Goal: Task Accomplishment & Management: Use online tool/utility

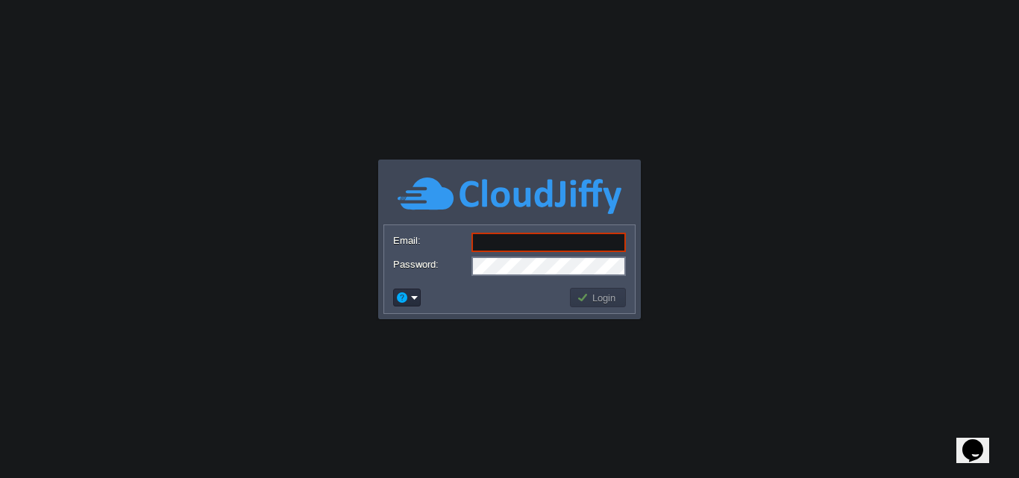
paste input "[EMAIL_ADDRESS][DOMAIN_NAME]"
type input "[EMAIL_ADDRESS][DOMAIN_NAME]"
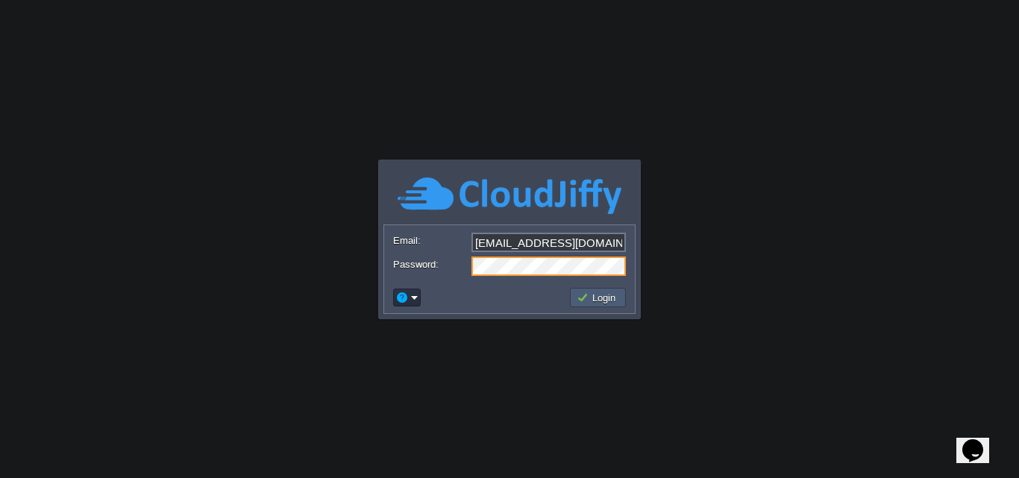
click at [598, 303] on button "Login" at bounding box center [598, 297] width 43 height 13
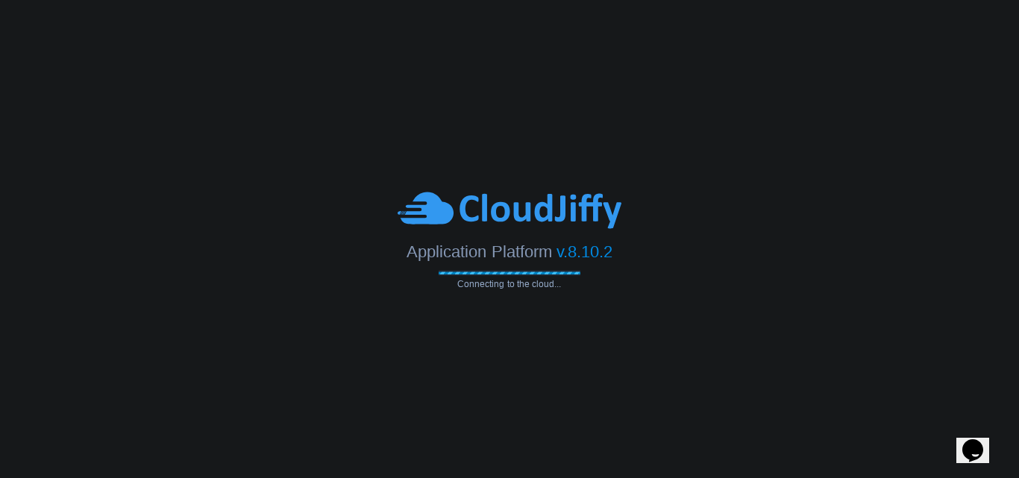
click at [295, 143] on body "Application Platform v.8.10.2 Connecting to the cloud... Email: [EMAIL_ADDRESS]…" at bounding box center [509, 239] width 1019 height 478
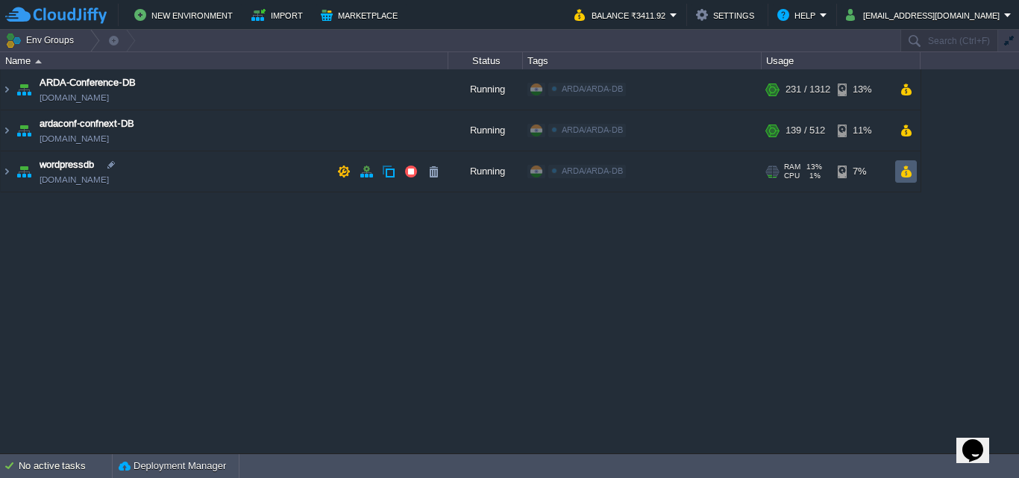
click at [910, 175] on button "button" at bounding box center [906, 171] width 13 height 13
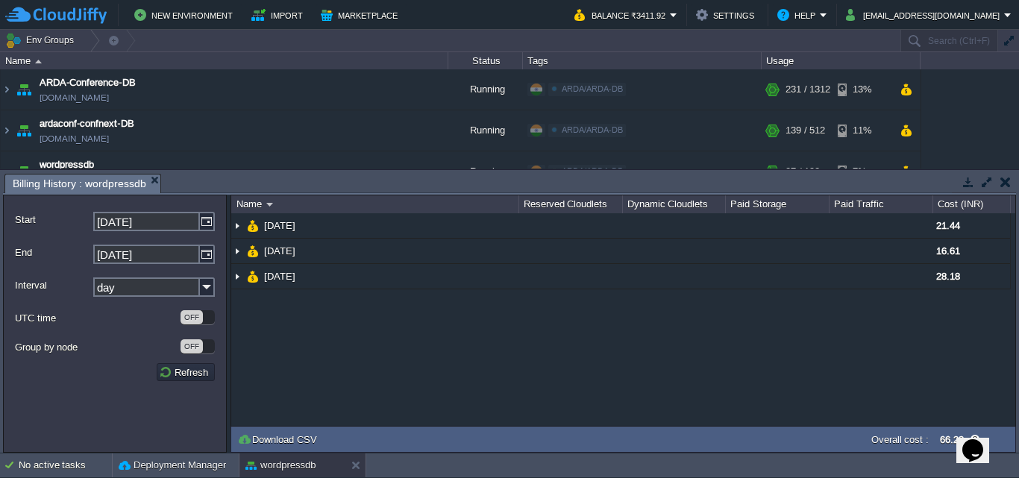
click at [1012, 177] on td at bounding box center [1005, 182] width 19 height 18
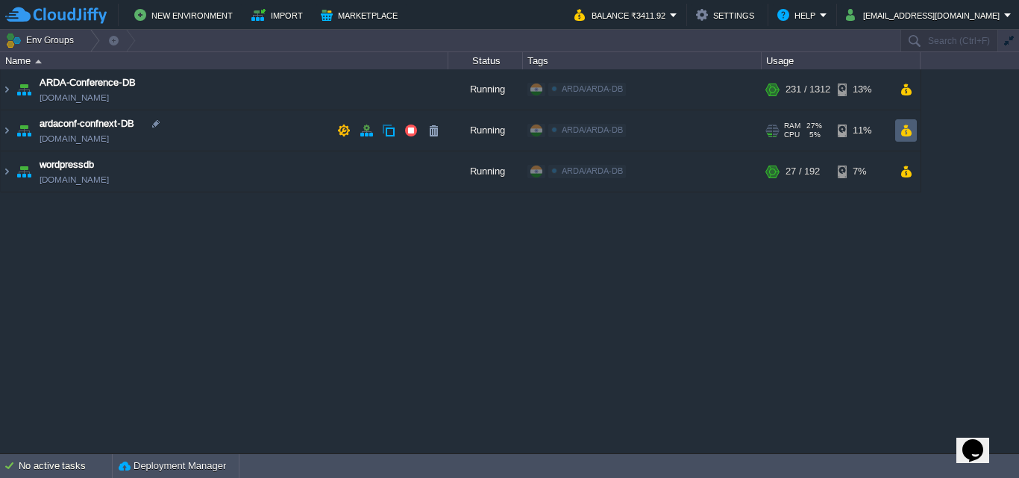
click at [909, 133] on button "button" at bounding box center [906, 130] width 13 height 13
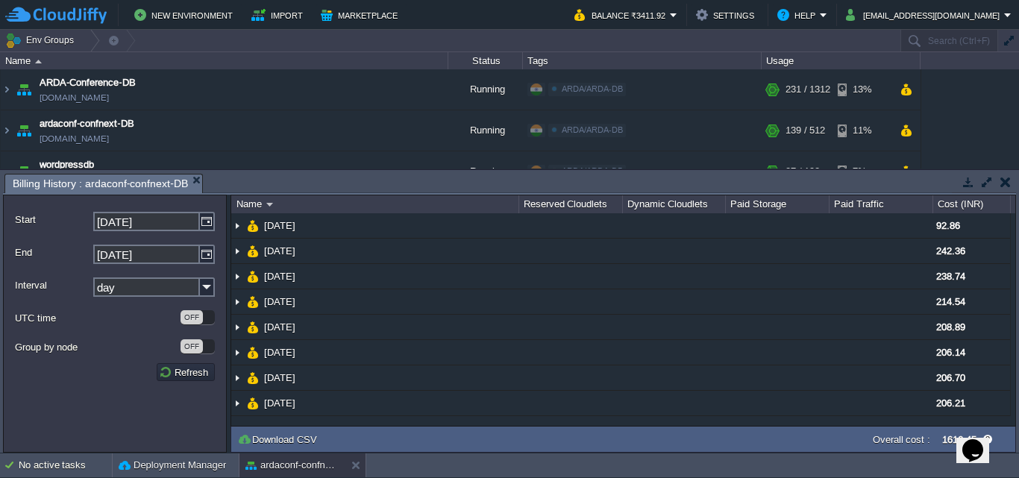
click at [1005, 181] on button "button" at bounding box center [1005, 181] width 10 height 13
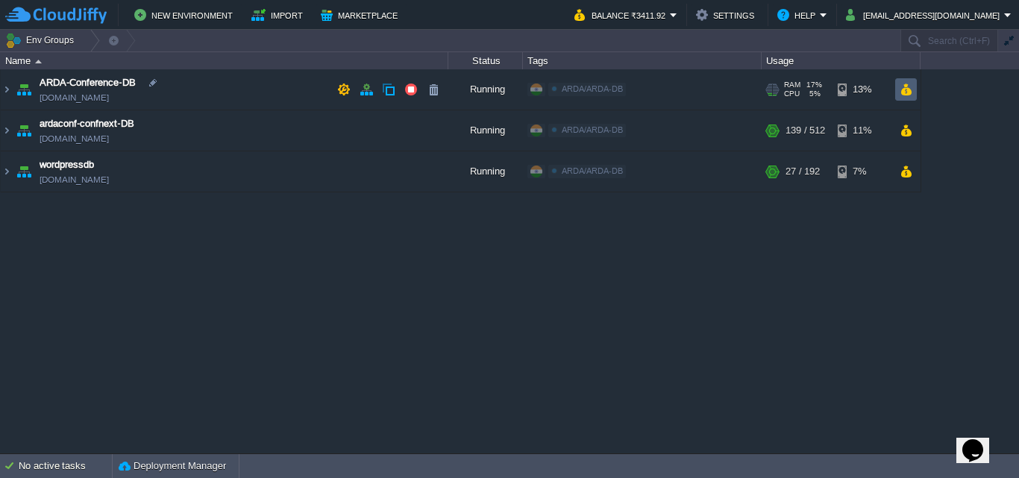
click at [906, 95] on button "button" at bounding box center [906, 89] width 13 height 13
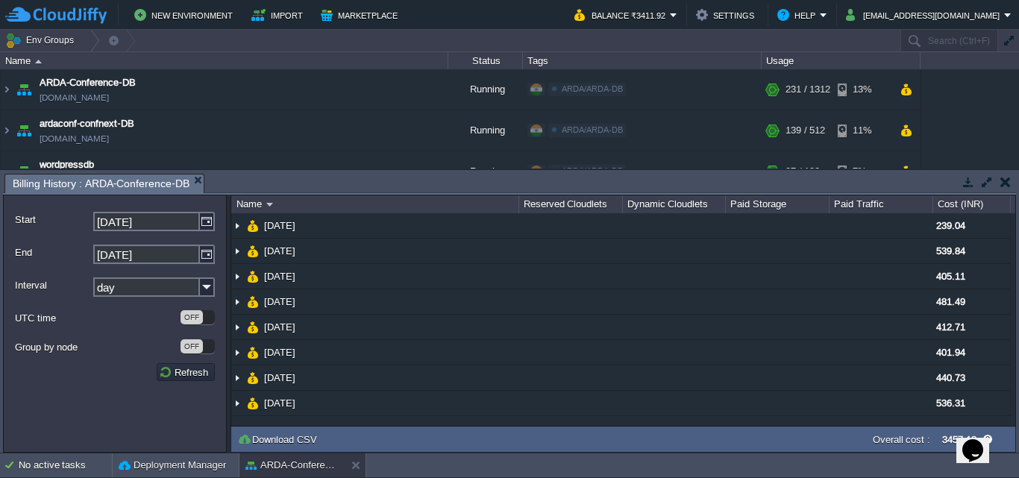
click at [1008, 184] on button "button" at bounding box center [1005, 181] width 10 height 13
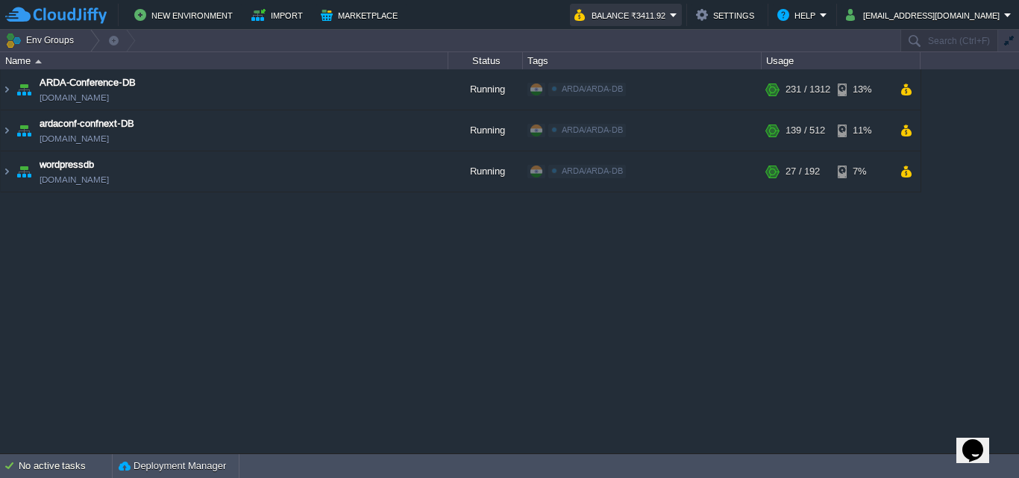
click at [670, 13] on button "Balance ₹3411.92" at bounding box center [621, 15] width 95 height 18
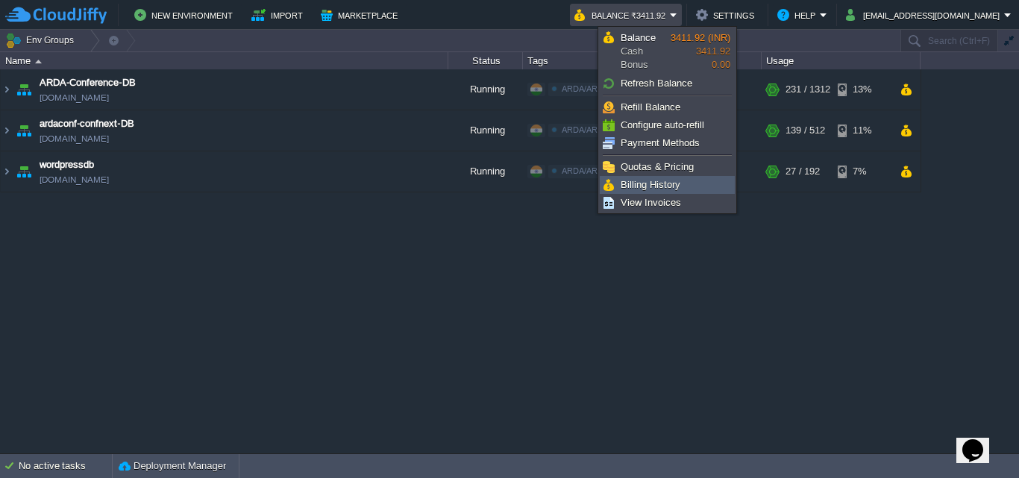
click at [676, 189] on span "Billing History" at bounding box center [651, 184] width 60 height 11
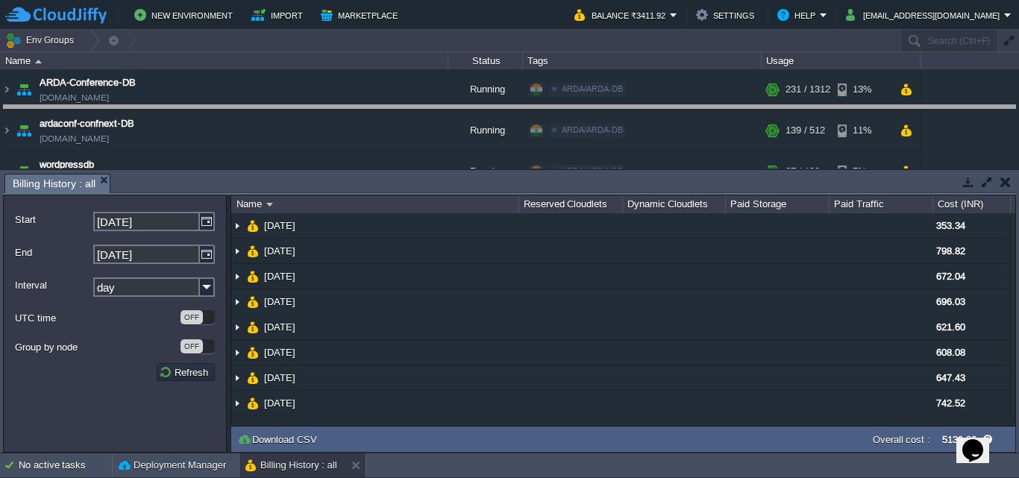
drag, startPoint x: 758, startPoint y: 182, endPoint x: 768, endPoint y: 113, distance: 69.3
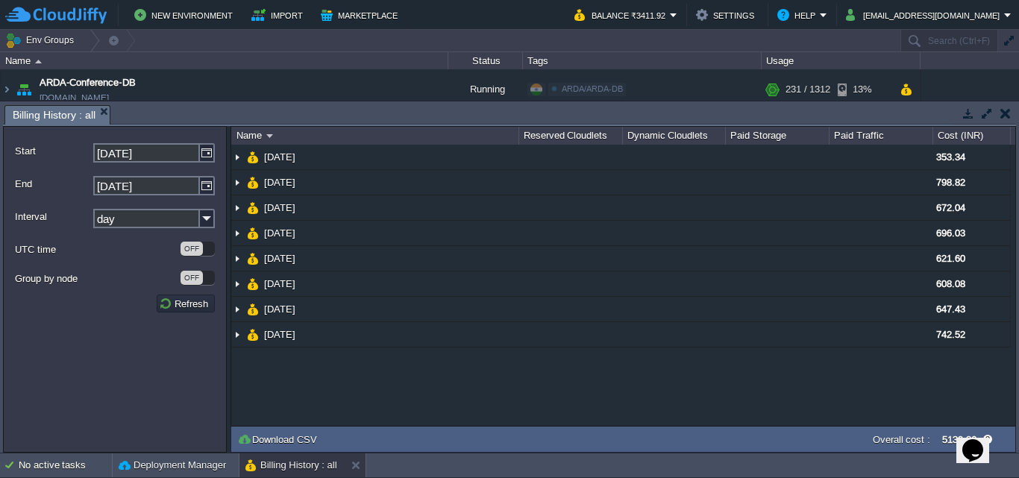
click at [972, 451] on icon "Opens Chat This icon Opens the chat window." at bounding box center [973, 451] width 24 height 24
click at [976, 448] on icon "Close Chat This icon closes the chat window." at bounding box center [970, 454] width 18 height 18
click at [1008, 110] on button "button" at bounding box center [1005, 113] width 10 height 13
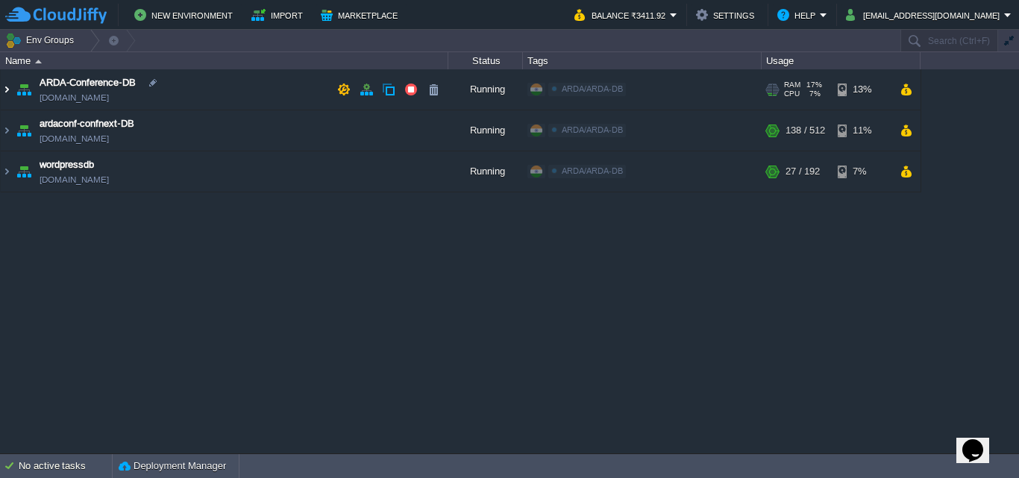
click at [7, 90] on img at bounding box center [7, 89] width 12 height 40
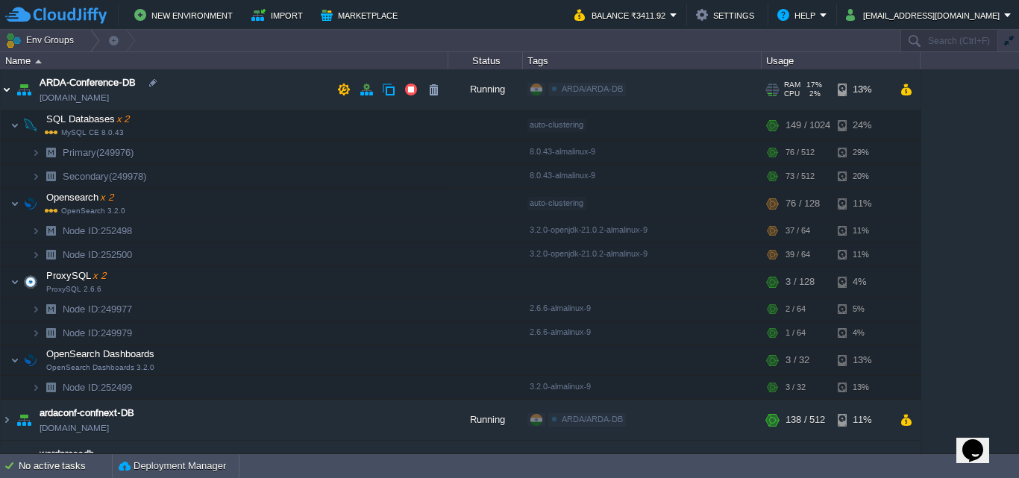
click at [10, 95] on img at bounding box center [7, 89] width 12 height 40
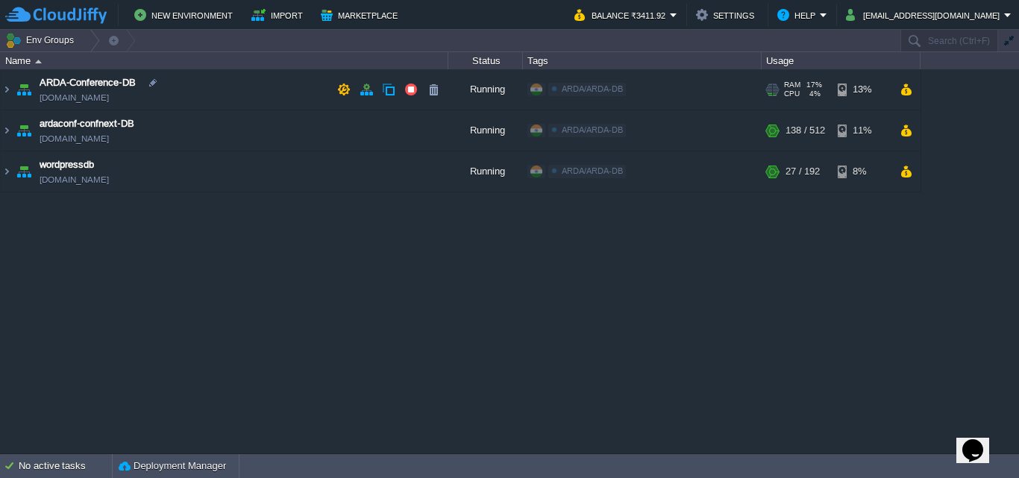
click at [23, 89] on img at bounding box center [23, 89] width 21 height 40
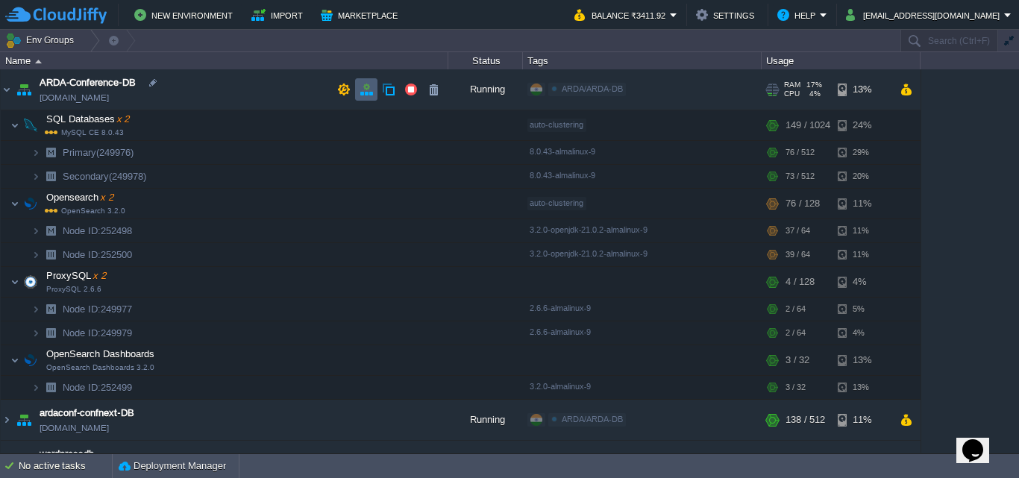
click at [363, 95] on button "button" at bounding box center [366, 89] width 13 height 13
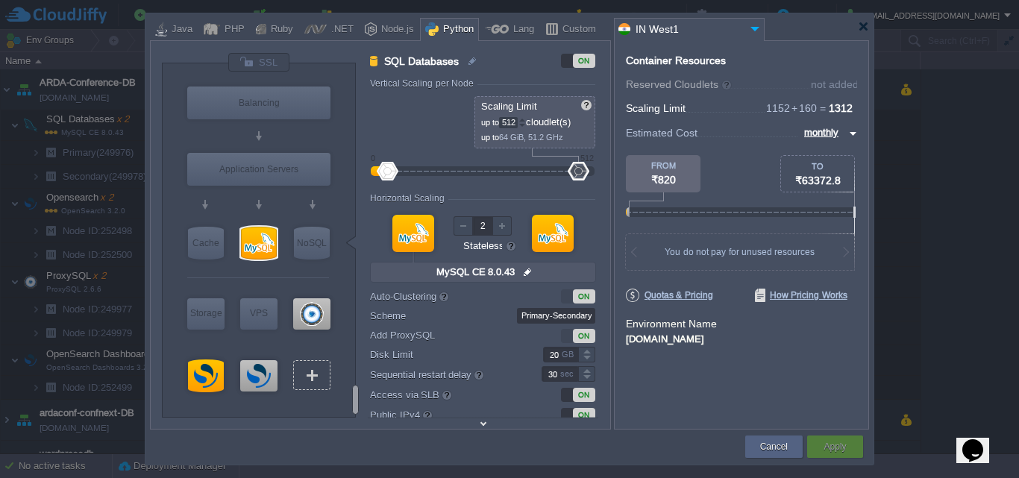
click at [309, 379] on div "VM" at bounding box center [311, 375] width 37 height 30
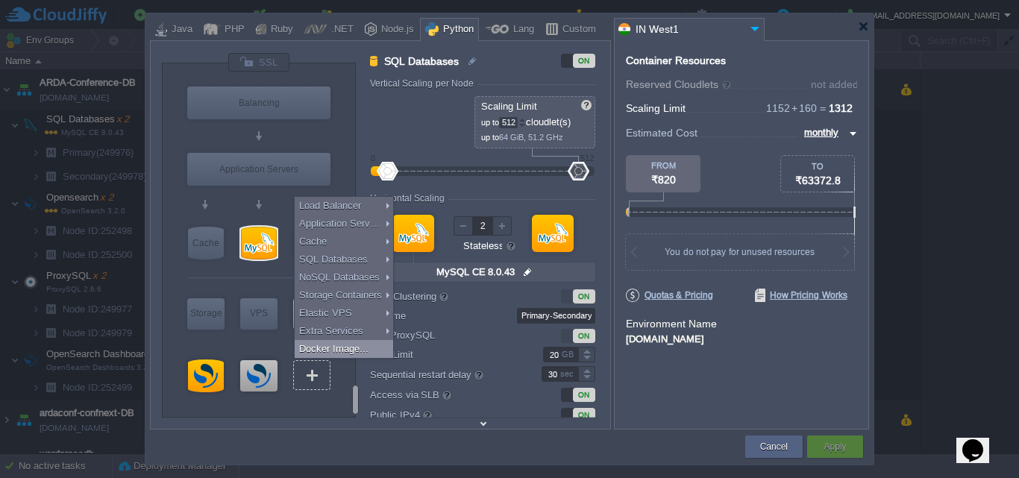
click at [368, 344] on div "Docker Image..." at bounding box center [344, 349] width 98 height 18
type input "Docker Image"
type input "1"
type input "16"
type input "1"
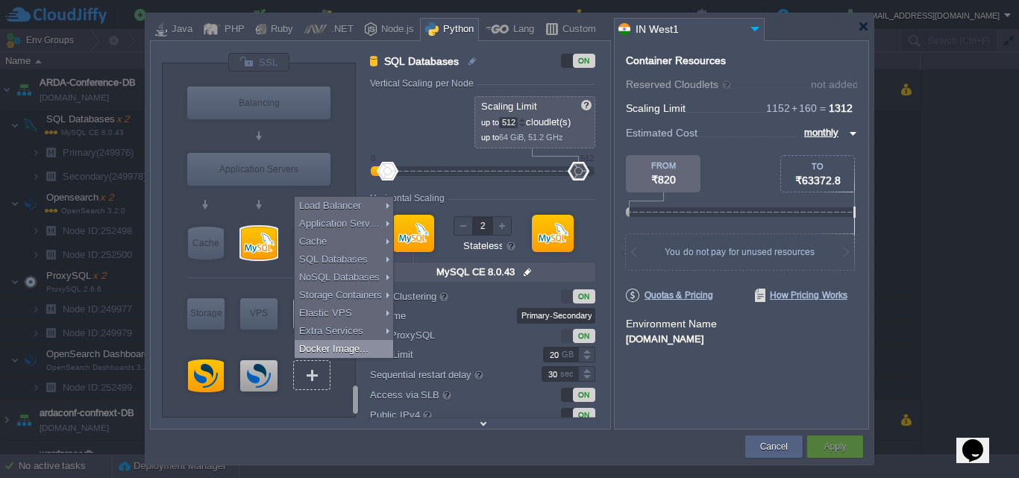
type input "Docker Image"
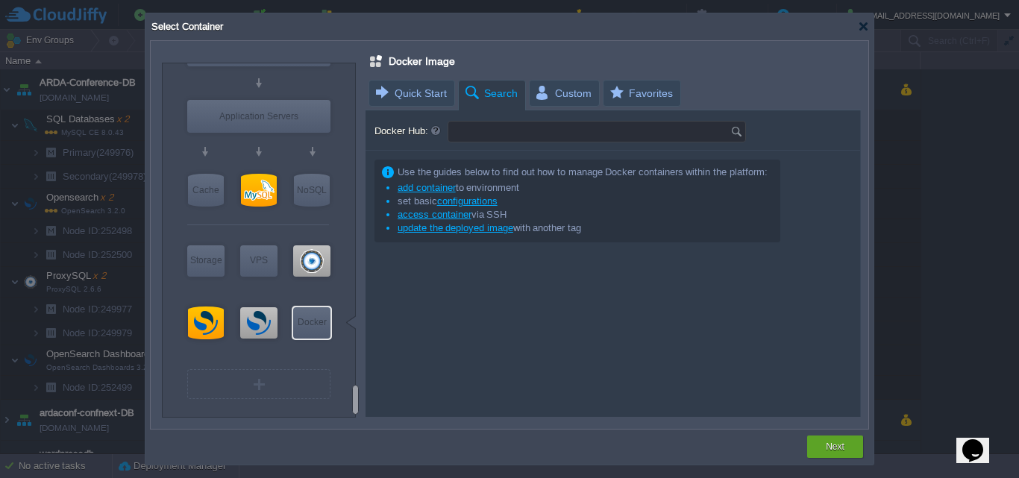
type input "Select Image"
click at [492, 139] on input "Docker Hub:" at bounding box center [589, 132] width 282 height 20
type input "Type repository name"
click at [861, 29] on div at bounding box center [863, 26] width 11 height 11
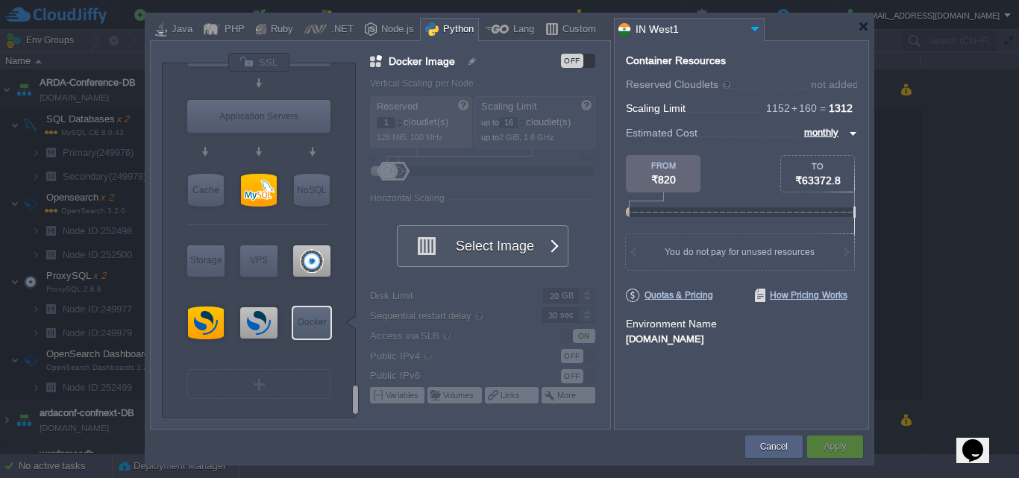
click at [767, 433] on div "Cancel Apply Contact Us" at bounding box center [509, 447] width 719 height 35
click at [768, 445] on button "Cancel" at bounding box center [774, 446] width 28 height 15
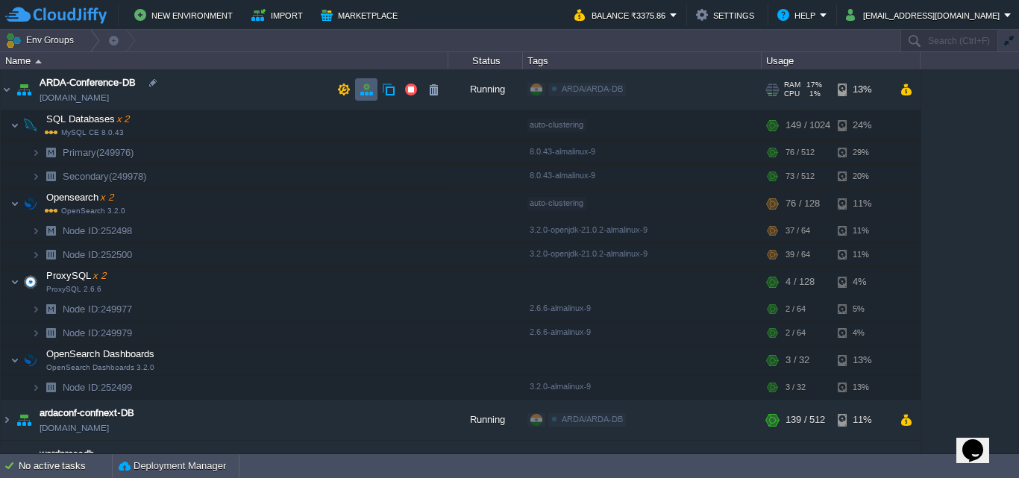
click at [367, 85] on button "button" at bounding box center [366, 89] width 13 height 13
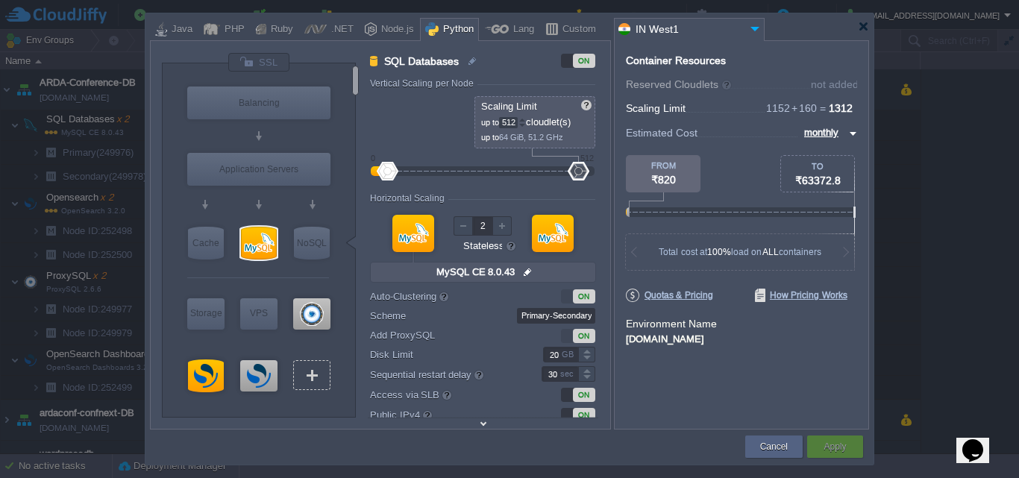
click at [320, 378] on div "VM" at bounding box center [311, 375] width 37 height 30
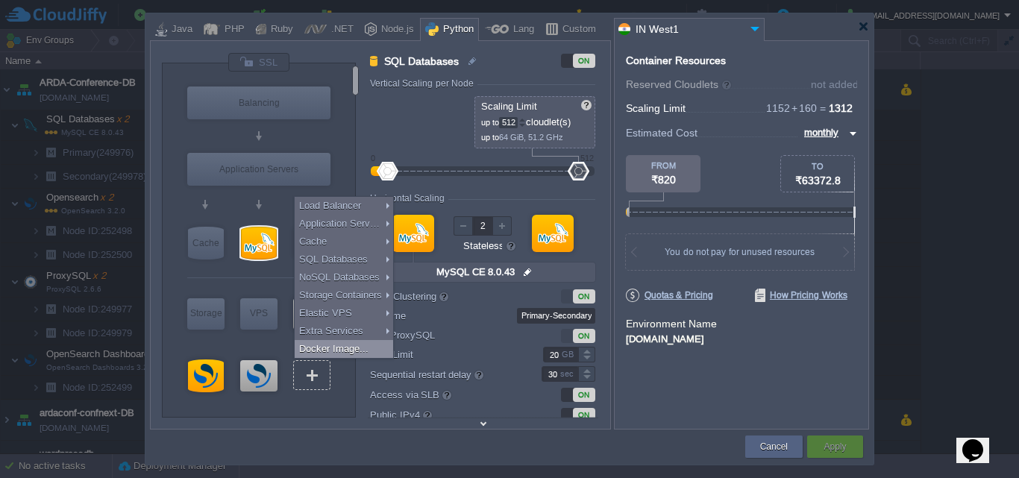
click at [337, 349] on div "Docker Image..." at bounding box center [344, 349] width 98 height 18
type input "Docker Image"
type input "1"
type input "16"
type input "1"
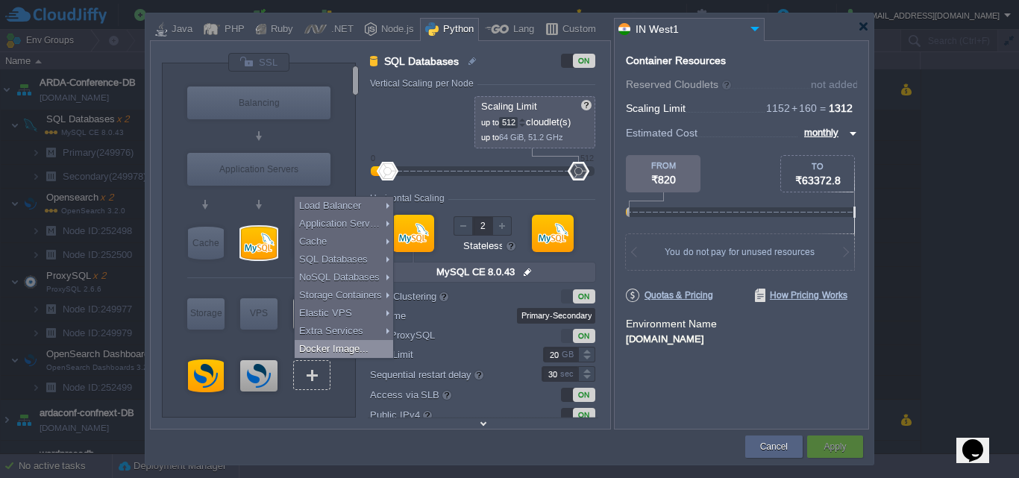
type input "Docker Image"
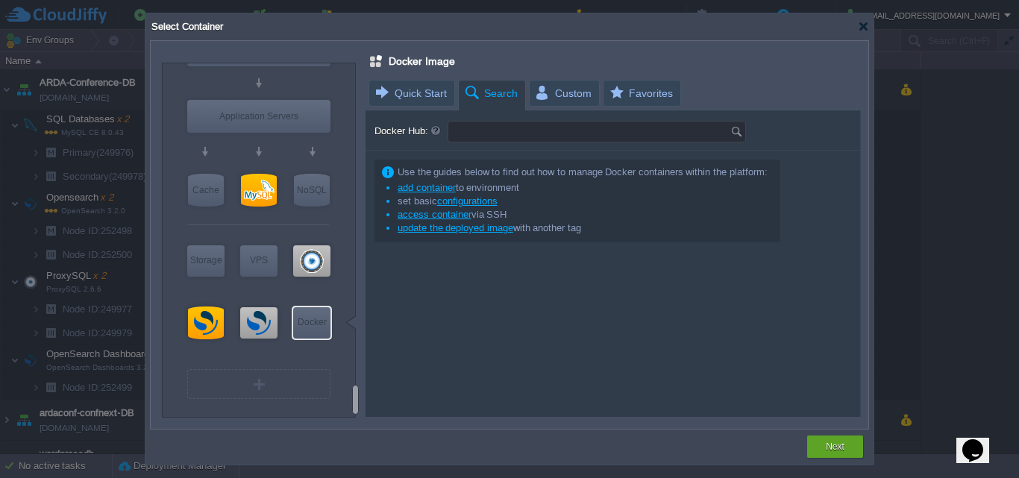
type input "Select Image"
click at [556, 131] on input "Docker Hub:" at bounding box center [589, 132] width 282 height 20
paste input "airbyte"
click at [735, 133] on img at bounding box center [738, 132] width 16 height 20
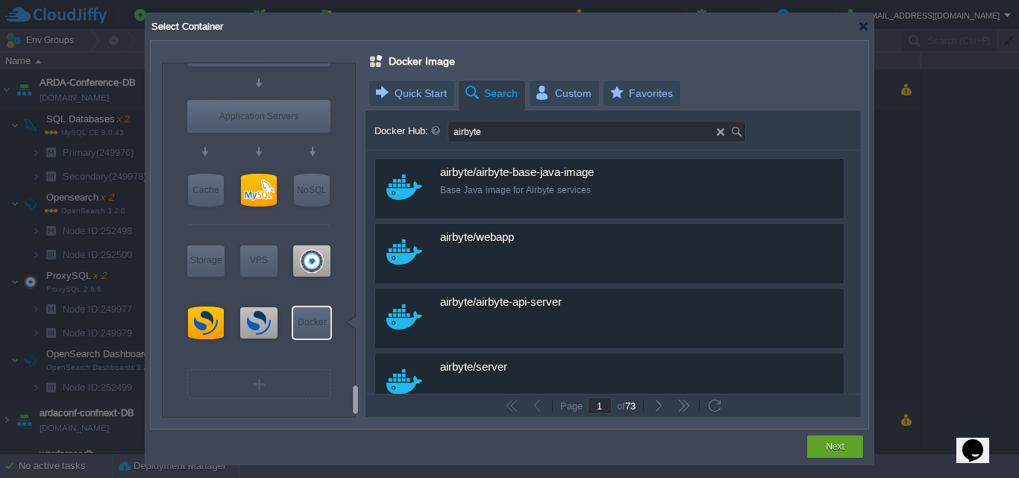
scroll to position [149, 0]
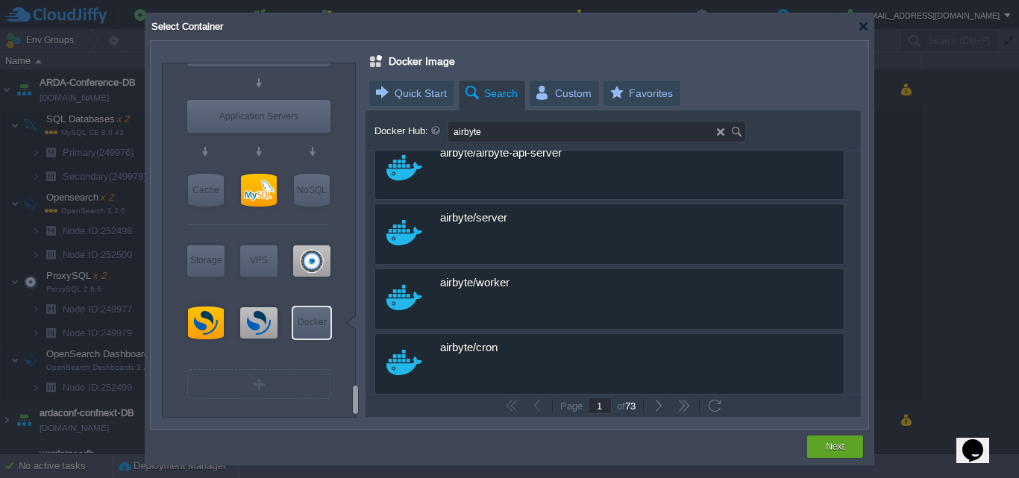
type input "airbyte"
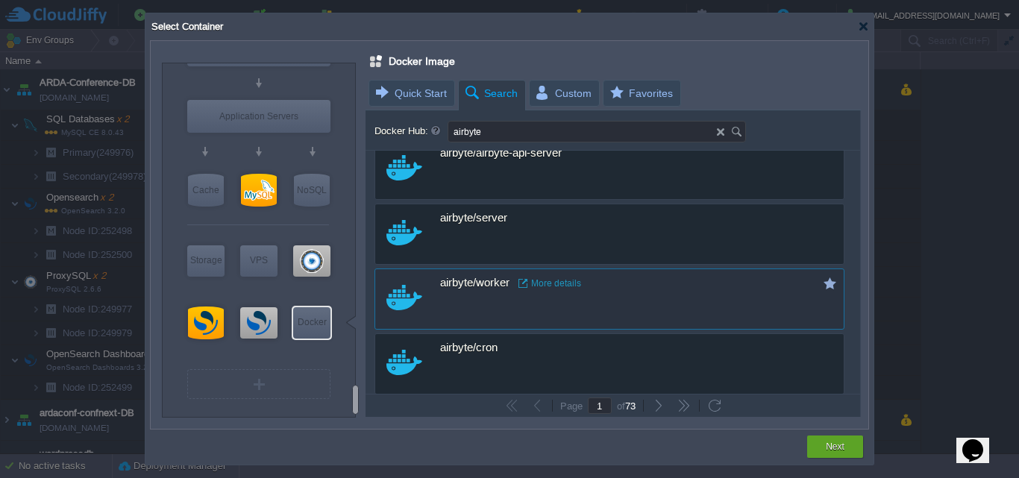
click at [546, 286] on link "More details" at bounding box center [549, 283] width 63 height 12
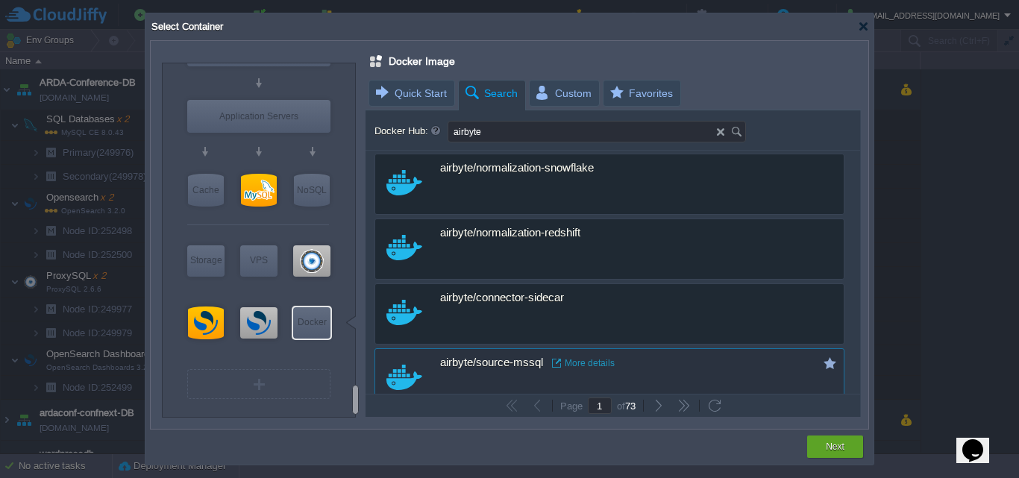
scroll to position [1711, 0]
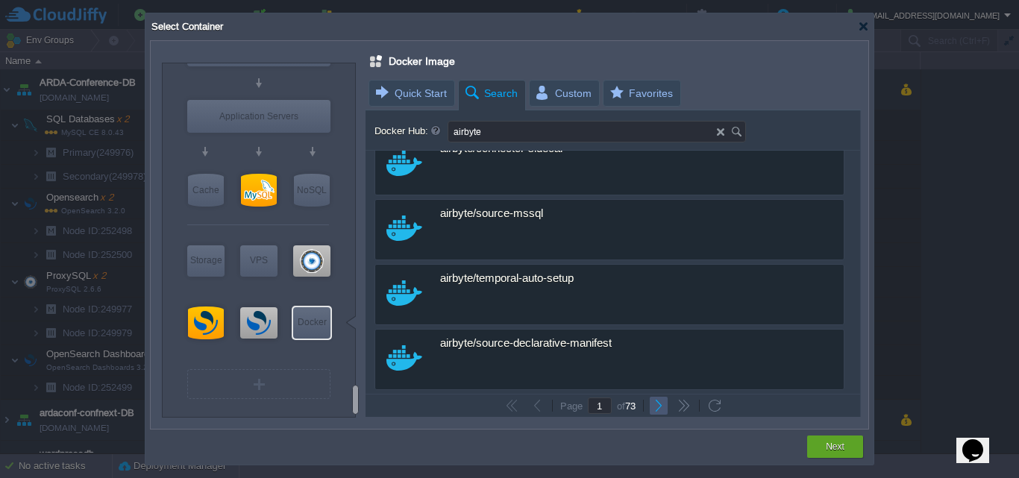
click at [661, 403] on button "button" at bounding box center [658, 405] width 13 height 13
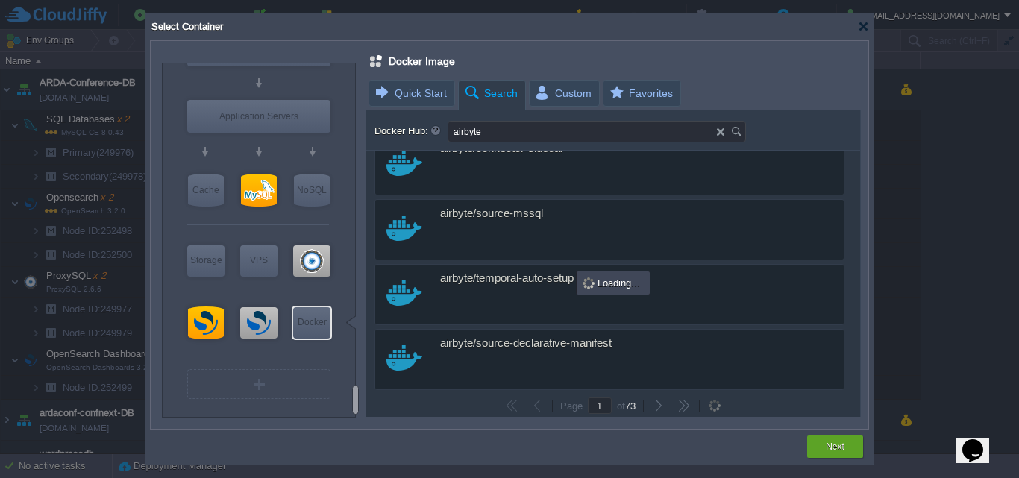
type input "2"
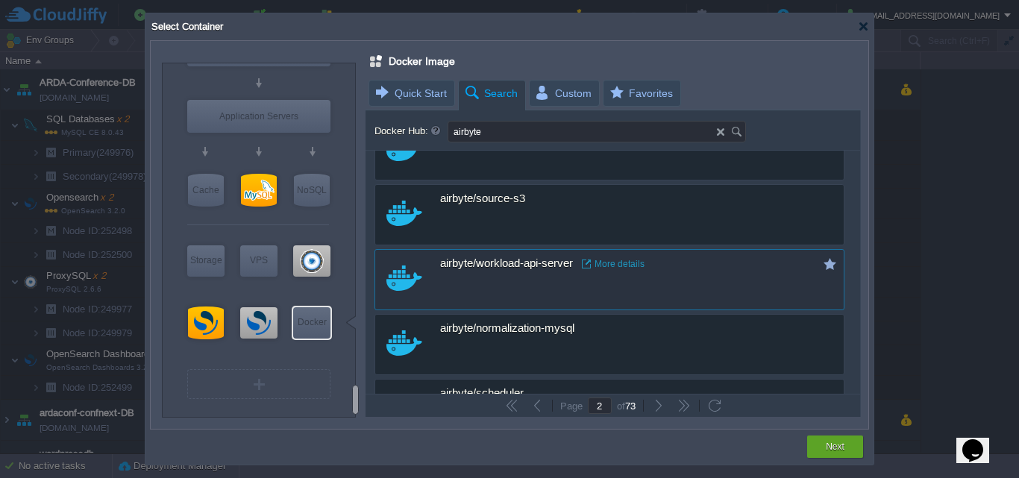
scroll to position [671, 0]
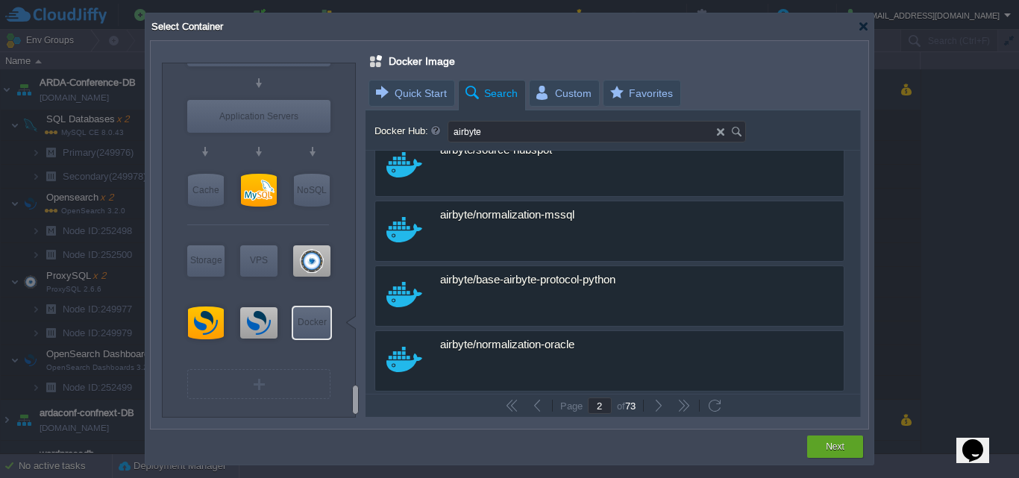
click at [480, 128] on input "airbyte" at bounding box center [582, 132] width 269 height 20
paste input "bctl"
type input "abctl"
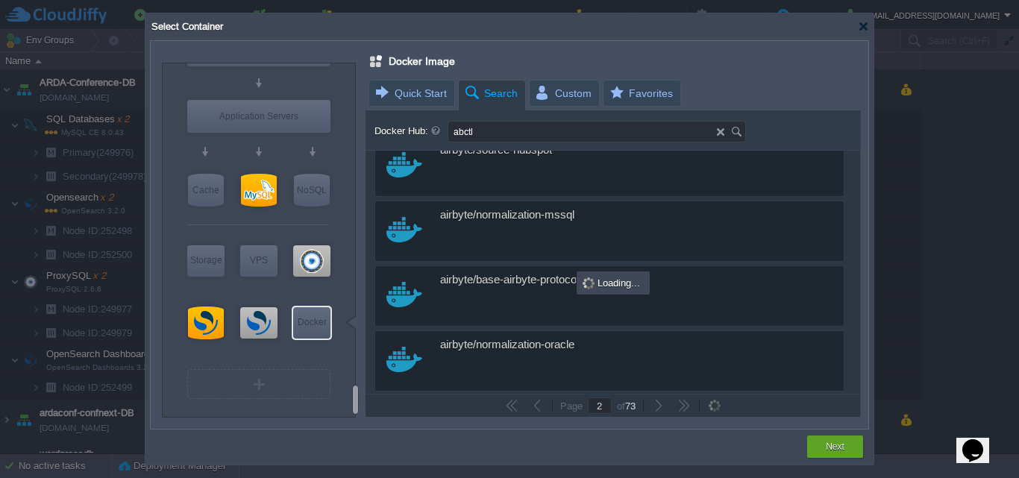
type input "1"
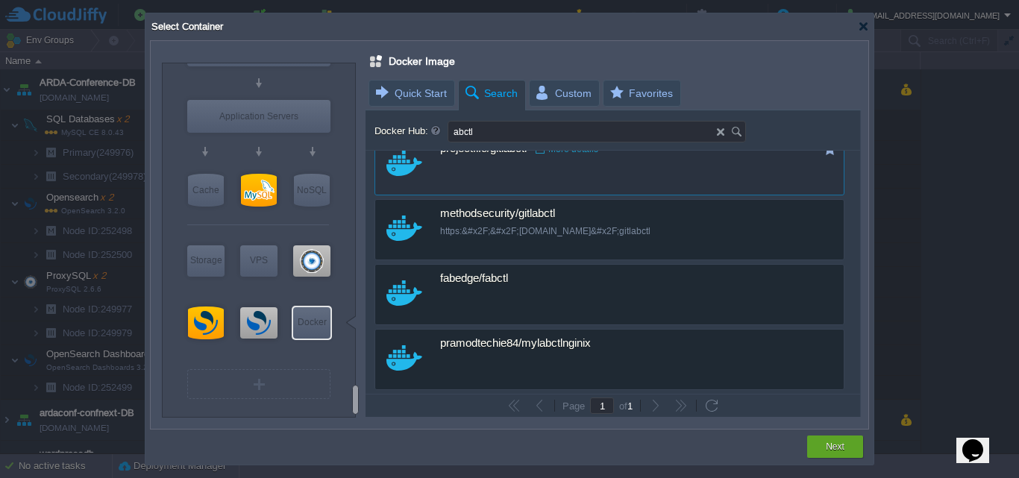
scroll to position [0, 0]
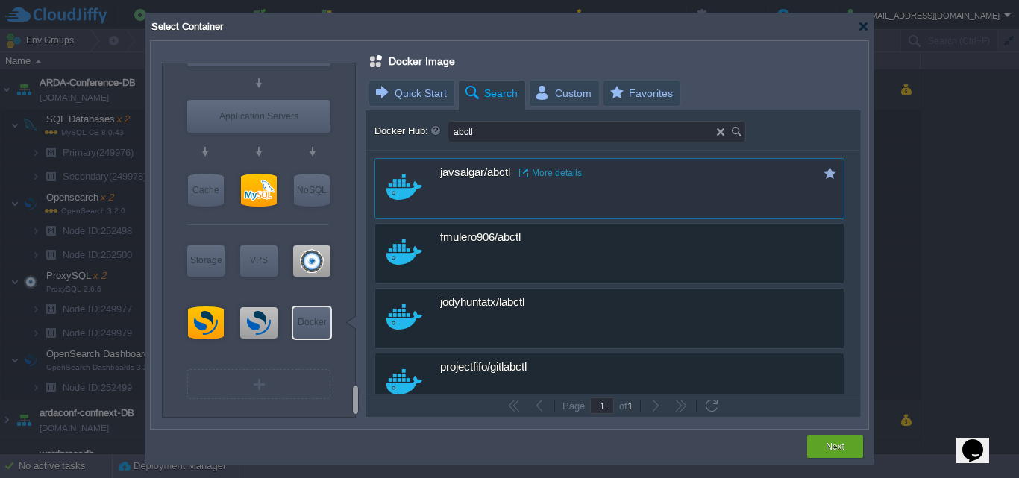
click at [568, 174] on link "More details" at bounding box center [550, 173] width 63 height 12
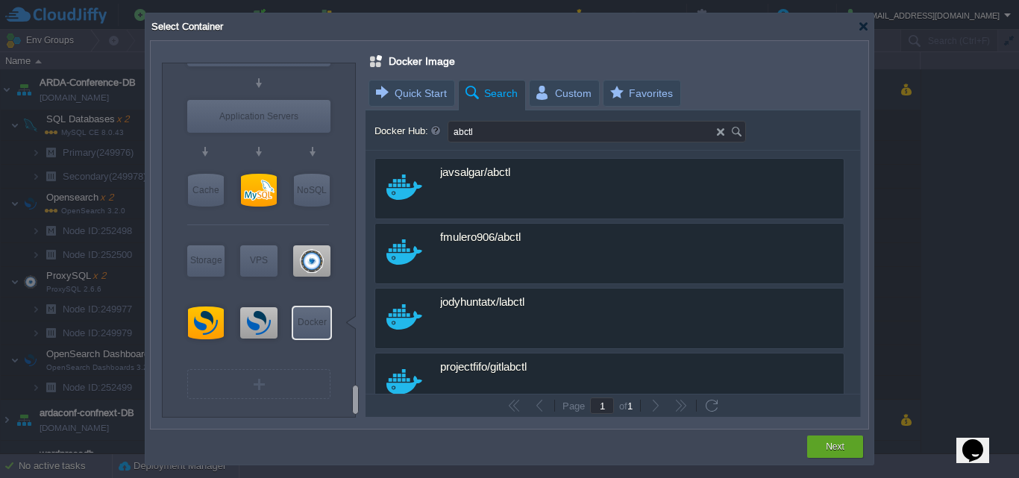
click at [520, 130] on input "abctl" at bounding box center [582, 132] width 269 height 20
click at [859, 27] on div at bounding box center [863, 26] width 11 height 11
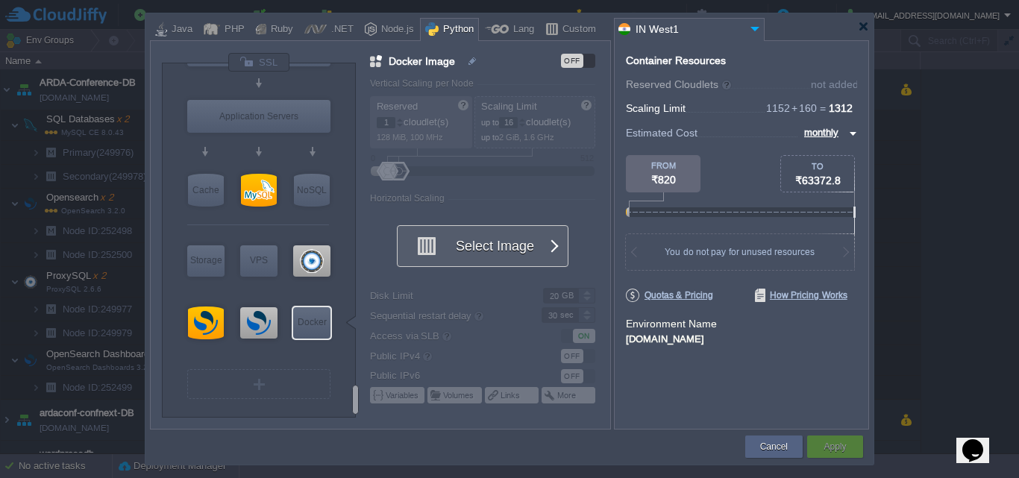
click at [512, 250] on button "Select Image" at bounding box center [474, 246] width 134 height 40
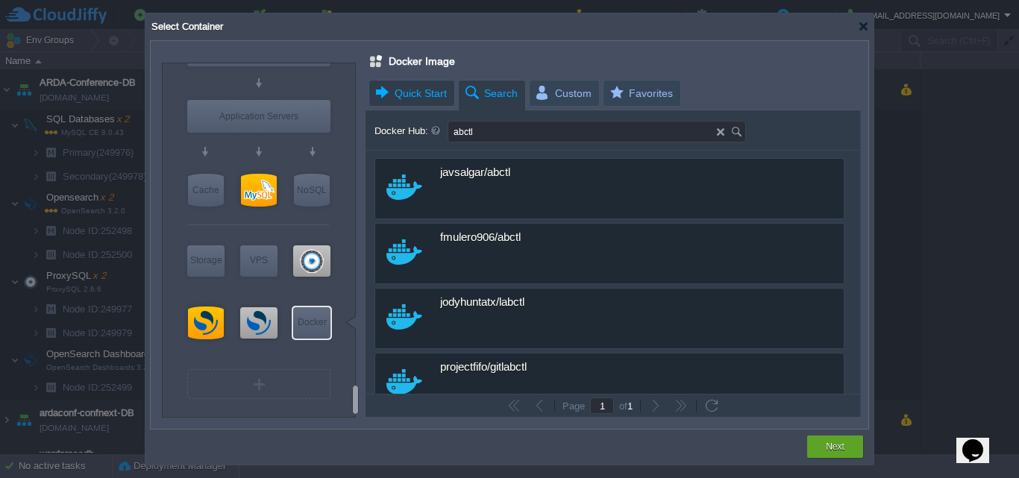
click at [421, 105] on span "Quick Start" at bounding box center [410, 93] width 73 height 25
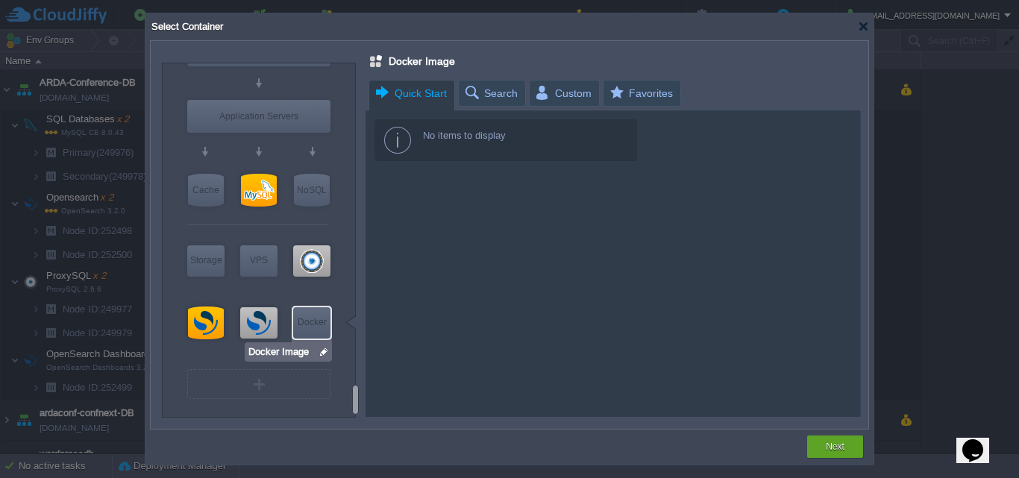
click at [303, 330] on div "Docker" at bounding box center [311, 322] width 37 height 30
click at [312, 354] on input "Docker Image" at bounding box center [283, 352] width 71 height 15
click at [322, 351] on img at bounding box center [324, 352] width 11 height 15
click at [324, 316] on div "Docker" at bounding box center [311, 322] width 37 height 30
click at [866, 26] on div at bounding box center [863, 26] width 11 height 11
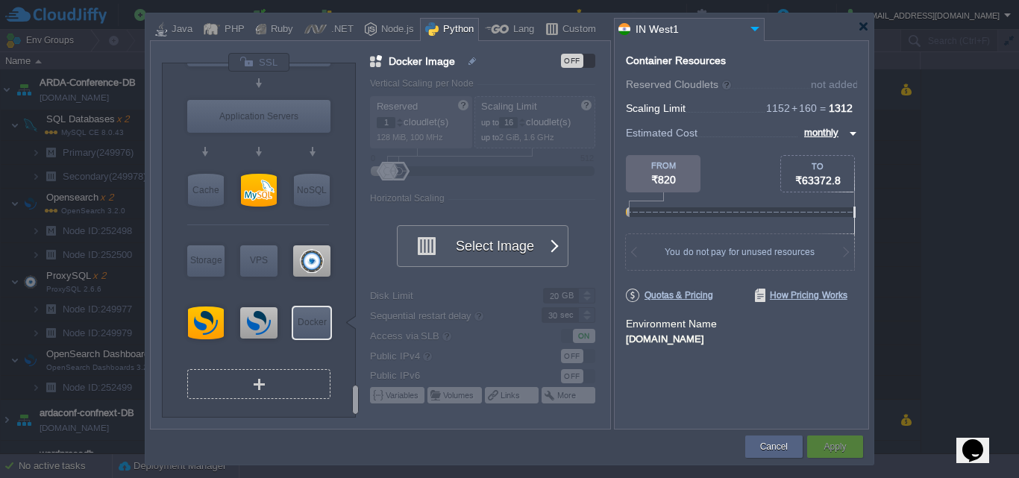
click at [304, 392] on div "VM" at bounding box center [258, 384] width 143 height 30
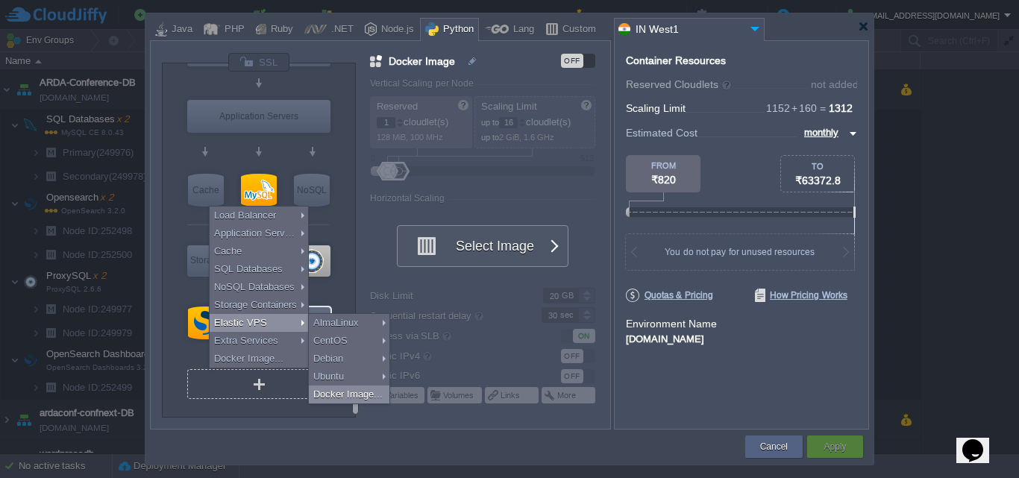
click at [338, 390] on div "Docker Image..." at bounding box center [349, 395] width 81 height 18
type input "Docker Image 2"
type input "Stateful"
type input "Docker Image 2"
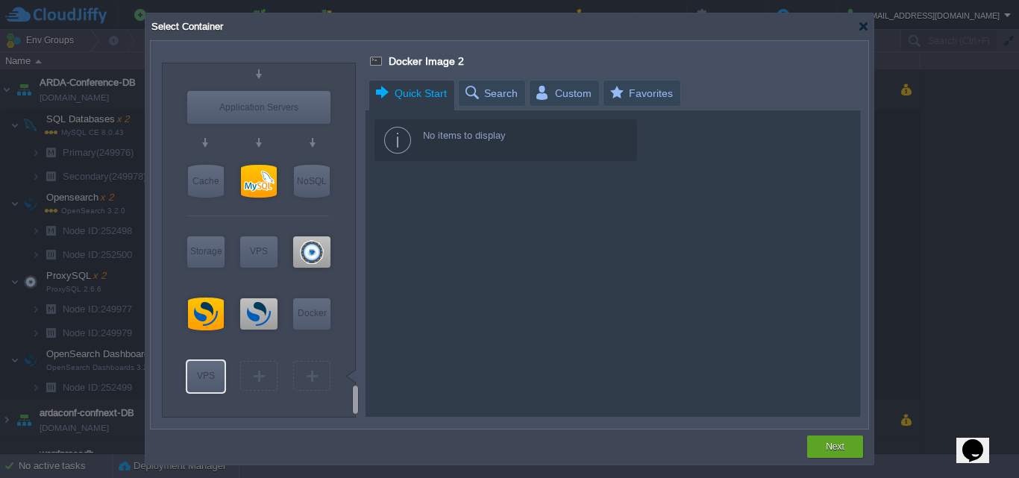
type input "Select Image"
click at [870, 22] on div "Select Container" at bounding box center [512, 26] width 724 height 27
click at [865, 29] on div at bounding box center [863, 26] width 11 height 11
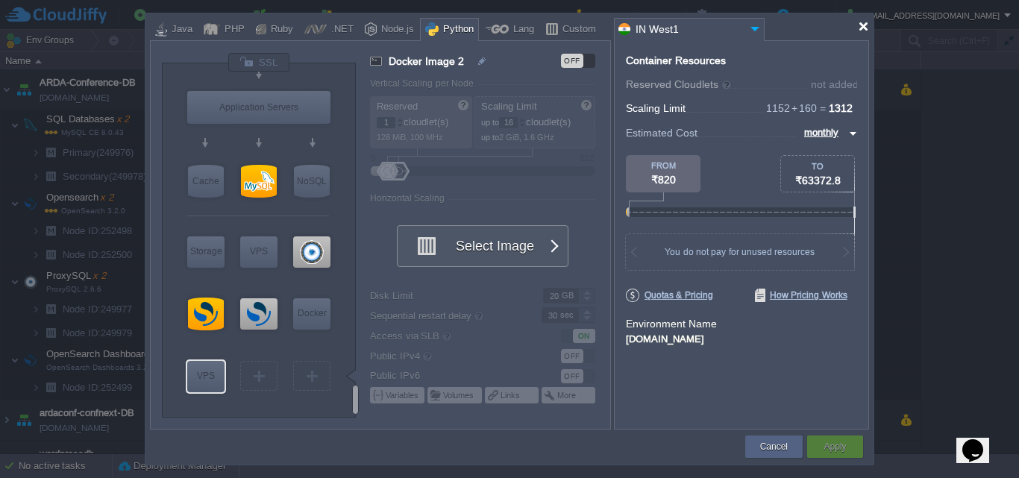
click at [865, 29] on div at bounding box center [863, 26] width 11 height 11
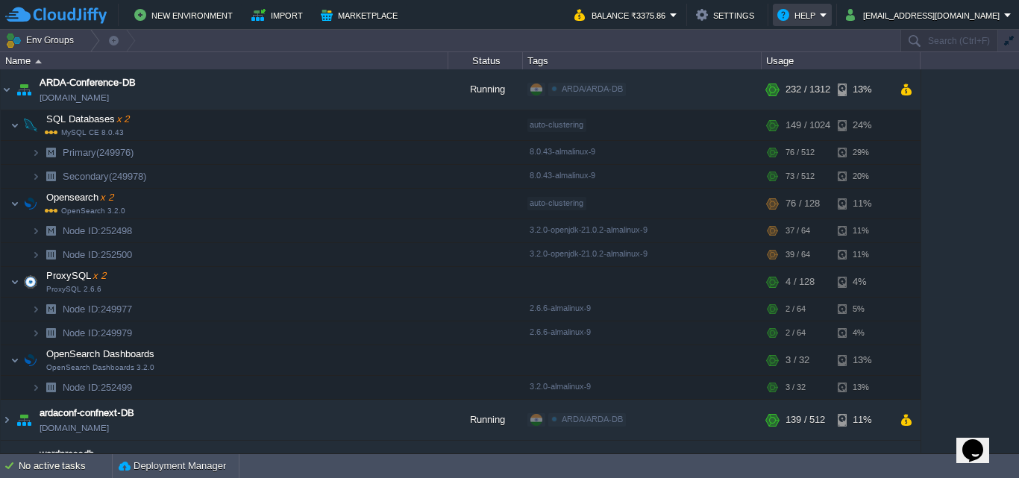
click at [820, 14] on button "Help" at bounding box center [798, 15] width 43 height 18
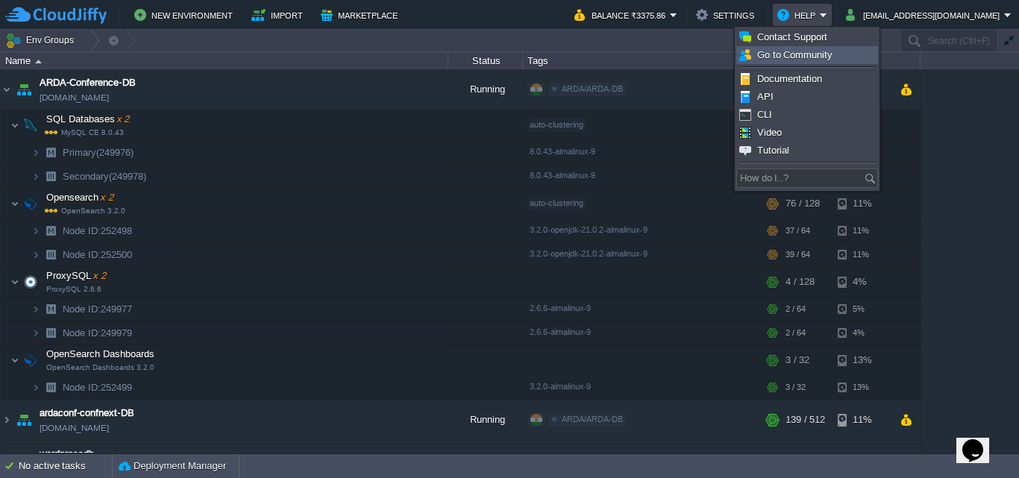
click at [832, 48] on link "Go to Community" at bounding box center [807, 55] width 140 height 16
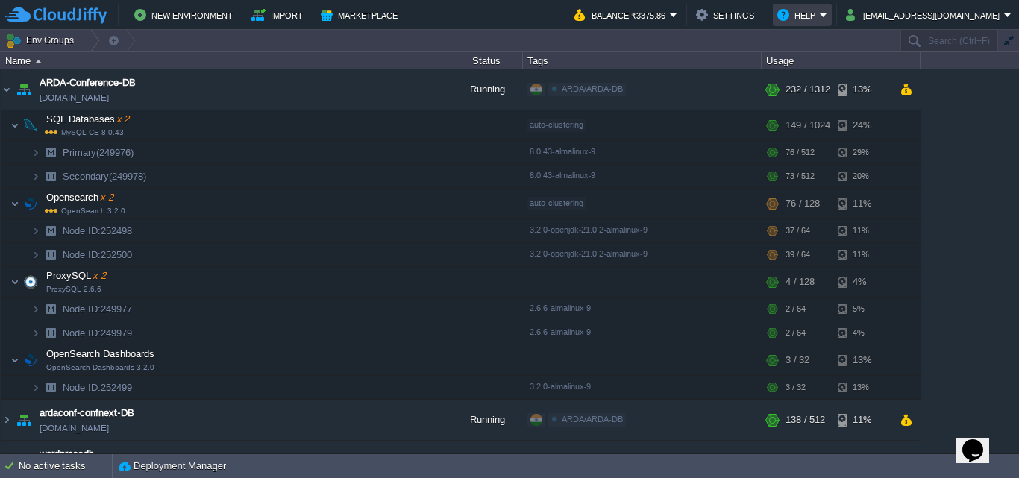
click at [820, 18] on button "Help" at bounding box center [798, 15] width 43 height 18
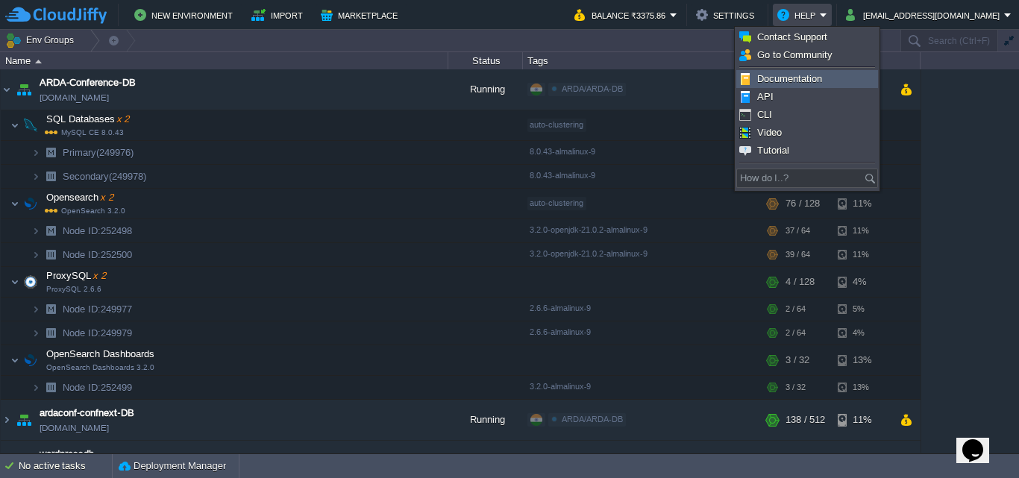
click at [843, 81] on link "Documentation" at bounding box center [807, 79] width 140 height 16
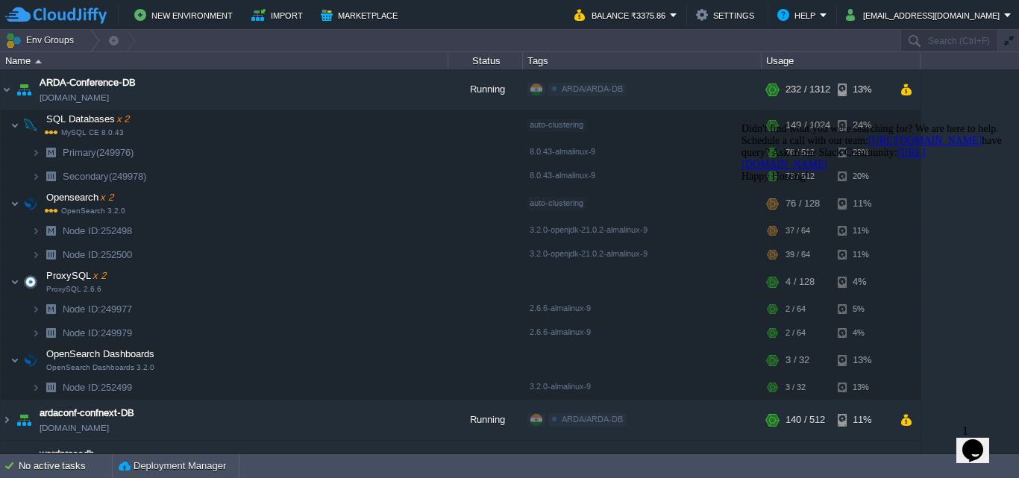
click at [741, 123] on icon "Chat attention grabber" at bounding box center [741, 123] width 0 height 0
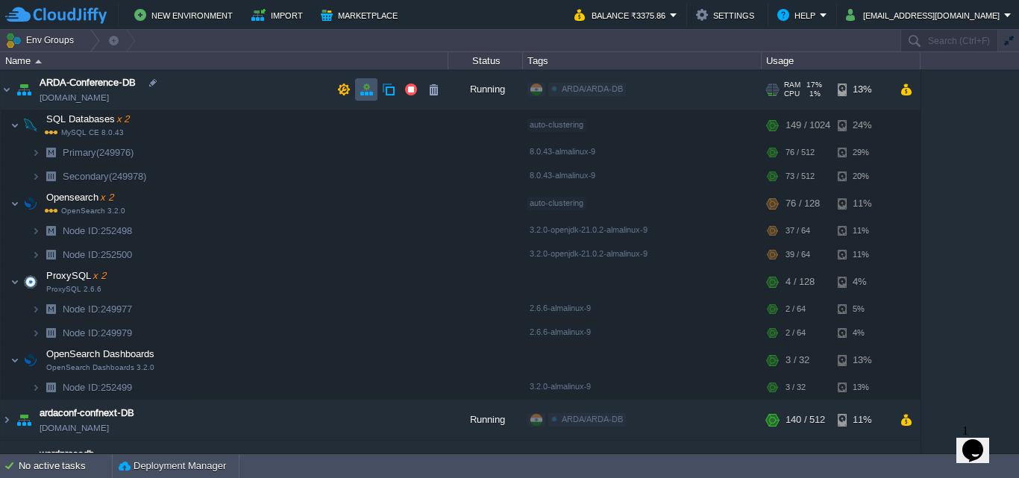
click at [372, 90] on button "button" at bounding box center [366, 89] width 13 height 13
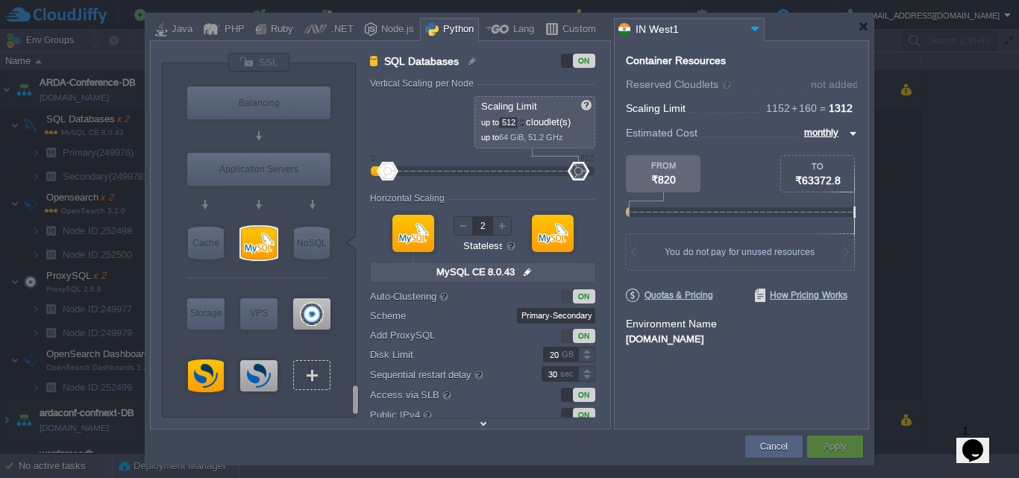
click at [312, 379] on div at bounding box center [312, 375] width 2 height 11
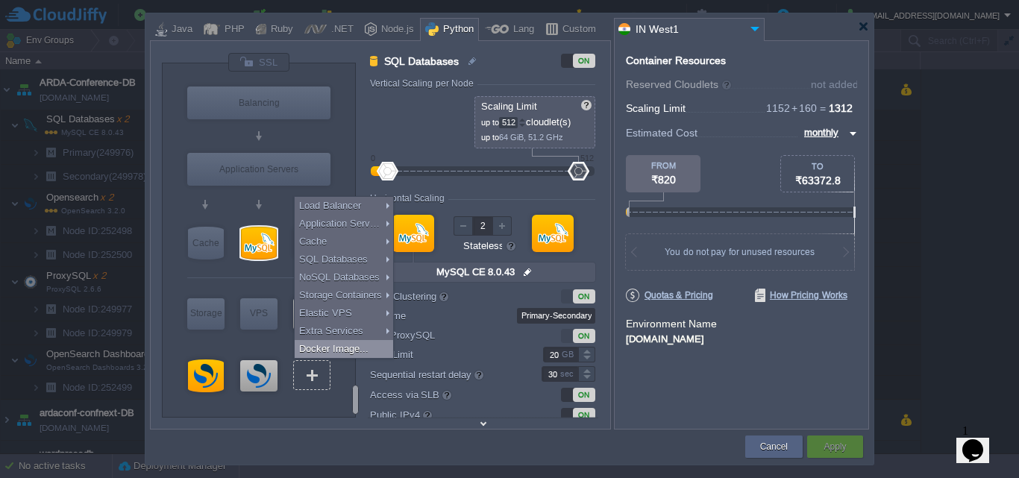
click at [359, 345] on div "Docker Image..." at bounding box center [344, 349] width 98 height 18
type input "Docker Image"
type input "1"
type input "16"
type input "1"
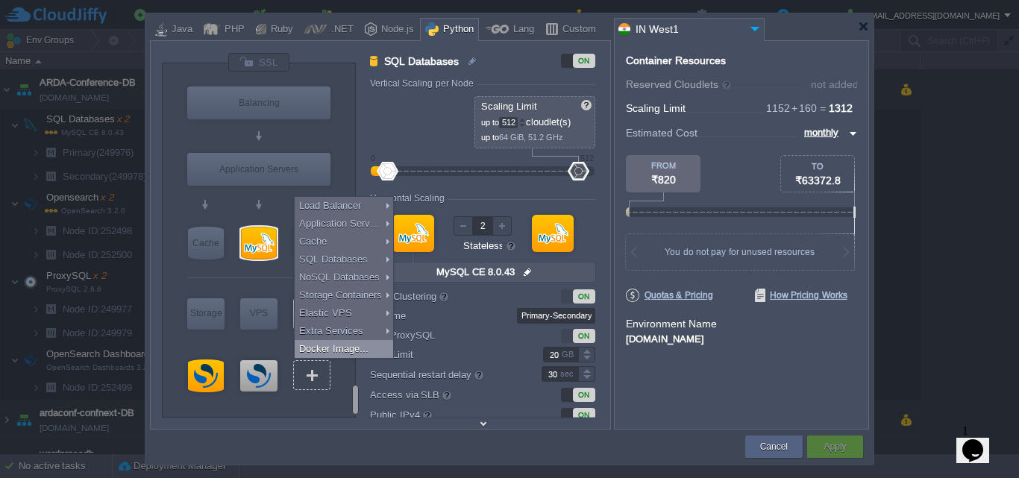
type input "Docker Image"
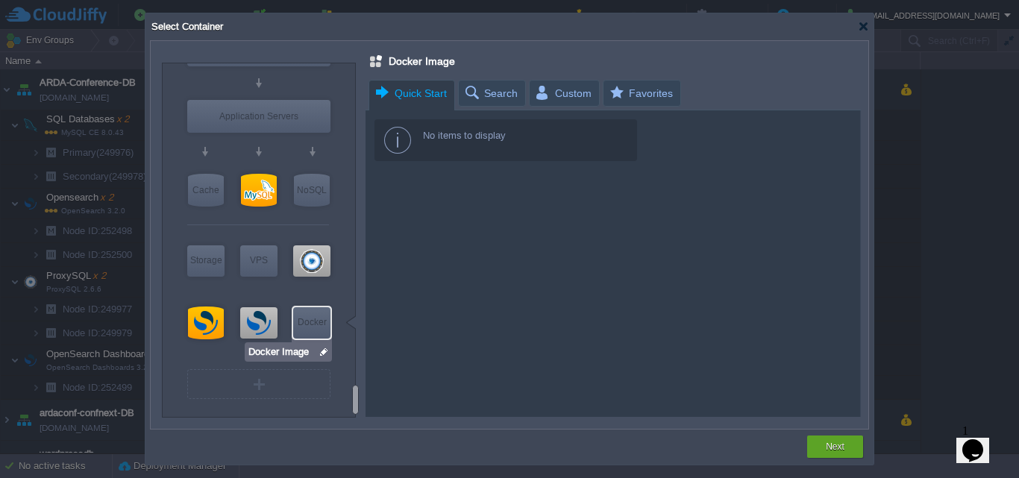
type input "Select Image"
click at [316, 323] on div "Docker" at bounding box center [311, 322] width 37 height 30
click at [316, 353] on input "Docker Image" at bounding box center [283, 352] width 71 height 15
click at [868, 30] on div at bounding box center [863, 26] width 11 height 11
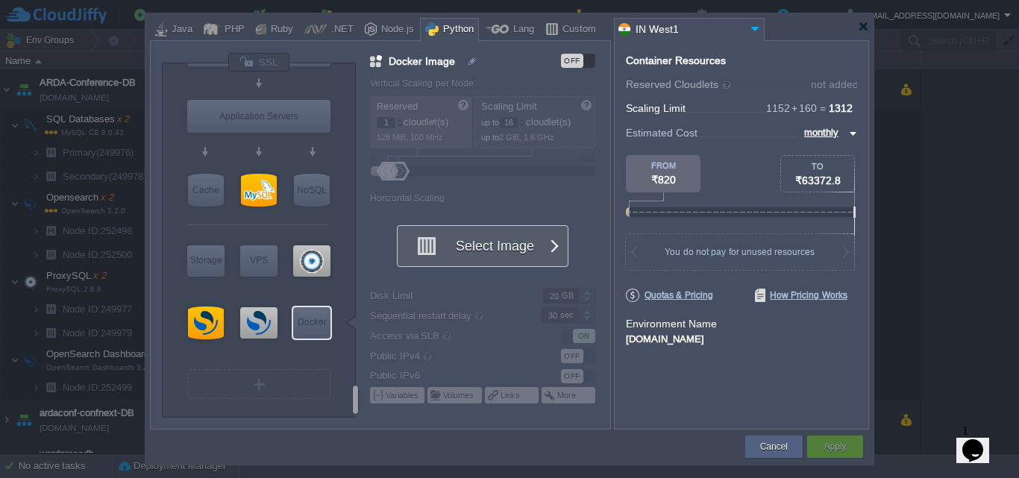
click at [527, 236] on button "Select Image" at bounding box center [474, 246] width 134 height 40
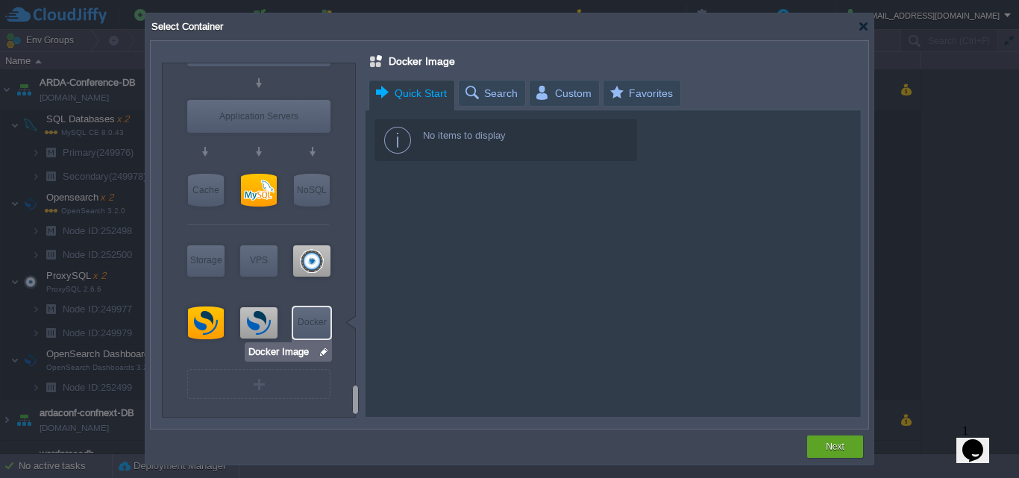
click at [322, 321] on div "Docker" at bounding box center [311, 322] width 37 height 30
click at [862, 29] on div at bounding box center [863, 26] width 11 height 11
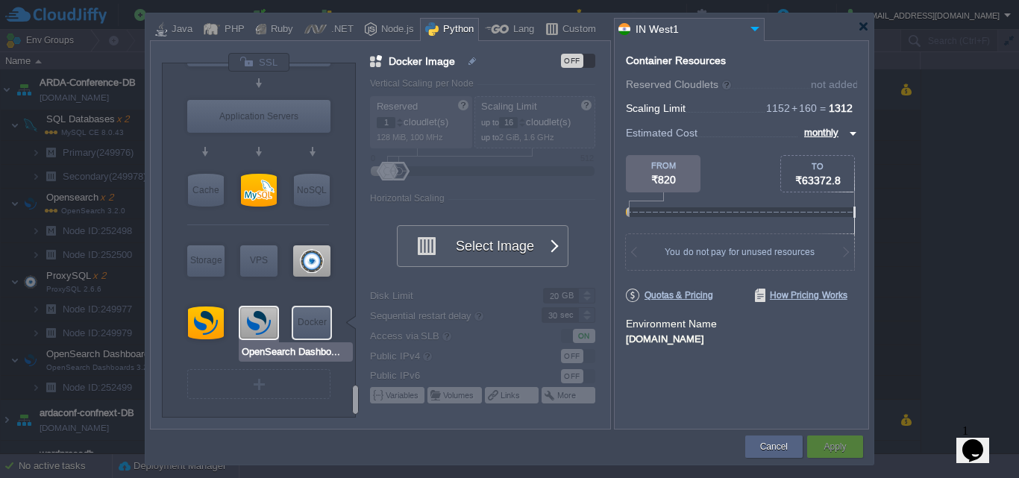
type input "Docker Image"
click at [322, 351] on img at bounding box center [324, 352] width 11 height 15
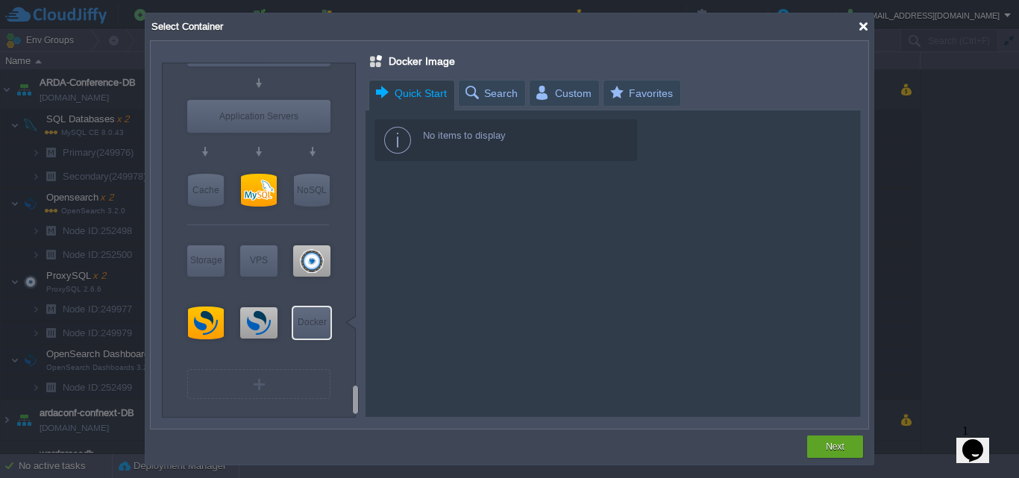
click at [864, 23] on div at bounding box center [863, 26] width 11 height 11
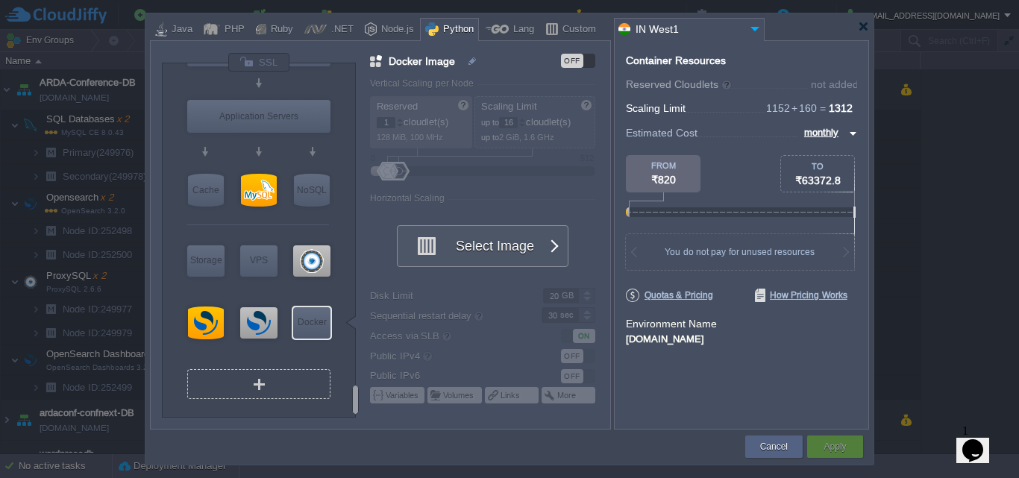
click at [301, 378] on div "VM" at bounding box center [258, 384] width 143 height 30
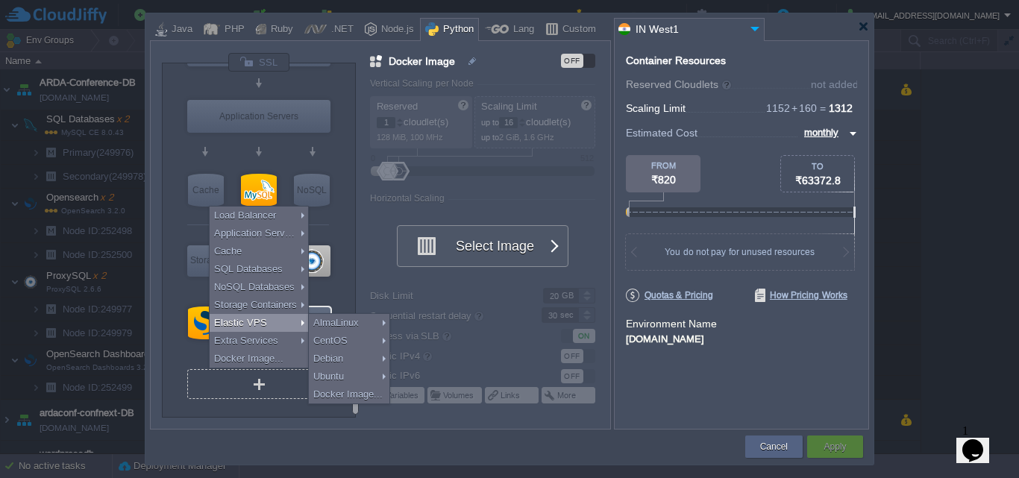
click at [975, 439] on icon "Chat widget" at bounding box center [972, 450] width 21 height 22
click at [979, 445] on div "Close Chat This icon closes the chat window." at bounding box center [970, 454] width 18 height 18
click at [360, 393] on div "Docker Image..." at bounding box center [349, 395] width 81 height 18
type input "Docker Image 2"
type input "Stateful"
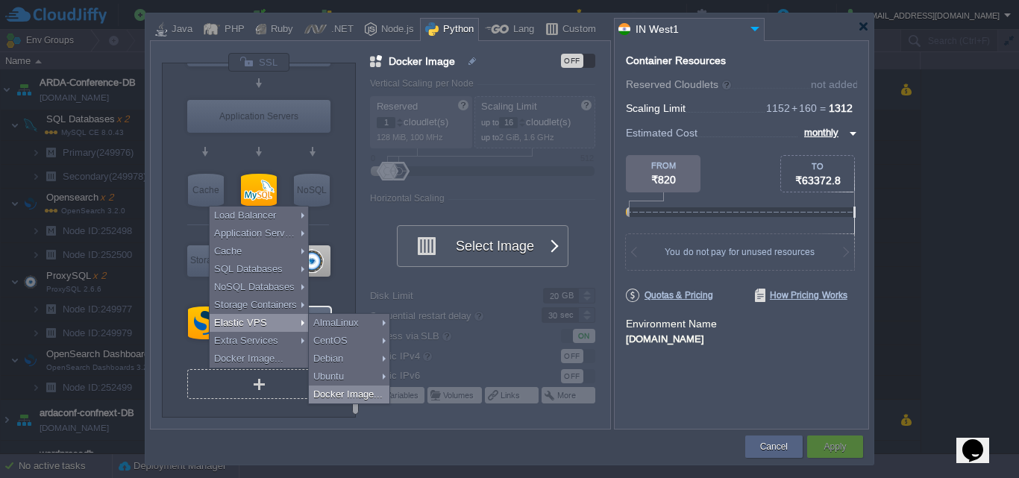
type input "Docker Image 2"
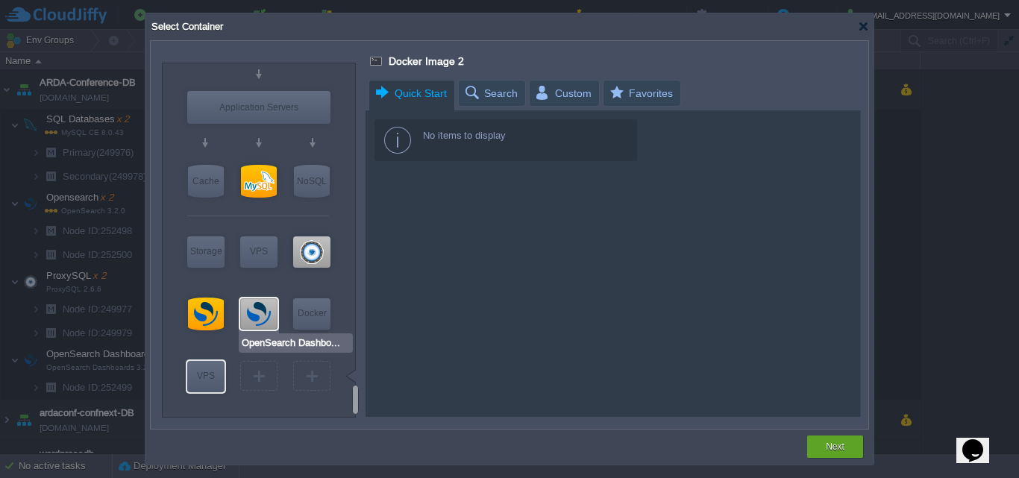
type input "Docker Image"
type input "Select Image"
click at [308, 320] on div "Docker" at bounding box center [311, 313] width 37 height 30
type input "Docker Image"
type input "Stateless"
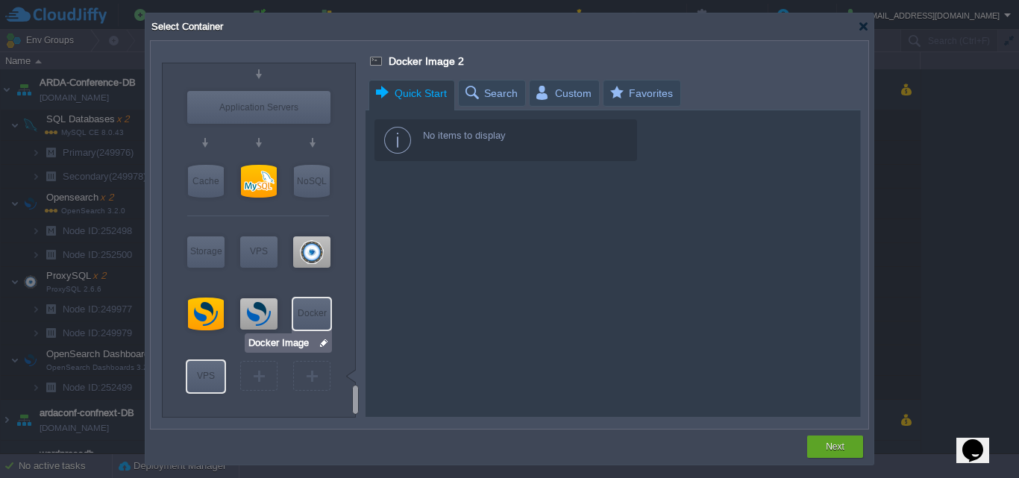
type input "Docker Image"
click at [496, 95] on span "Search" at bounding box center [490, 93] width 54 height 25
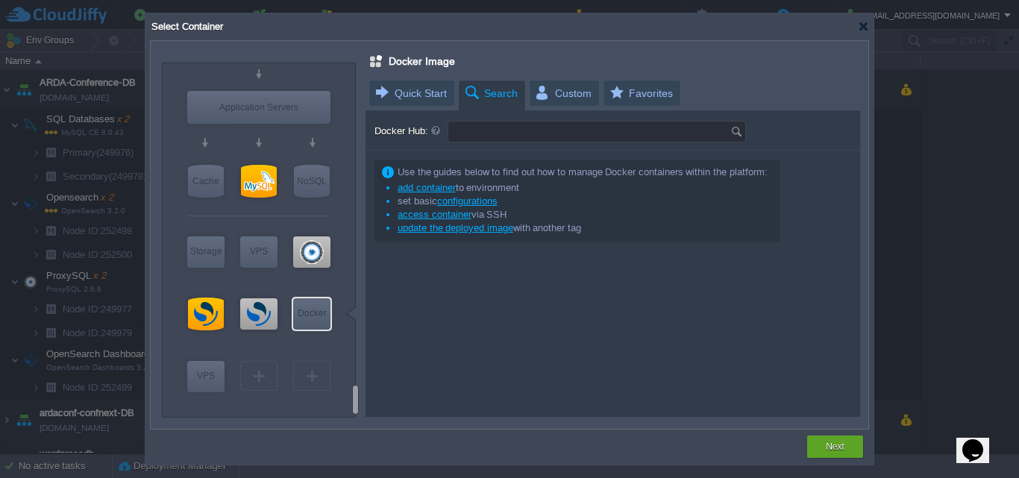
click at [501, 126] on input "Docker Hub:" at bounding box center [589, 132] width 282 height 20
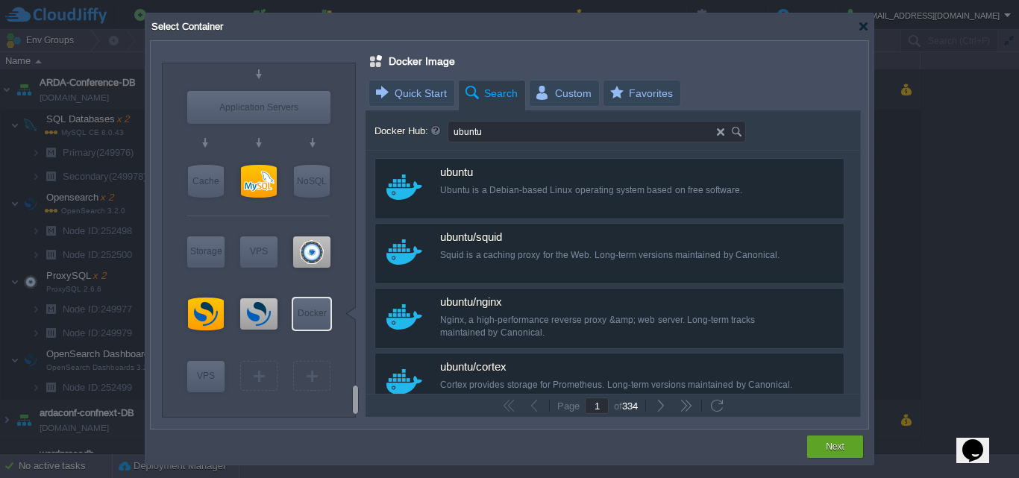
click at [580, 130] on input "ubuntu" at bounding box center [582, 132] width 269 height 20
paste input "Airbyte"
type input "ubuntu/Airbyte"
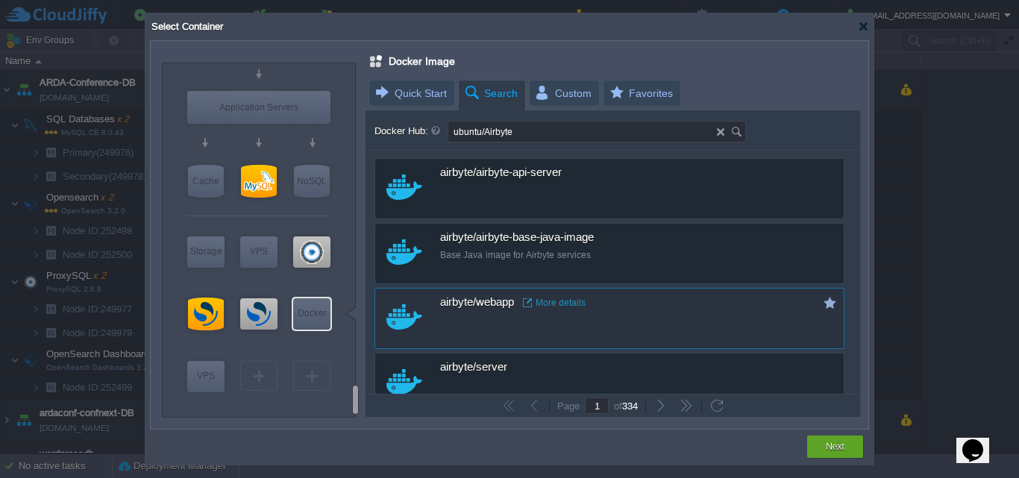
click at [563, 305] on link "More details" at bounding box center [554, 303] width 63 height 12
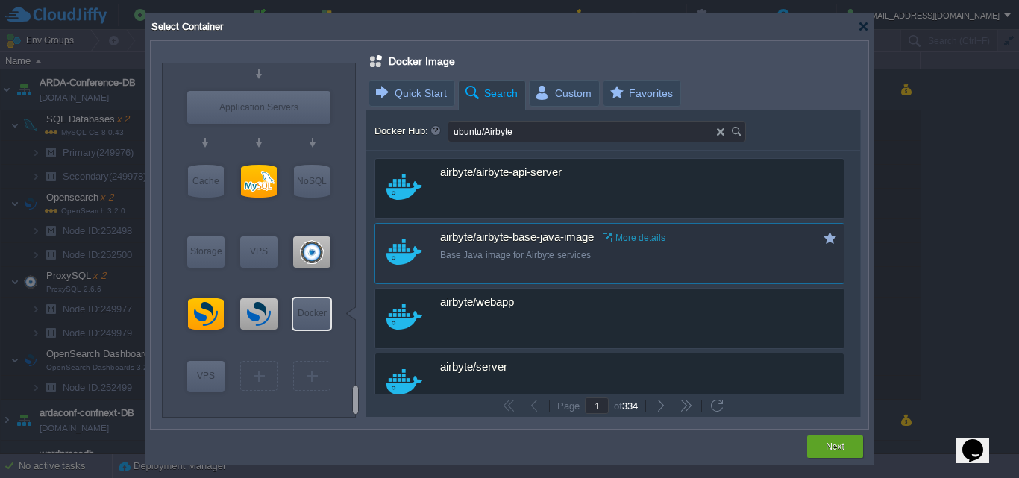
scroll to position [149, 0]
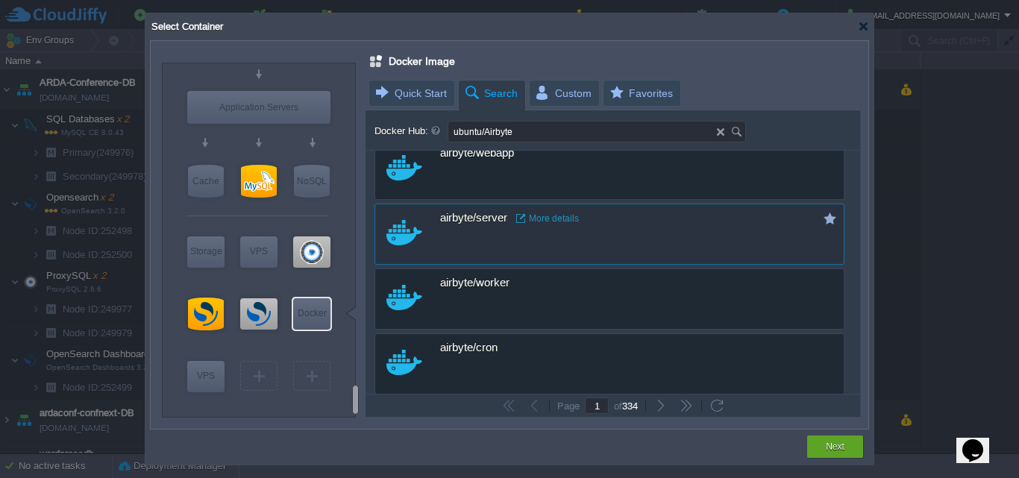
click at [554, 221] on link "More details" at bounding box center [547, 219] width 63 height 12
click at [714, 222] on div "airbyte/server More details" at bounding box center [619, 218] width 359 height 13
type input "Server"
type input "latest"
type input "Server :"
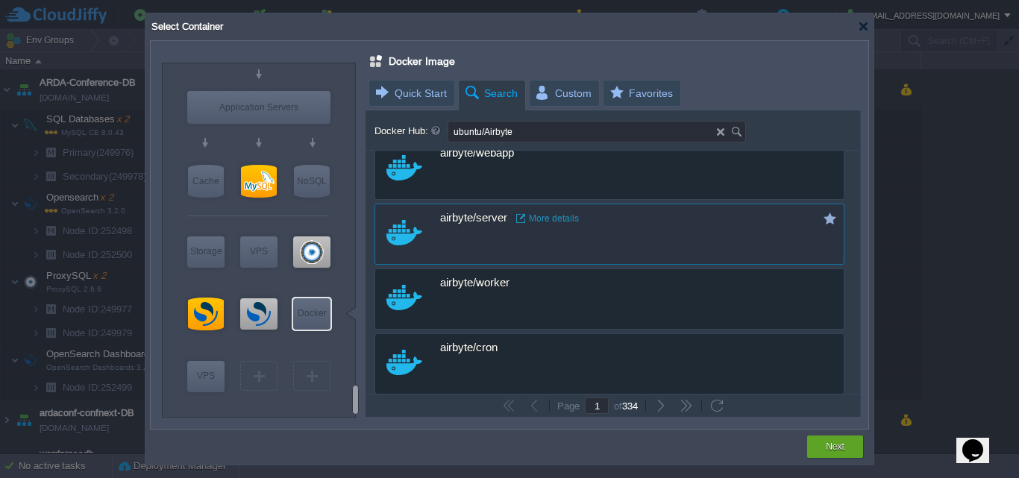
type input "latest"
click at [839, 451] on button "Next" at bounding box center [835, 446] width 19 height 15
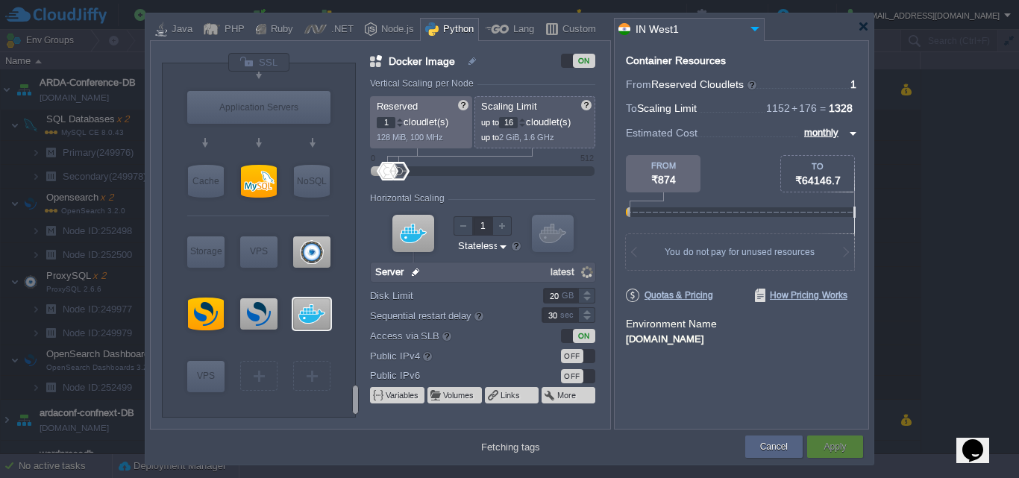
type input "tim_test_1"
type input "Server"
click at [776, 447] on button "Cancel" at bounding box center [774, 446] width 28 height 15
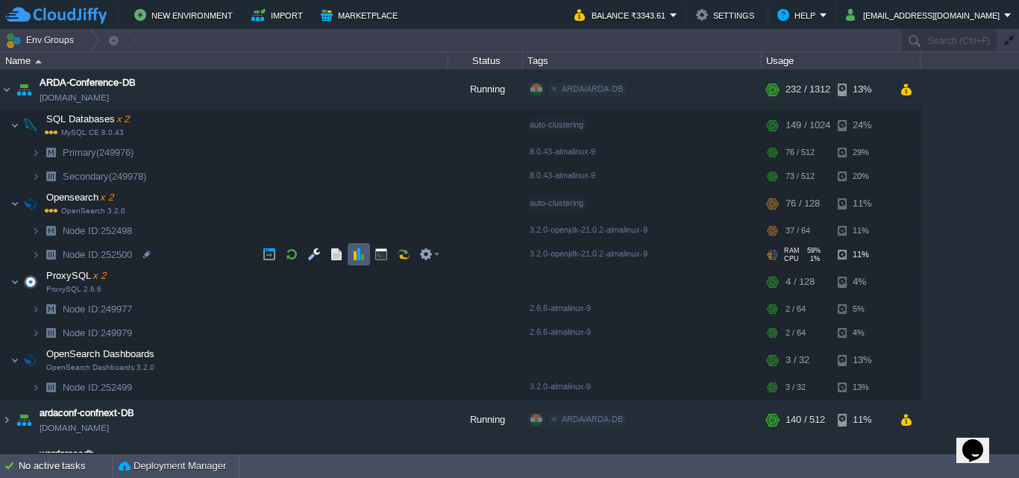
scroll to position [29, 0]
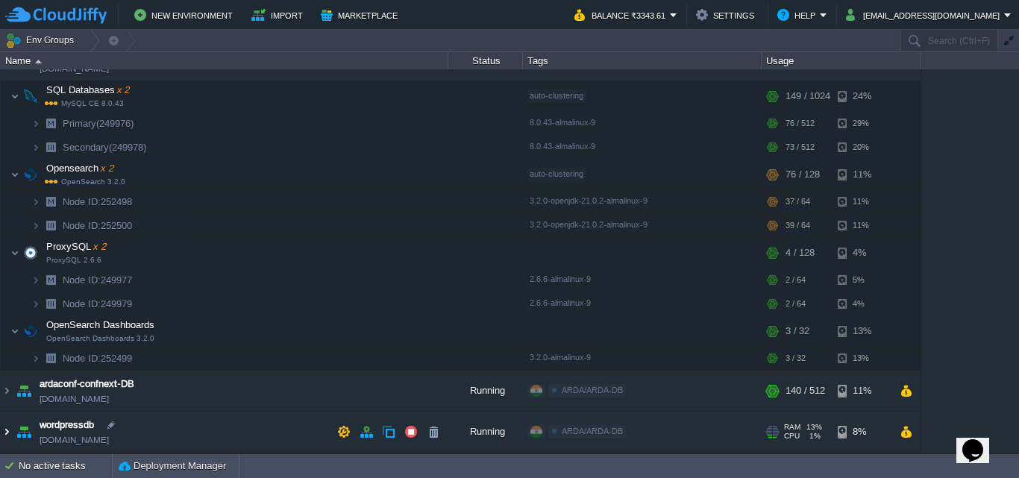
click at [6, 429] on img at bounding box center [7, 432] width 12 height 40
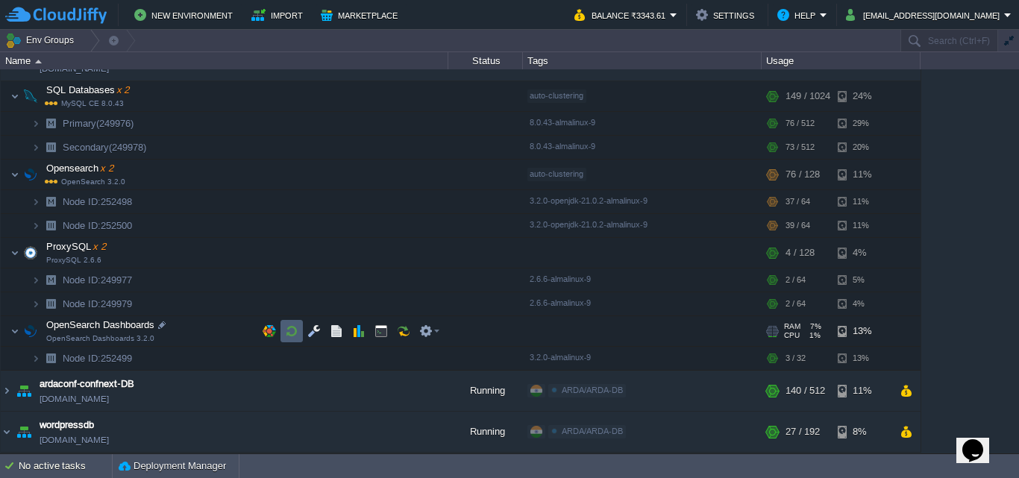
scroll to position [186, 0]
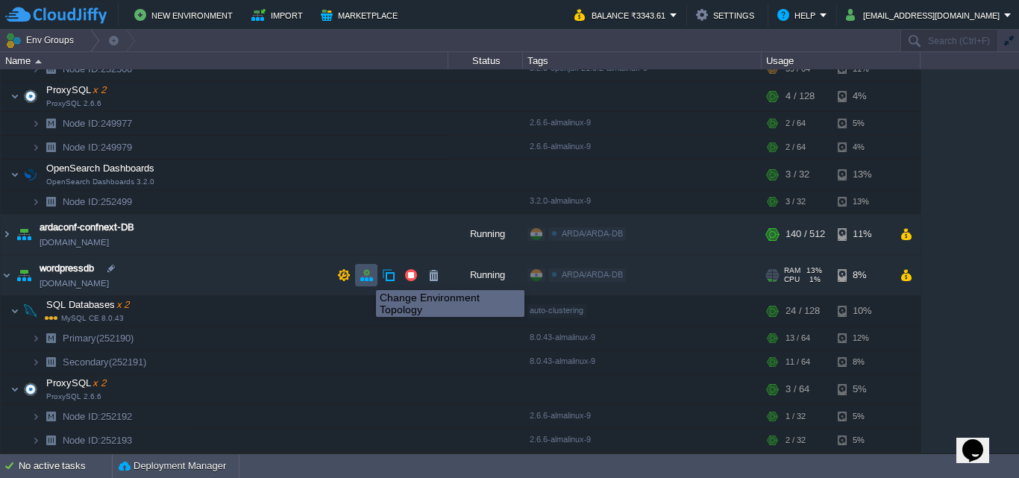
click at [365, 277] on button "button" at bounding box center [366, 275] width 13 height 13
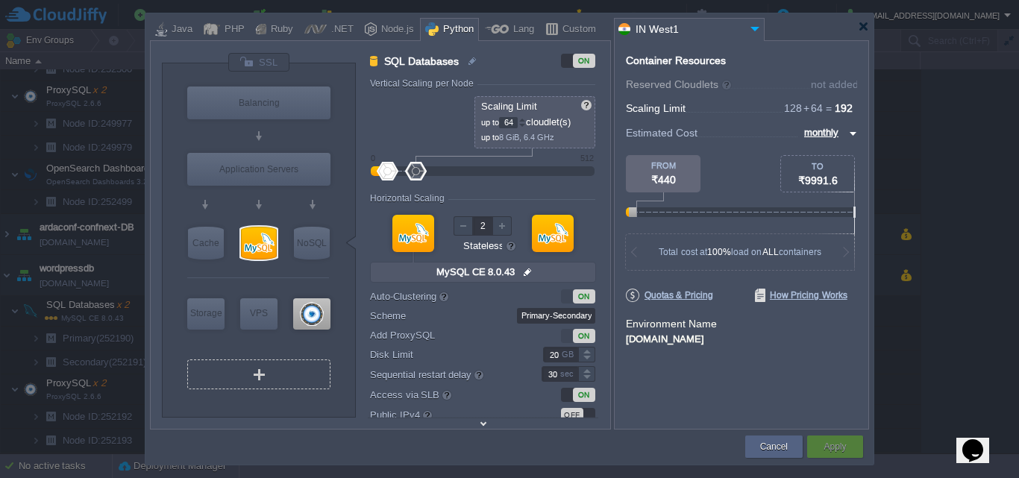
click at [284, 384] on div "VM" at bounding box center [258, 375] width 143 height 30
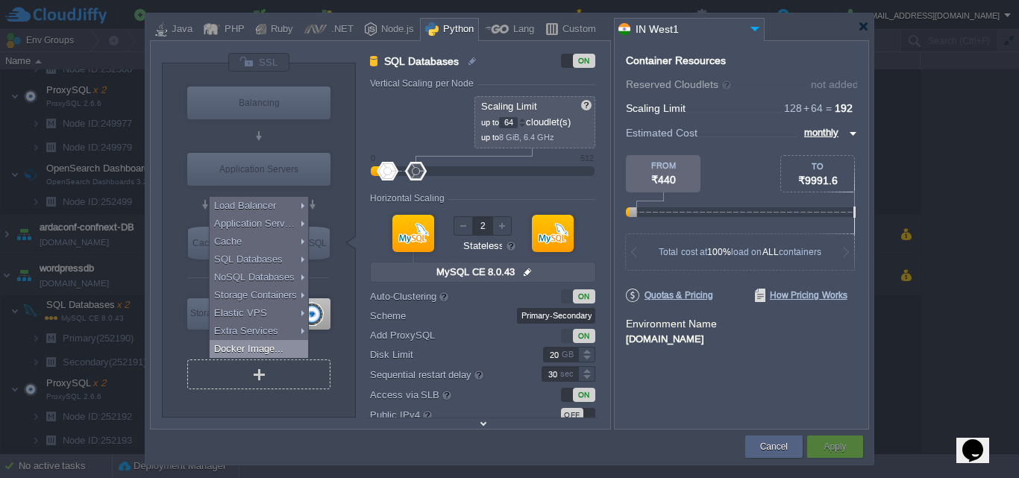
click at [285, 354] on div "Docker Image..." at bounding box center [259, 349] width 98 height 18
type input "Docker Image"
type input "1"
type input "16"
type input "1"
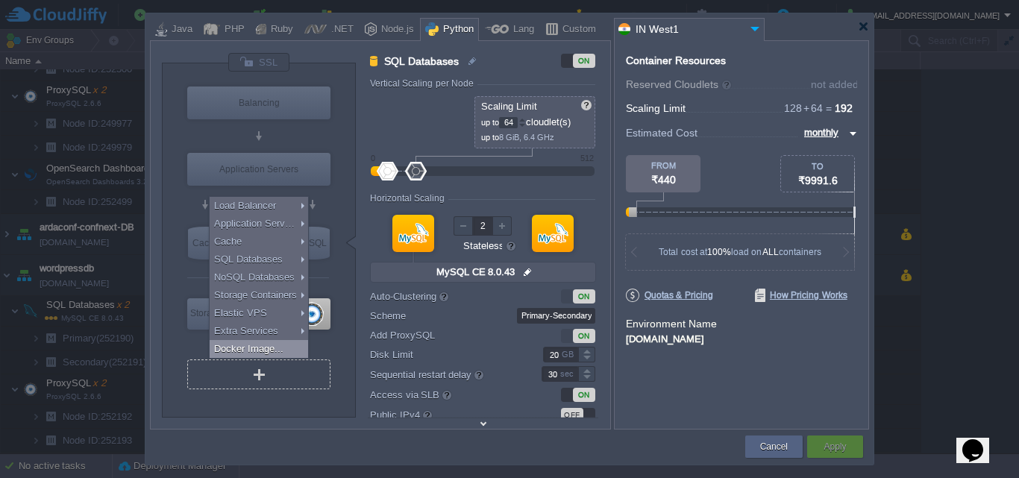
type input "Docker Image"
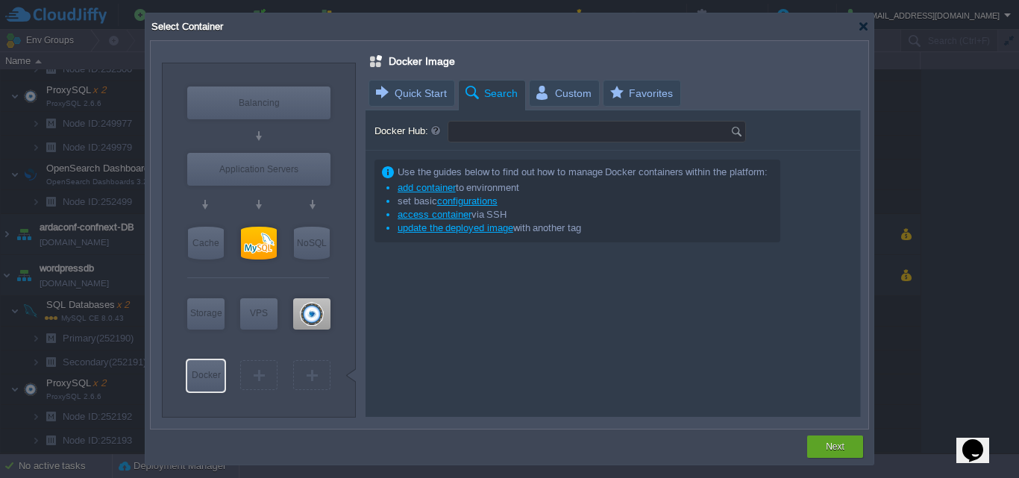
type input "Select Image"
click at [501, 131] on input "Docker Hub:" at bounding box center [589, 132] width 282 height 20
type input "airbyte"
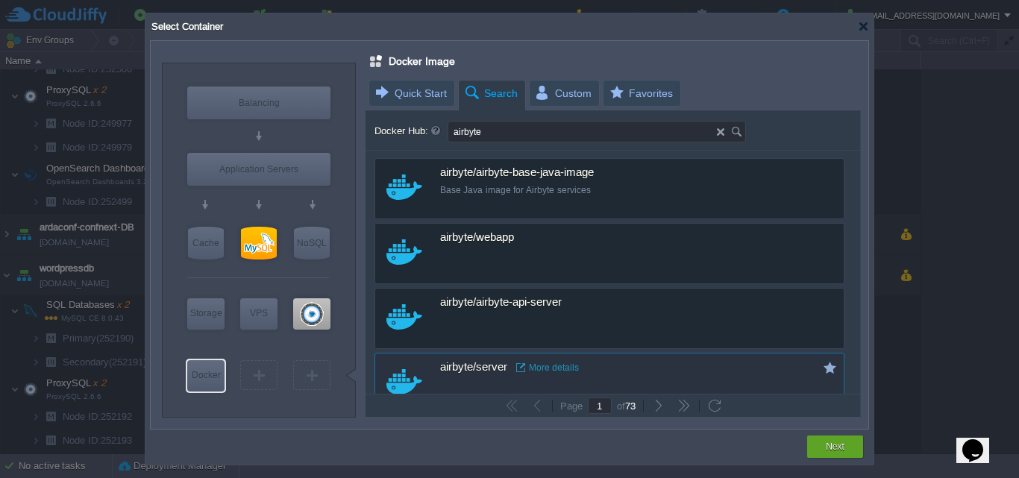
click at [547, 360] on div "airbyte/server More details" at bounding box center [619, 368] width 359 height 29
type input "Server"
type input "latest"
type input "Server :"
type input "latest"
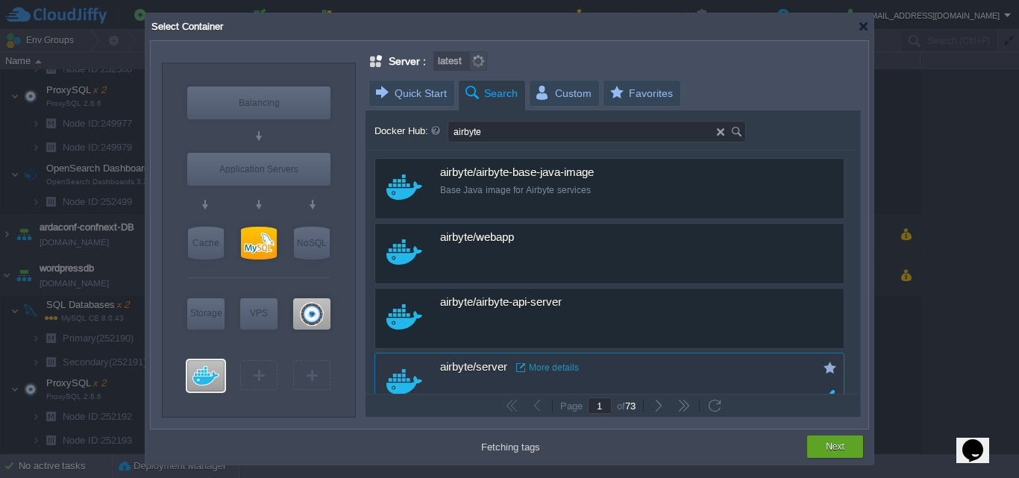
click at [468, 370] on span "airbyte/server" at bounding box center [473, 367] width 67 height 13
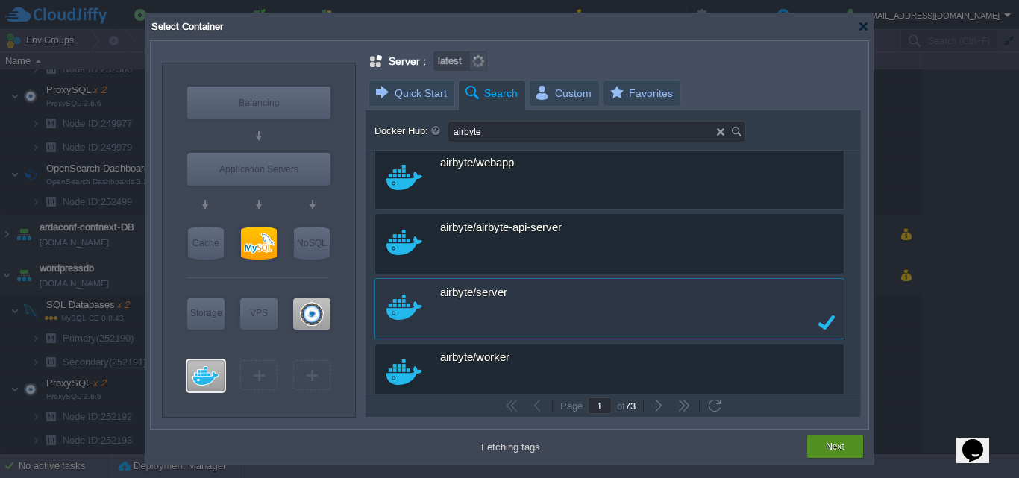
click at [837, 441] on button "Next" at bounding box center [835, 446] width 19 height 15
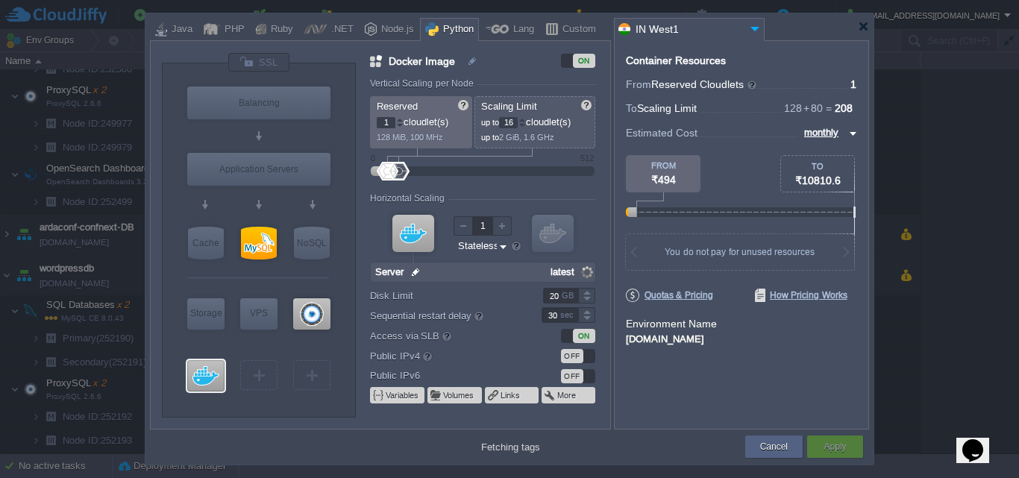
type input "tim_test_1"
type input "76"
click at [420, 171] on div at bounding box center [421, 171] width 22 height 19
type input "0"
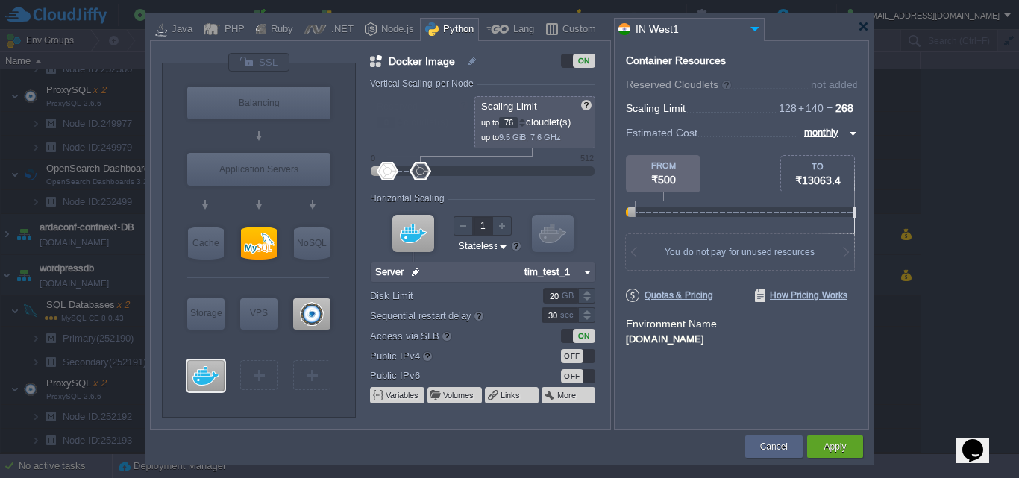
drag, startPoint x: 389, startPoint y: 171, endPoint x: 347, endPoint y: 171, distance: 41.8
click at [347, 171] on div "VM Balancing VM Application Servers VM Cache VM SQL VM NoSQL VM Storage VM VPS …" at bounding box center [386, 240] width 448 height 376
type input "54"
drag, startPoint x: 421, startPoint y: 177, endPoint x: 412, endPoint y: 177, distance: 9.0
click at [412, 177] on div at bounding box center [412, 171] width 22 height 19
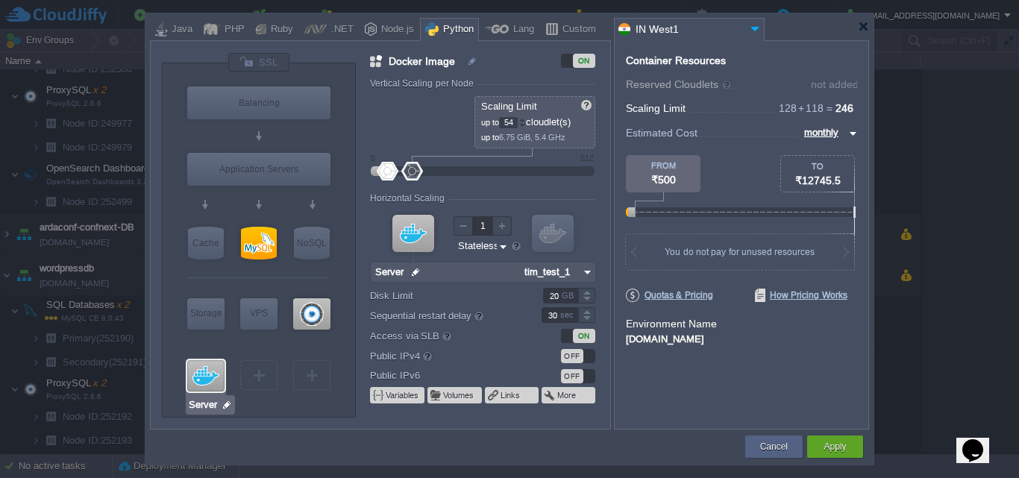
type input "AlmaLinux 9.6"
click at [583, 272] on img at bounding box center [588, 272] width 16 height 19
click at [586, 272] on img at bounding box center [588, 272] width 16 height 19
click at [587, 272] on img at bounding box center [588, 272] width 16 height 19
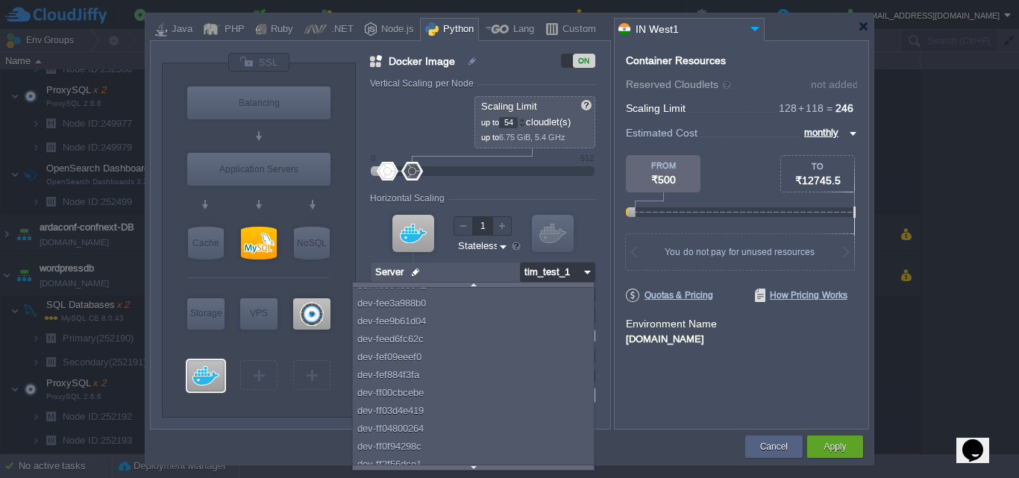
scroll to position [224697, 0]
click at [603, 255] on form "Vertical Scaling per Node Reserved 0 cloudlet(s) 0 MiB, 0 MHz Scaling Limit up …" at bounding box center [489, 253] width 239 height 351
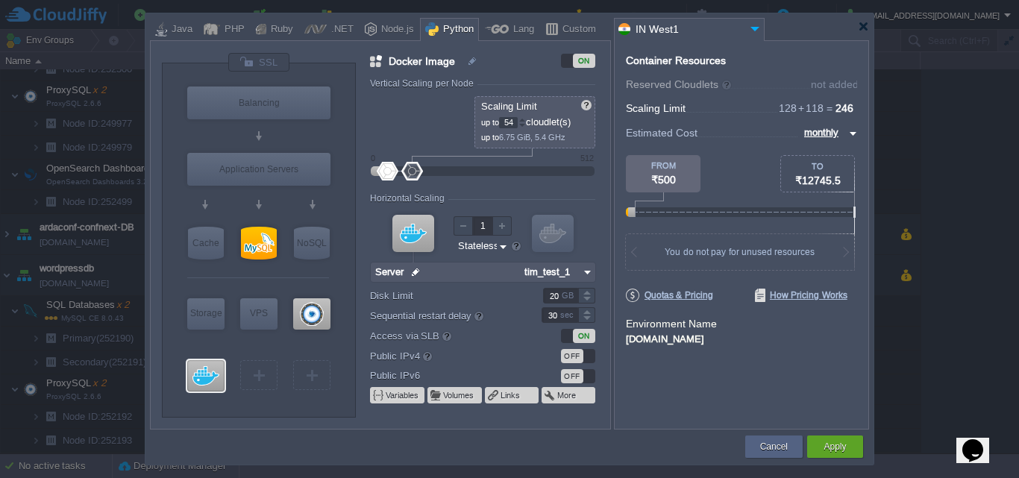
scroll to position [0, 0]
click at [788, 441] on div "Cancel" at bounding box center [773, 447] width 35 height 22
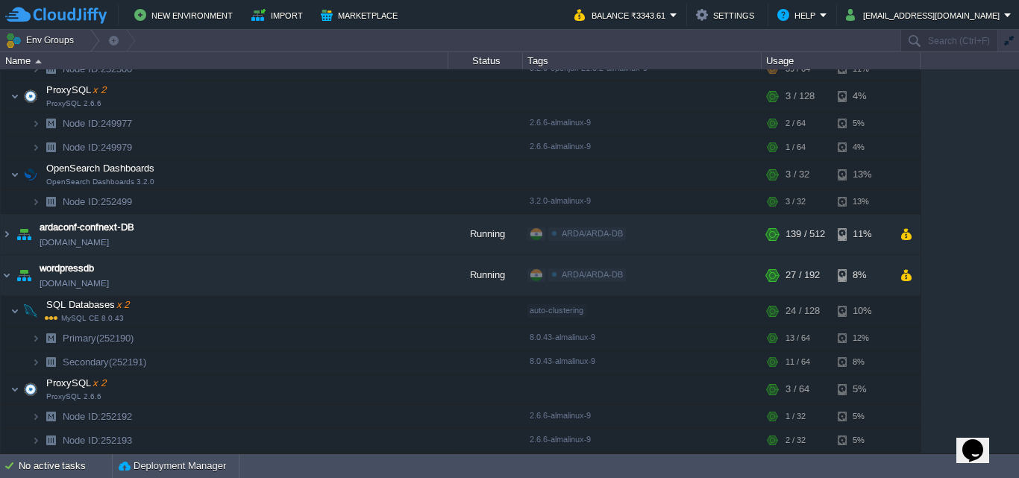
click at [1, 274] on img at bounding box center [7, 275] width 12 height 40
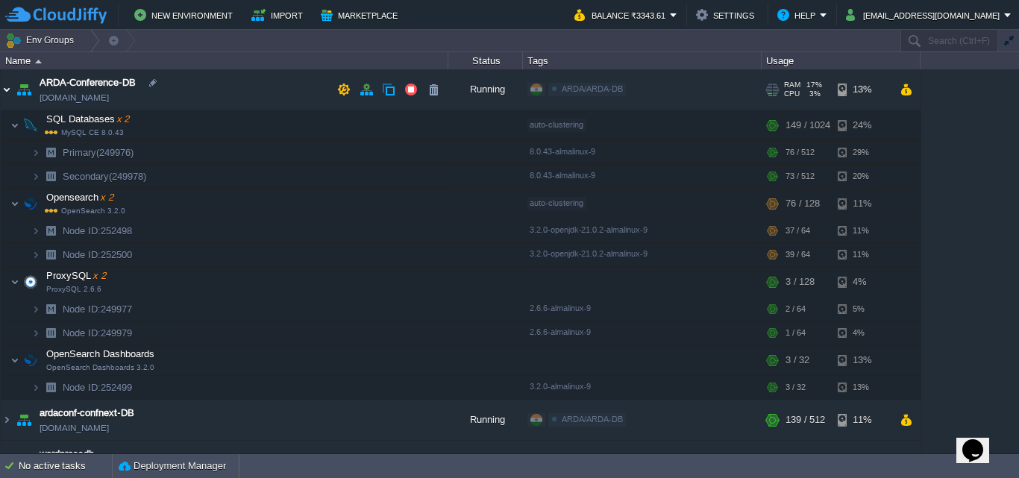
click at [5, 90] on img at bounding box center [7, 89] width 12 height 40
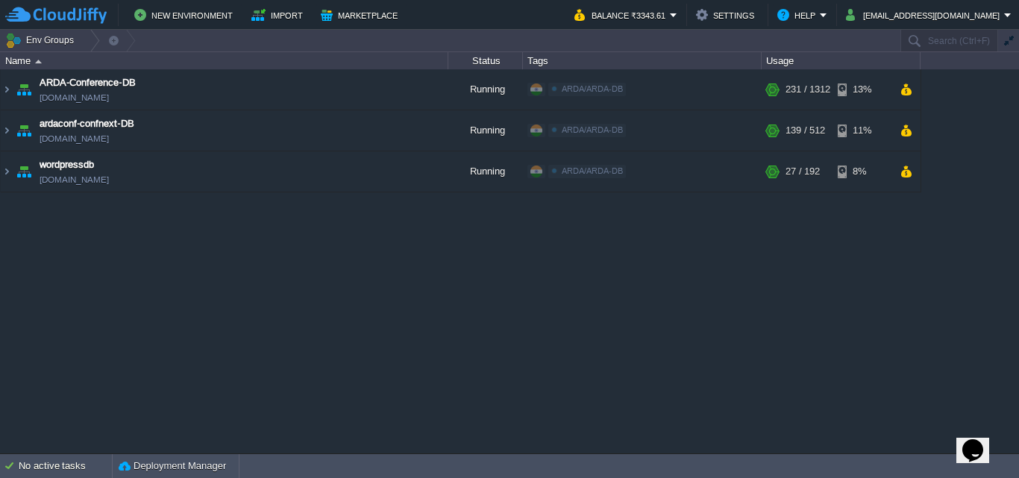
click at [192, 334] on div "ARDA-Conference-DB [DOMAIN_NAME] Running ARDA/ARDA-DB Edit RAM 17% CPU 3% 231 /…" at bounding box center [509, 260] width 1019 height 383
click at [161, 18] on button "New Environment" at bounding box center [185, 15] width 103 height 18
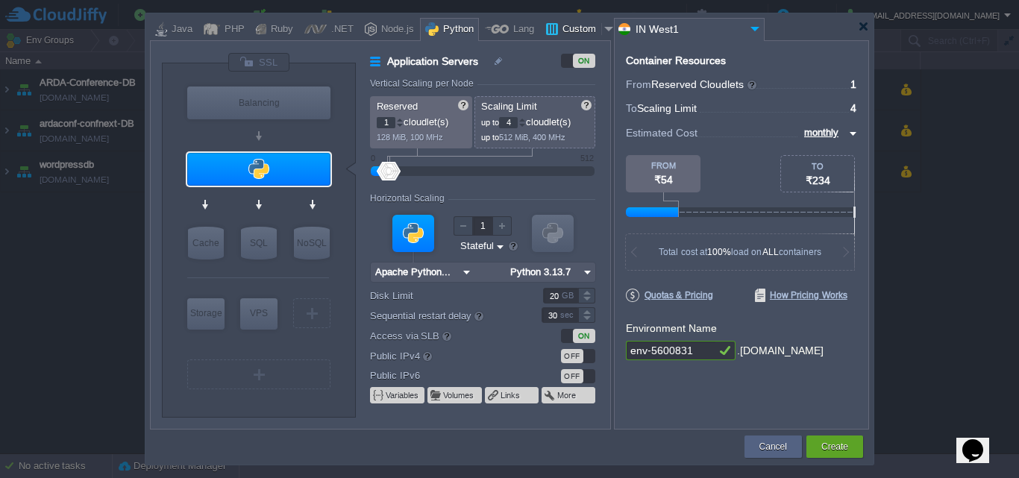
click at [563, 32] on div "Custom" at bounding box center [579, 30] width 43 height 22
type input "Application Servers"
type input "16"
type input "Docker Image"
type input "Stateless"
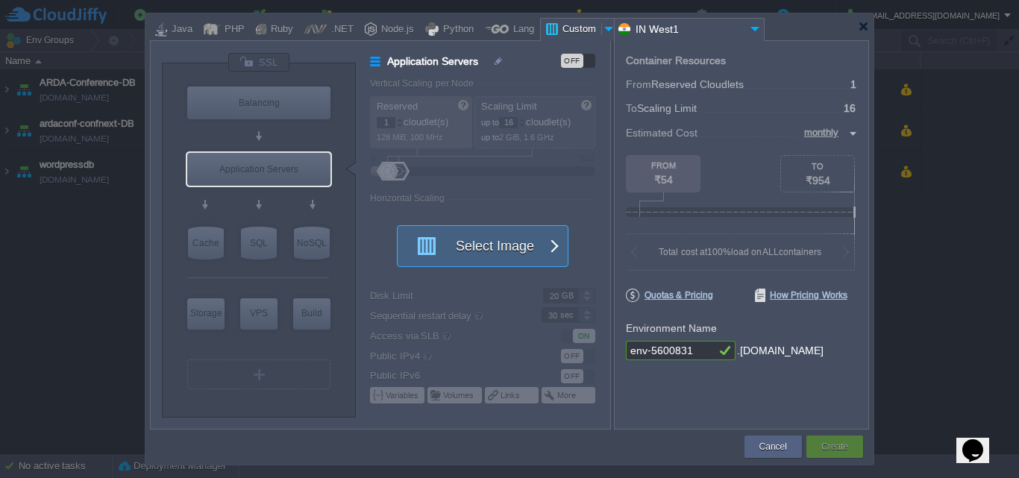
click at [544, 236] on div "Select Image" at bounding box center [483, 246] width 172 height 42
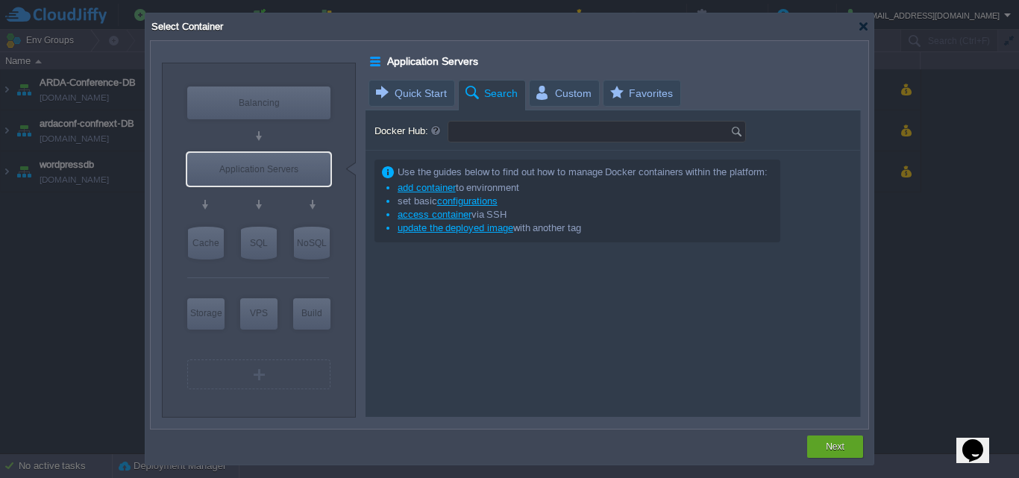
click at [501, 134] on input "Docker Hub:" at bounding box center [589, 132] width 282 height 20
type input "airbyte"
click at [821, 448] on div "Next" at bounding box center [835, 447] width 34 height 22
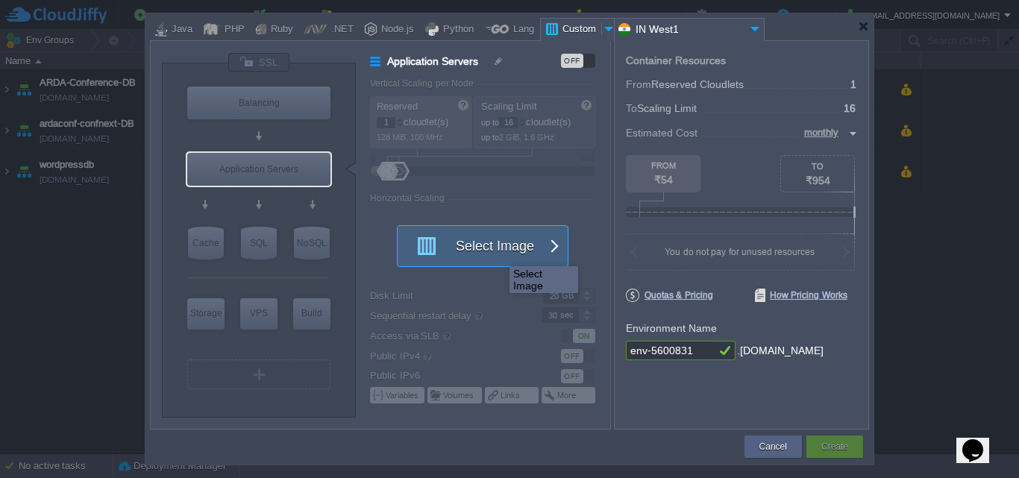
click at [498, 253] on button "Select Image" at bounding box center [474, 246] width 134 height 40
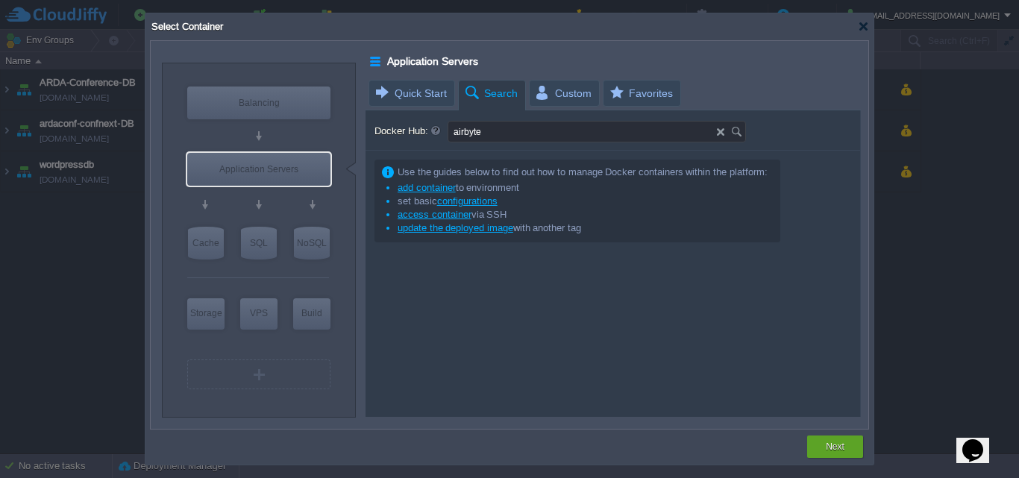
click at [494, 135] on input "airbyte" at bounding box center [582, 132] width 269 height 20
click at [734, 132] on img at bounding box center [738, 132] width 16 height 20
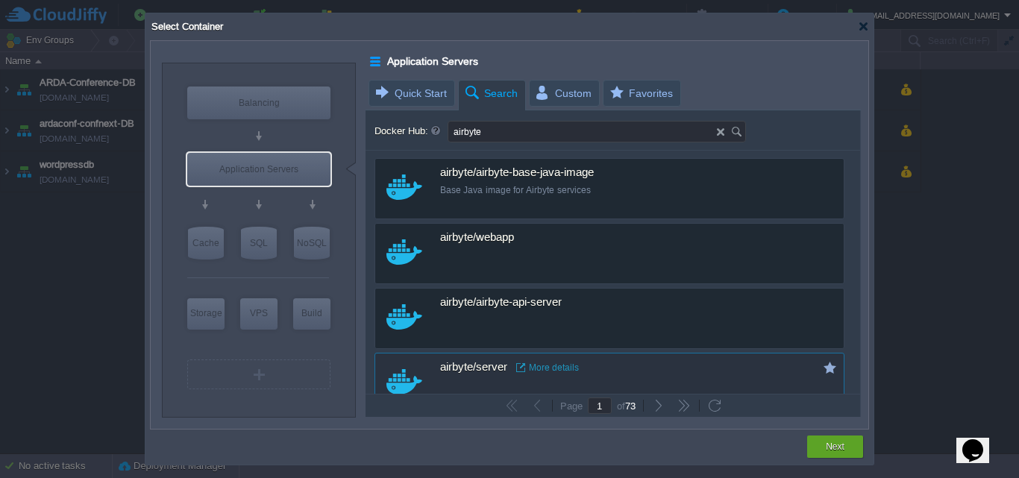
click at [610, 363] on div "airbyte/server More details" at bounding box center [619, 367] width 359 height 13
type input "Server"
type input "latest"
type input "Server :"
type input "latest"
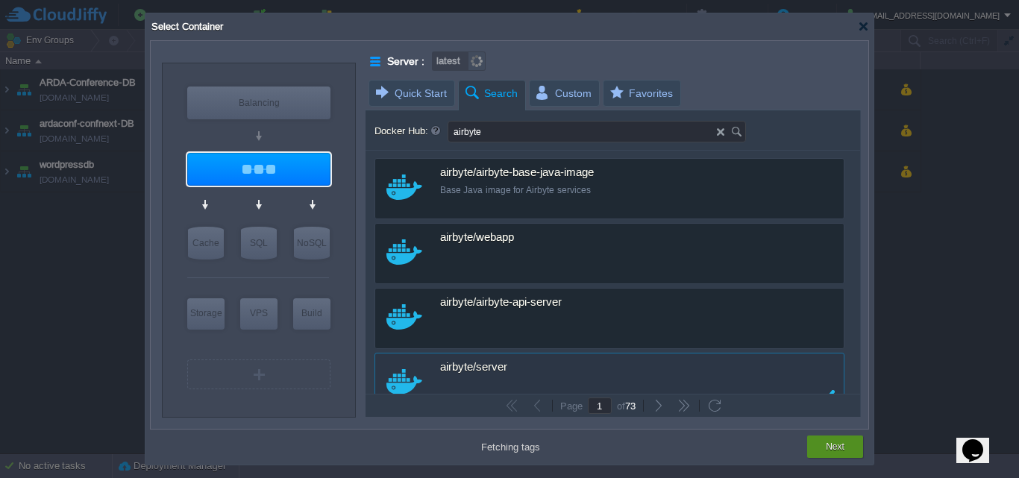
click at [830, 446] on button "Next" at bounding box center [835, 446] width 19 height 15
type input "latest"
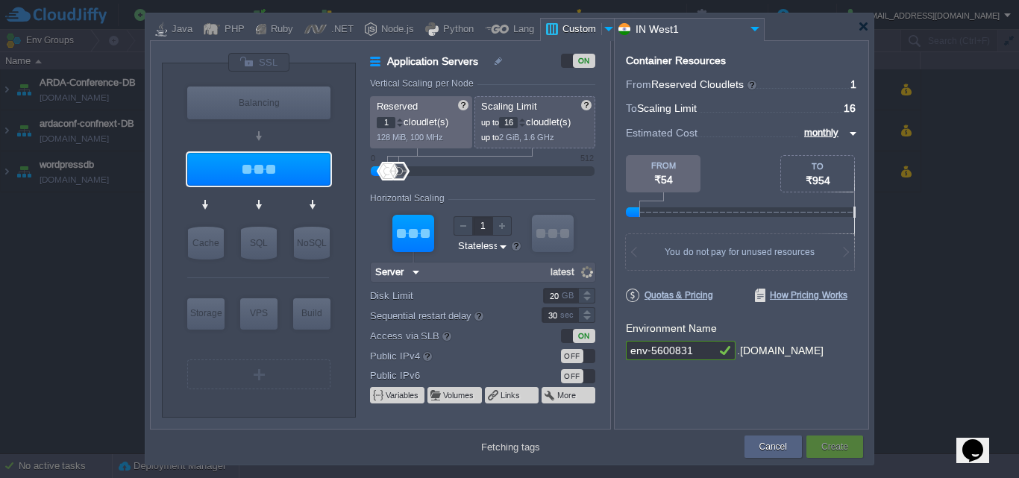
type input "Server"
click at [280, 200] on img at bounding box center [276, 197] width 11 height 15
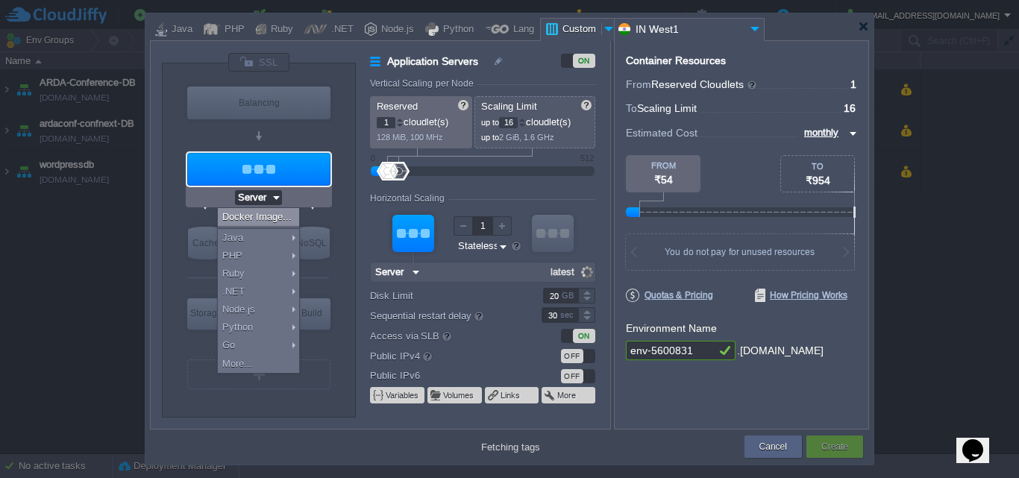
click at [175, 216] on div "VM Balancing VM Application Servers VM Cache VM SQL VM NoSQL VM Storage VM VPS …" at bounding box center [259, 240] width 194 height 354
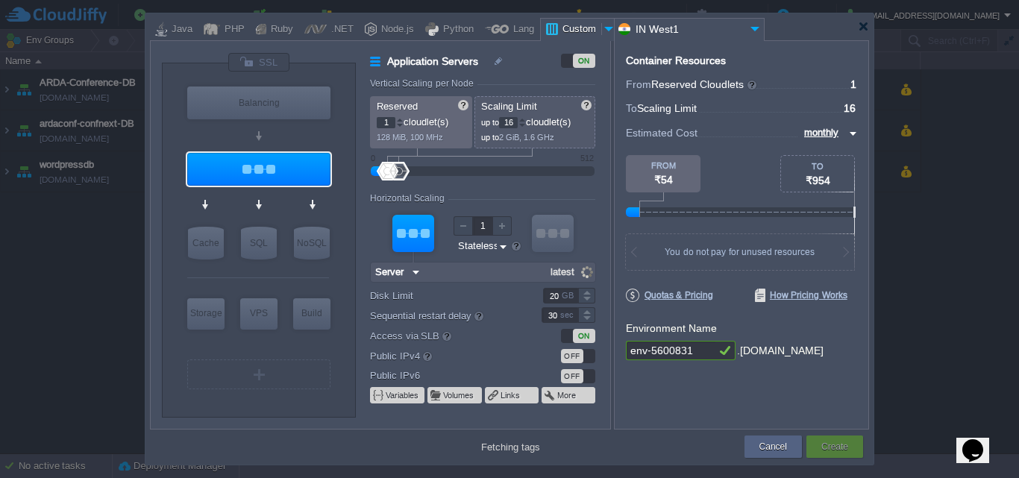
type input "tim_test_1"
type input "0"
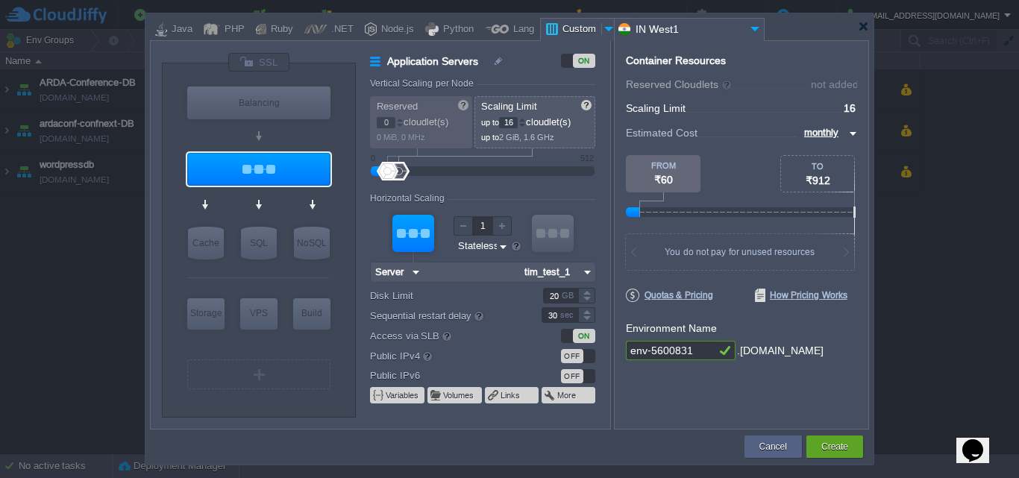
drag, startPoint x: 383, startPoint y: 174, endPoint x: 365, endPoint y: 174, distance: 17.2
click at [365, 174] on div "Application Servers ON Vertical Scaling per Node Reserved 0 cloudlet(s) 0 MiB, …" at bounding box center [483, 241] width 254 height 376
click at [406, 171] on div at bounding box center [406, 171] width 22 height 19
click at [526, 124] on div at bounding box center [521, 125] width 7 height 5
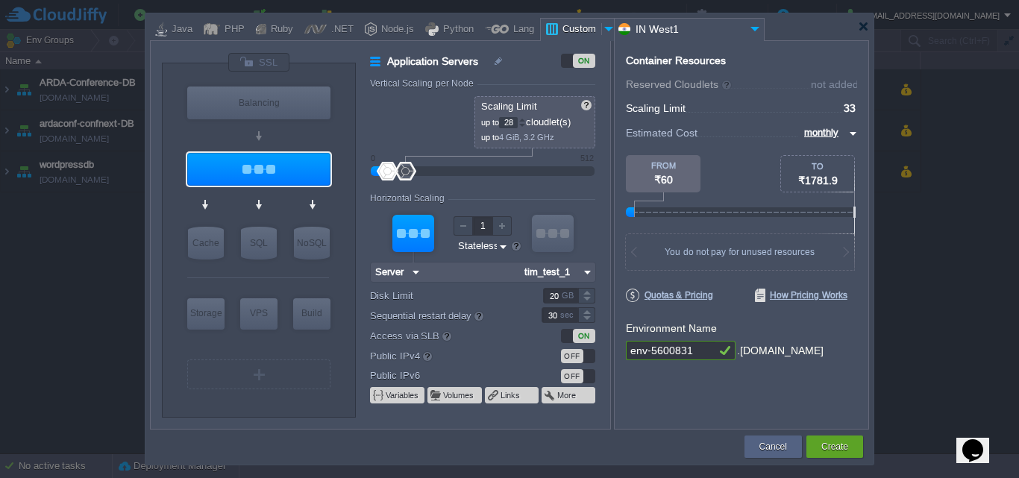
click at [526, 124] on div at bounding box center [521, 125] width 7 height 5
click at [526, 121] on div at bounding box center [521, 119] width 7 height 5
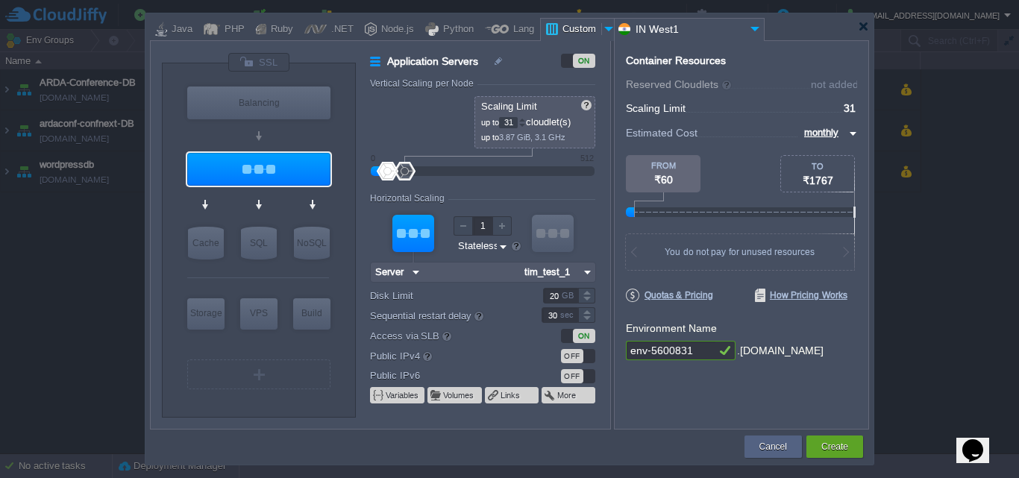
type input "32"
click at [526, 121] on div at bounding box center [521, 119] width 7 height 5
click at [495, 59] on img at bounding box center [499, 61] width 13 height 18
paste input "irbyte"
type input "Airbyte-Testing"
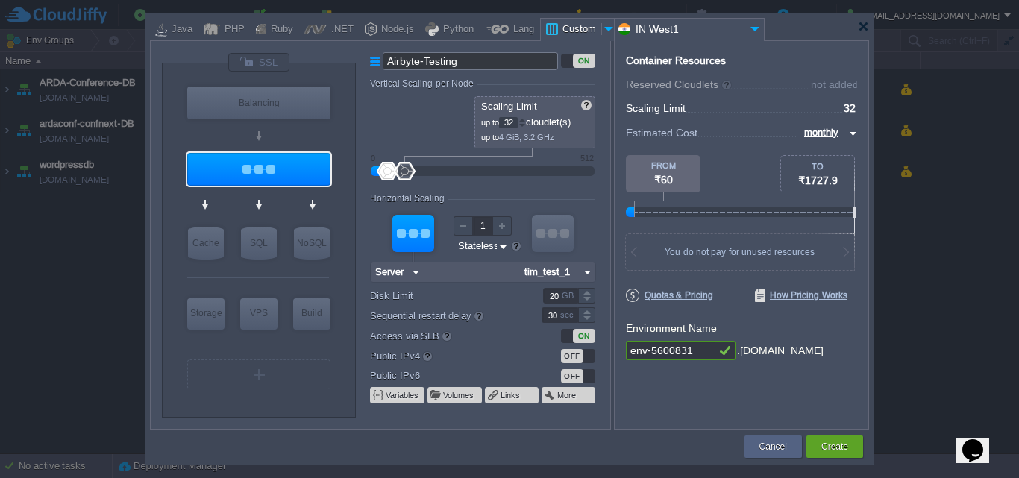
click at [791, 53] on div "Container Resources From Reserved Cloudlets ... = not added To Scaling Limit ..…" at bounding box center [741, 234] width 255 height 389
click at [849, 439] on div "Create" at bounding box center [835, 447] width 34 height 22
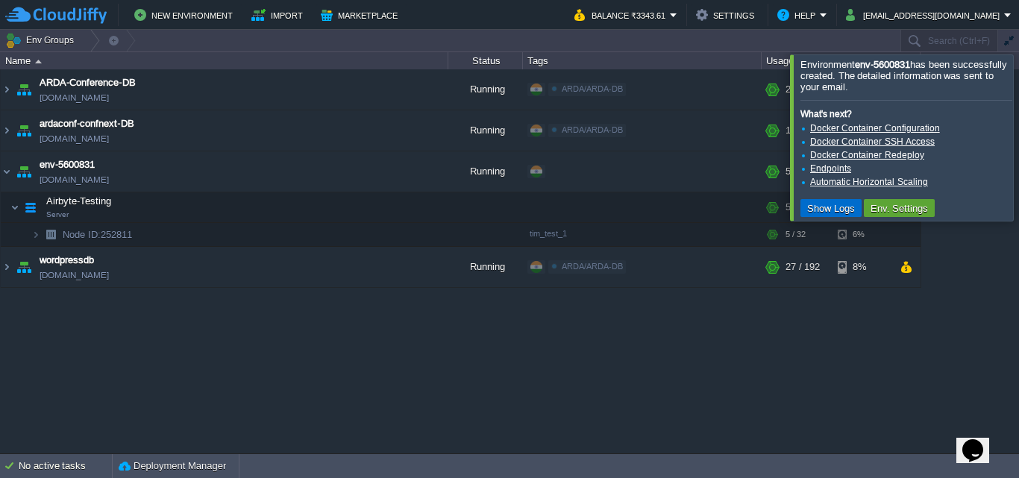
click at [832, 212] on button "Show Logs" at bounding box center [831, 207] width 57 height 13
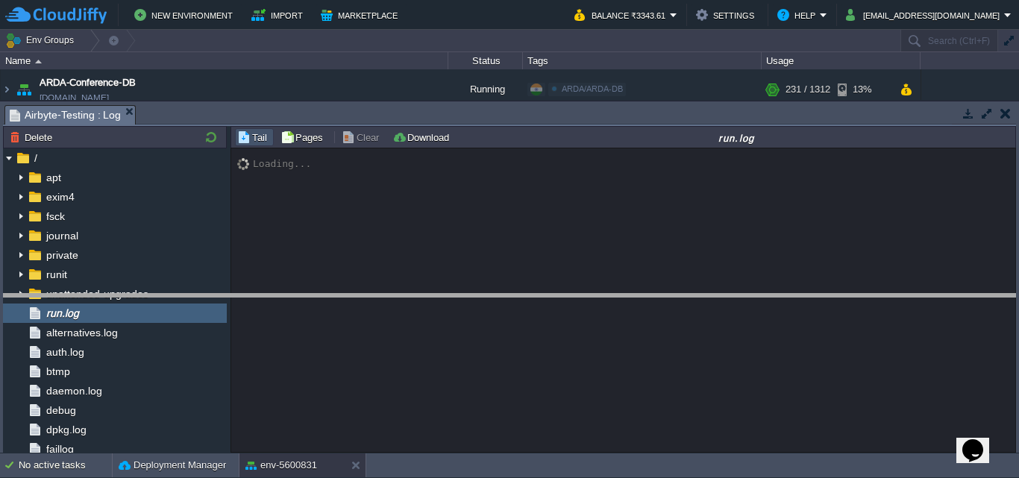
drag, startPoint x: 949, startPoint y: 107, endPoint x: 946, endPoint y: 301, distance: 194.0
click at [946, 301] on body "New Environment Import Marketplace Bonus ₹0.00 Upgrade Account Balance ₹3343.61…" at bounding box center [509, 239] width 1019 height 478
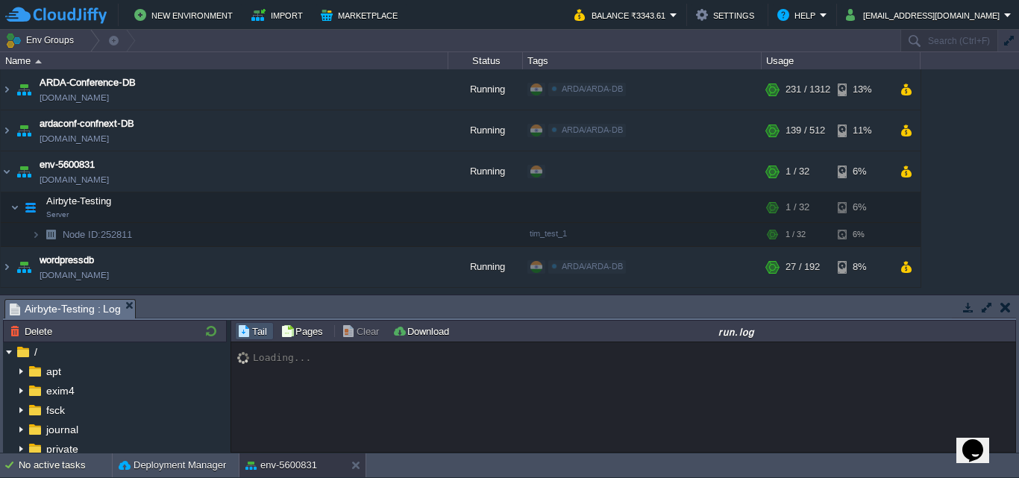
click at [1003, 309] on button "button" at bounding box center [1005, 307] width 10 height 13
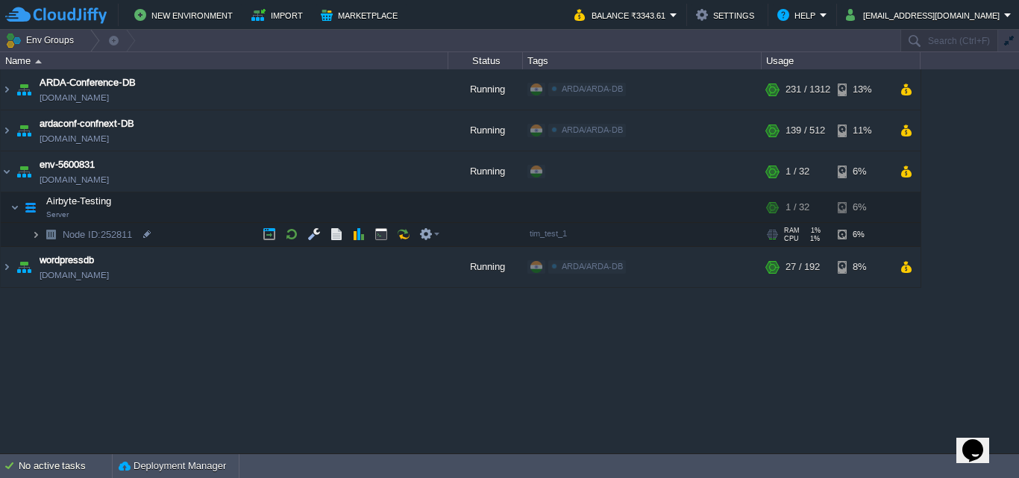
click at [38, 232] on img at bounding box center [35, 234] width 9 height 23
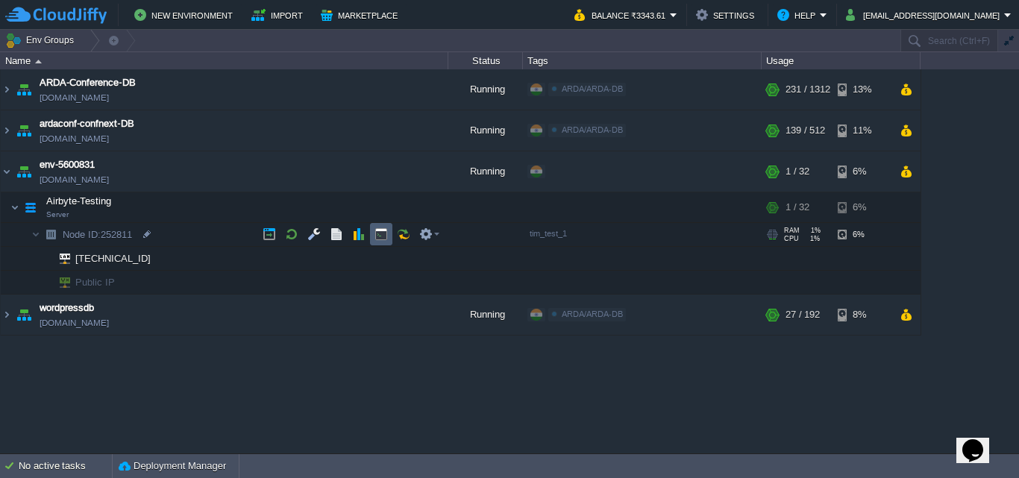
click at [374, 241] on td at bounding box center [381, 234] width 22 height 22
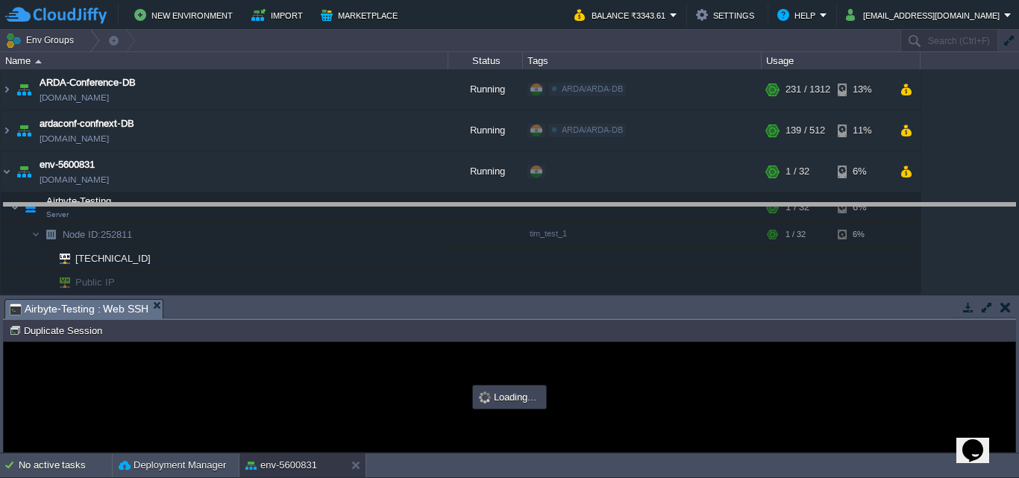
drag, startPoint x: 542, startPoint y: 315, endPoint x: 562, endPoint y: 212, distance: 104.9
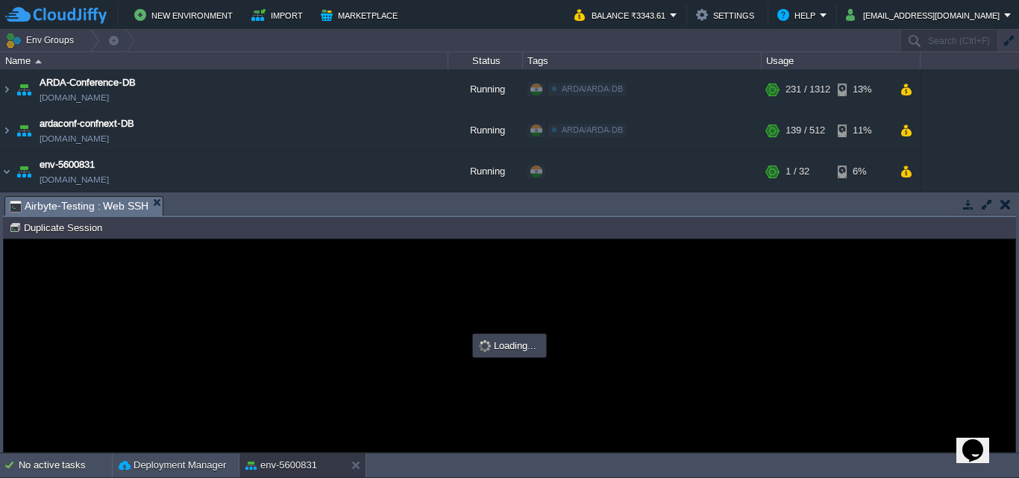
type input "#000000"
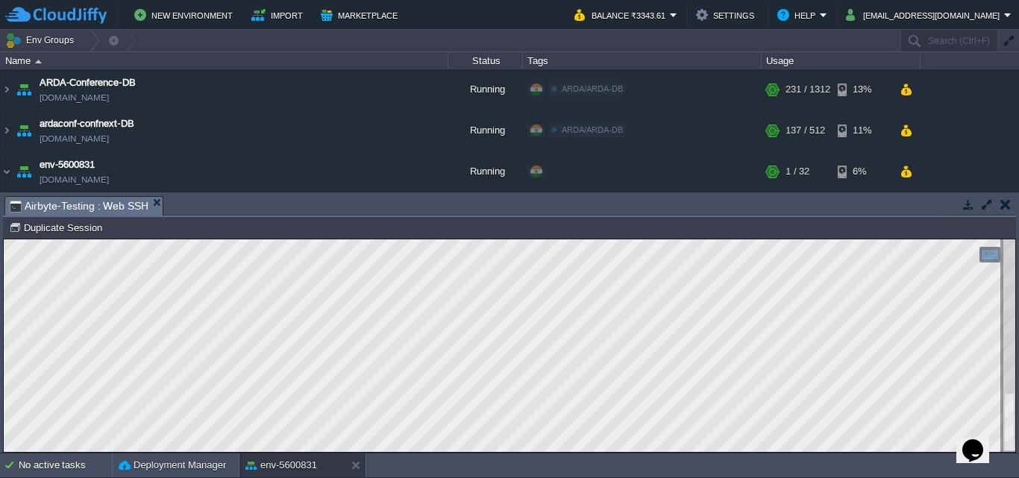
click at [1008, 207] on button "button" at bounding box center [1005, 204] width 10 height 13
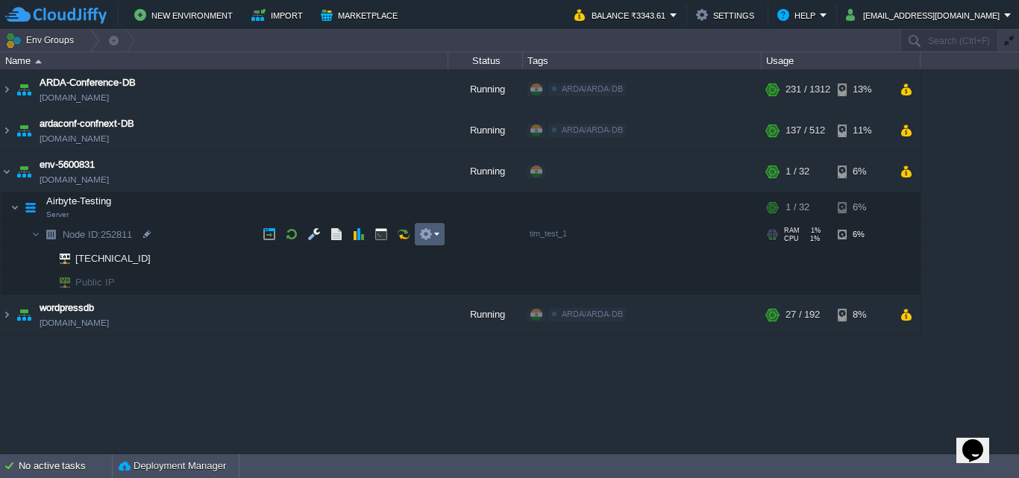
click at [429, 240] on button "button" at bounding box center [425, 234] width 13 height 13
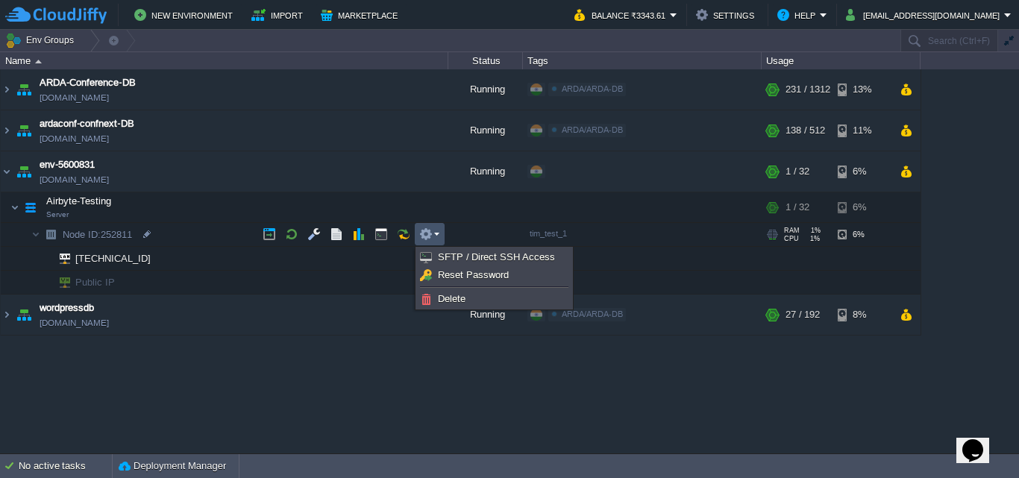
click at [436, 361] on div "ARDA-Conference-DB [DOMAIN_NAME] Running ARDA/ARDA-DB Edit RAM 17% CPU 2% 231 /…" at bounding box center [509, 260] width 1019 height 383
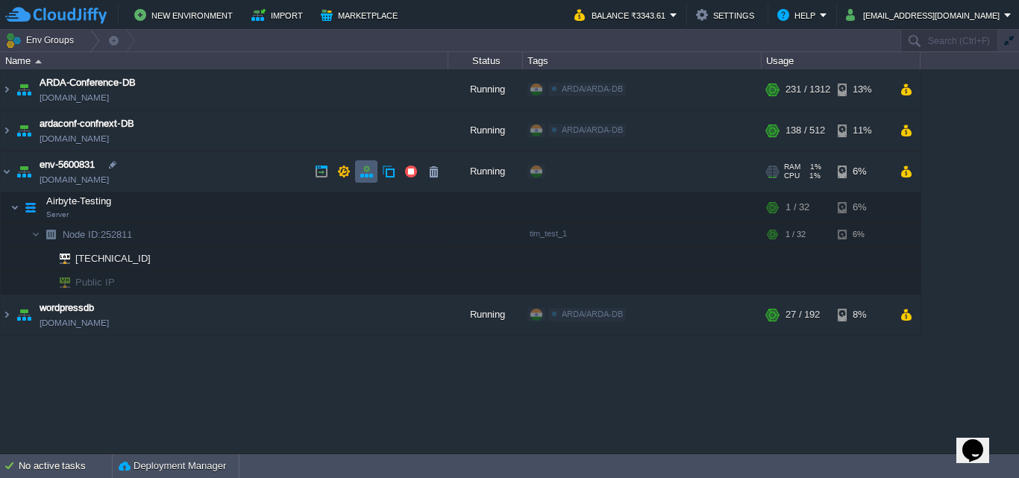
click at [362, 178] on button "button" at bounding box center [366, 171] width 13 height 13
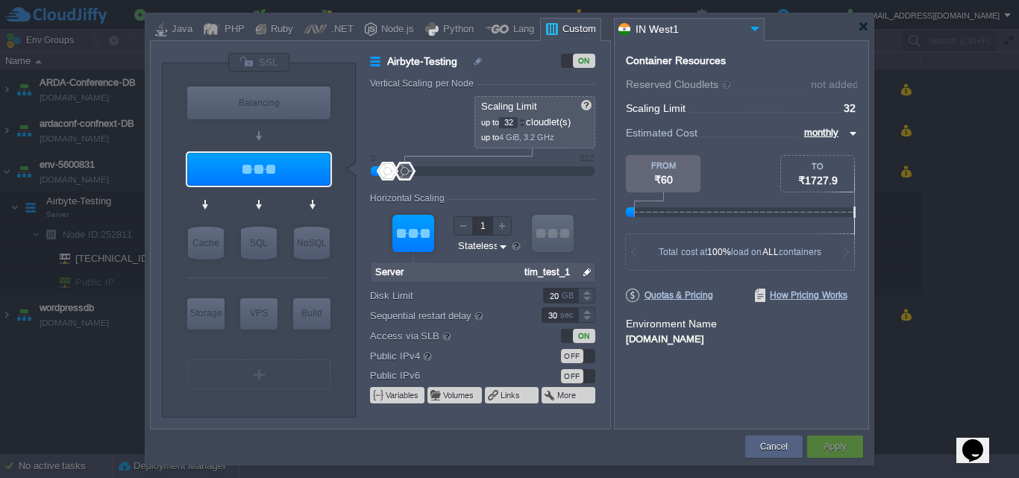
click at [469, 228] on div at bounding box center [463, 225] width 19 height 19
drag, startPoint x: 424, startPoint y: 239, endPoint x: 365, endPoint y: 255, distance: 60.3
click at [365, 255] on div "Airbyte-Testing ON Vertical Scaling per Node Reserved 0 cloudlet(s) 0 MiB, 0 MH…" at bounding box center [483, 241] width 254 height 376
click at [566, 63] on div "ON" at bounding box center [578, 61] width 34 height 14
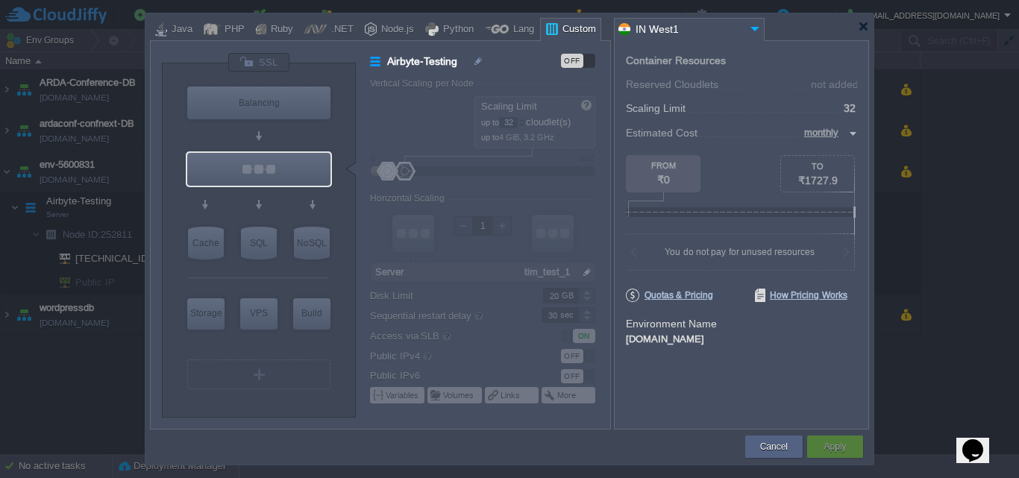
click at [580, 60] on div "OFF" at bounding box center [572, 61] width 22 height 14
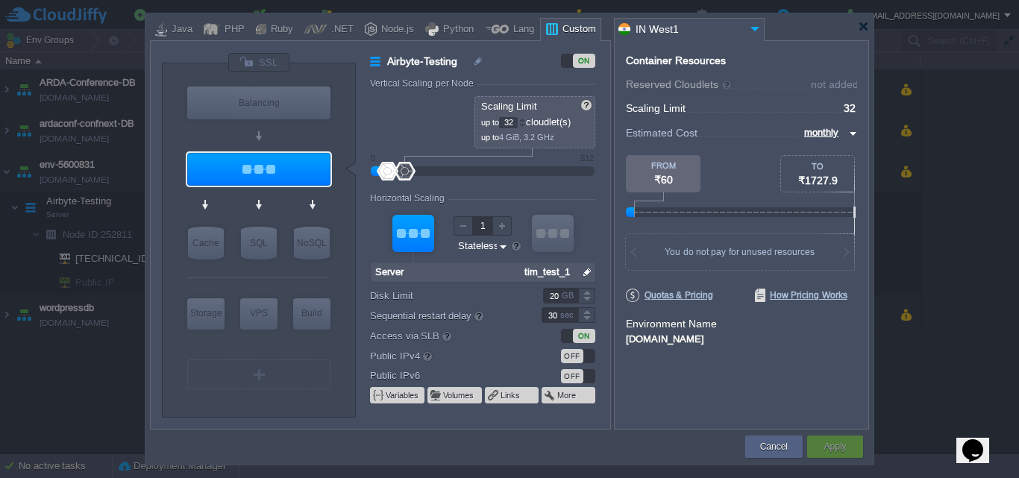
click at [580, 60] on div "ON" at bounding box center [584, 61] width 22 height 14
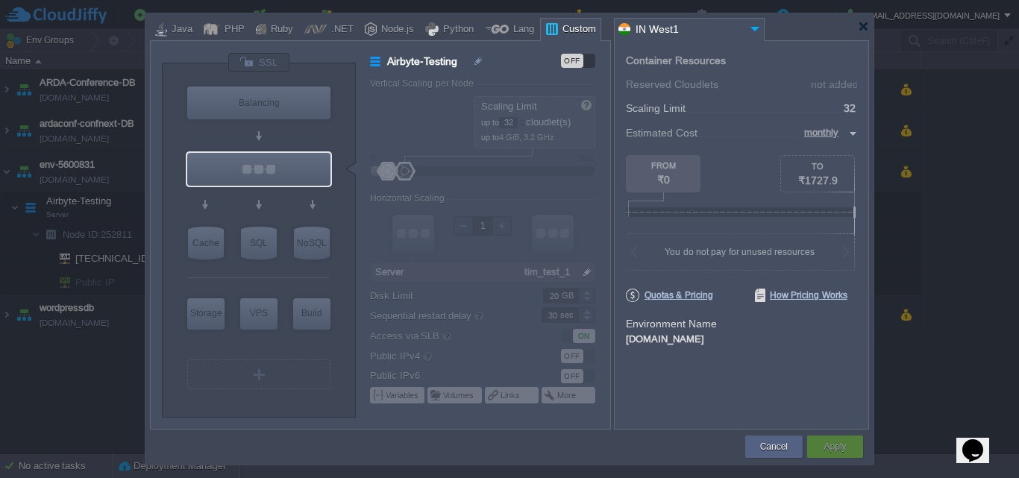
click at [833, 446] on button "Apply" at bounding box center [834, 446] width 22 height 15
click at [591, 61] on div "OFF" at bounding box center [578, 61] width 34 height 14
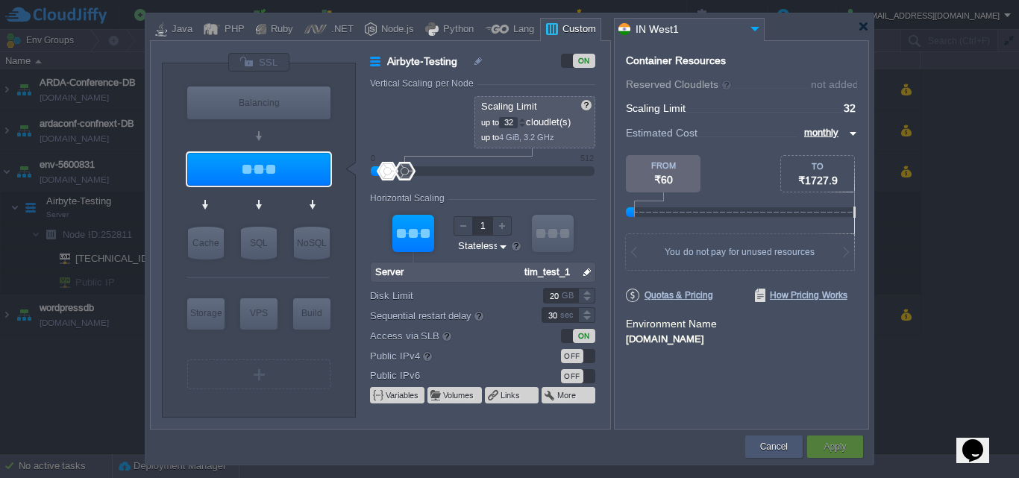
click at [755, 451] on div "Cancel" at bounding box center [773, 447] width 57 height 22
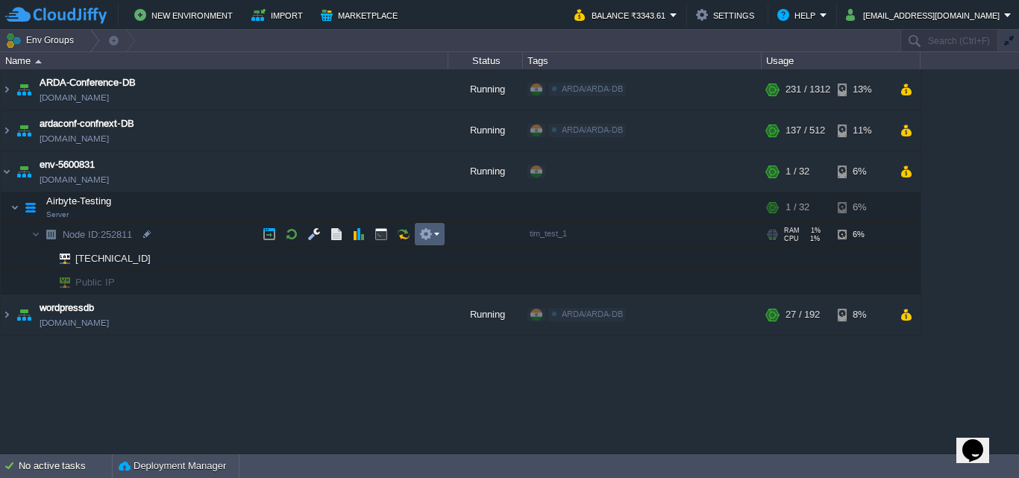
click at [438, 236] on em at bounding box center [429, 234] width 20 height 13
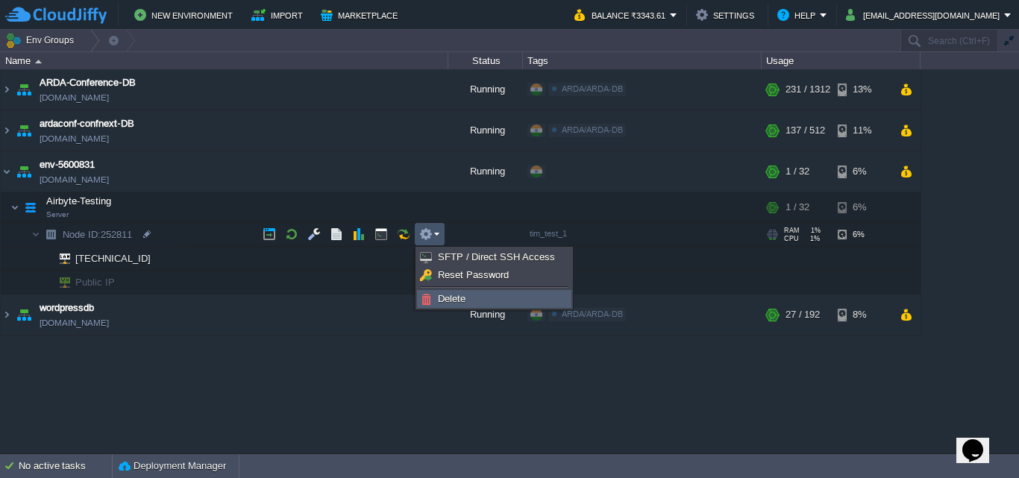
click at [459, 299] on span "Delete" at bounding box center [452, 298] width 28 height 11
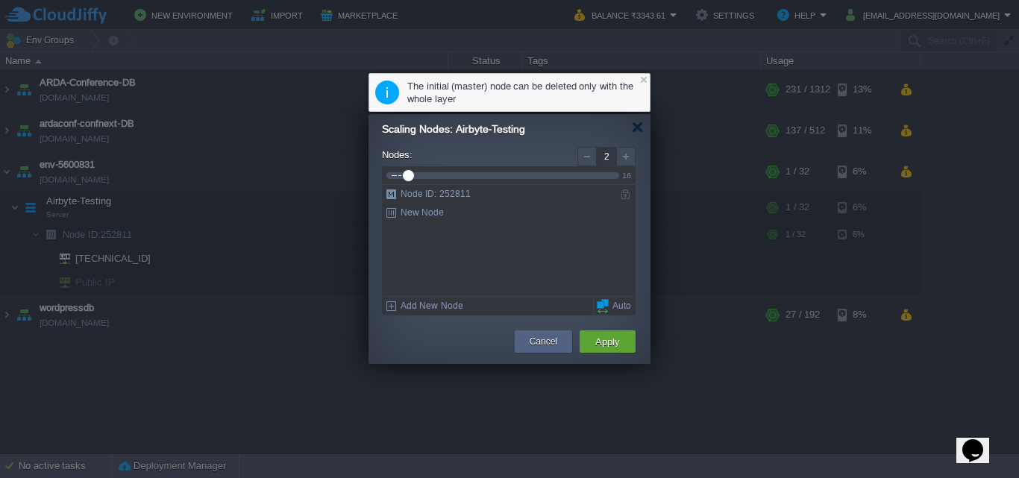
click at [629, 149] on div at bounding box center [625, 156] width 19 height 19
type input "1"
click at [592, 157] on div at bounding box center [586, 156] width 19 height 19
click at [430, 203] on div "Node ID: 252811" at bounding box center [509, 194] width 252 height 19
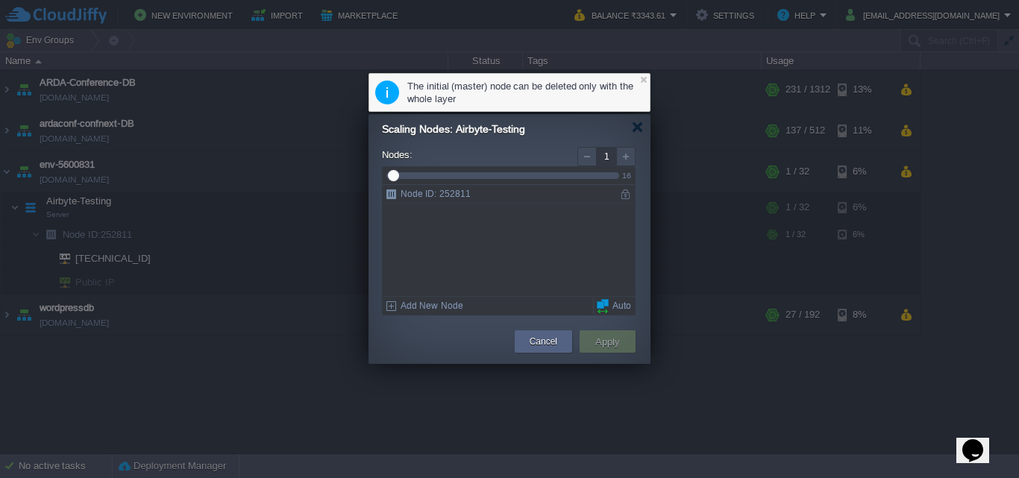
click at [438, 196] on div "Node ID: 252811" at bounding box center [498, 194] width 231 height 18
click at [533, 347] on button "Cancel" at bounding box center [544, 341] width 28 height 15
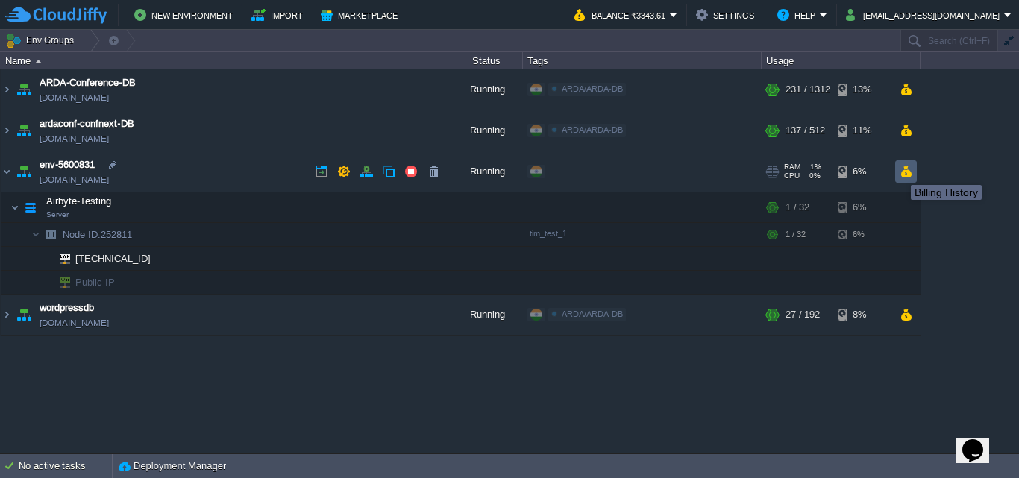
click at [902, 171] on button "button" at bounding box center [906, 171] width 13 height 13
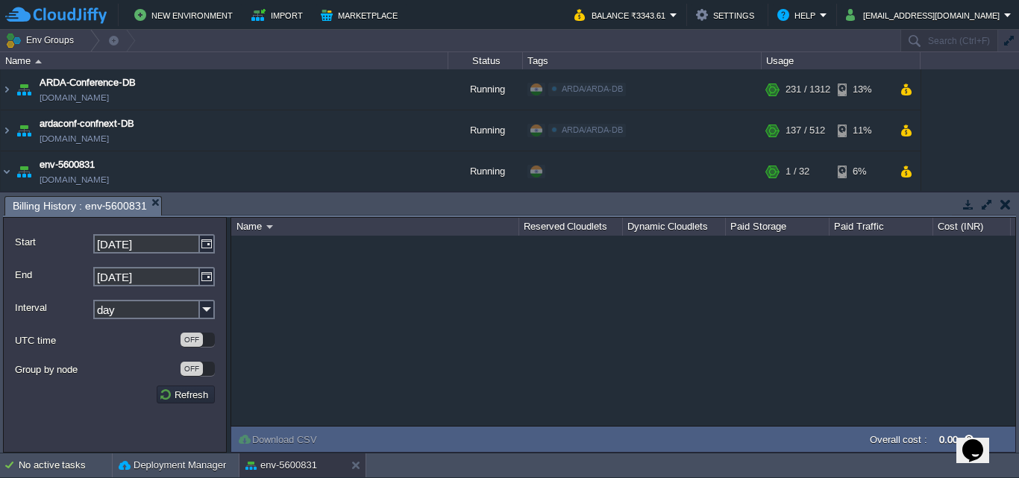
click at [1004, 206] on button "button" at bounding box center [1005, 204] width 10 height 13
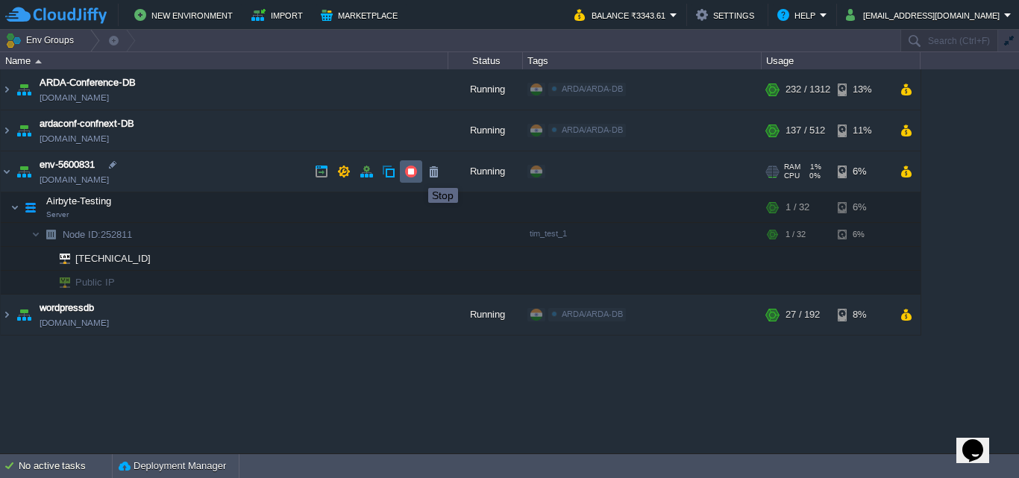
click at [417, 175] on button "button" at bounding box center [410, 171] width 13 height 13
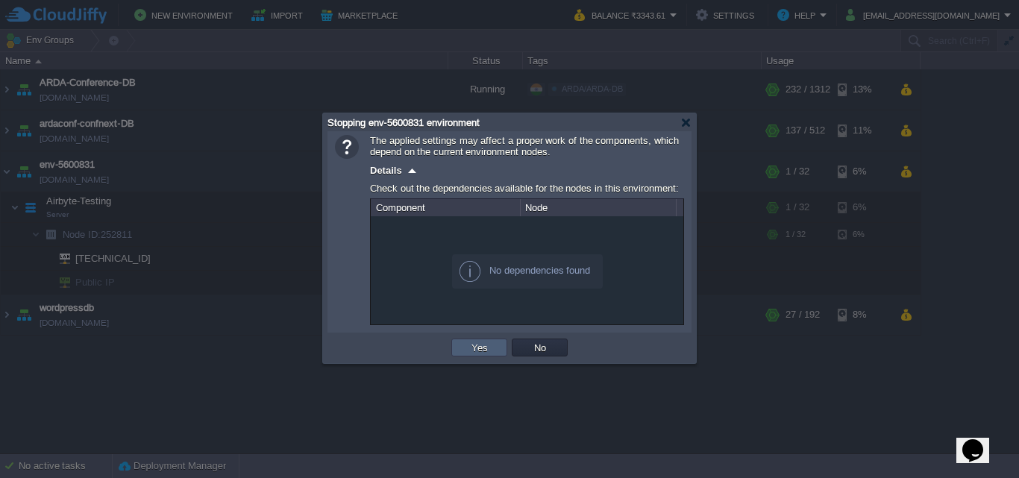
click at [486, 350] on button "Yes" at bounding box center [479, 347] width 25 height 13
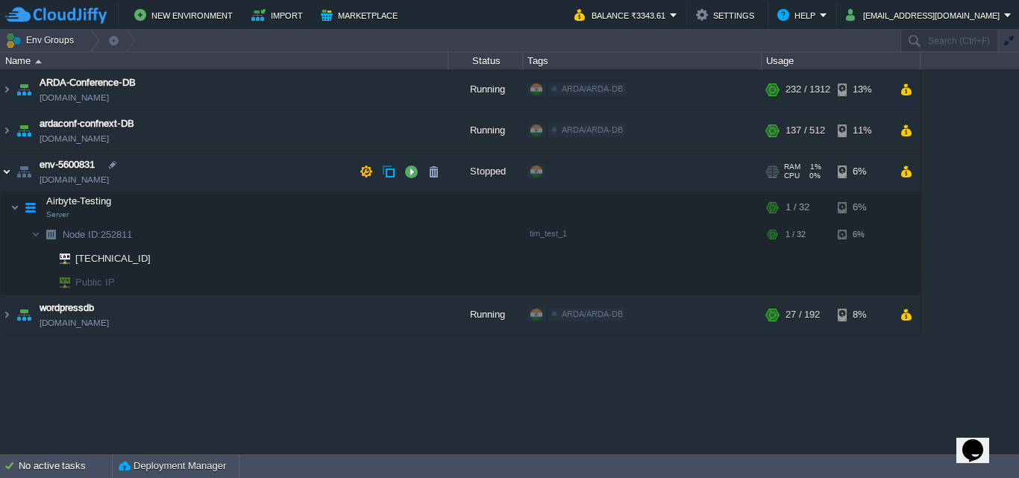
click at [3, 177] on img at bounding box center [7, 171] width 12 height 40
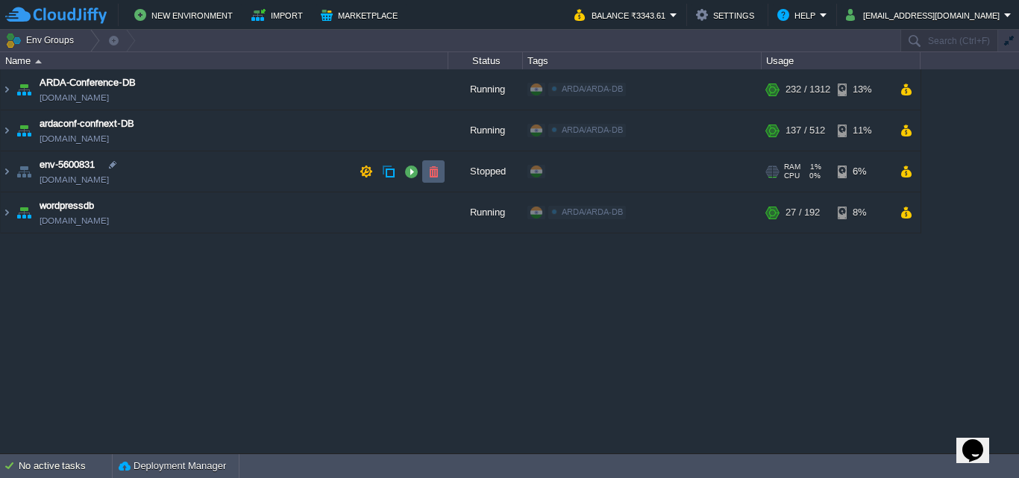
click at [436, 175] on button "button" at bounding box center [433, 171] width 13 height 13
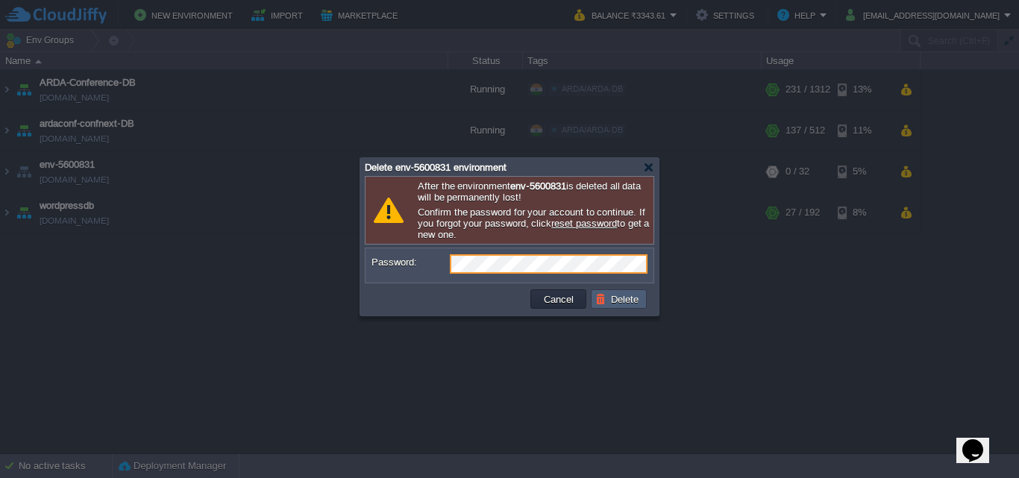
click at [618, 297] on button "Delete" at bounding box center [619, 298] width 48 height 13
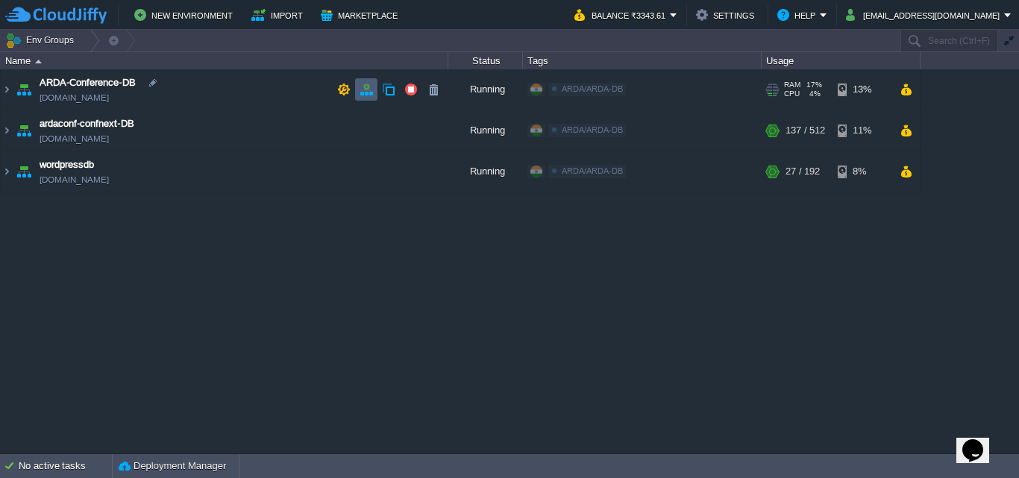
click at [372, 90] on button "button" at bounding box center [366, 89] width 13 height 13
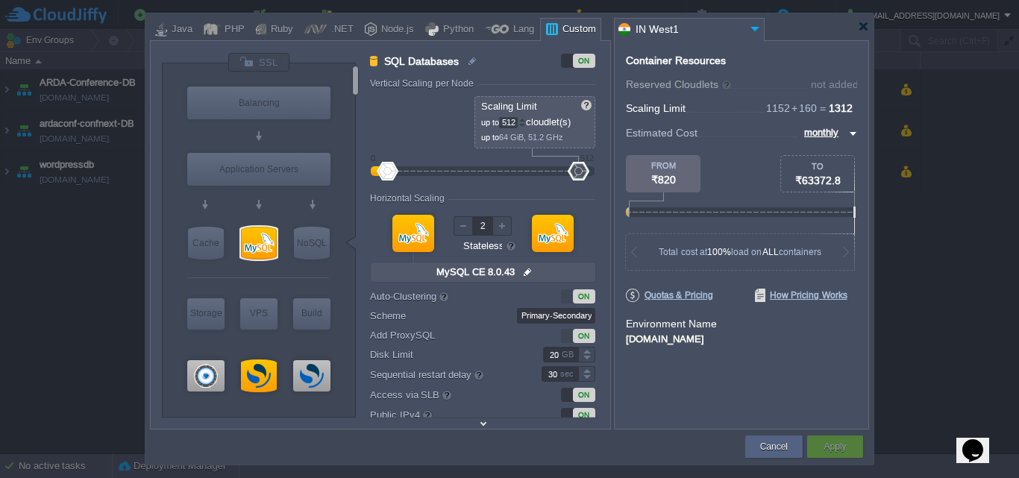
scroll to position [48, 0]
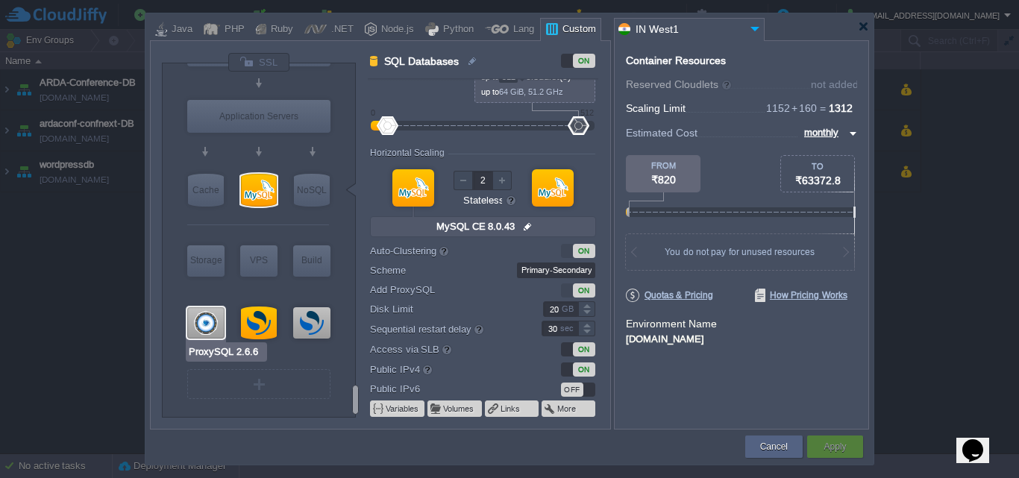
type input "OpenSearch 3.2.0"
click at [757, 439] on div "Cancel" at bounding box center [773, 447] width 35 height 22
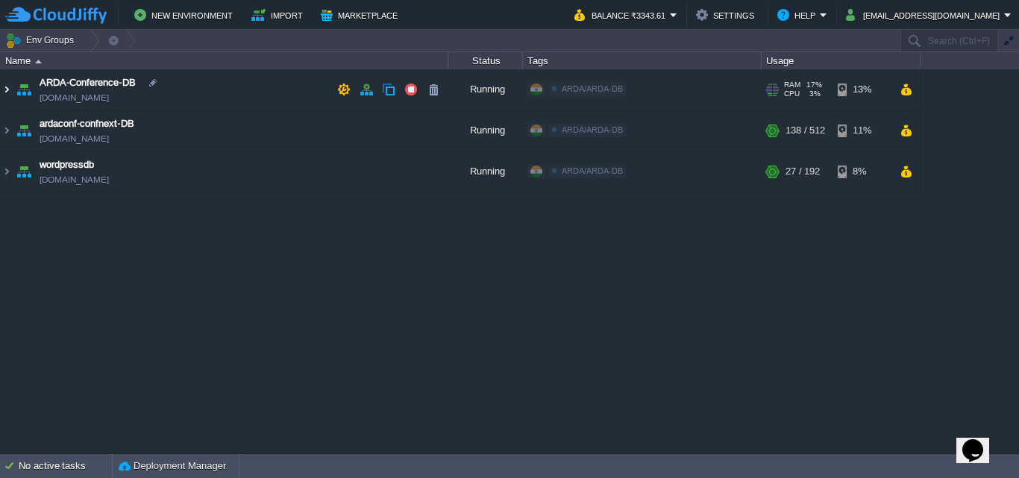
click at [9, 83] on img at bounding box center [7, 89] width 12 height 40
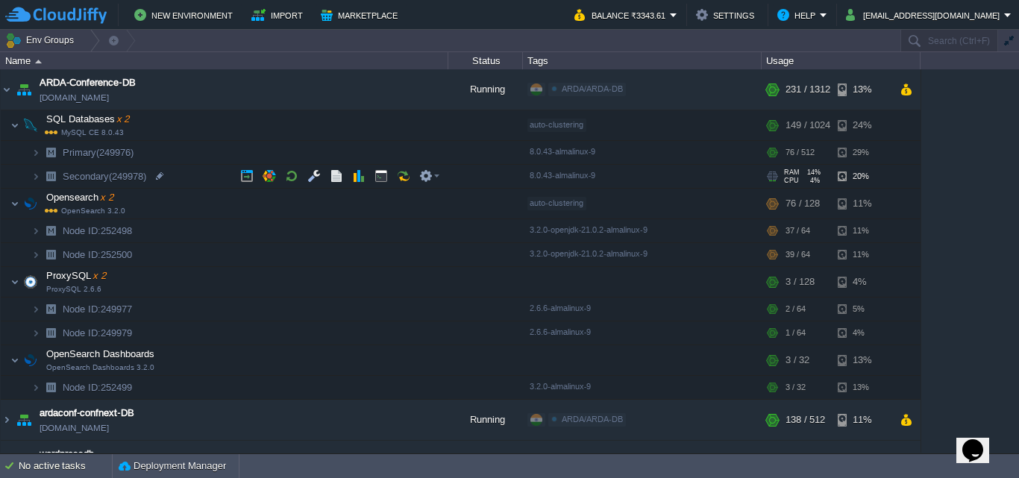
scroll to position [29, 0]
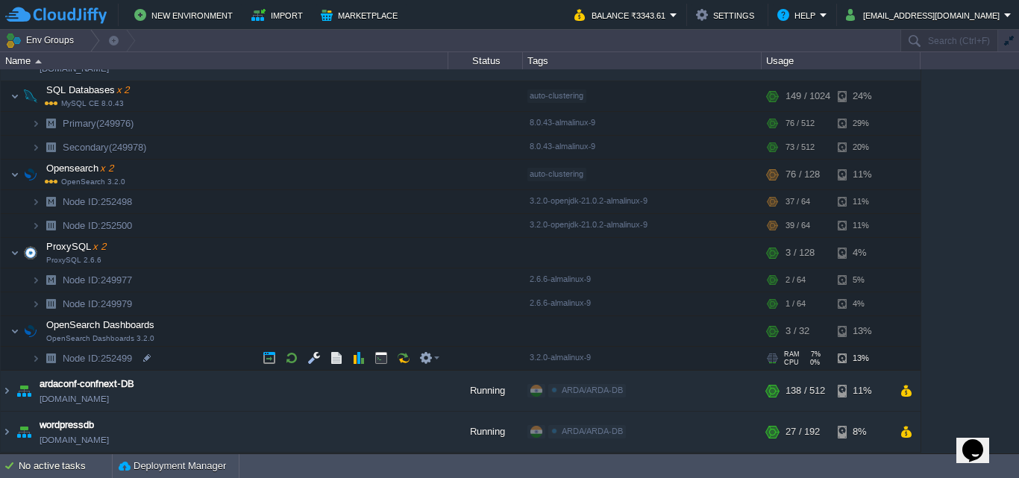
click at [41, 357] on img at bounding box center [50, 358] width 21 height 23
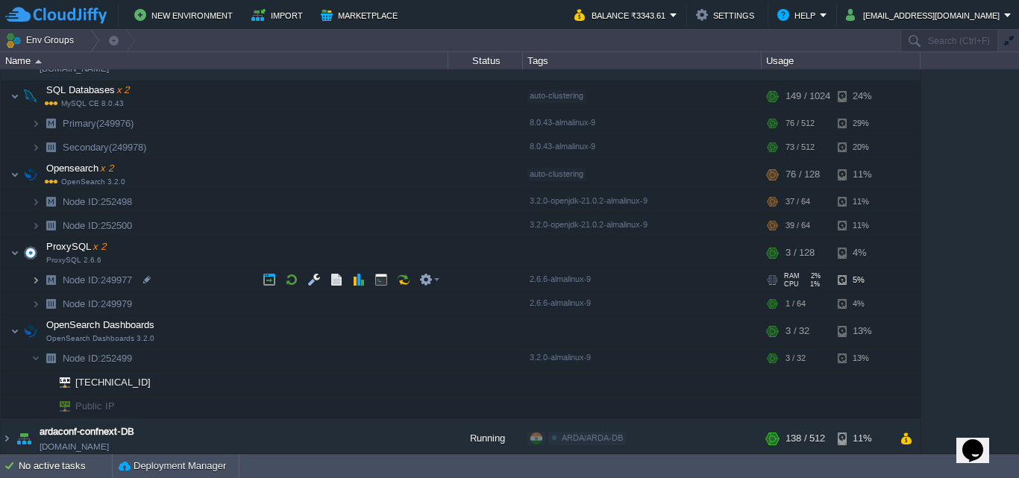
click at [35, 275] on img at bounding box center [35, 280] width 9 height 23
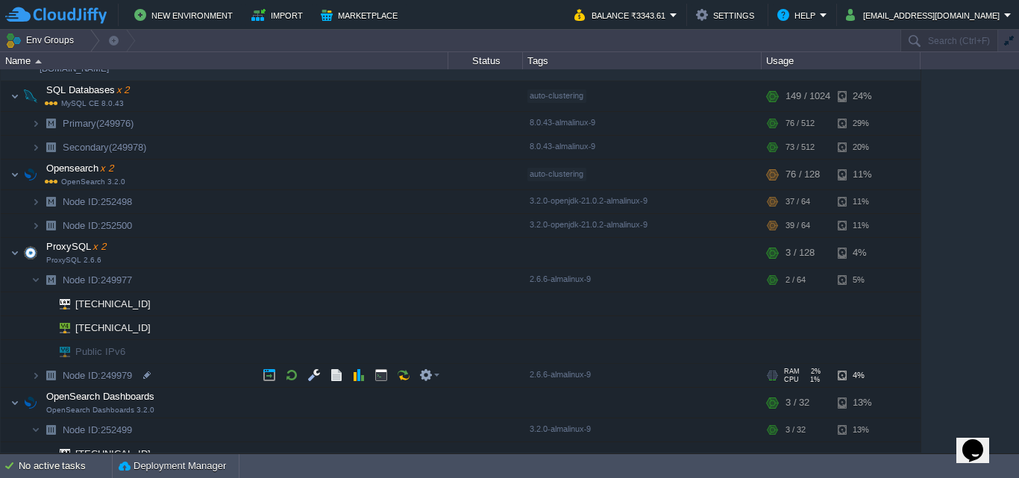
click at [40, 374] on img at bounding box center [50, 375] width 21 height 23
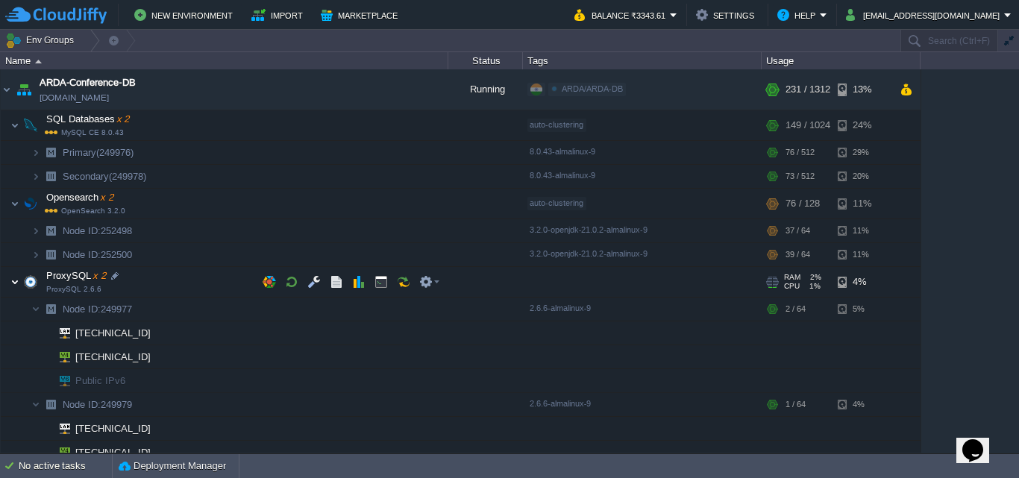
click at [16, 284] on img at bounding box center [14, 282] width 9 height 30
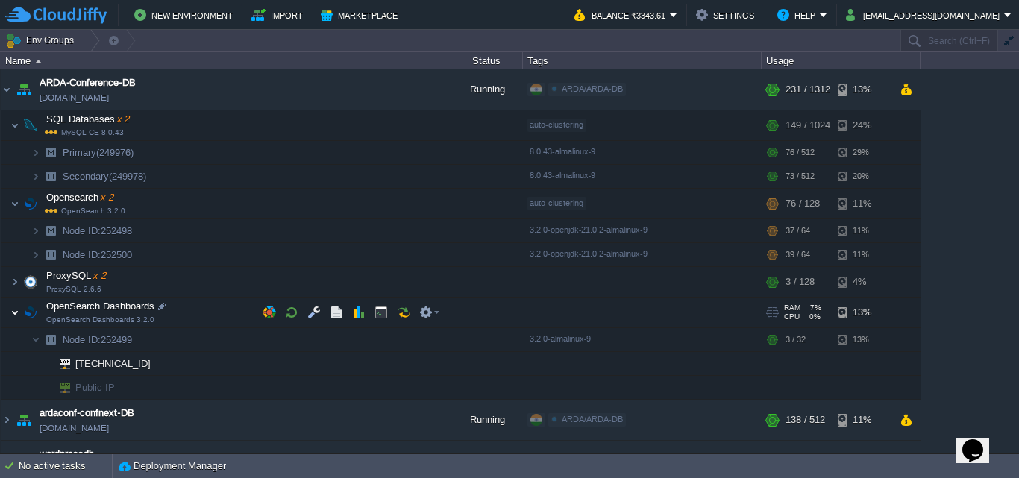
click at [14, 317] on img at bounding box center [14, 313] width 9 height 30
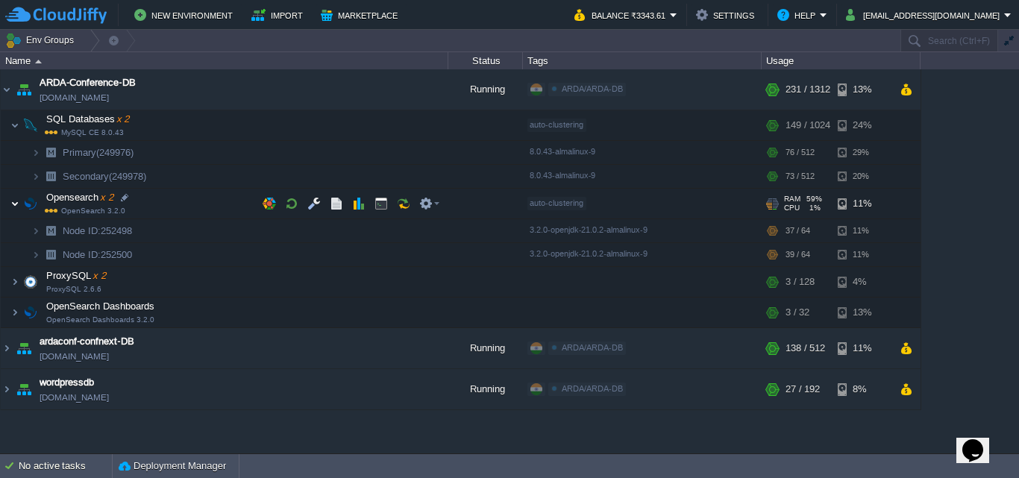
click at [11, 208] on img at bounding box center [14, 204] width 9 height 30
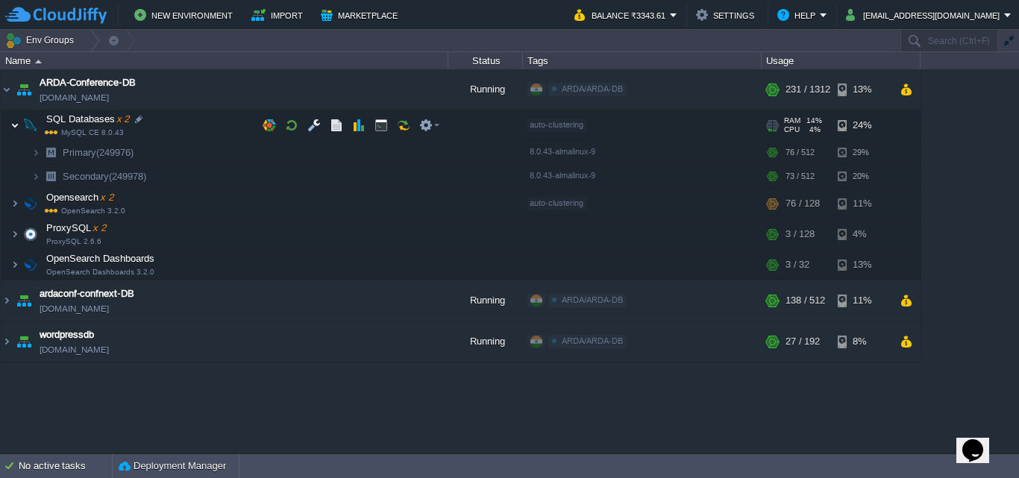
click at [18, 125] on img at bounding box center [14, 125] width 9 height 30
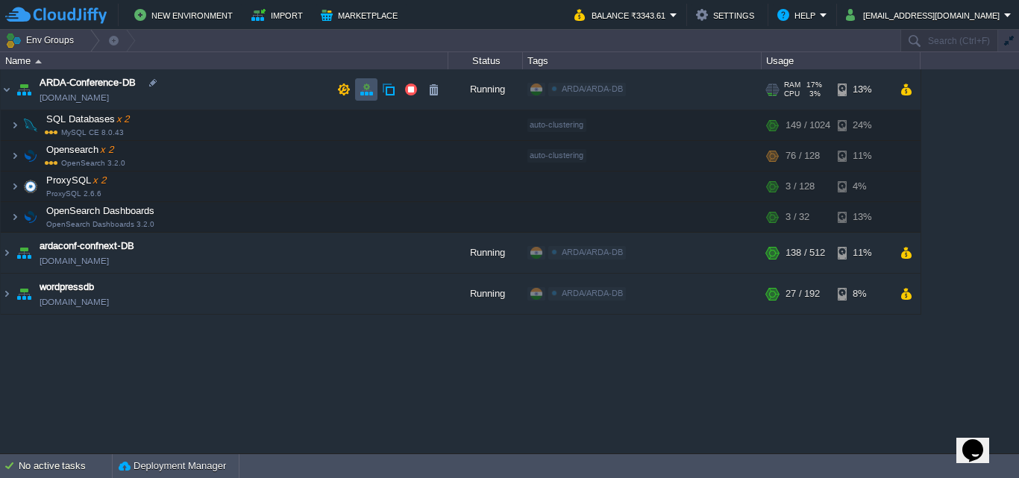
click at [372, 92] on button "button" at bounding box center [366, 89] width 13 height 13
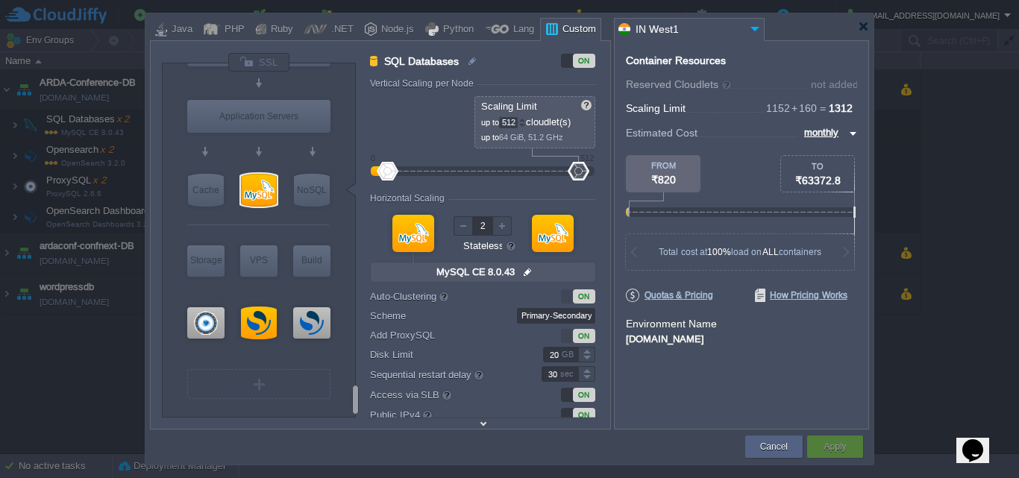
type input "OpenSearch Dashboards..."
click at [291, 386] on div "VM" at bounding box center [258, 384] width 143 height 30
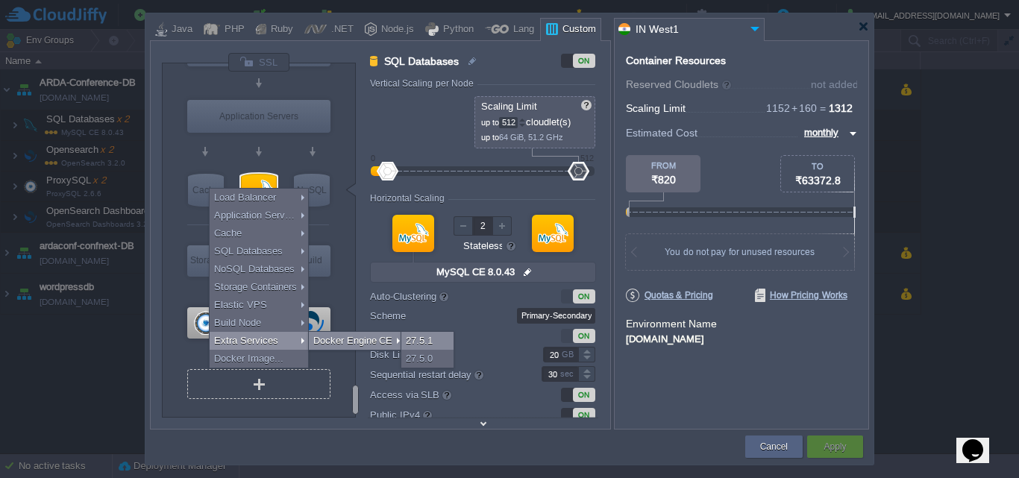
click at [420, 339] on div "27.5.1" at bounding box center [427, 341] width 52 height 18
type input "Extra Services"
type input "1"
type input "6"
type input "1"
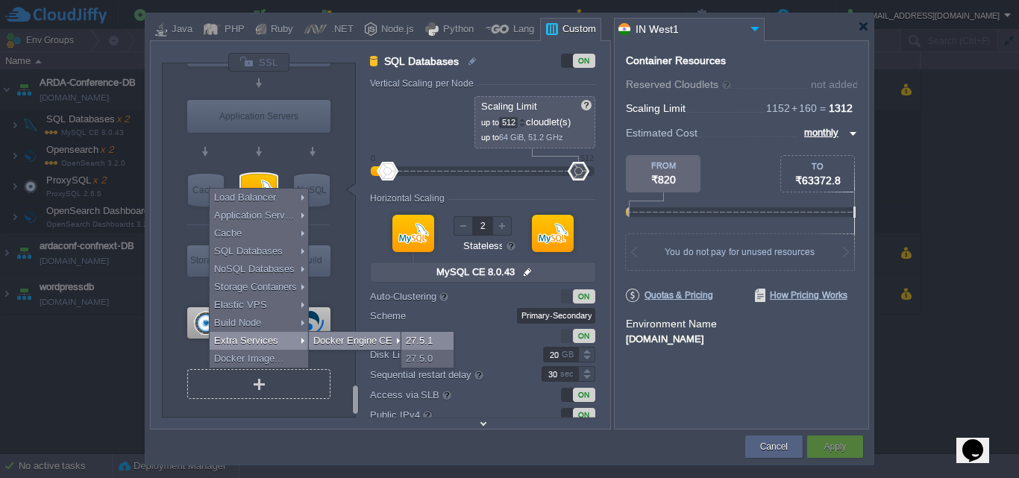
type input "Docker Engine CE 27.5.1"
type input "27.5.1-almalin..."
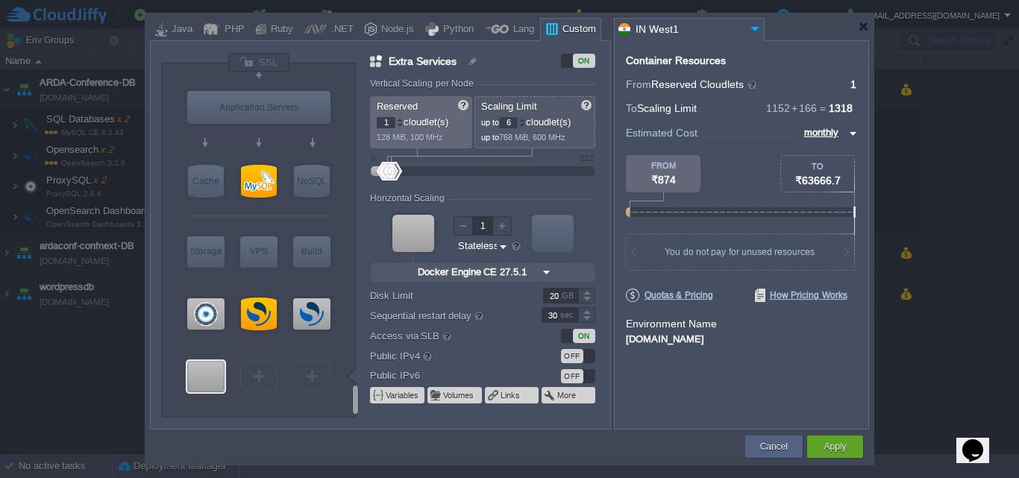
type input "OpenSearch Dashboards..."
type input "Select Image"
type input "8"
click at [393, 176] on div at bounding box center [393, 171] width 22 height 19
type input "0"
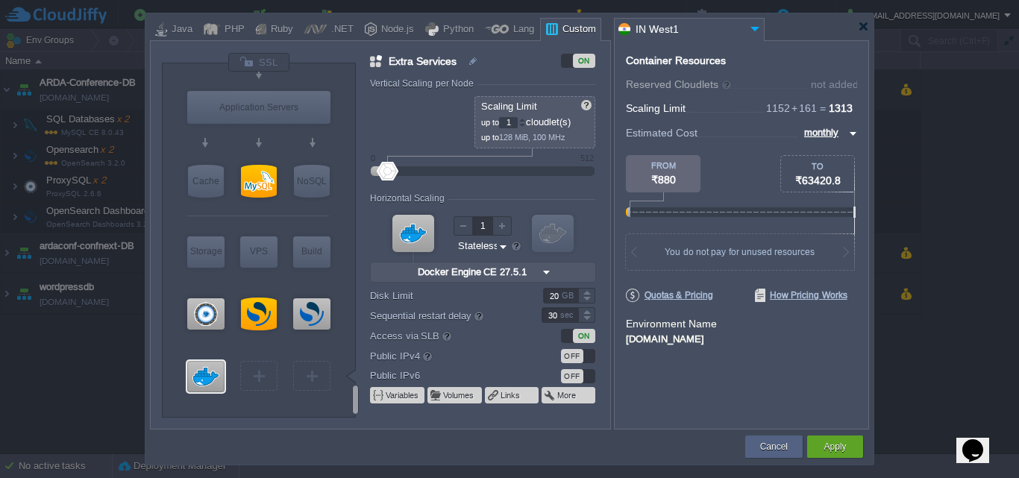
drag, startPoint x: 383, startPoint y: 176, endPoint x: 369, endPoint y: 176, distance: 13.4
click at [369, 176] on div "Extra Services ON Vertical Scaling per Node Reserved 0 cloudlet(s) 0 MiB, 0 MHz…" at bounding box center [483, 241] width 254 height 376
drag, startPoint x: 392, startPoint y: 169, endPoint x: 407, endPoint y: 166, distance: 15.9
click at [407, 166] on div at bounding box center [406, 171] width 22 height 19
drag, startPoint x: 383, startPoint y: 169, endPoint x: 367, endPoint y: 171, distance: 15.7
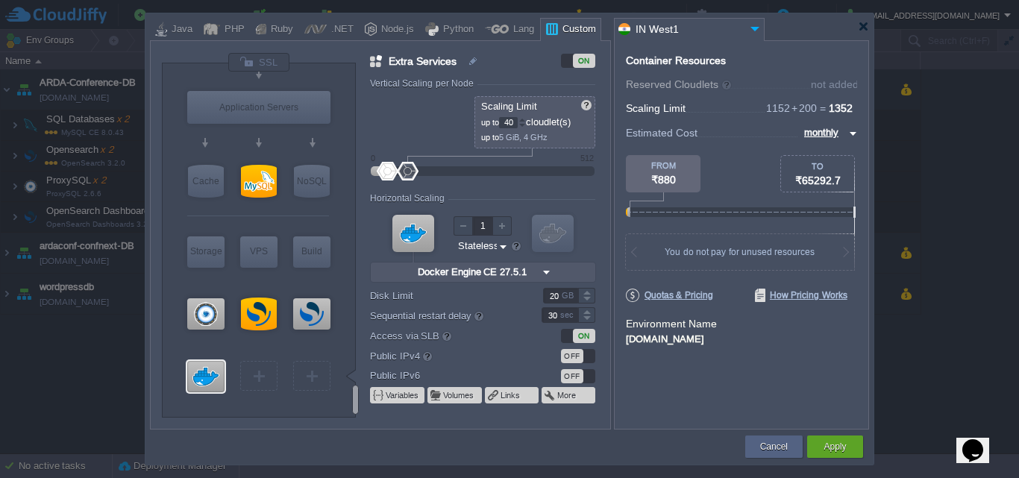
click at [367, 171] on div "Extra Services ON Vertical Scaling per Node Reserved 0 cloudlet(s) 0 MiB, 0 MHz…" at bounding box center [483, 241] width 254 height 376
click at [525, 121] on div at bounding box center [521, 119] width 7 height 5
click at [525, 122] on div at bounding box center [522, 122] width 7 height 1
click at [526, 123] on div at bounding box center [521, 125] width 7 height 5
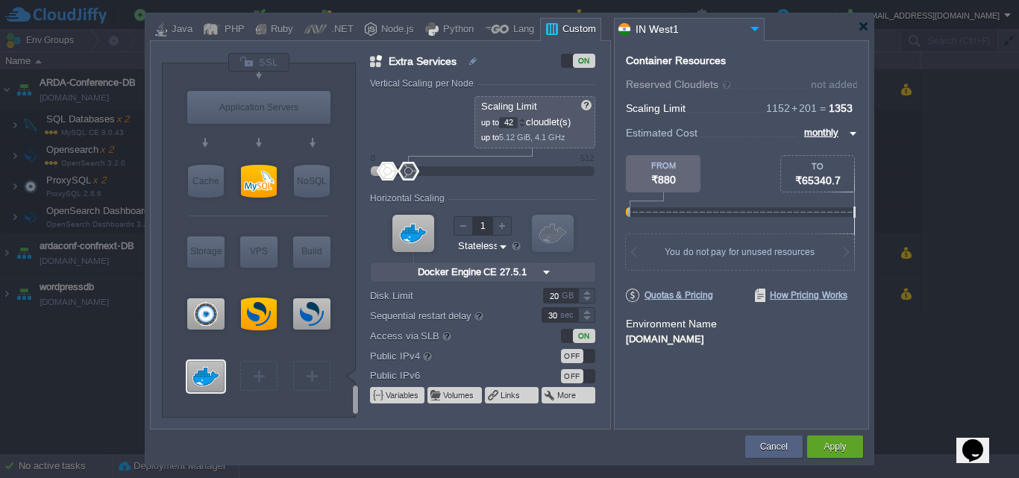
click at [526, 121] on div at bounding box center [521, 119] width 7 height 5
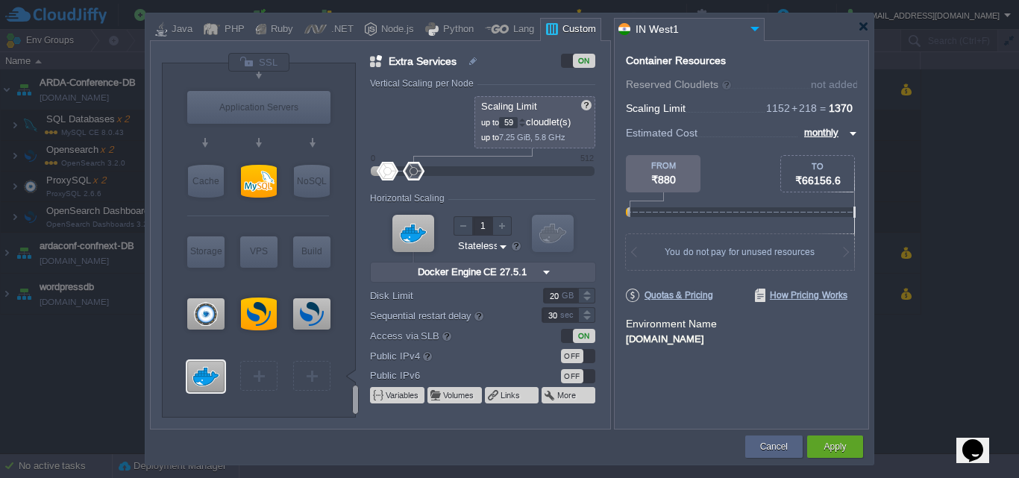
click at [526, 121] on div at bounding box center [521, 119] width 7 height 5
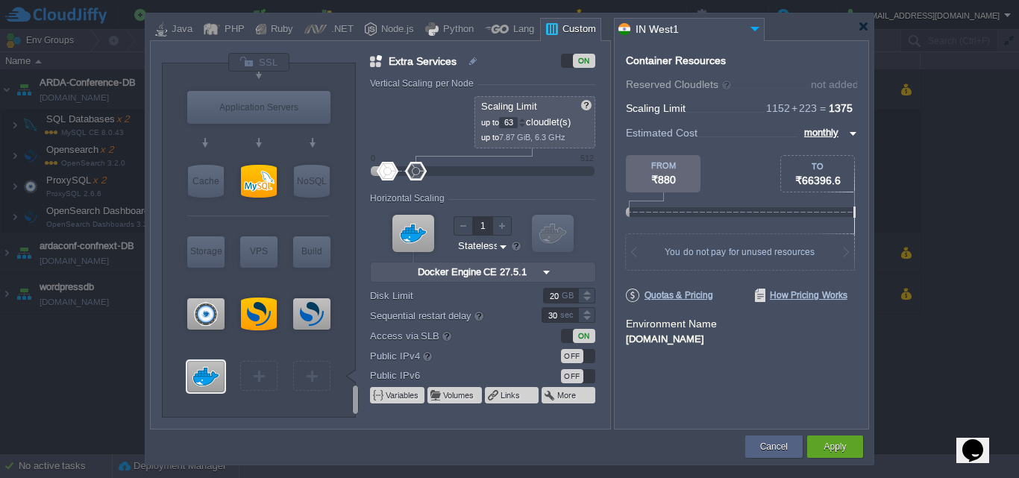
type input "64"
click at [526, 121] on div at bounding box center [521, 119] width 7 height 5
click at [607, 143] on form "Vertical Scaling per Node Reserved 0 cloudlet(s) 0 MiB, 0 MHz Scaling Limit up …" at bounding box center [489, 253] width 239 height 351
click at [468, 62] on img at bounding box center [474, 61] width 13 height 18
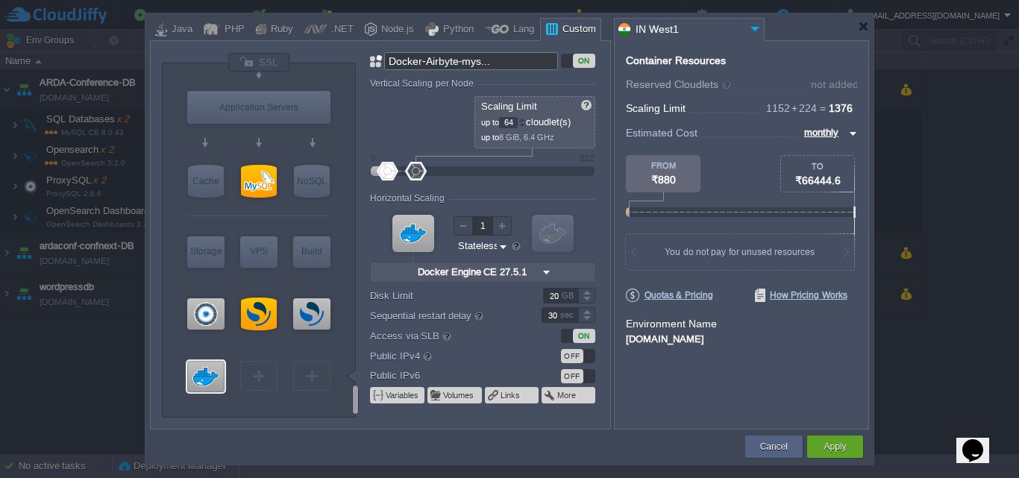
click at [517, 75] on div "Docker-Airbyte-mys... ON Vertical Scaling per Node Reserved 0 cloudlet(s) 0 MiB…" at bounding box center [489, 241] width 239 height 376
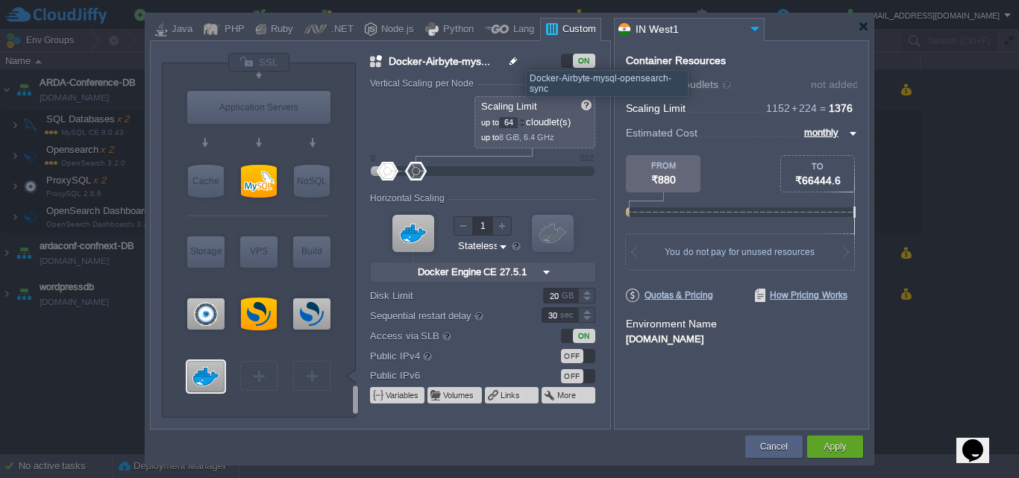
click at [514, 57] on img at bounding box center [514, 61] width 13 height 18
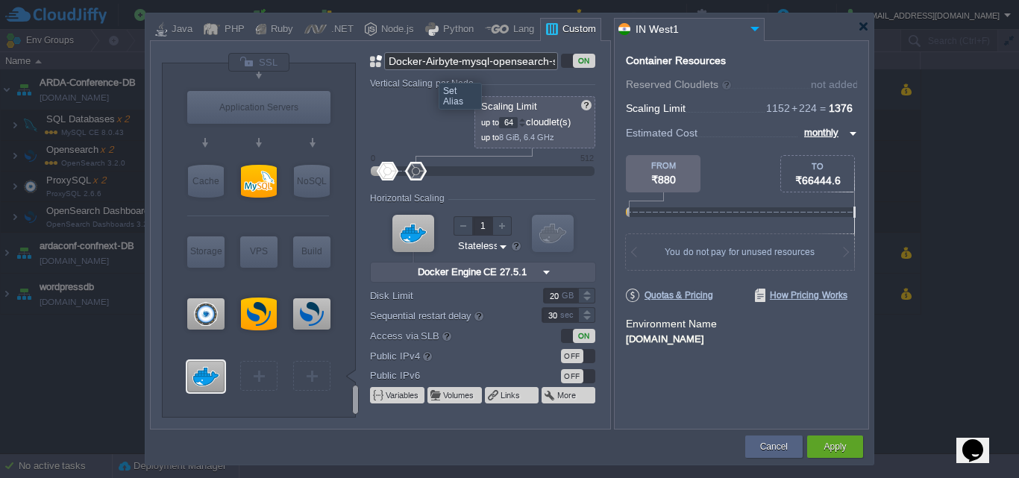
click at [407, 63] on input "Docker-Airbyte-mysql-opensearch-sync" at bounding box center [471, 61] width 174 height 18
type input "Airbyte-mysql-opens..."
click at [532, 76] on div "Airbyte-mysql-opens... ON Vertical Scaling per Node Reserved 0 cloudlet(s) 0 Mi…" at bounding box center [489, 241] width 239 height 376
type input "Docker Engine CE 27.5.1"
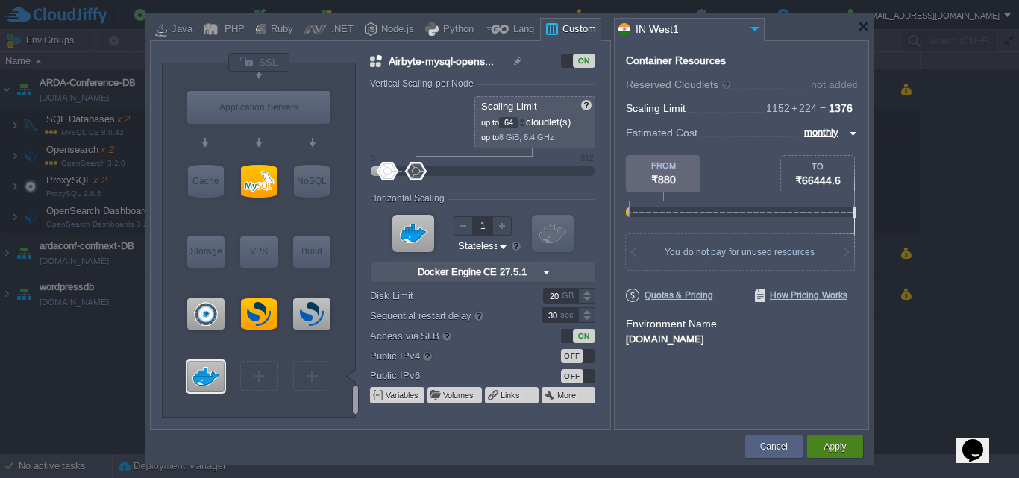
click at [834, 452] on button "Apply" at bounding box center [834, 446] width 22 height 15
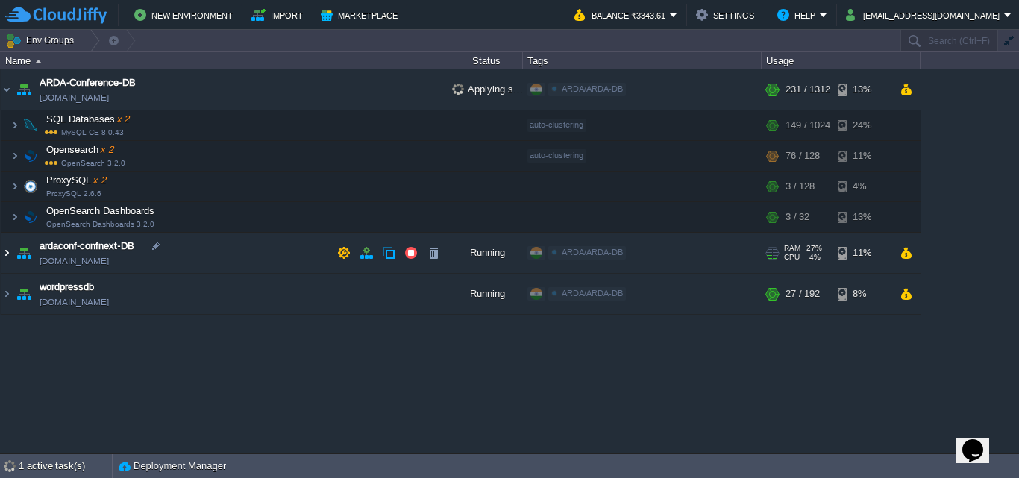
click at [8, 251] on img at bounding box center [7, 253] width 12 height 40
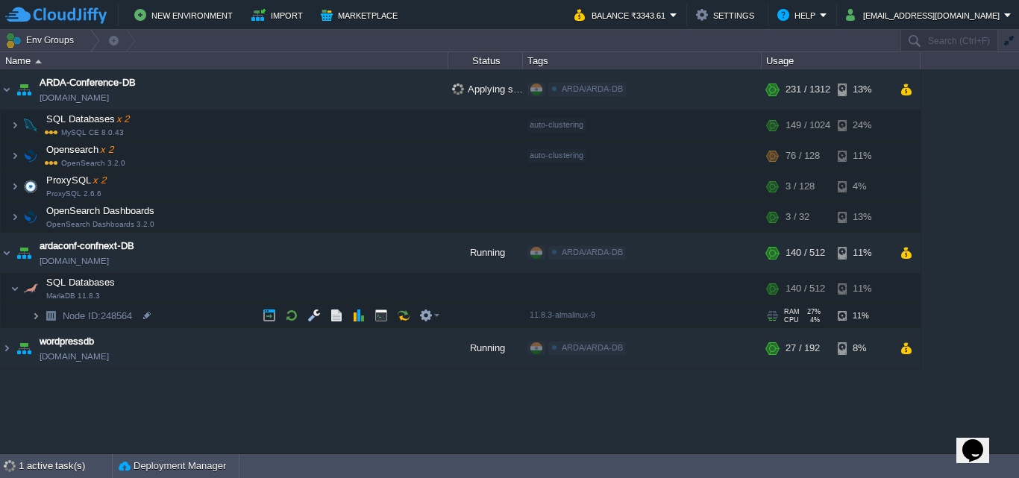
click at [38, 313] on img at bounding box center [35, 315] width 9 height 23
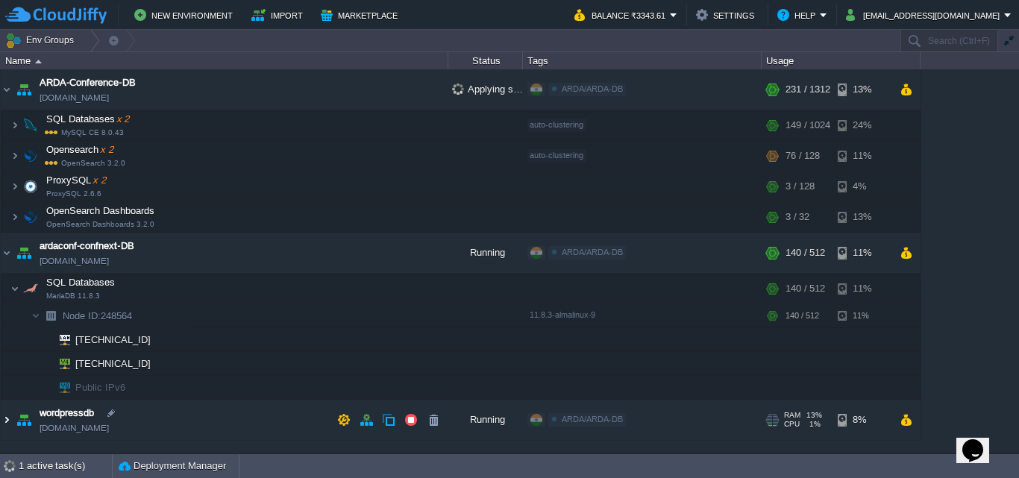
click at [6, 415] on img at bounding box center [7, 420] width 12 height 40
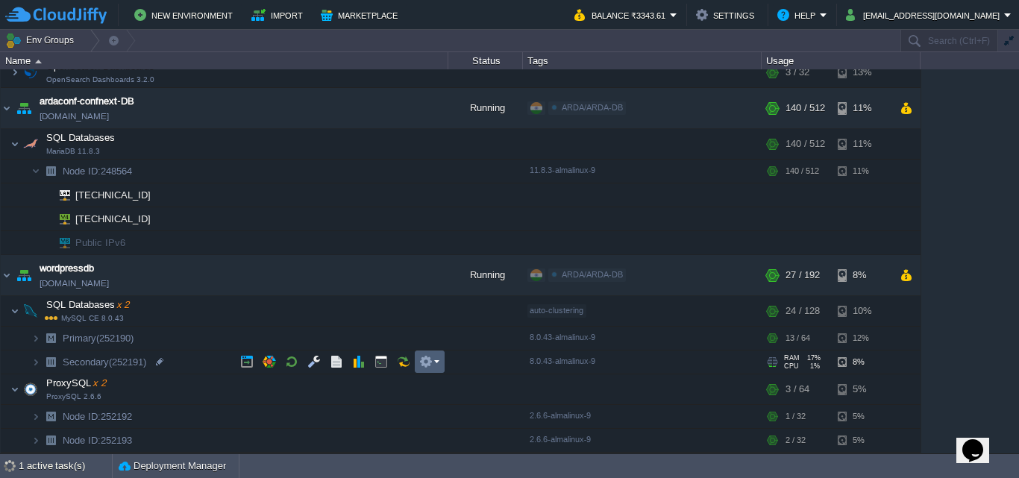
click at [436, 367] on em at bounding box center [429, 361] width 20 height 13
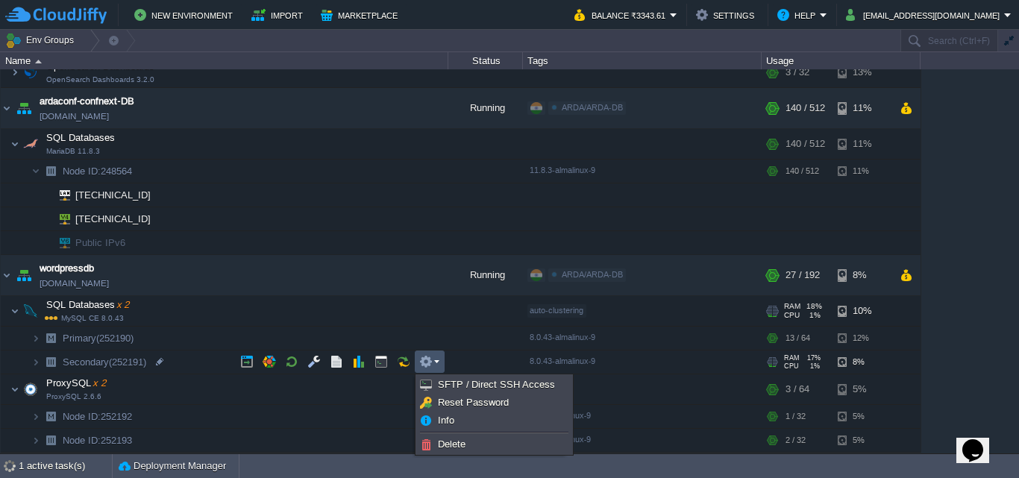
click at [148, 304] on td "SQL Databases x 2 MySQL CE 8.0.43" at bounding box center [225, 311] width 448 height 31
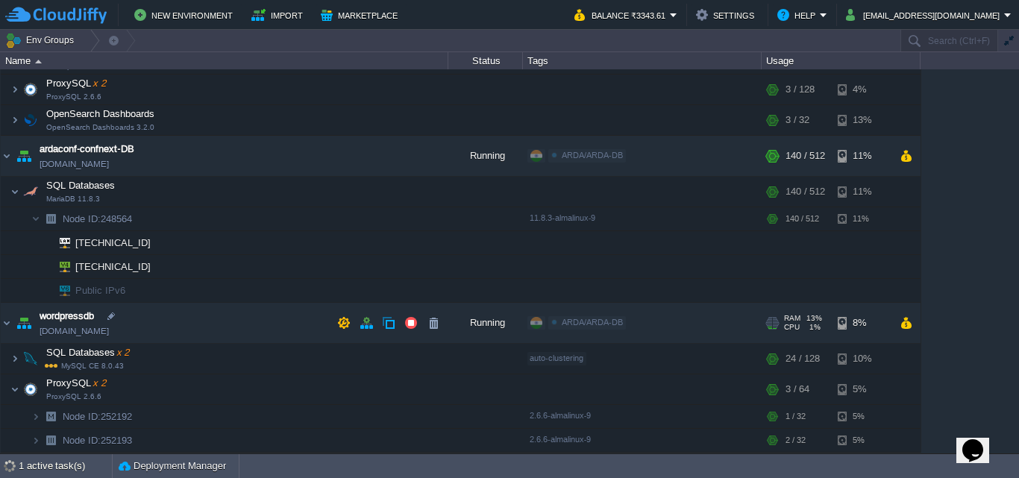
scroll to position [97, 0]
click at [151, 322] on div "ARDA-Conference-DB [DOMAIN_NAME] Applying settings... ARDA/ARDA-DB Edit RAM 17%…" at bounding box center [509, 260] width 1019 height 383
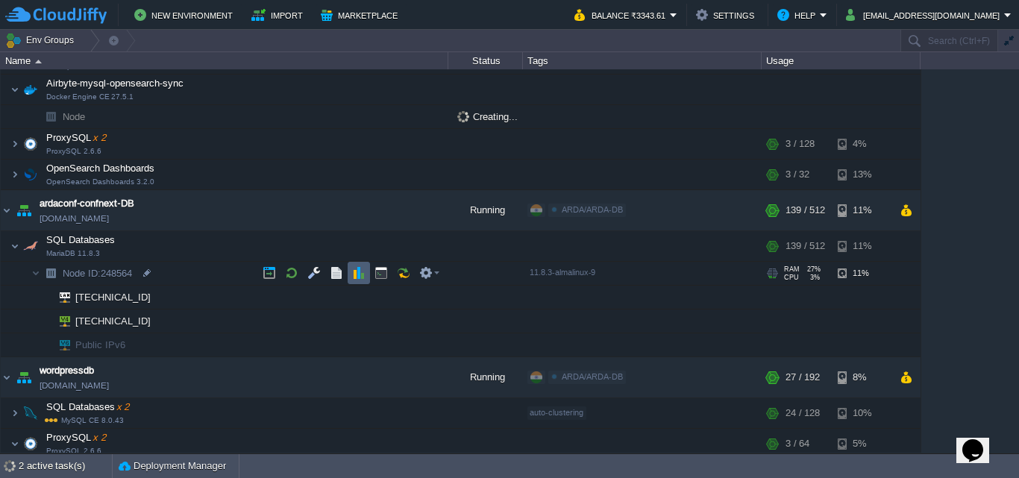
scroll to position [151, 0]
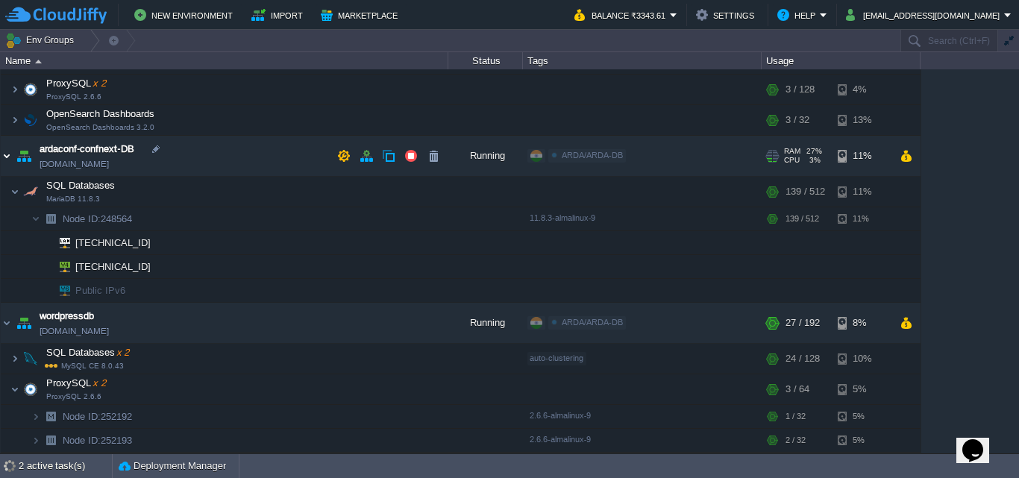
click at [8, 159] on img at bounding box center [7, 156] width 12 height 40
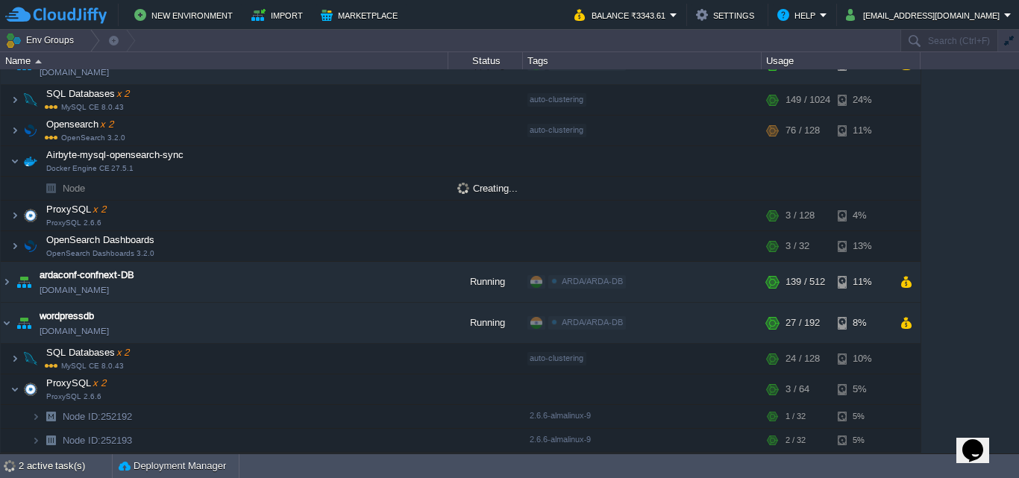
scroll to position [25, 0]
click at [9, 389] on span at bounding box center [6, 388] width 10 height 11
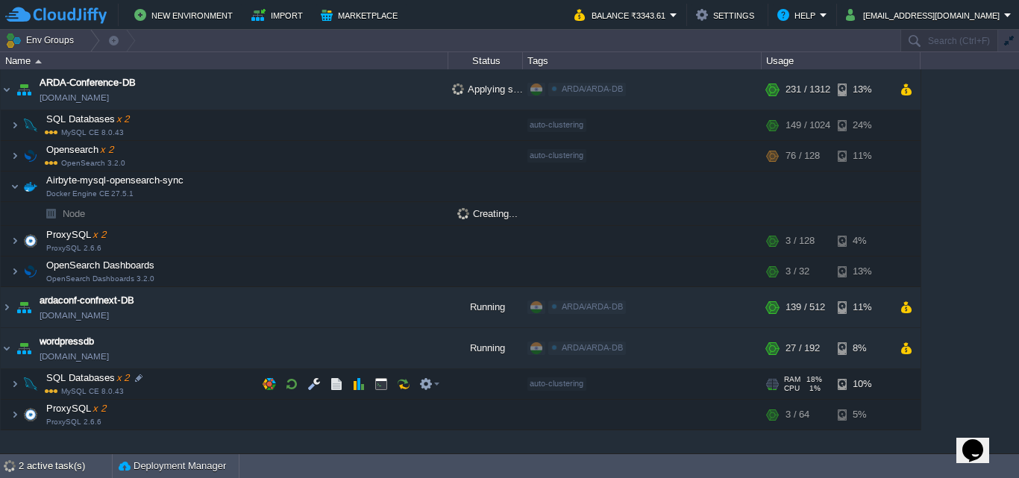
scroll to position [0, 0]
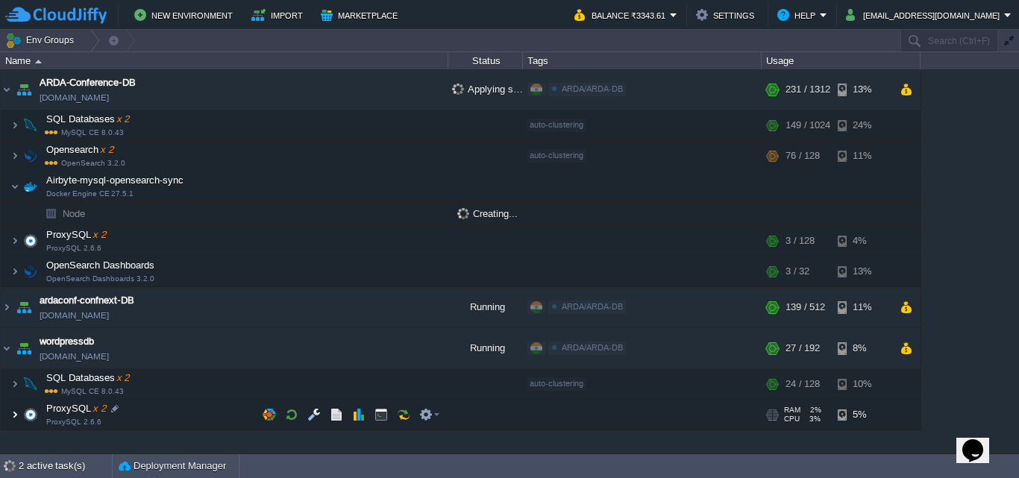
click at [13, 410] on img at bounding box center [14, 415] width 9 height 30
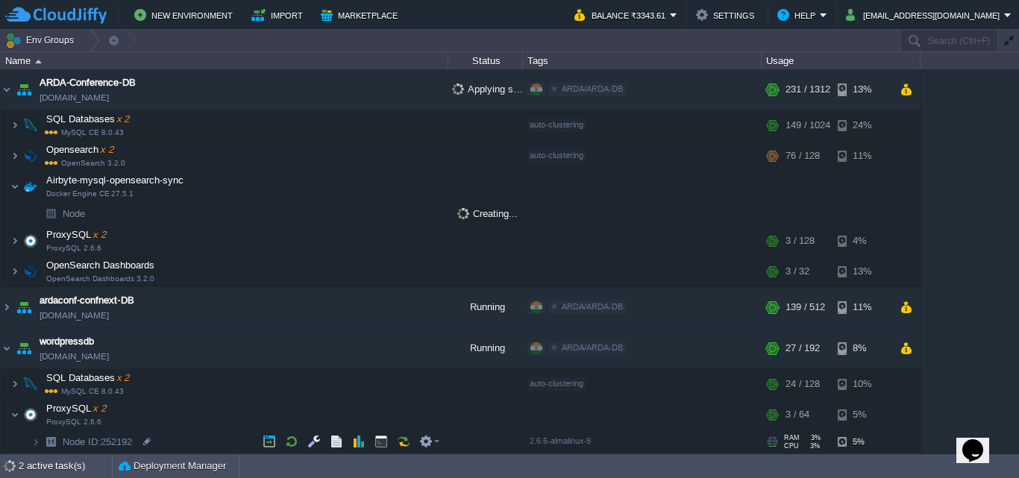
scroll to position [25, 0]
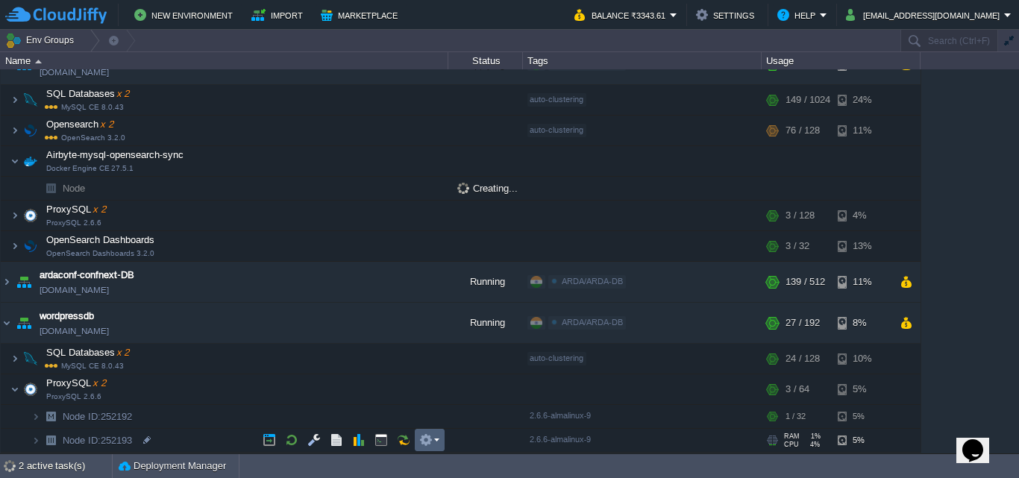
click at [435, 436] on em at bounding box center [429, 439] width 20 height 13
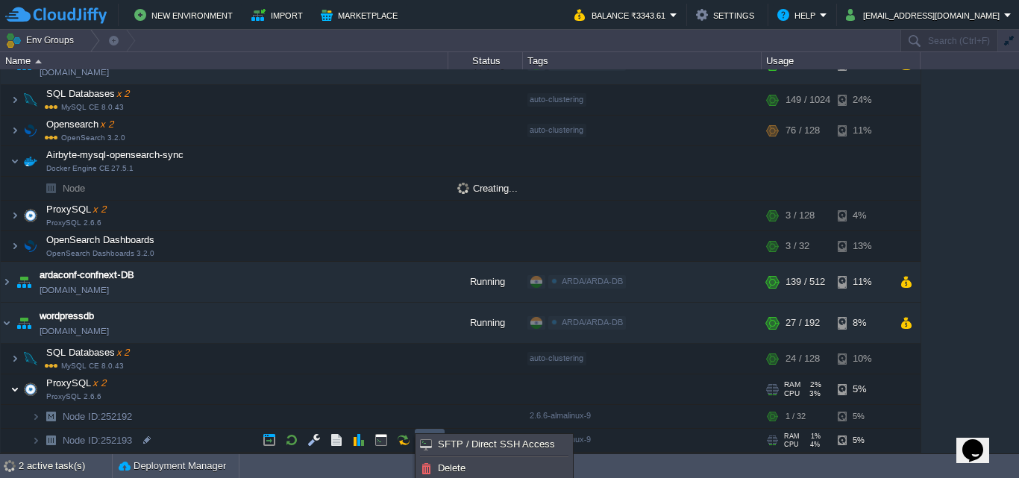
click at [14, 398] on img at bounding box center [14, 389] width 9 height 30
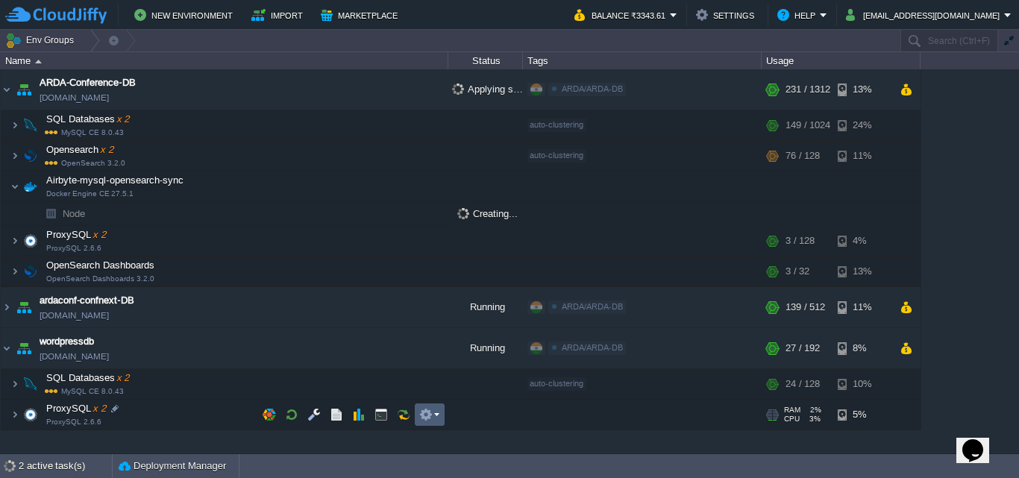
click at [440, 414] on td at bounding box center [430, 415] width 30 height 22
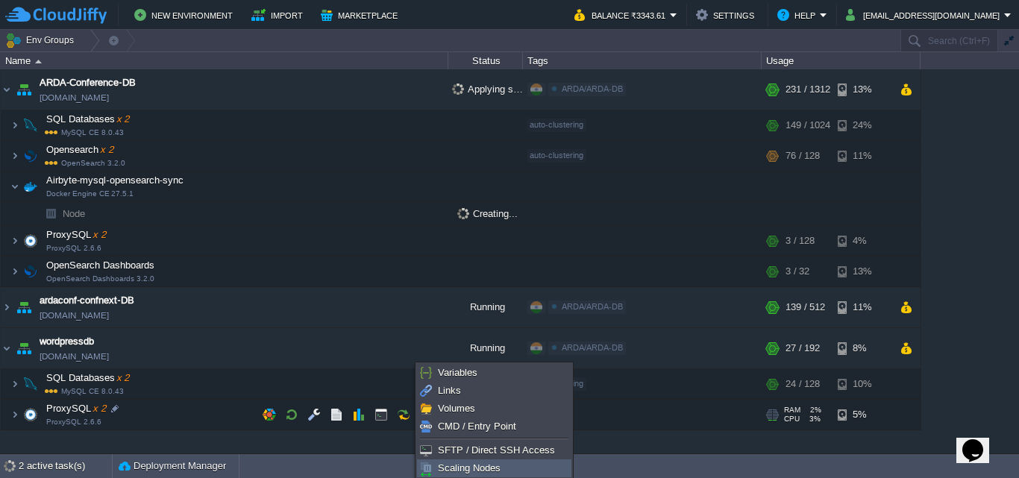
click at [518, 471] on link "Scaling Nodes" at bounding box center [494, 468] width 153 height 16
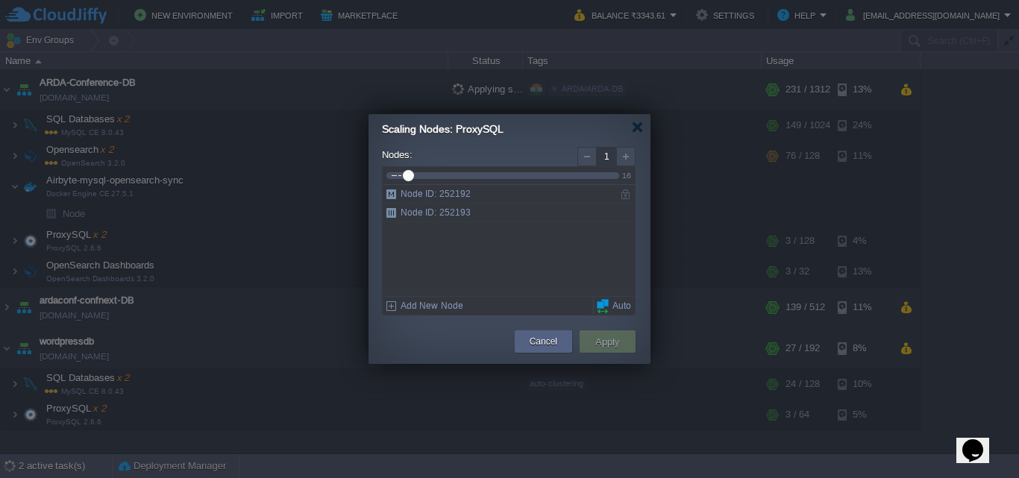
click at [589, 161] on div at bounding box center [586, 156] width 19 height 19
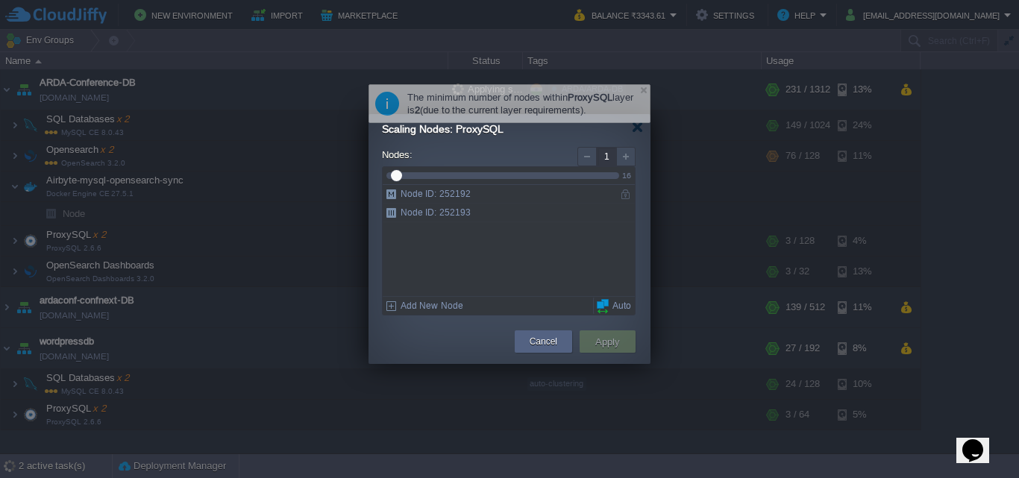
click at [589, 161] on div at bounding box center [586, 156] width 19 height 19
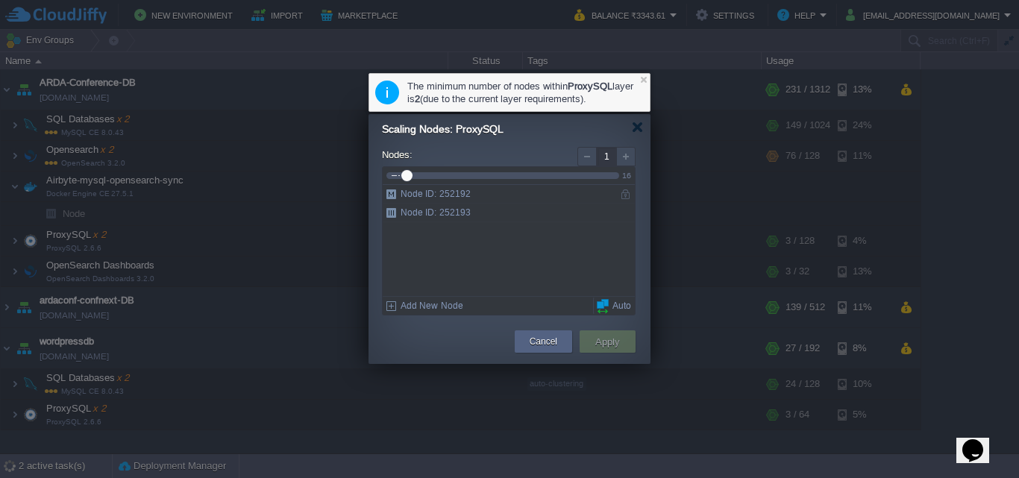
click at [589, 161] on div at bounding box center [586, 156] width 19 height 19
type input "2"
click at [552, 336] on button "Cancel" at bounding box center [544, 341] width 28 height 15
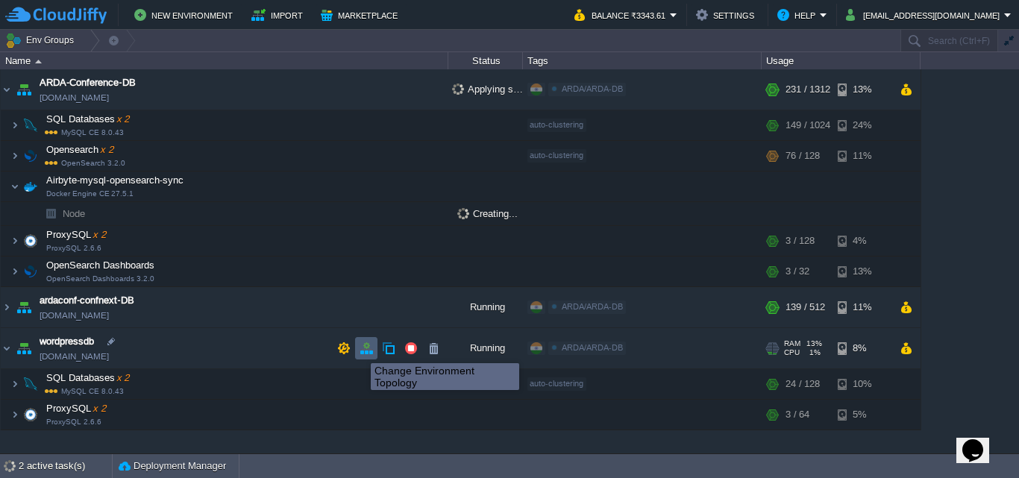
click at [363, 351] on button "button" at bounding box center [366, 348] width 13 height 13
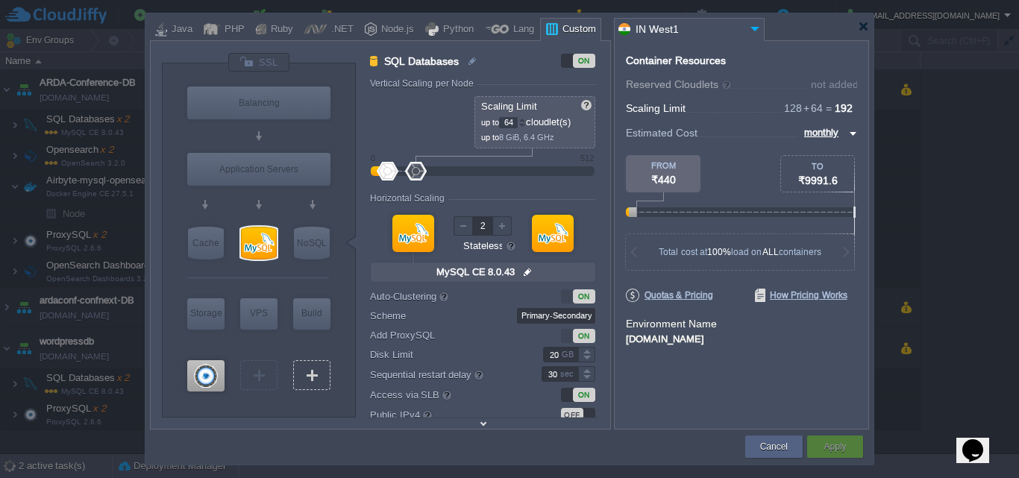
type input "ProxySQL 2.6.6"
click at [207, 363] on div at bounding box center [205, 375] width 37 height 31
type input "ProxySQL"
type input "32"
type input "ProxySQL 2.6.6"
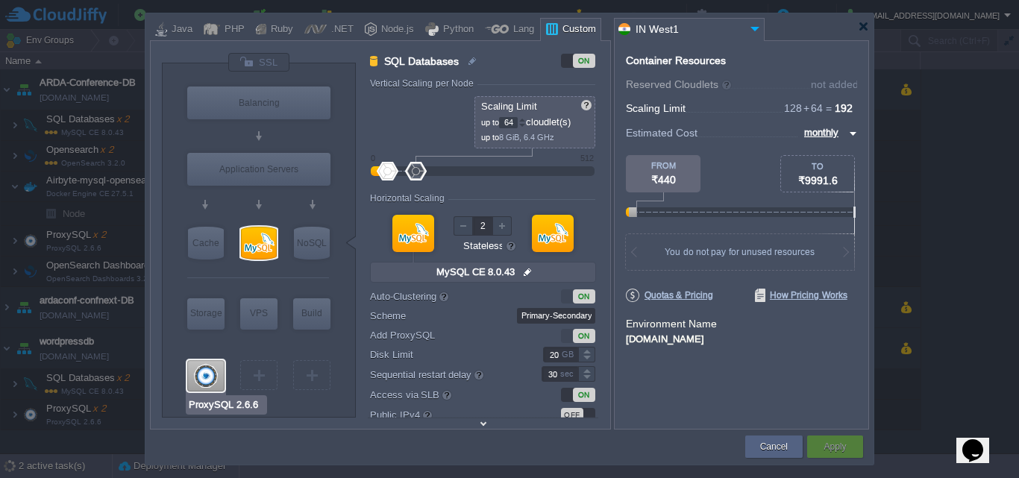
type input "null"
type input "2.6.6-almalinux-9"
type input "0"
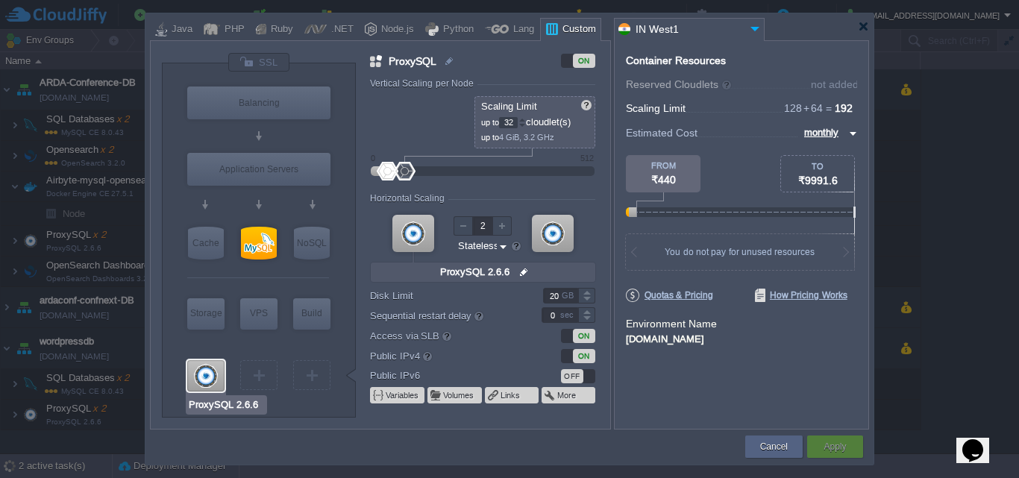
click at [216, 374] on div at bounding box center [205, 375] width 37 height 31
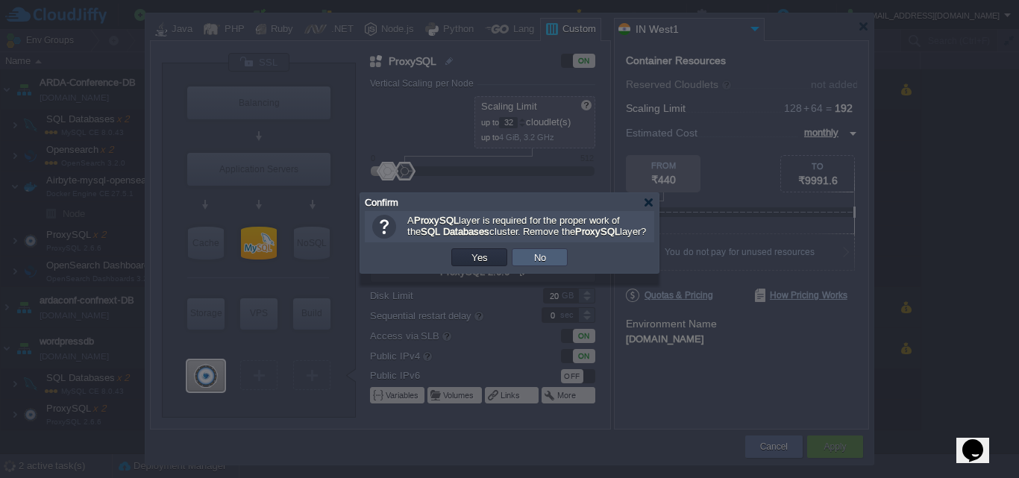
click at [562, 266] on td "No" at bounding box center [540, 257] width 56 height 18
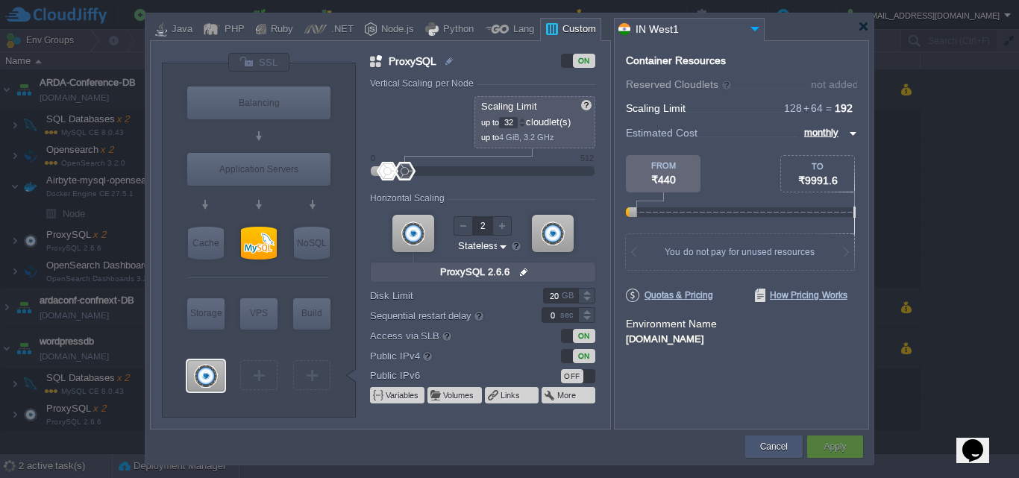
click at [791, 445] on div "Cancel" at bounding box center [773, 447] width 57 height 22
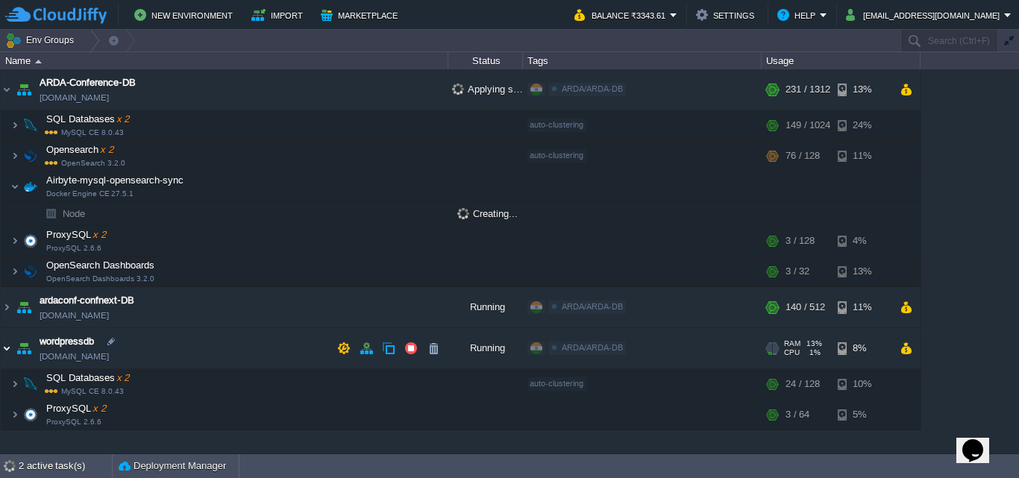
click at [9, 351] on img at bounding box center [7, 348] width 12 height 40
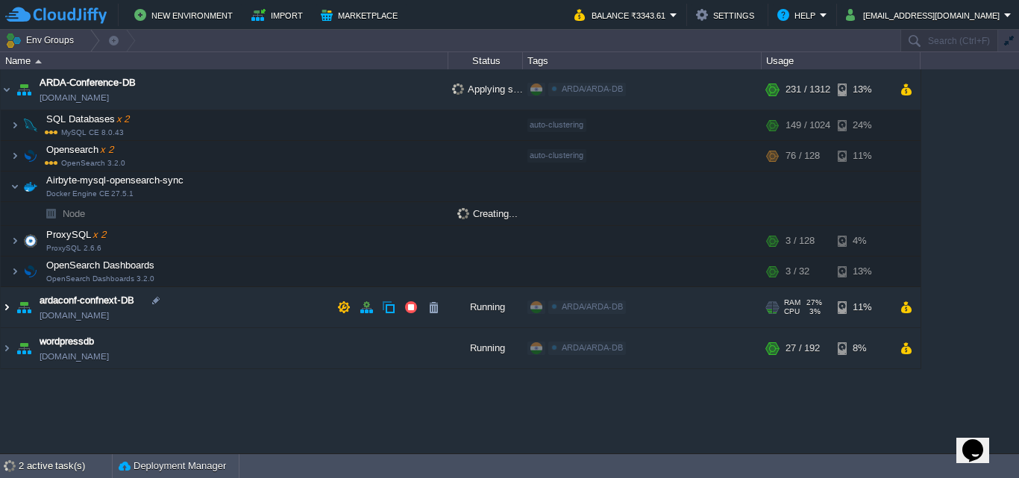
click at [10, 310] on img at bounding box center [7, 307] width 12 height 40
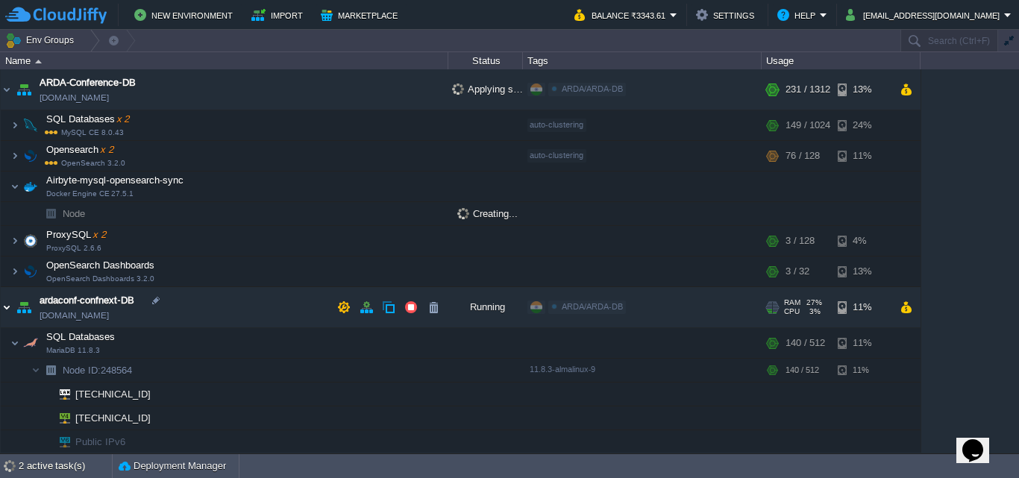
click at [10, 310] on img at bounding box center [7, 307] width 12 height 40
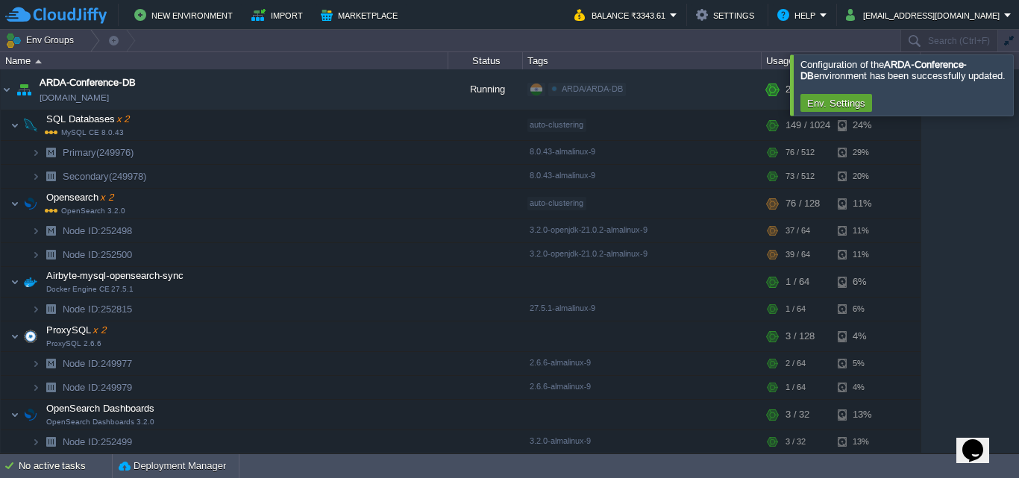
click at [1018, 78] on div at bounding box center [1037, 84] width 0 height 60
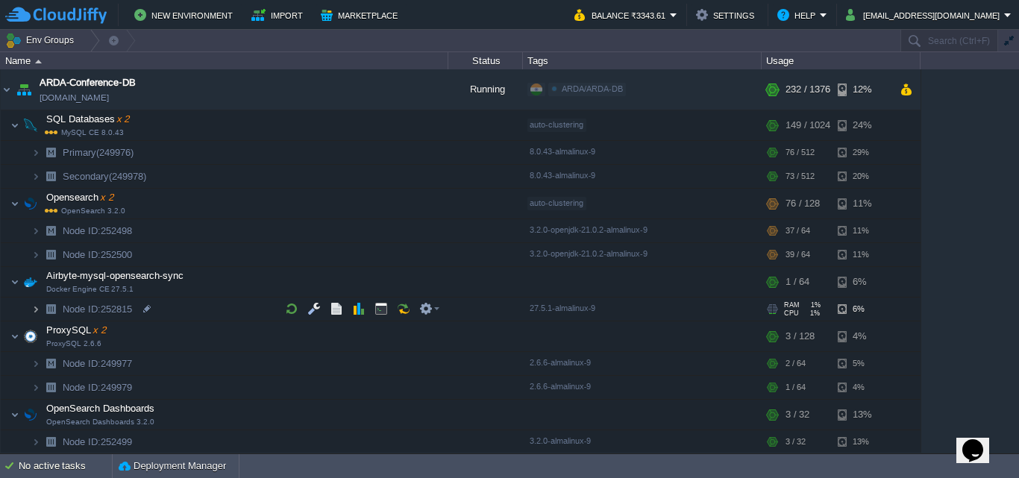
click at [38, 310] on img at bounding box center [35, 309] width 9 height 23
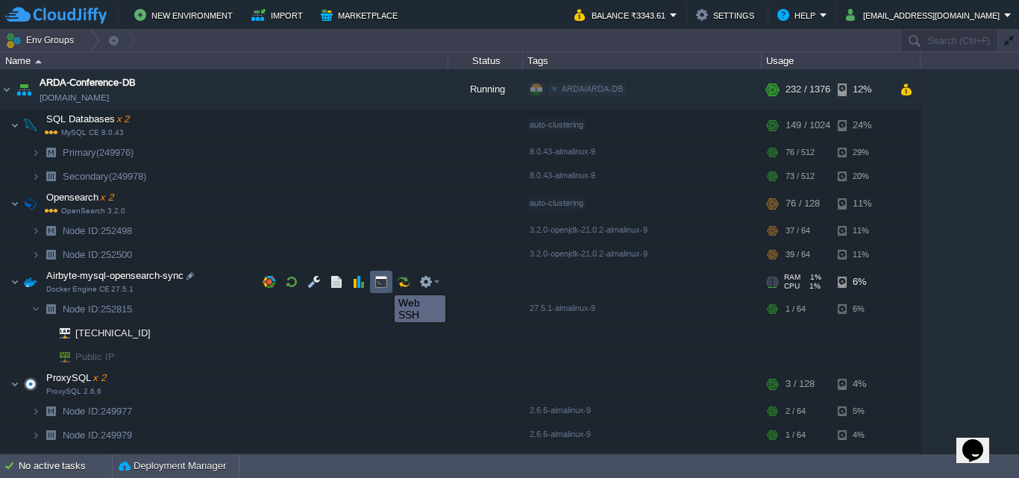
click at [383, 282] on button "button" at bounding box center [380, 281] width 13 height 13
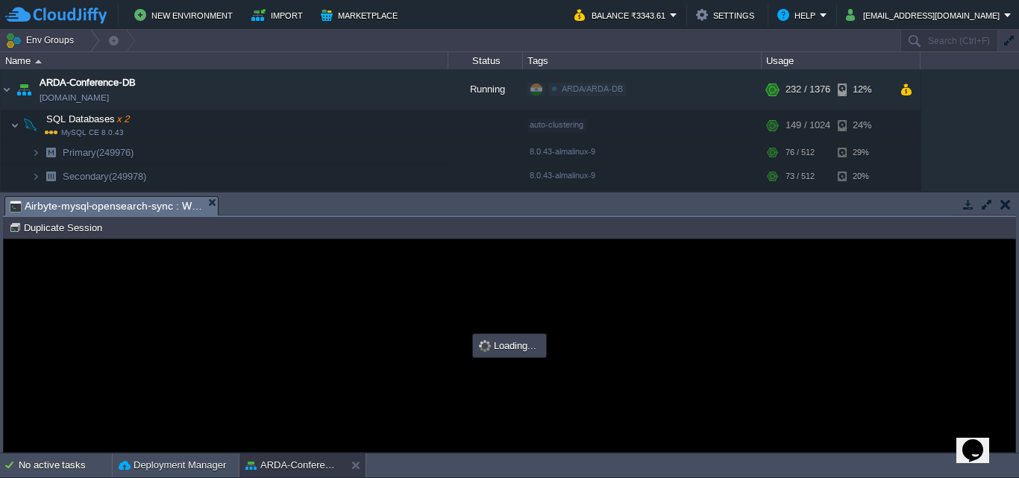
type input "#000000"
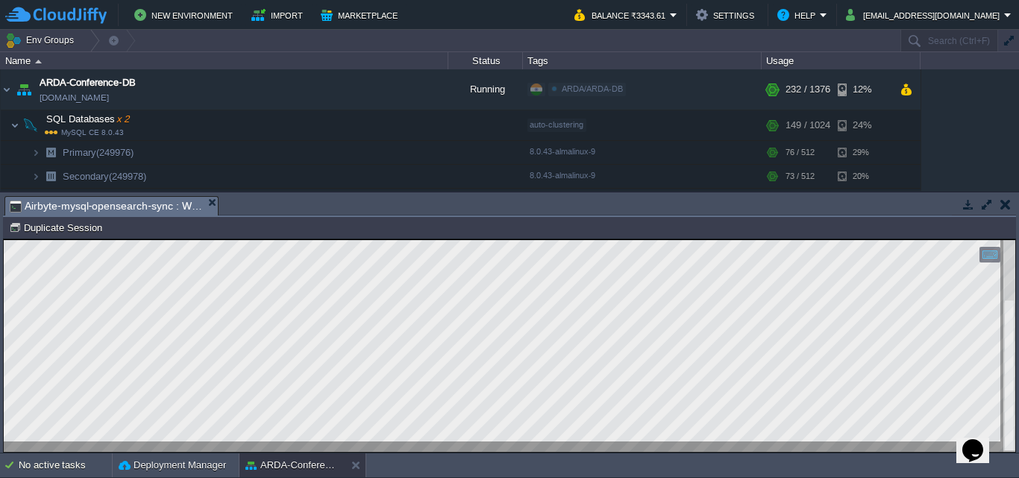
click at [411, 477] on div "No active tasks Deployment Manager ARDA-Conference-DB" at bounding box center [509, 466] width 1019 height 25
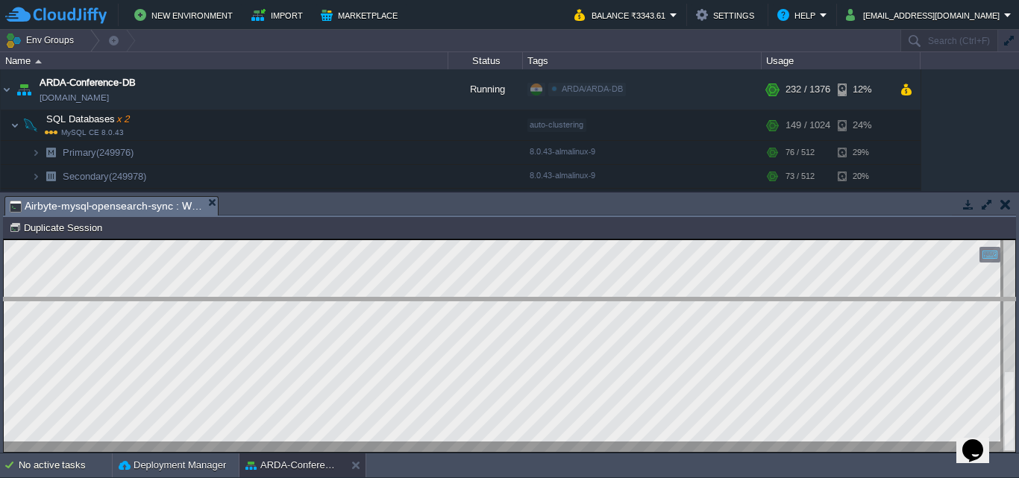
drag, startPoint x: 334, startPoint y: 197, endPoint x: 336, endPoint y: 298, distance: 101.5
click at [336, 298] on body "New Environment Import Marketplace Bonus ₹0.00 Upgrade Account Balance ₹3343.61…" at bounding box center [509, 239] width 1019 height 478
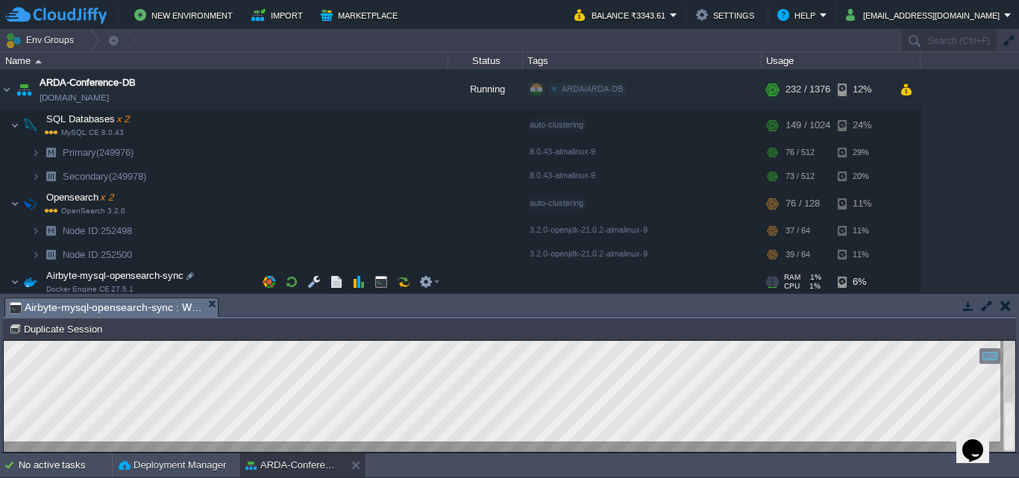
scroll to position [75, 0]
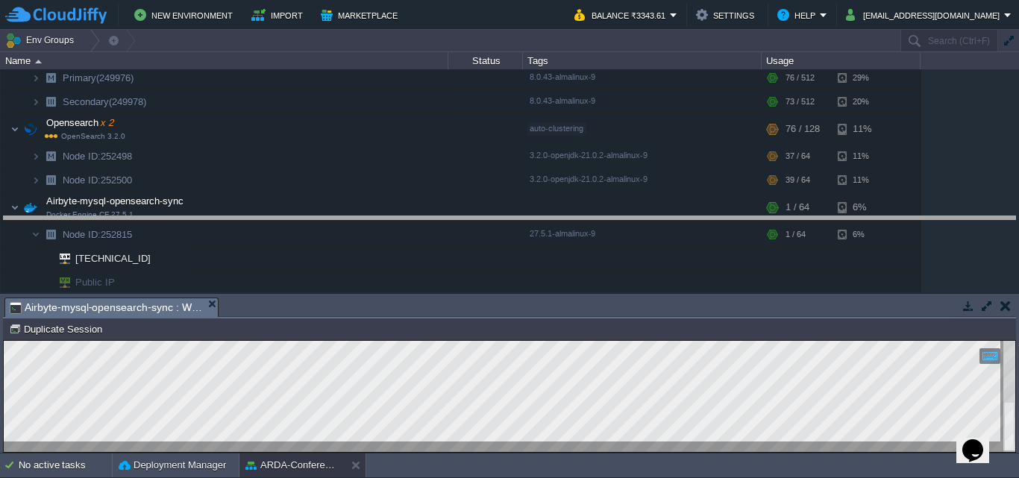
drag, startPoint x: 419, startPoint y: 304, endPoint x: 444, endPoint y: 222, distance: 84.9
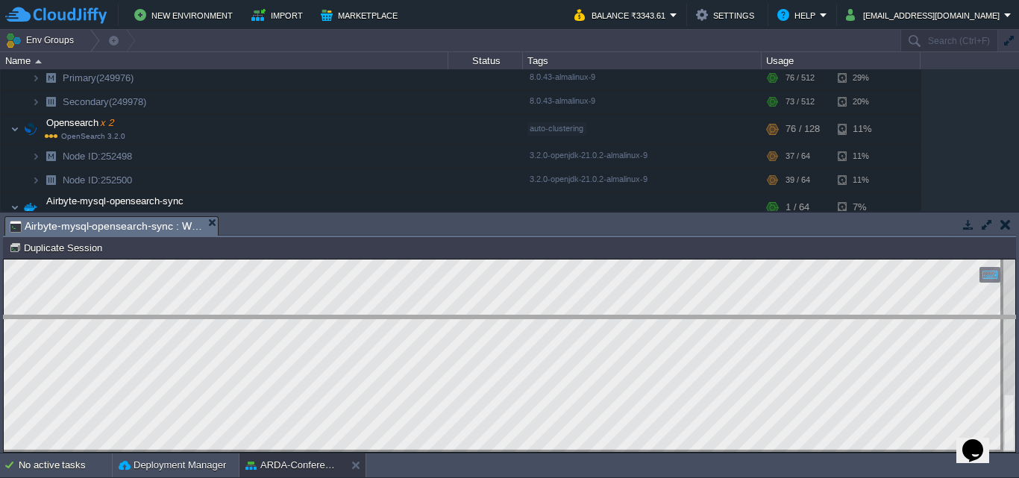
drag, startPoint x: 500, startPoint y: 216, endPoint x: 506, endPoint y: 316, distance: 99.4
click at [506, 316] on body "New Environment Import Marketplace Bonus ₹0.00 Upgrade Account Balance ₹3343.61…" at bounding box center [509, 239] width 1019 height 478
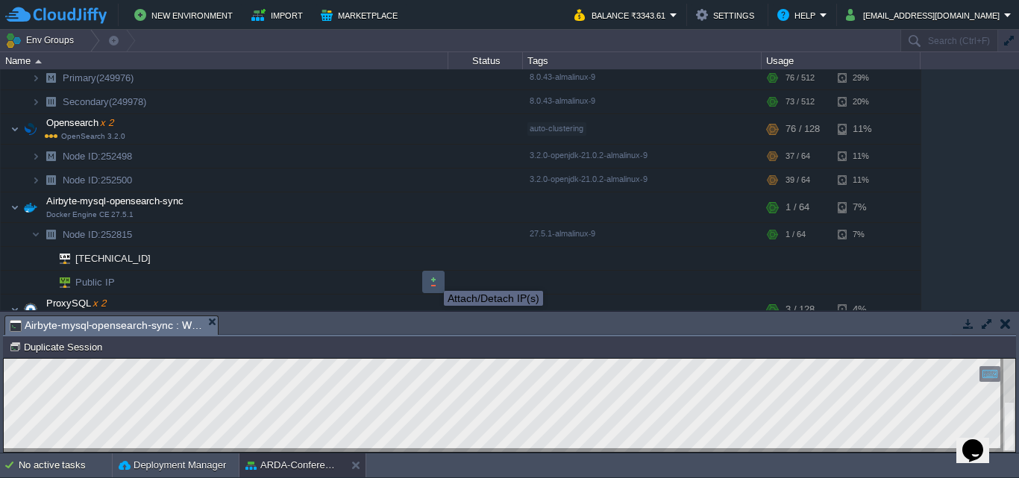
click at [433, 277] on button "button" at bounding box center [433, 281] width 13 height 13
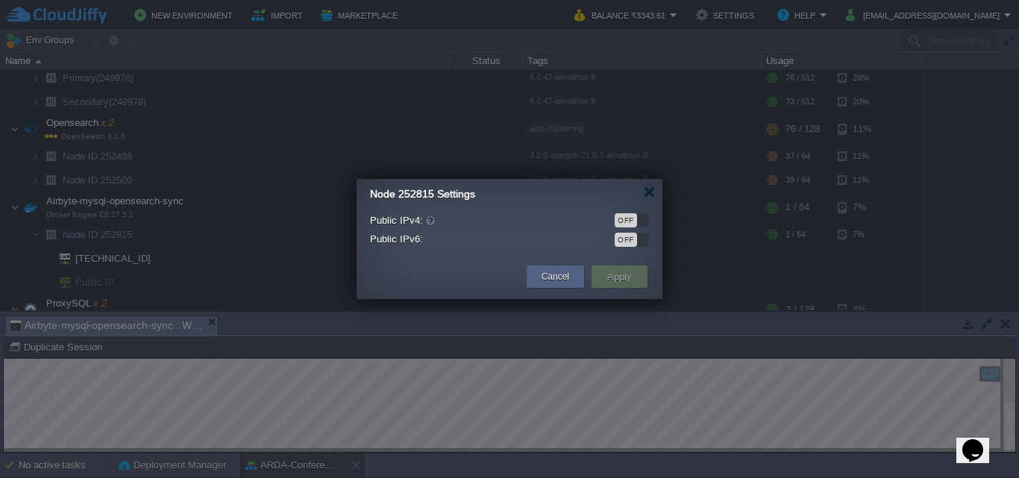
click at [644, 217] on div "OFF" at bounding box center [632, 220] width 34 height 14
click at [628, 279] on button "Apply" at bounding box center [620, 277] width 34 height 18
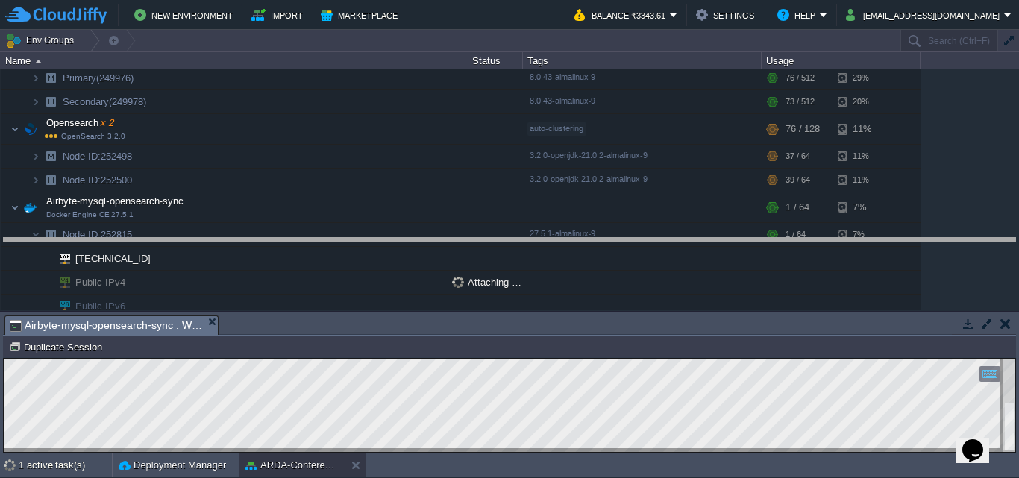
drag, startPoint x: 530, startPoint y: 321, endPoint x: 527, endPoint y: 227, distance: 94.0
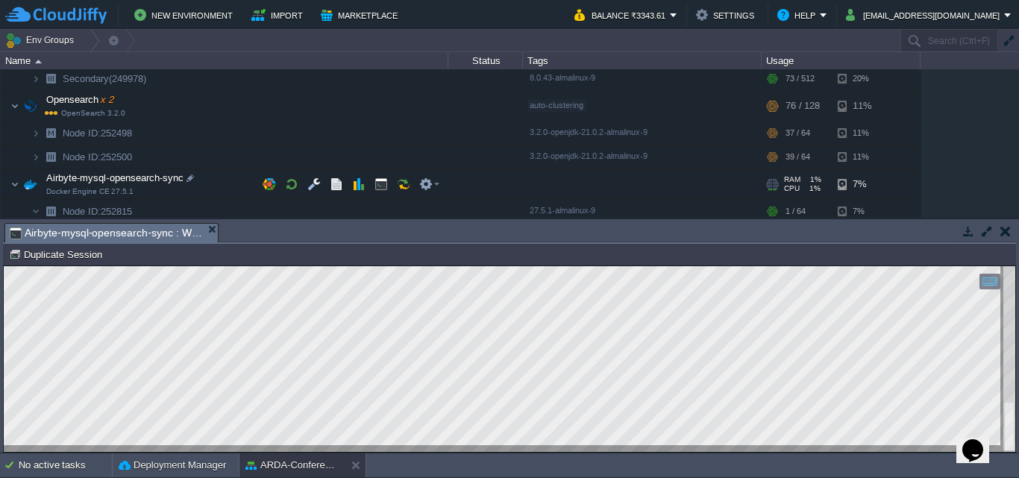
scroll to position [172, 0]
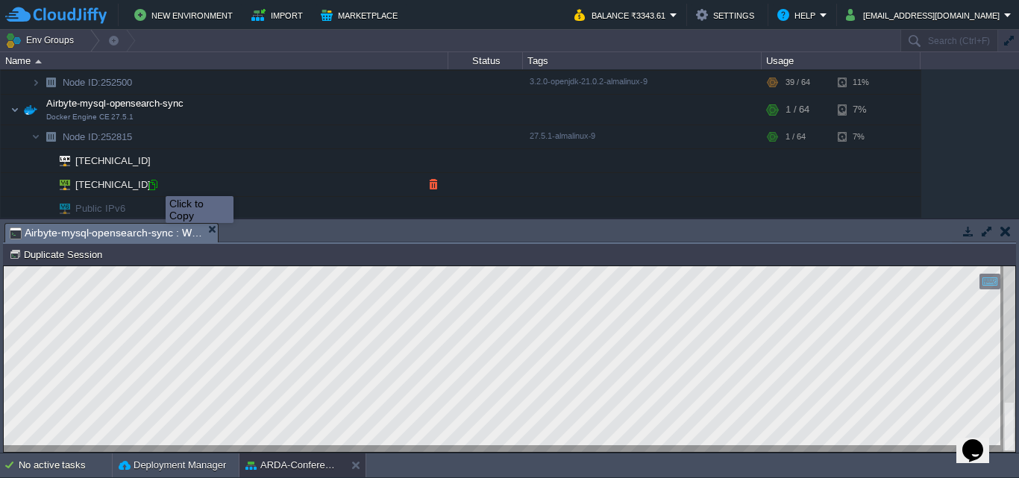
click at [154, 182] on div at bounding box center [152, 184] width 13 height 13
click at [1001, 233] on button "button" at bounding box center [1005, 231] width 10 height 13
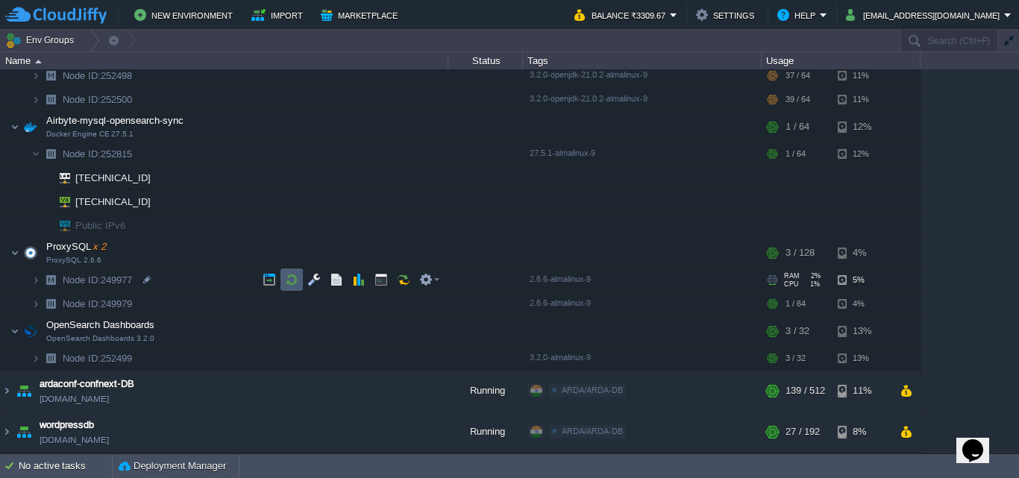
scroll to position [6, 0]
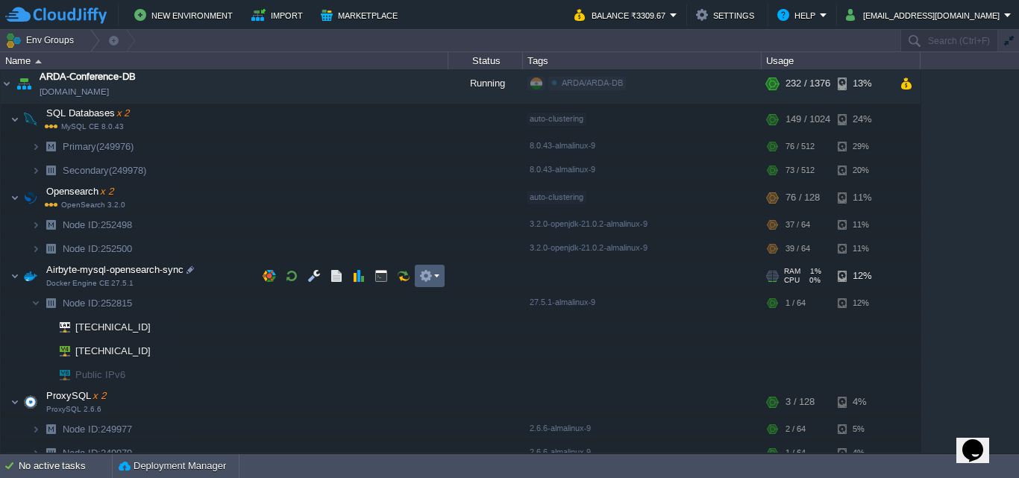
click at [442, 277] on td at bounding box center [430, 276] width 30 height 22
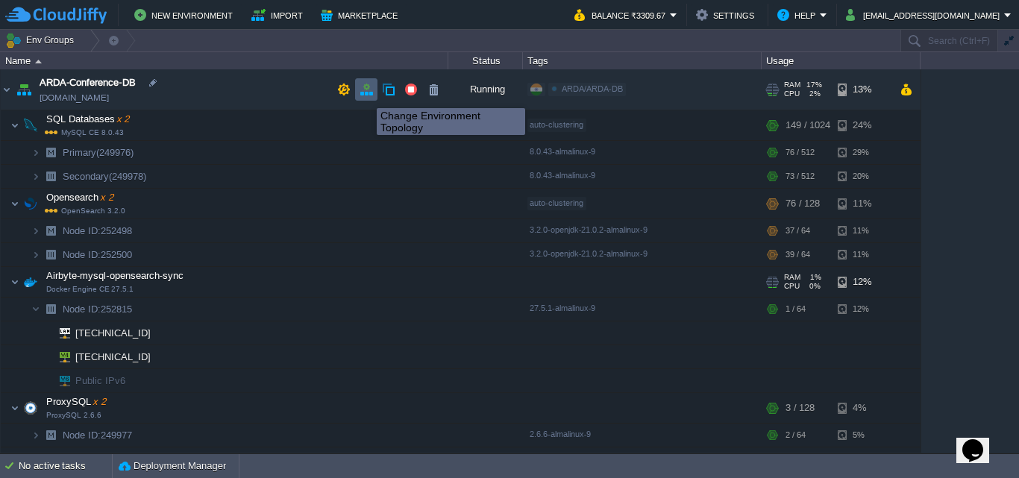
click at [365, 95] on button "button" at bounding box center [366, 89] width 13 height 13
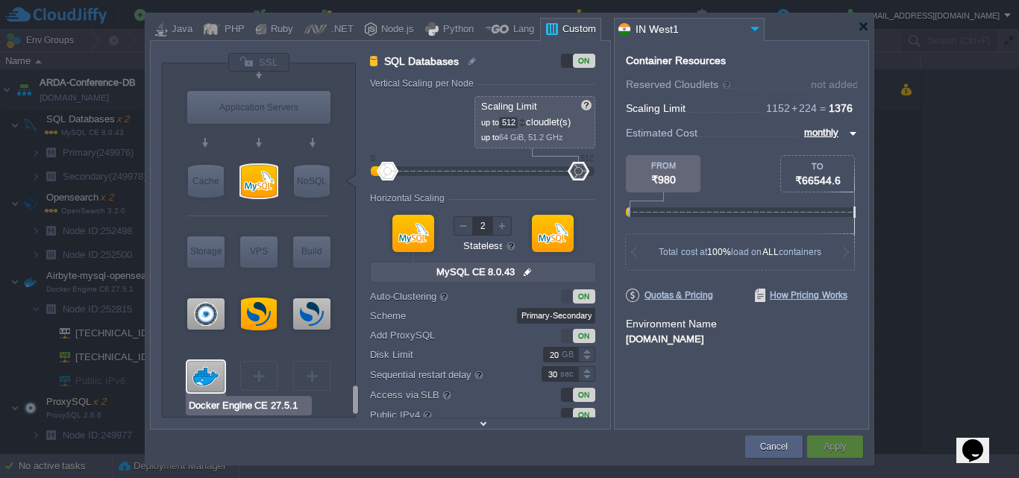
click at [210, 386] on div at bounding box center [205, 376] width 37 height 31
type input "Airbyte-mysql-opens..."
type input "64"
type input "1"
type input "Docker Engine CE 27.5.1"
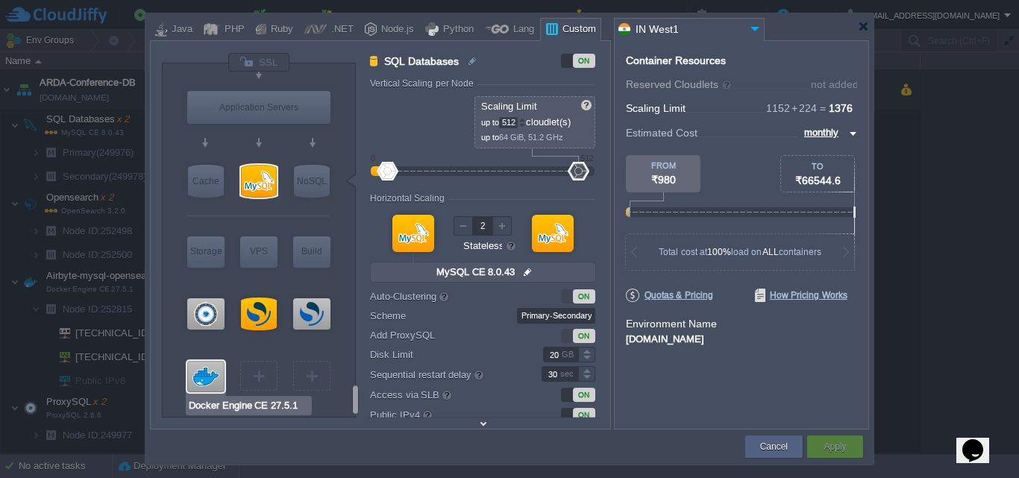
type input "null"
type input "27.5.1-almalin..."
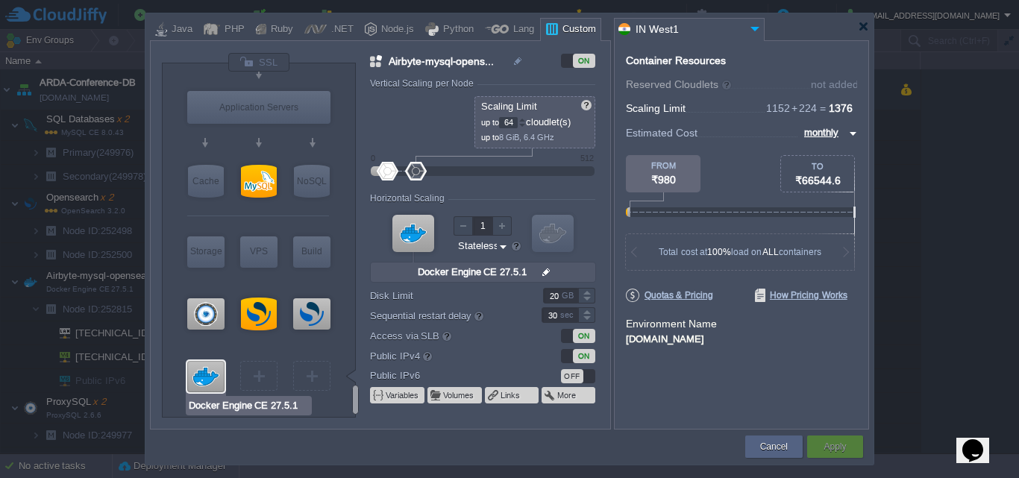
click at [210, 386] on div at bounding box center [205, 376] width 37 height 31
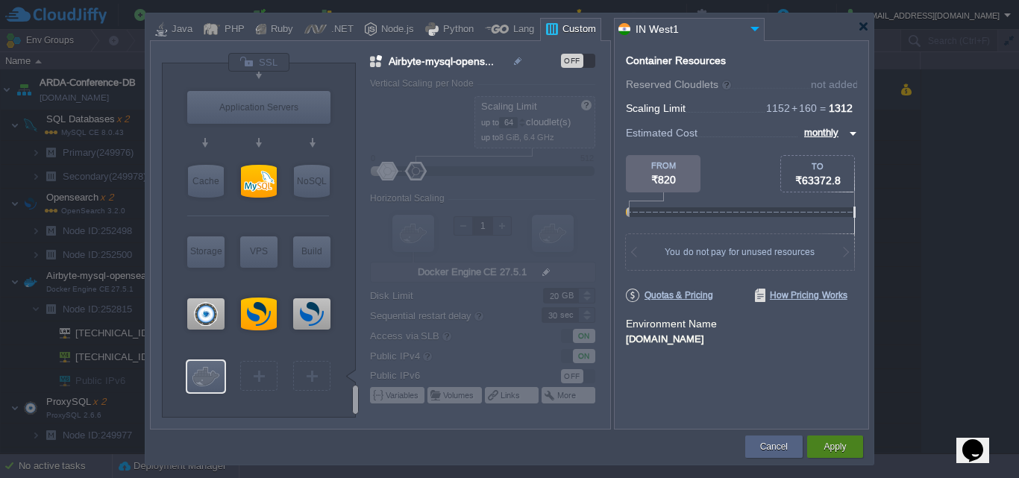
click at [825, 450] on button "Apply" at bounding box center [834, 446] width 22 height 15
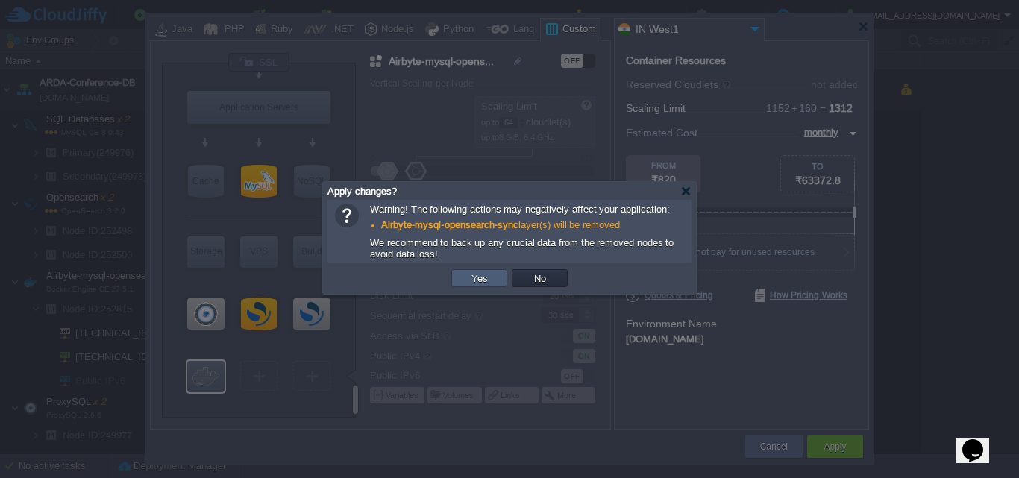
click at [480, 281] on button "Yes" at bounding box center [479, 278] width 25 height 13
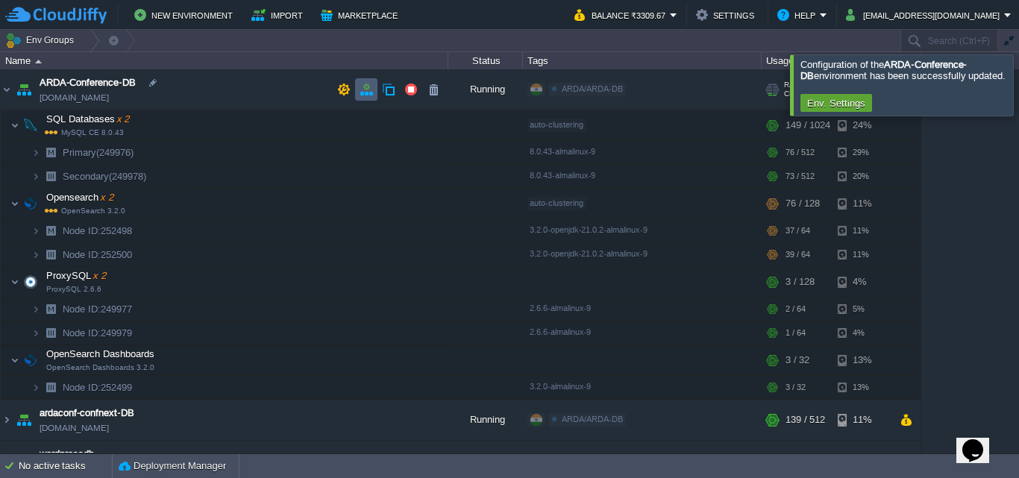
click at [367, 91] on button "button" at bounding box center [366, 89] width 13 height 13
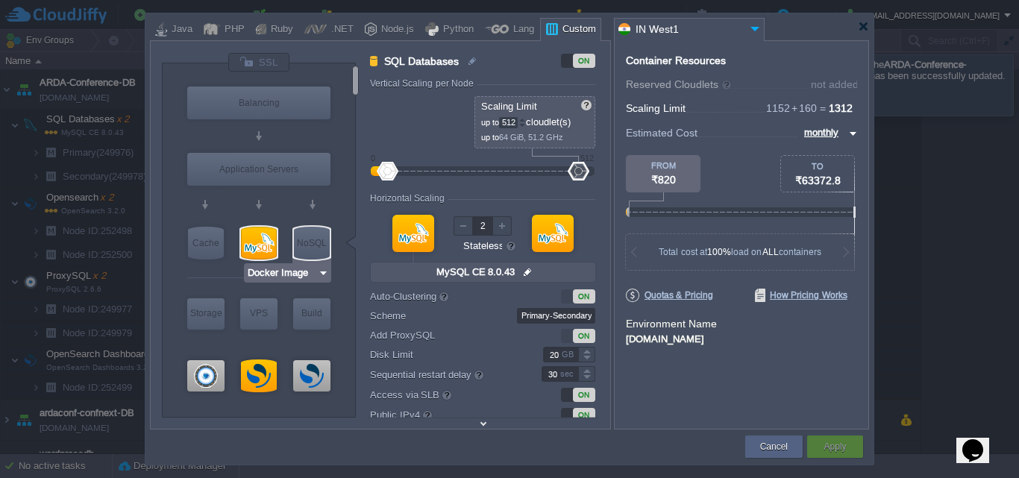
type input "OpenSearch 3.2.0"
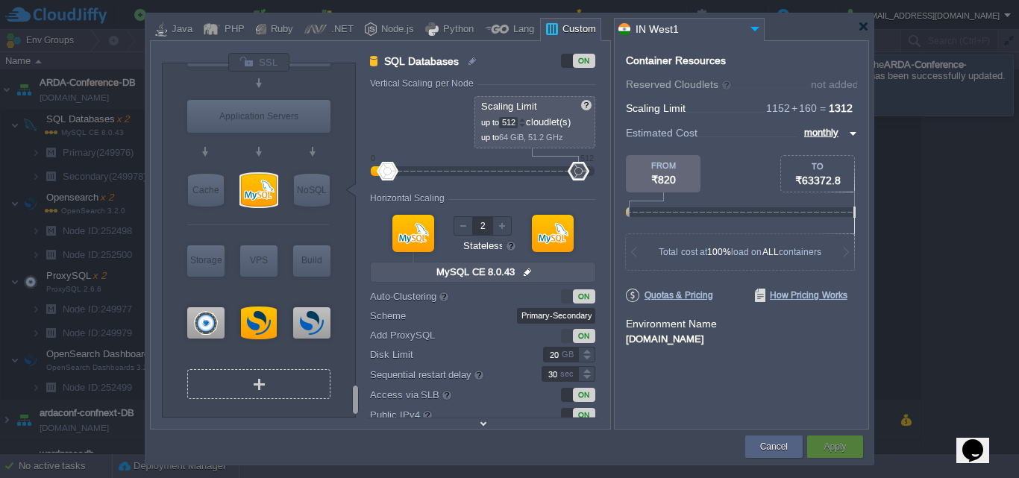
click at [291, 393] on div "VM" at bounding box center [258, 384] width 143 height 30
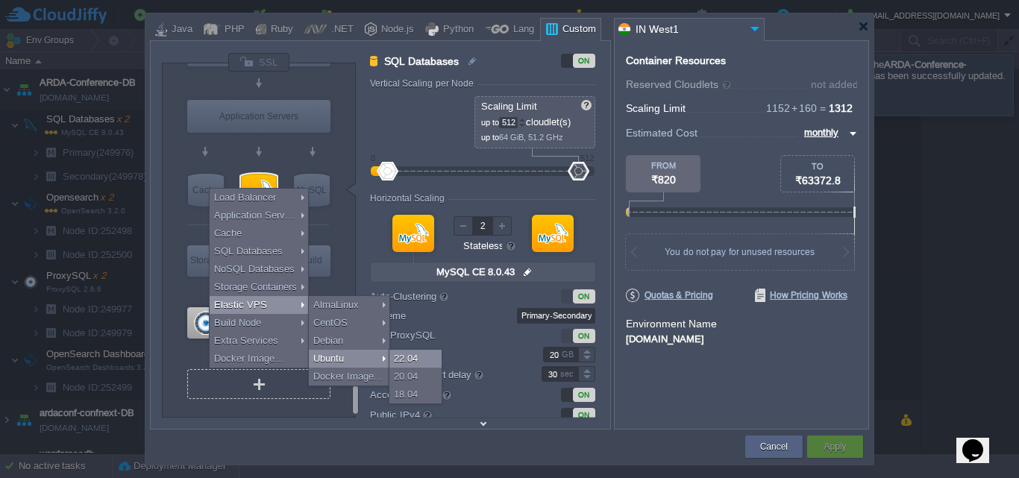
click at [407, 362] on div "22.04" at bounding box center [415, 359] width 52 height 18
type input "Elastic VPS 2"
type input "1"
type input "4"
type input "1"
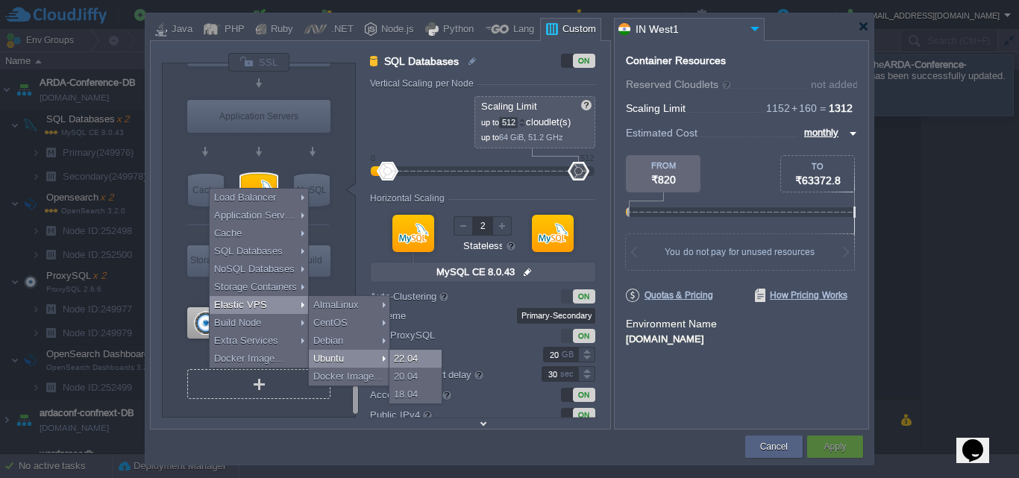
type input "Ubuntu 22.04"
type input "22.04"
type input "Stateful"
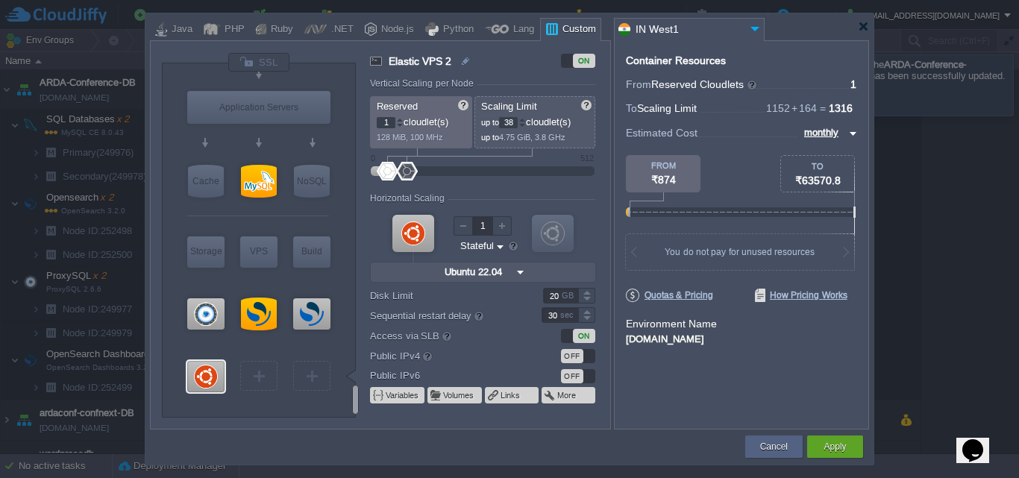
type input "42"
type input "Select Image"
click at [408, 172] on div at bounding box center [409, 171] width 22 height 19
type input "0"
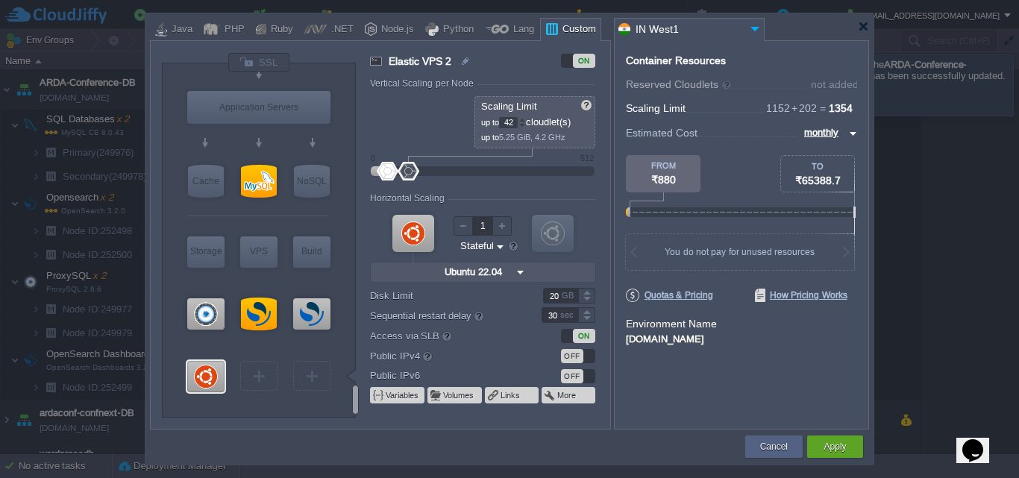
drag, startPoint x: 389, startPoint y: 168, endPoint x: 363, endPoint y: 166, distance: 26.2
click at [363, 166] on div "Elastic VPS 2 ON Vertical Scaling per Node Reserved 0 cloudlet(s) 0 MiB, 0 MHz …" at bounding box center [483, 241] width 254 height 376
drag, startPoint x: 381, startPoint y: 170, endPoint x: 369, endPoint y: 170, distance: 11.9
click at [369, 170] on div "Elastic VPS 2 ON Vertical Scaling per Node Reserved 0 cloudlet(s) 0 MiB, 0 MHz …" at bounding box center [483, 241] width 254 height 376
click at [526, 124] on div at bounding box center [521, 125] width 7 height 5
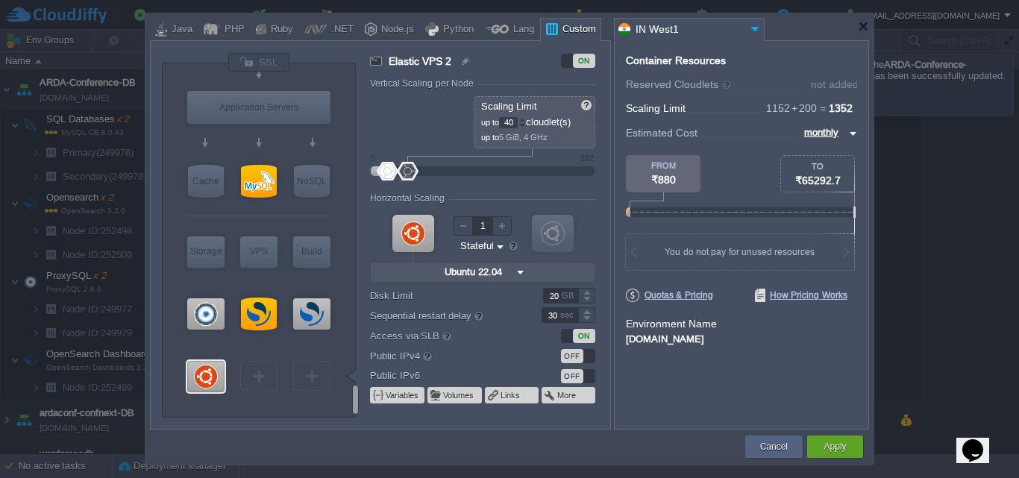
click at [526, 124] on div at bounding box center [521, 125] width 7 height 5
click at [526, 116] on span "39" at bounding box center [512, 121] width 27 height 11
click at [521, 121] on div at bounding box center [521, 119] width 7 height 5
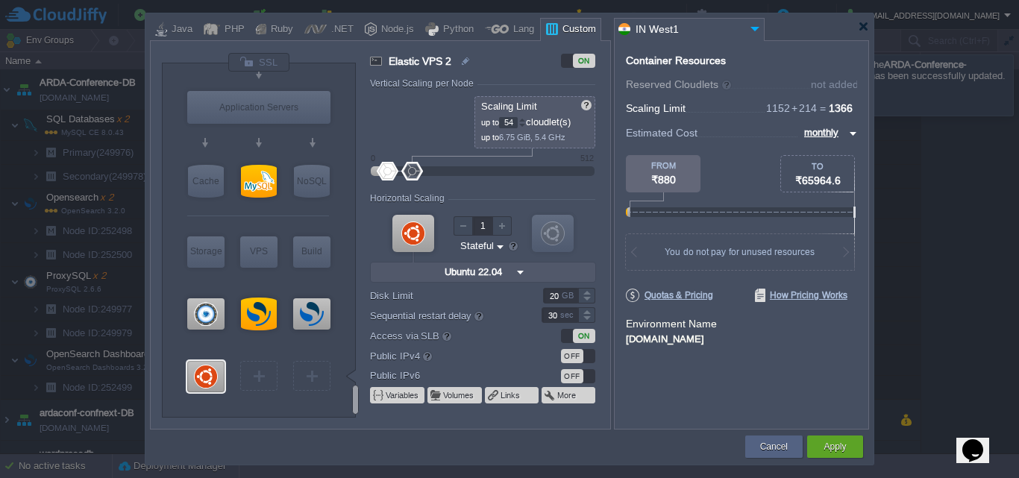
click at [521, 121] on div at bounding box center [521, 119] width 7 height 5
click at [526, 128] on div at bounding box center [521, 125] width 7 height 5
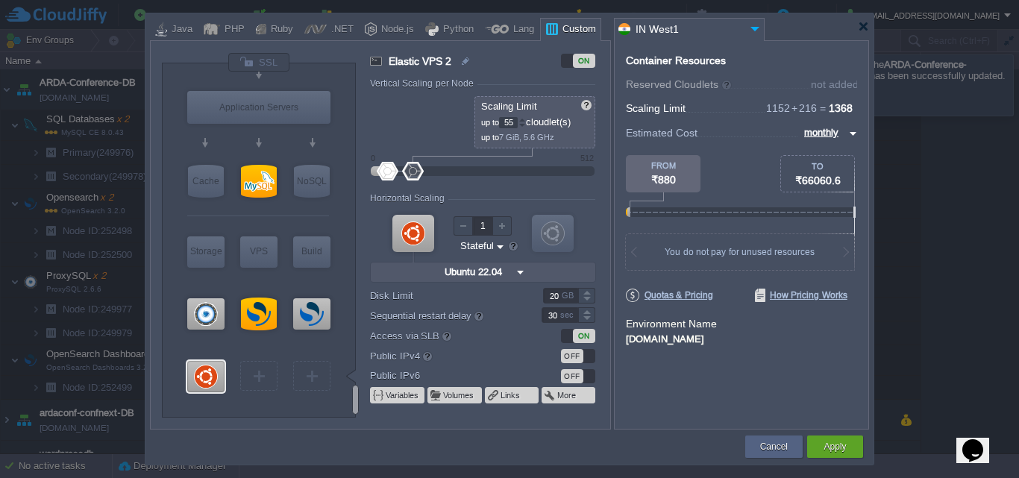
click at [526, 128] on div at bounding box center [521, 125] width 7 height 5
click at [526, 125] on div at bounding box center [521, 125] width 7 height 5
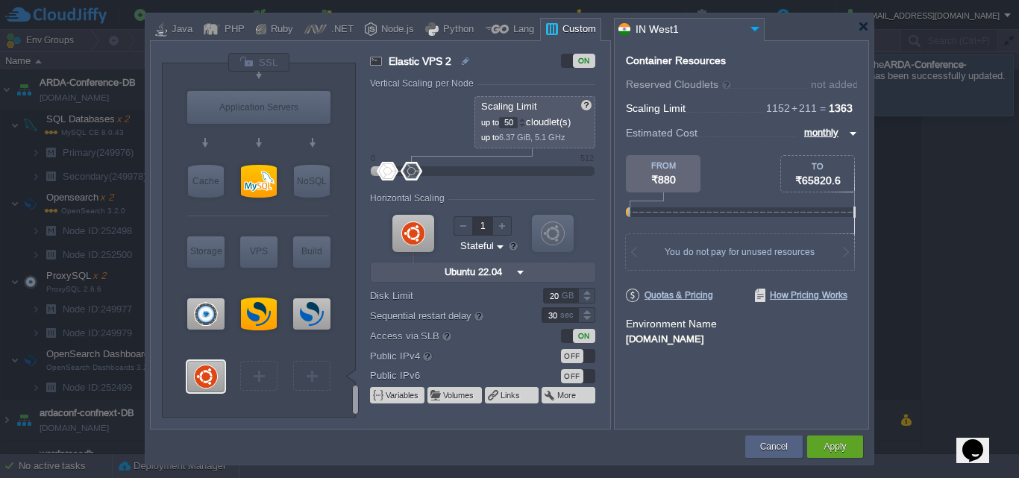
click at [526, 125] on div at bounding box center [521, 125] width 7 height 5
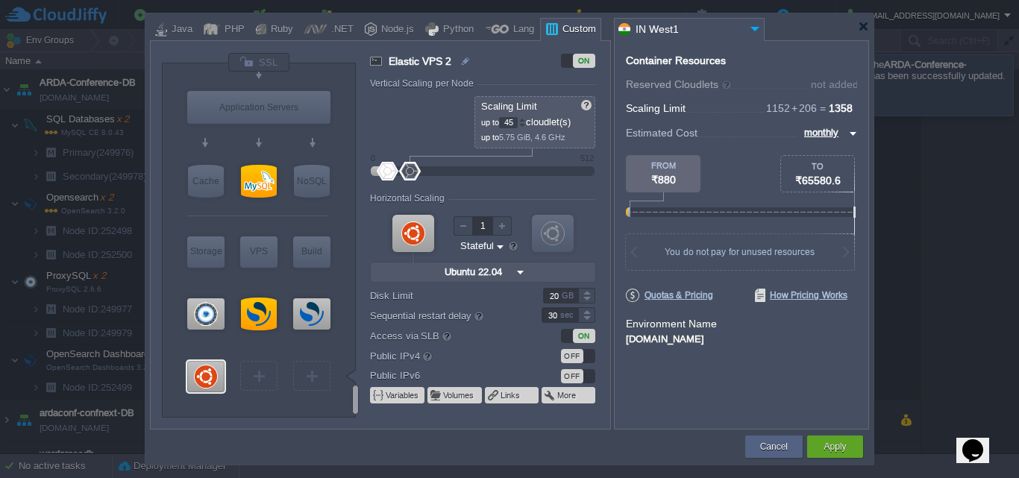
click at [526, 125] on div at bounding box center [521, 125] width 7 height 5
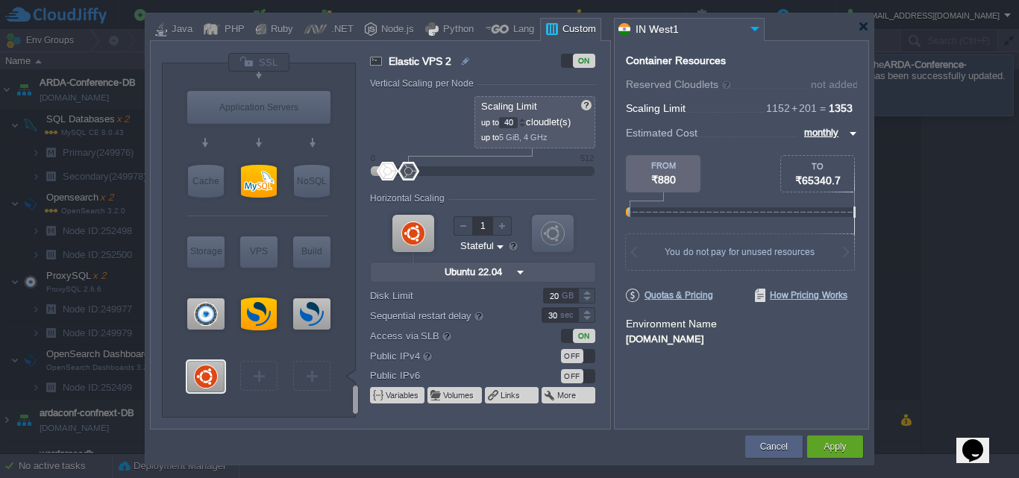
click at [526, 125] on div at bounding box center [521, 125] width 7 height 5
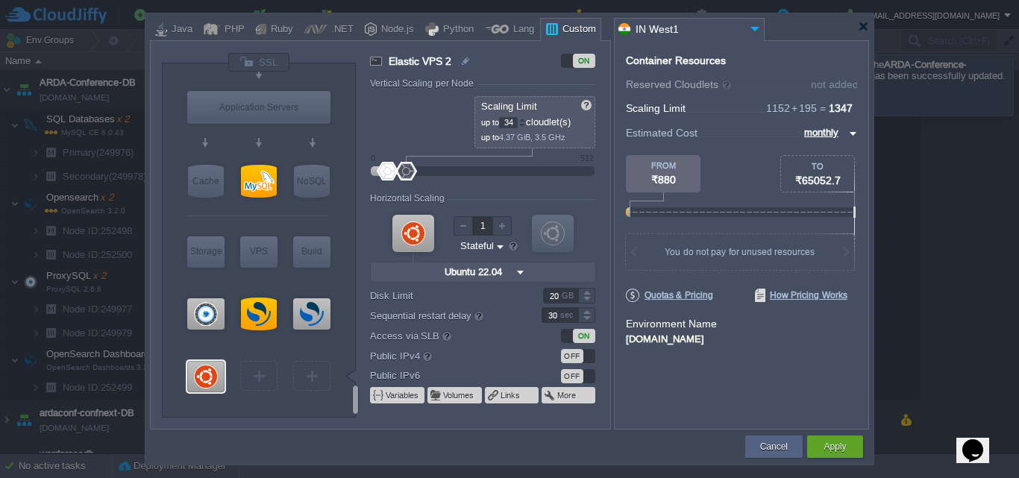
click at [526, 125] on div at bounding box center [521, 125] width 7 height 5
type input "32"
click at [526, 125] on div at bounding box center [521, 125] width 7 height 5
click at [590, 357] on div "OFF" at bounding box center [578, 356] width 34 height 14
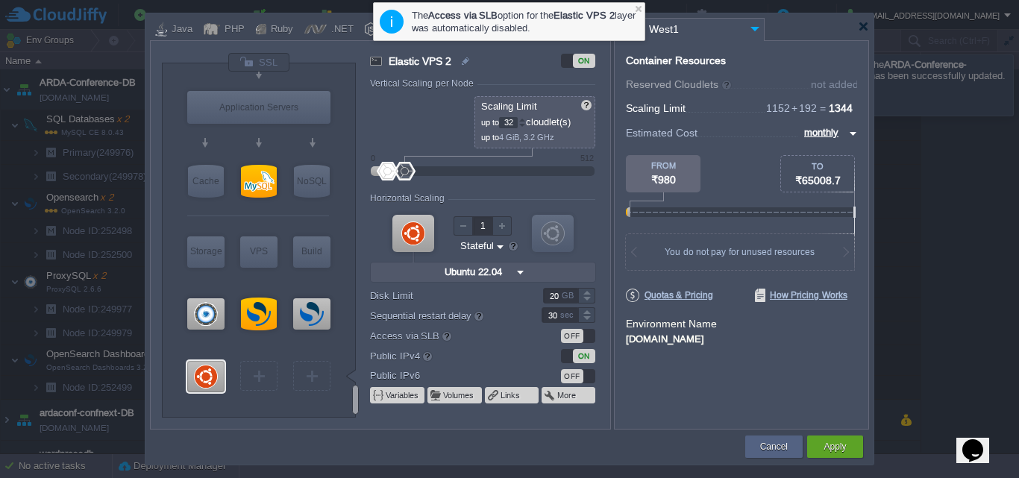
click at [854, 134] on img at bounding box center [851, 134] width 12 height 18
click at [833, 167] on div "daily" at bounding box center [828, 169] width 56 height 18
click at [853, 131] on img at bounding box center [851, 134] width 12 height 18
click at [839, 149] on div "monthly" at bounding box center [831, 151] width 51 height 18
type input "monthly"
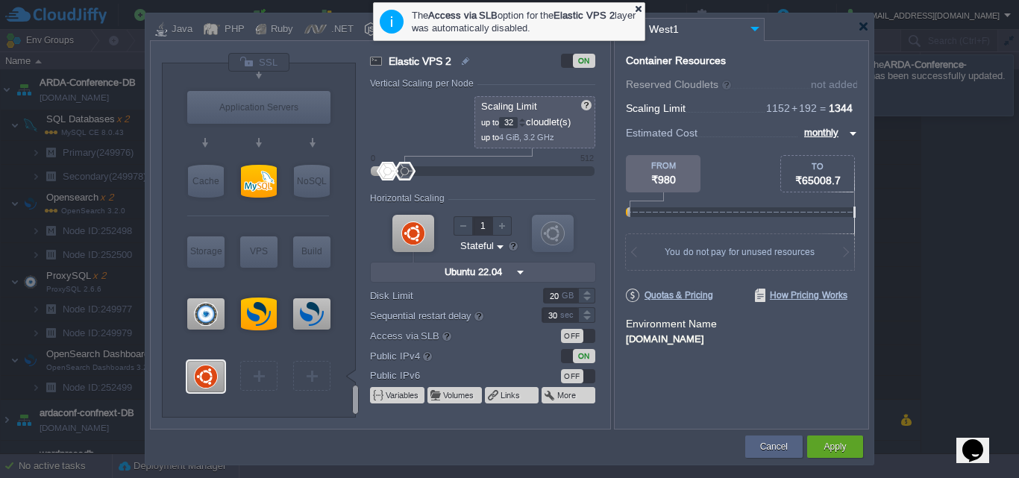
click at [642, 7] on div at bounding box center [638, 9] width 10 height 10
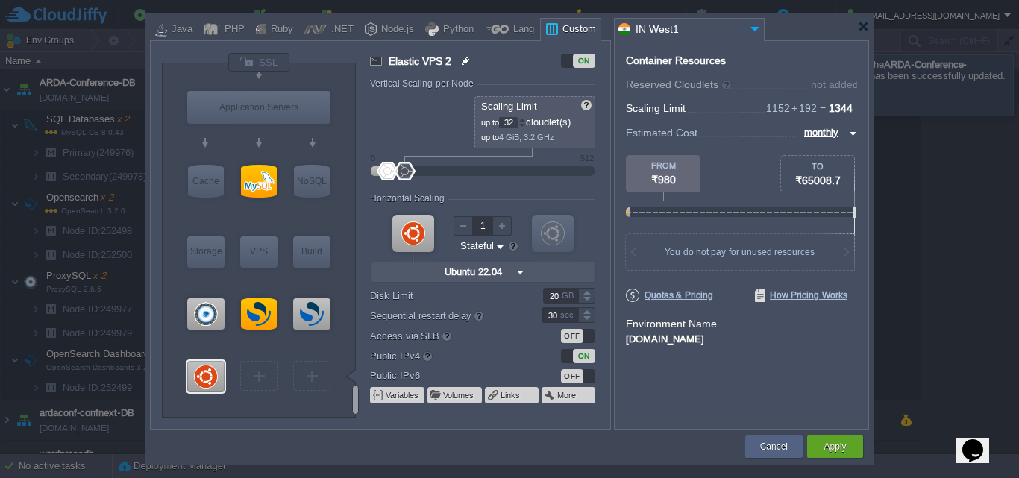
click at [469, 60] on img at bounding box center [466, 61] width 13 height 18
drag, startPoint x: 469, startPoint y: 60, endPoint x: 388, endPoint y: 63, distance: 81.3
click at [388, 63] on input "Elastic VPS 2" at bounding box center [471, 61] width 174 height 18
type input "VPS-Airbyte-Mysql-..."
click at [562, 80] on div "Vertical Scaling per Node" at bounding box center [482, 84] width 225 height 13
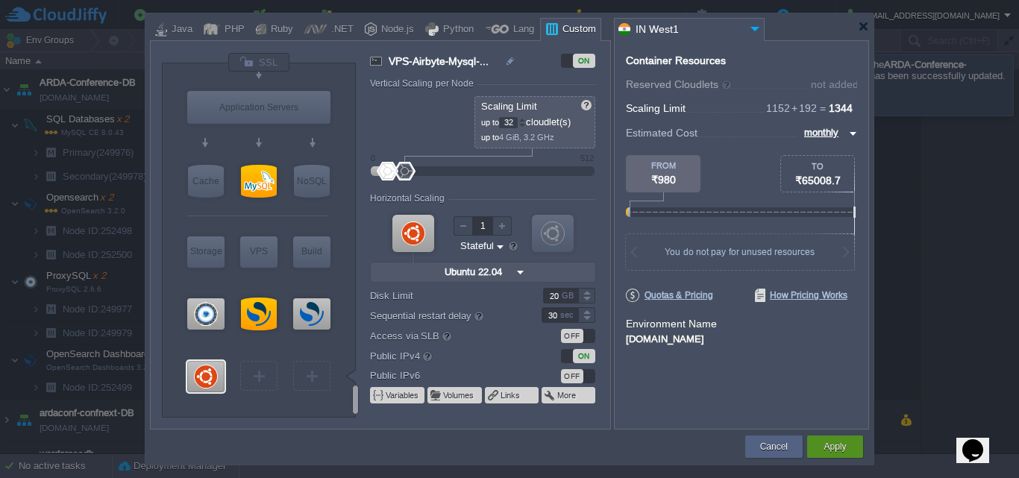
click at [829, 451] on button "Apply" at bounding box center [834, 446] width 22 height 15
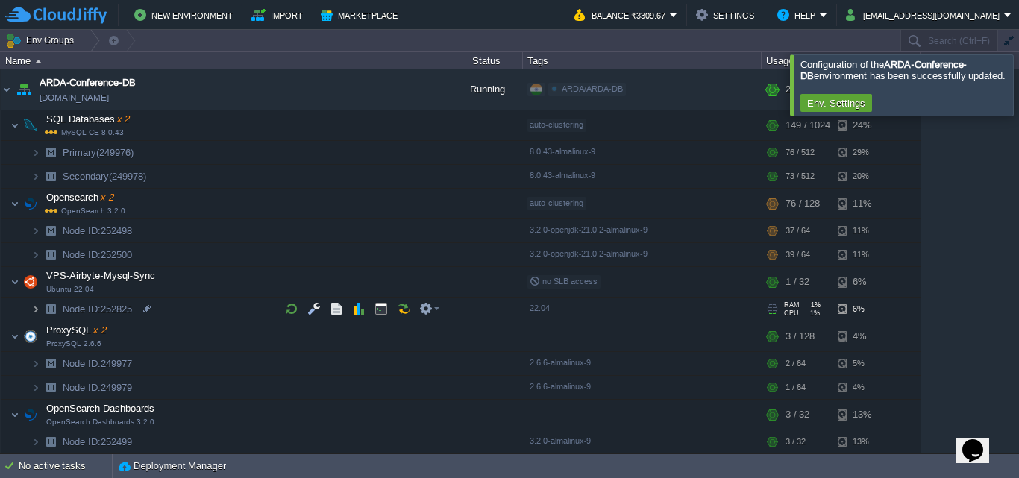
click at [34, 308] on img at bounding box center [35, 309] width 9 height 23
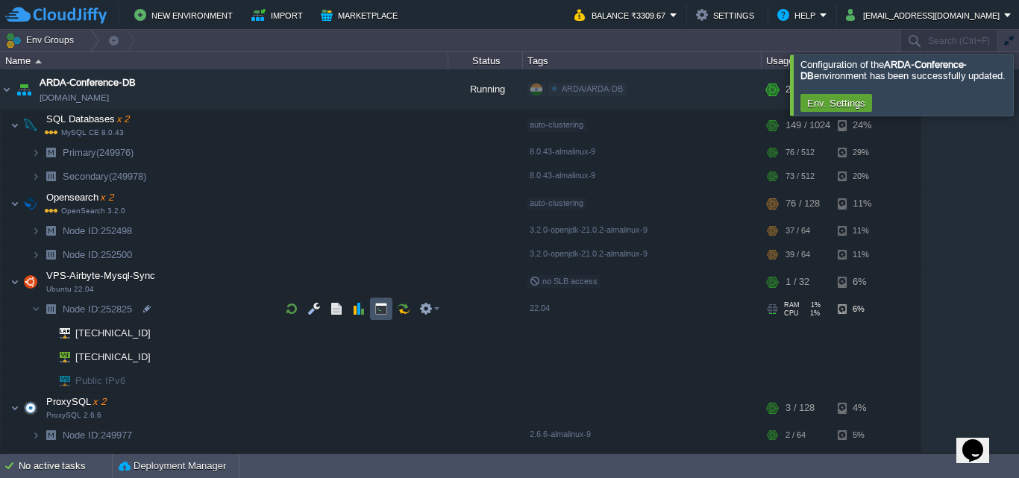
click at [376, 311] on button "button" at bounding box center [380, 308] width 13 height 13
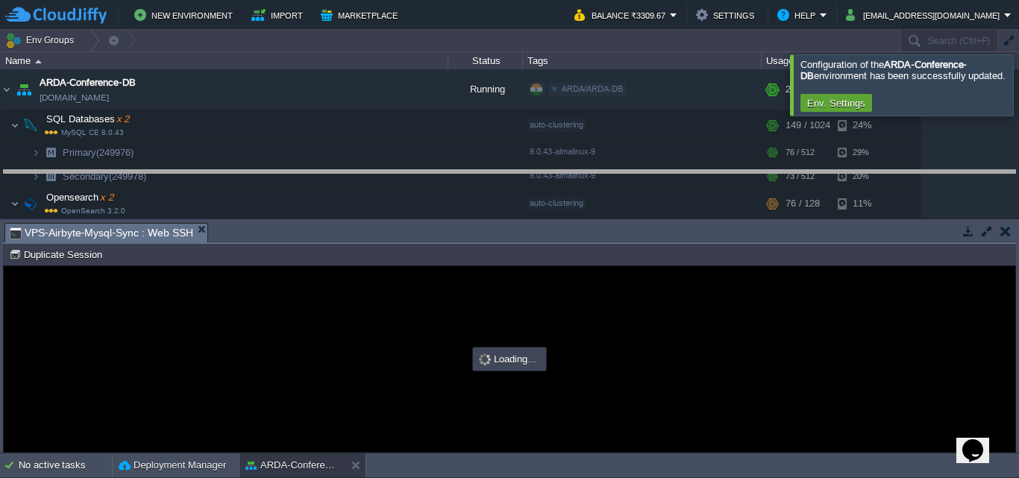
drag, startPoint x: 515, startPoint y: 241, endPoint x: 547, endPoint y: 167, distance: 80.2
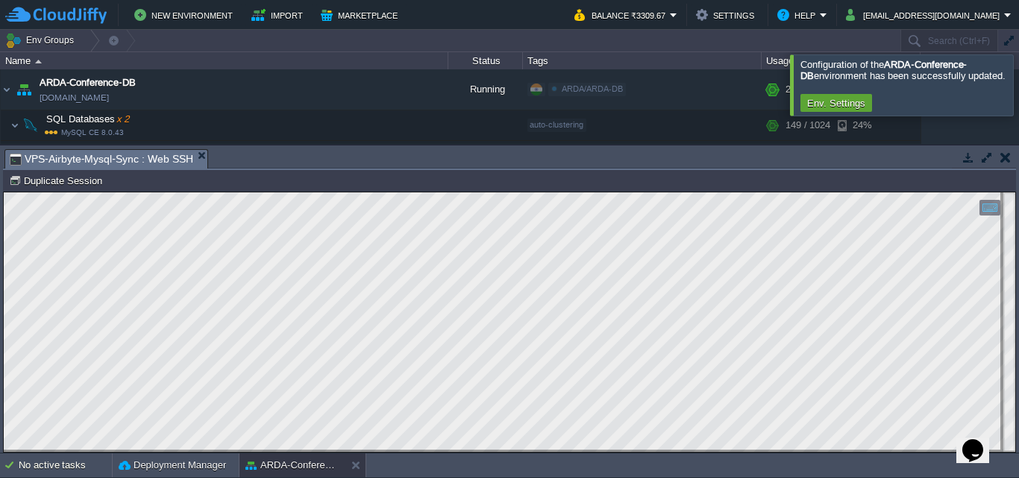
type input "#000000"
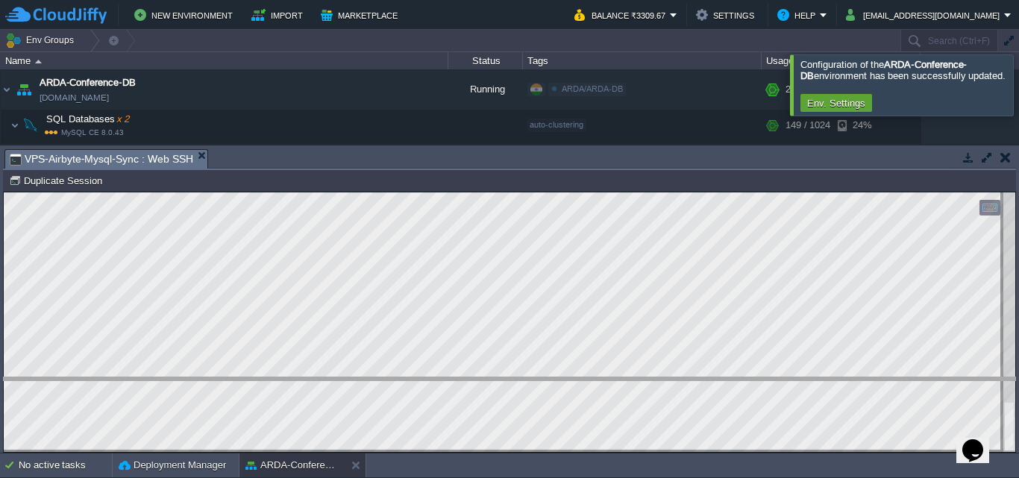
drag, startPoint x: 477, startPoint y: 160, endPoint x: 481, endPoint y: 388, distance: 228.3
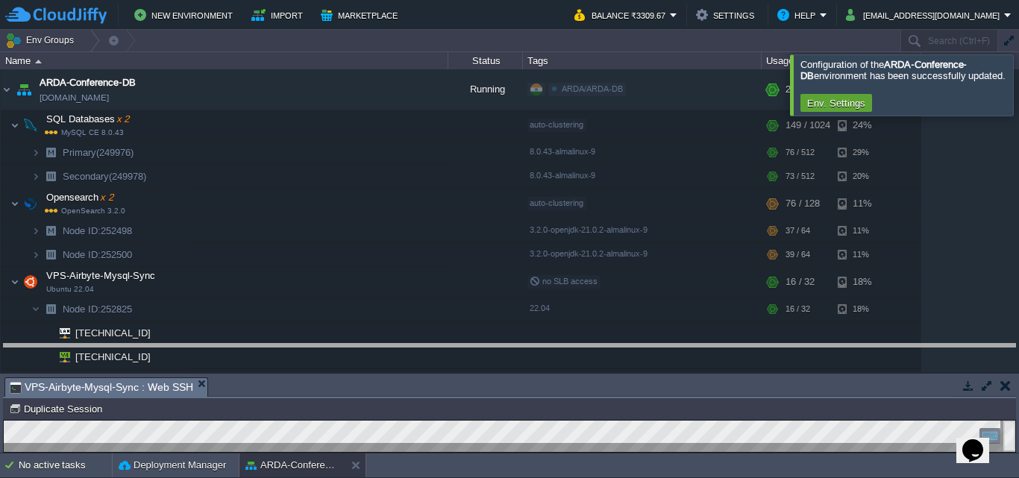
drag, startPoint x: 481, startPoint y: 389, endPoint x: 485, endPoint y: 355, distance: 33.8
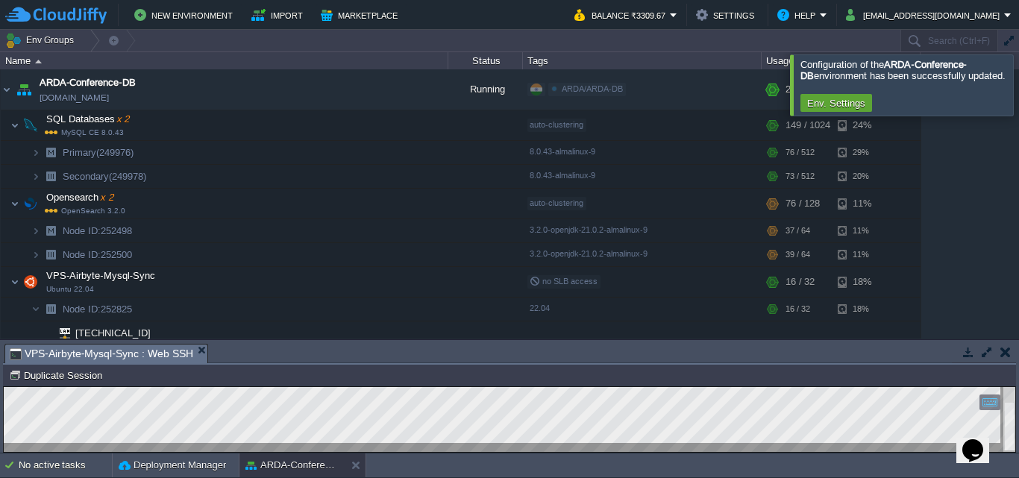
click at [1007, 353] on button "button" at bounding box center [1005, 351] width 10 height 13
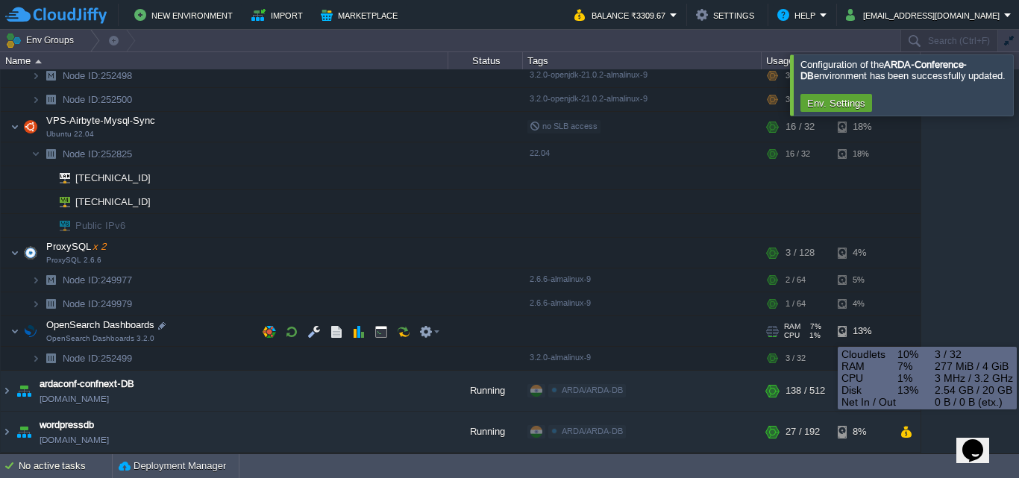
scroll to position [81, 0]
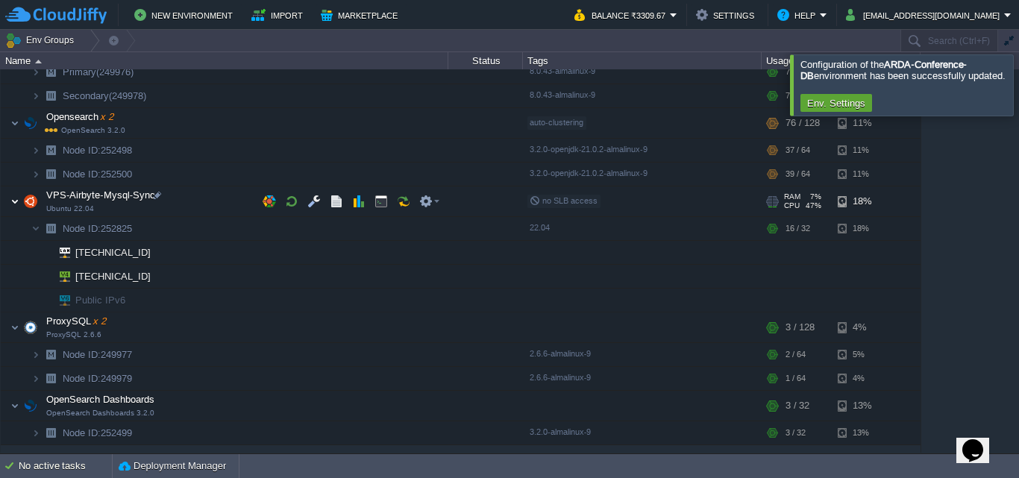
click at [15, 200] on img at bounding box center [14, 201] width 9 height 30
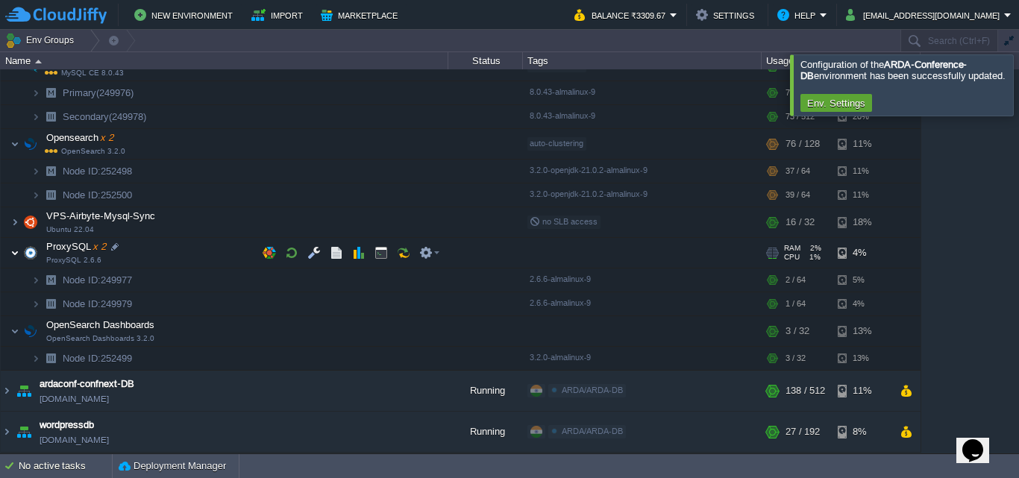
click at [19, 257] on img at bounding box center [14, 253] width 9 height 30
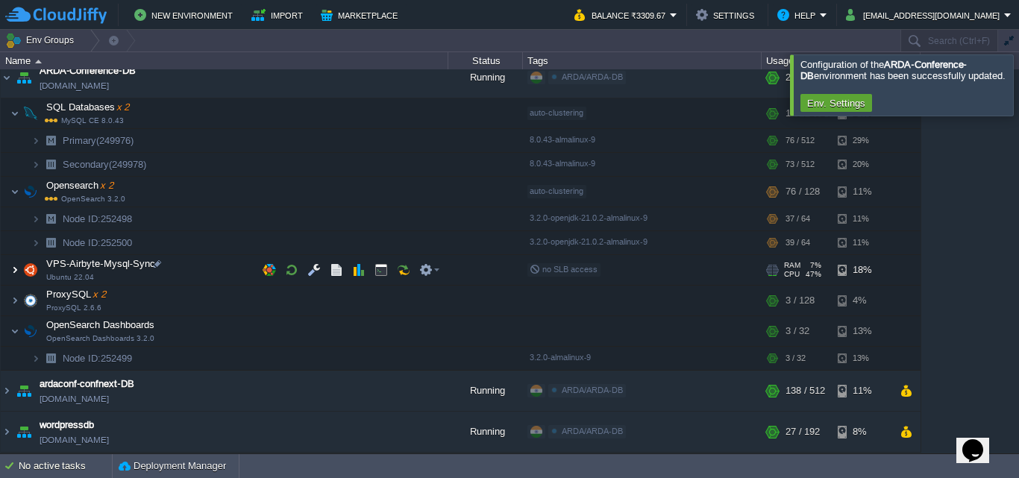
scroll to position [12, 0]
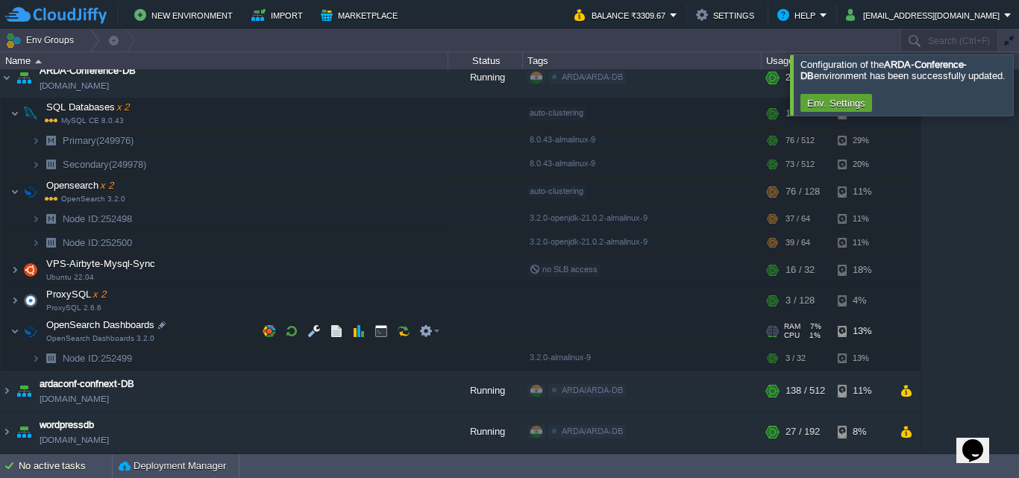
click at [10, 333] on span at bounding box center [6, 330] width 10 height 11
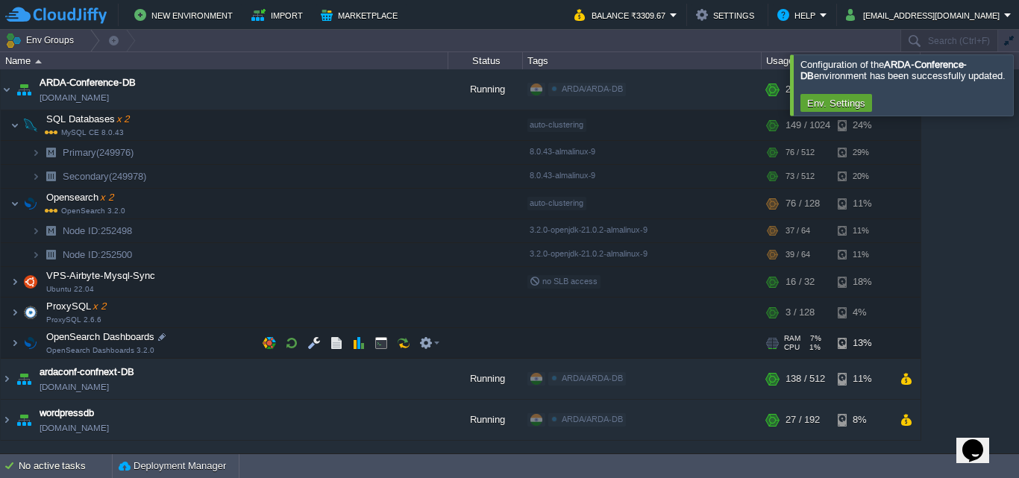
scroll to position [0, 0]
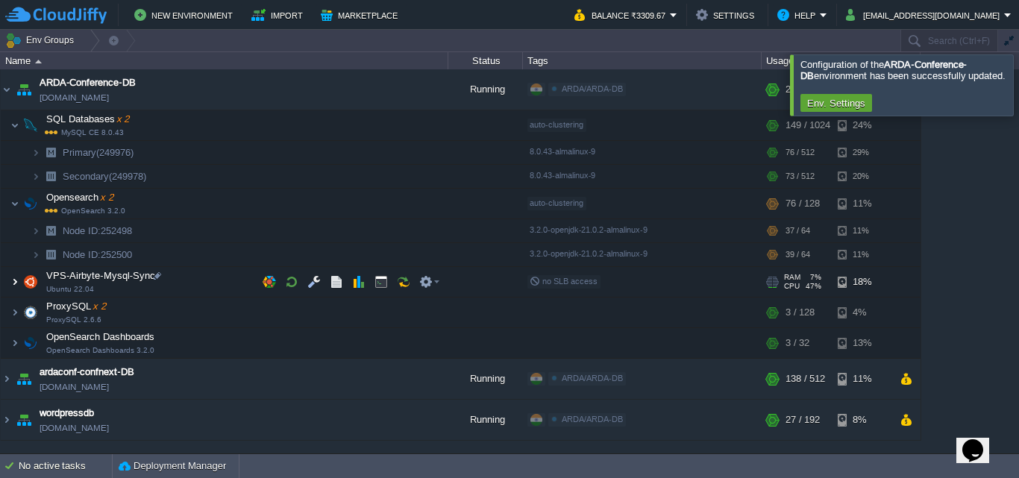
click at [17, 286] on img at bounding box center [14, 282] width 9 height 30
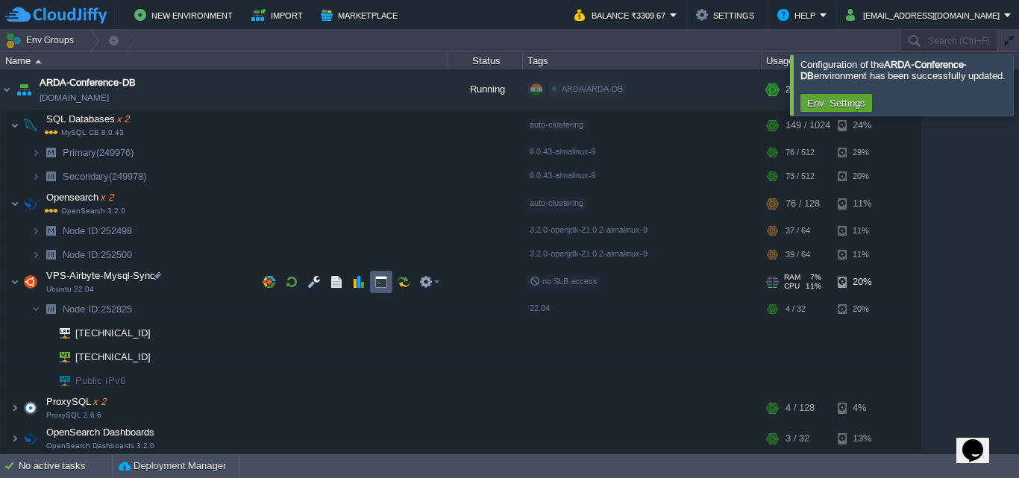
click at [386, 290] on td at bounding box center [381, 282] width 22 height 22
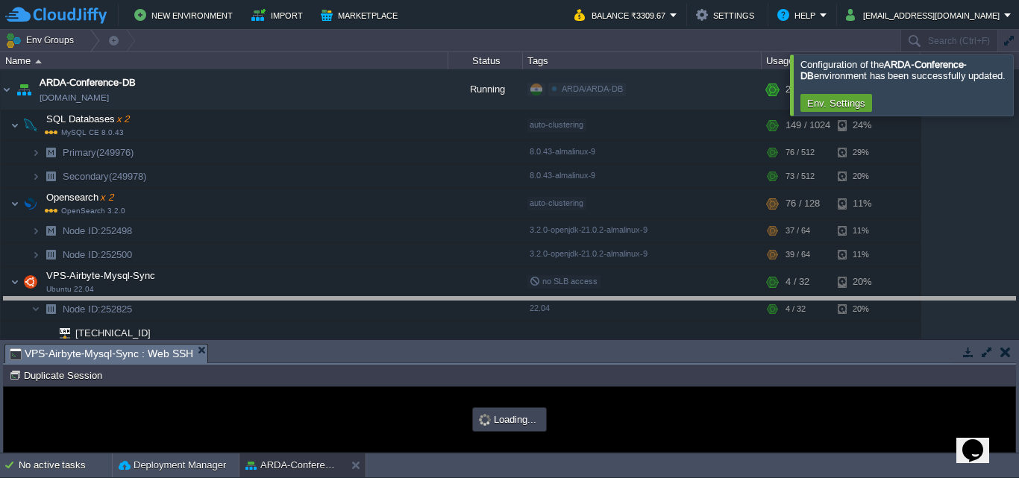
type input "#000000"
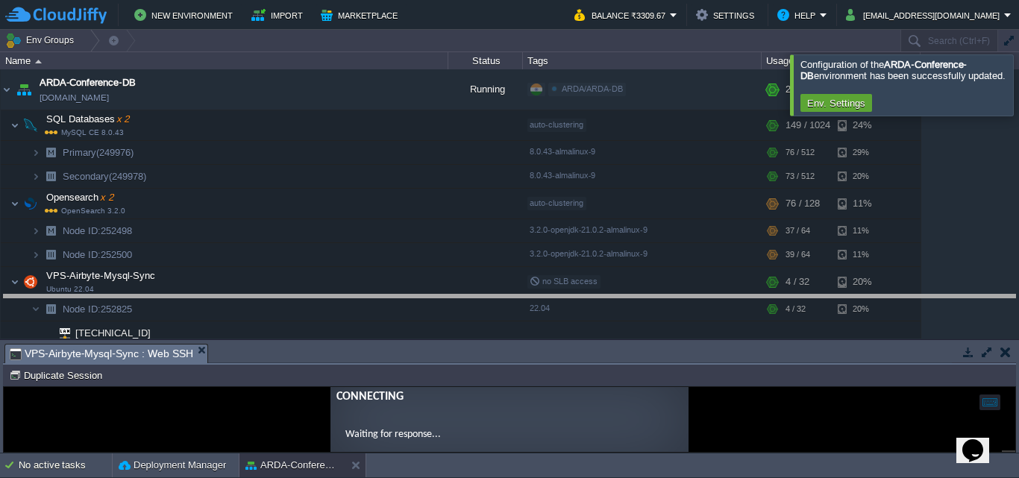
drag, startPoint x: 498, startPoint y: 361, endPoint x: 509, endPoint y: 312, distance: 50.3
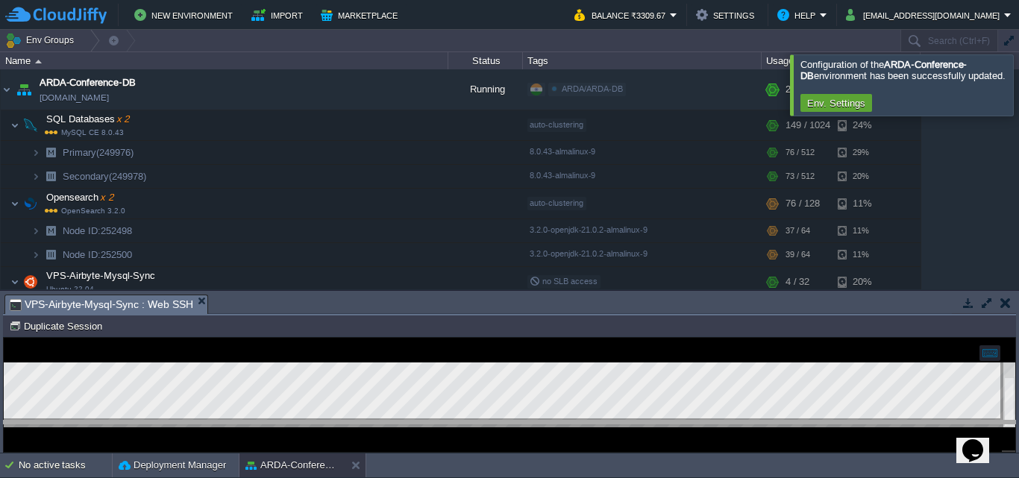
drag, startPoint x: 519, startPoint y: 304, endPoint x: 527, endPoint y: 445, distance: 141.2
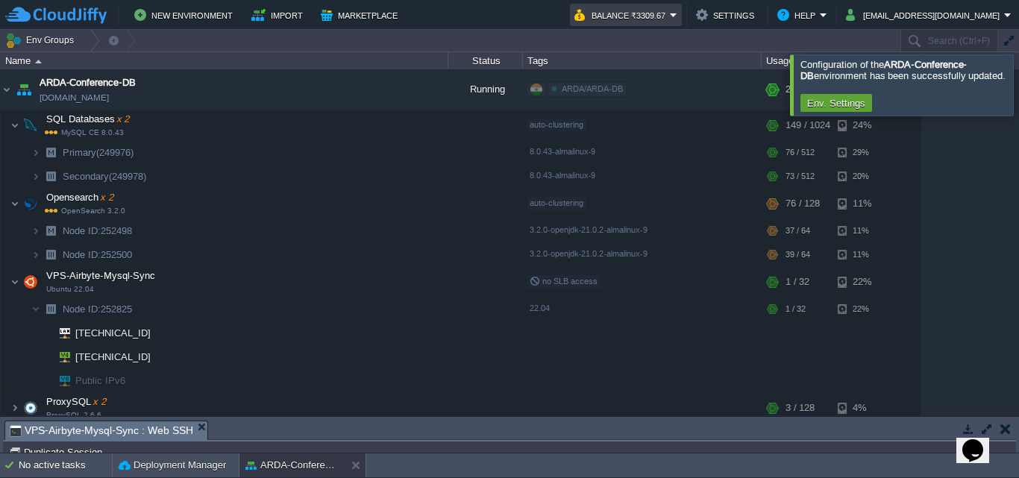
click at [670, 22] on button "Balance ₹3309.67" at bounding box center [621, 15] width 95 height 18
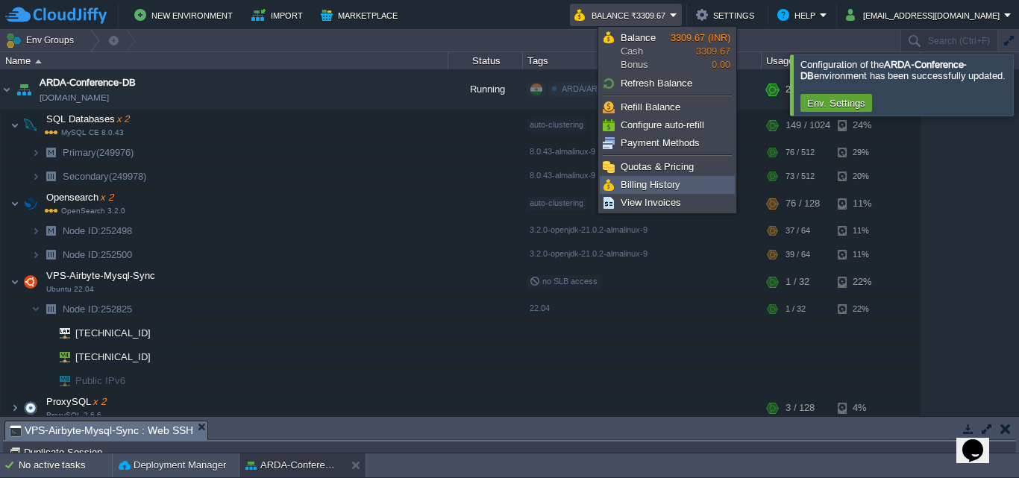
click at [703, 187] on link "Billing History" at bounding box center [667, 185] width 134 height 16
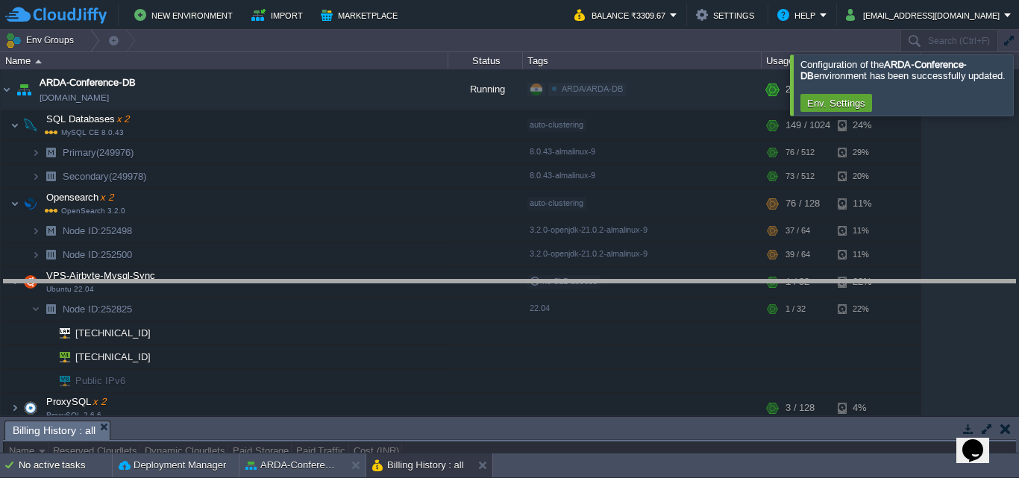
drag, startPoint x: 568, startPoint y: 426, endPoint x: 610, endPoint y: 224, distance: 206.4
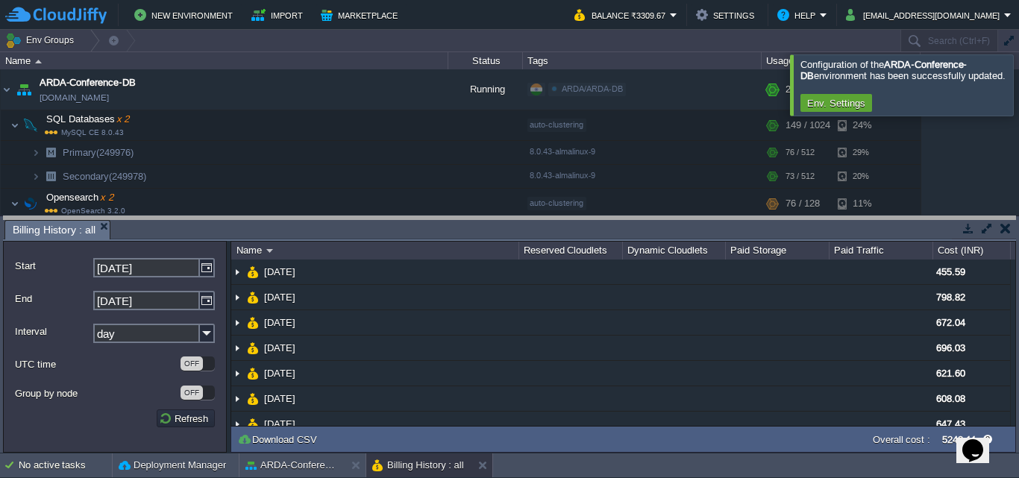
drag, startPoint x: 610, startPoint y: 224, endPoint x: 636, endPoint y: 216, distance: 27.4
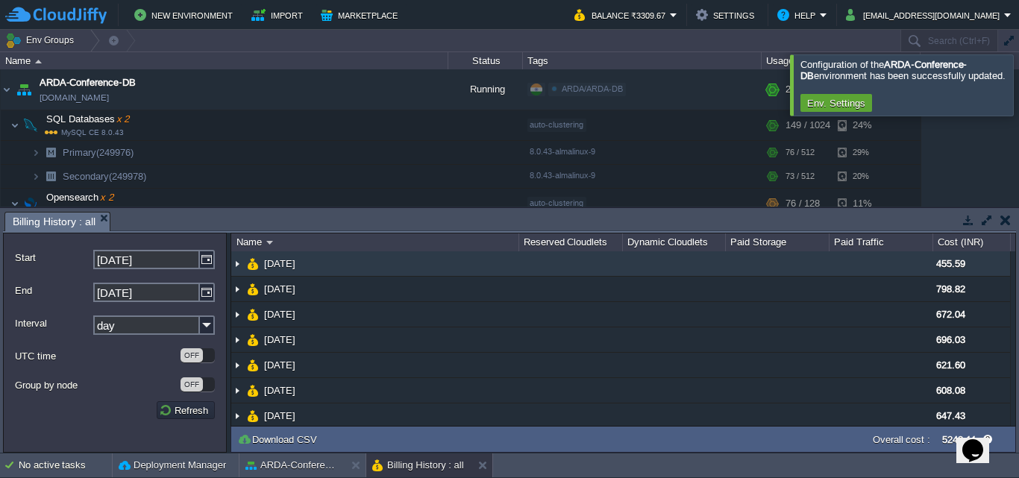
click at [236, 268] on img at bounding box center [237, 263] width 12 height 25
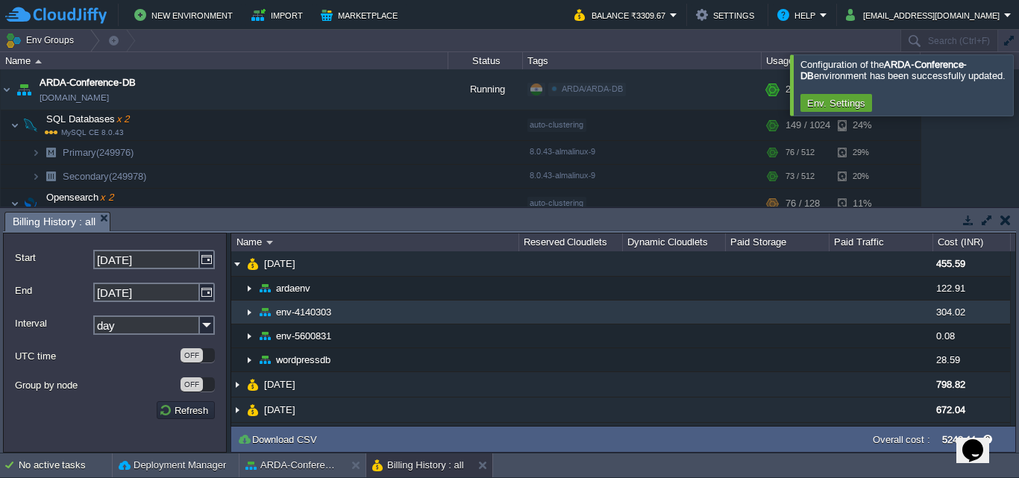
click at [249, 318] on img at bounding box center [249, 312] width 12 height 23
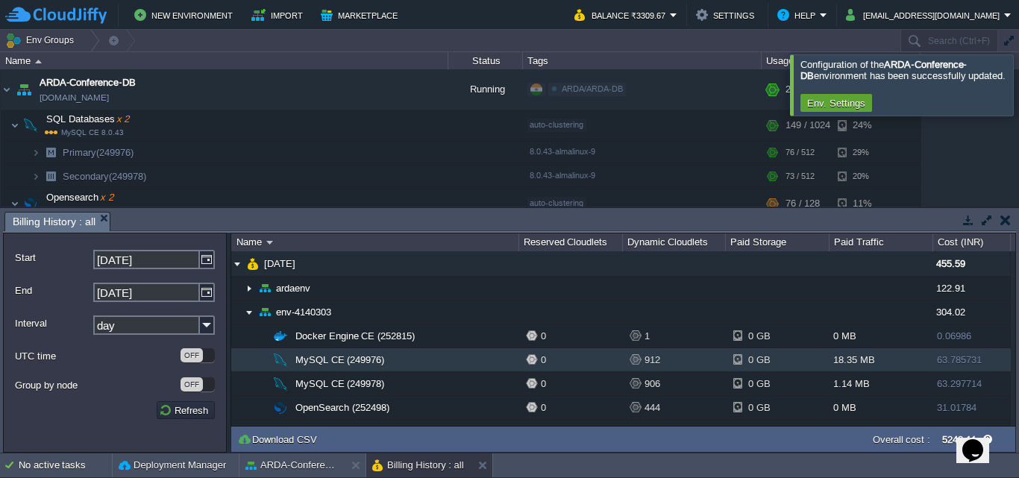
scroll to position [149, 0]
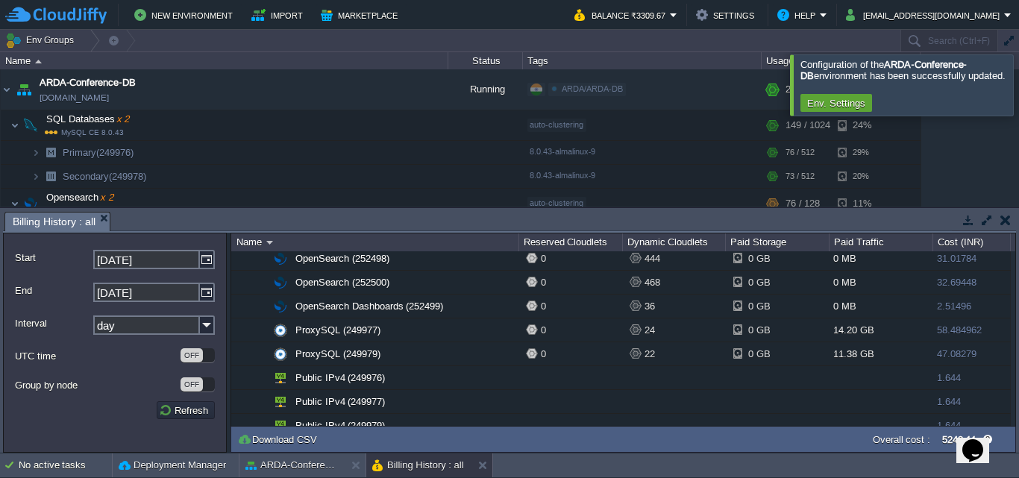
click at [1000, 219] on button "button" at bounding box center [1005, 219] width 10 height 13
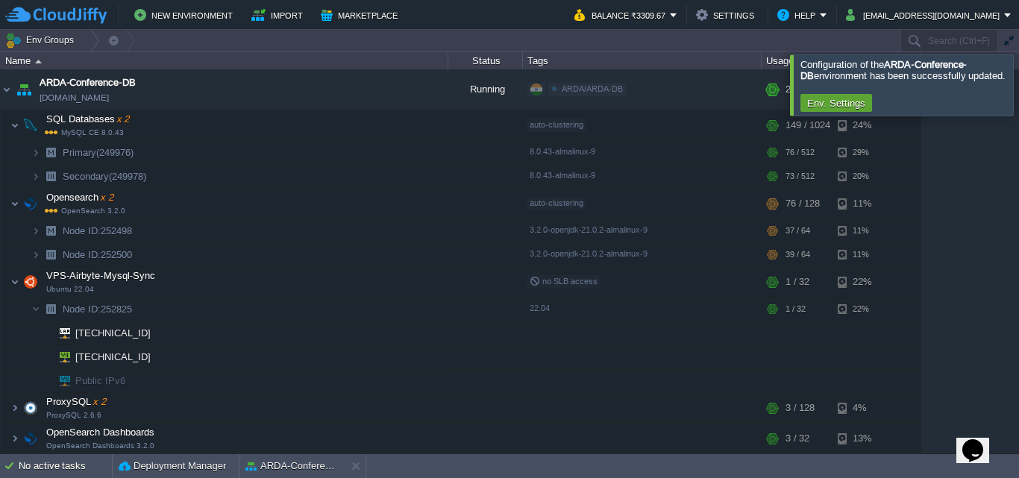
click at [1018, 91] on div at bounding box center [1037, 84] width 0 height 60
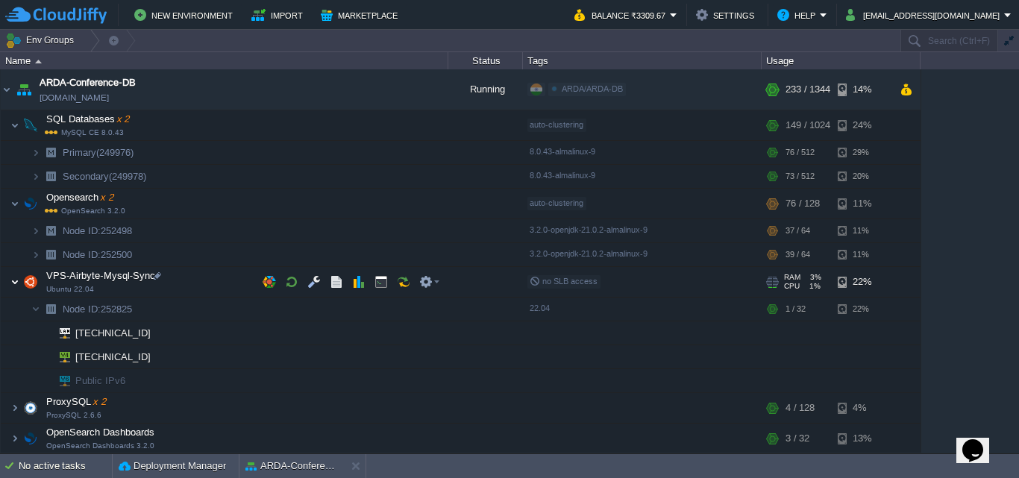
click at [16, 279] on img at bounding box center [14, 282] width 9 height 30
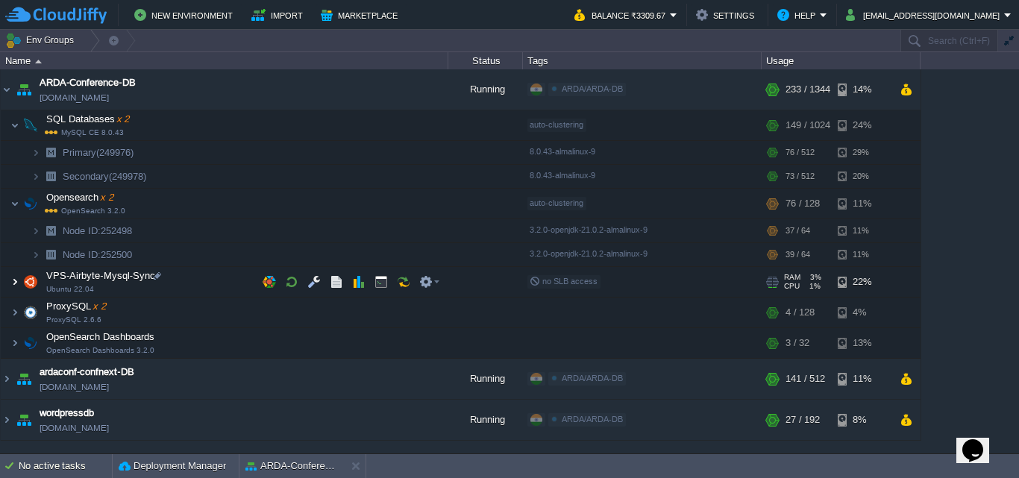
click at [16, 279] on img at bounding box center [14, 282] width 9 height 30
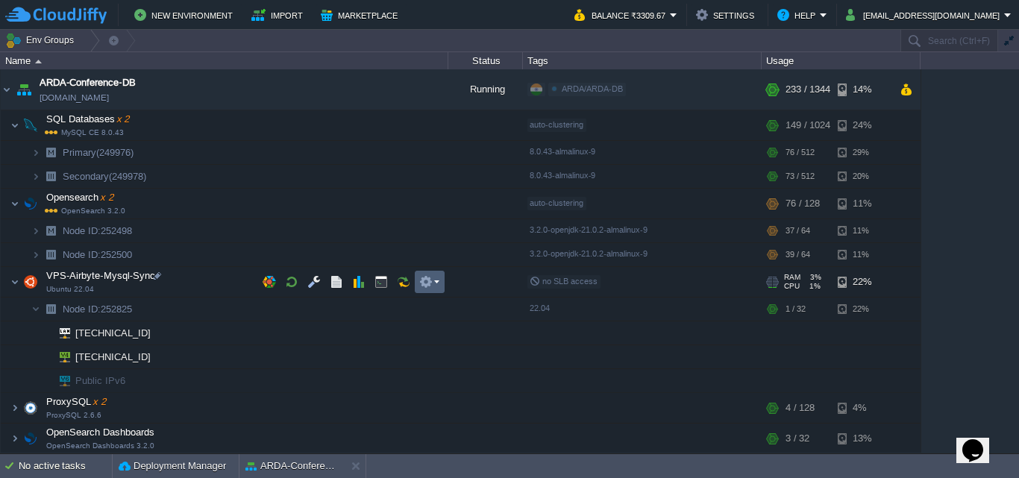
click at [436, 274] on td at bounding box center [430, 282] width 30 height 22
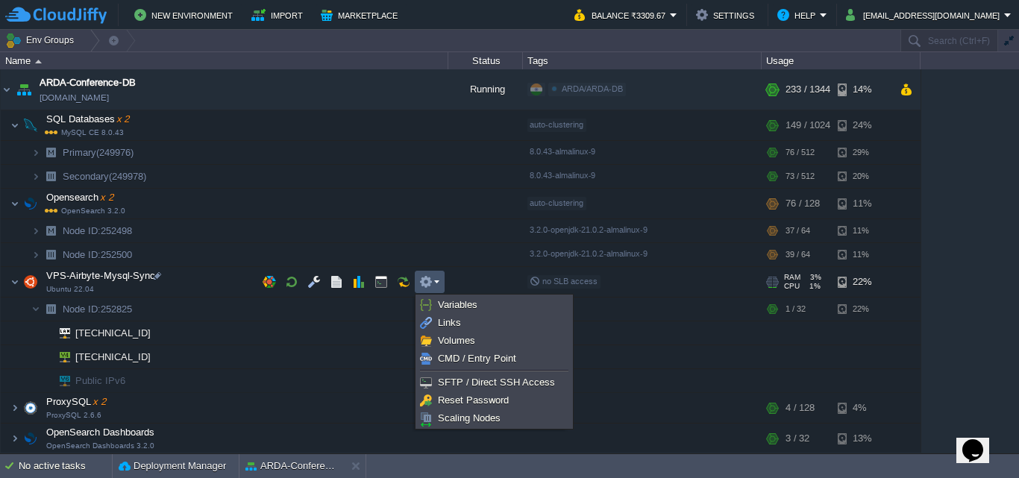
click at [4, 95] on img at bounding box center [7, 89] width 12 height 40
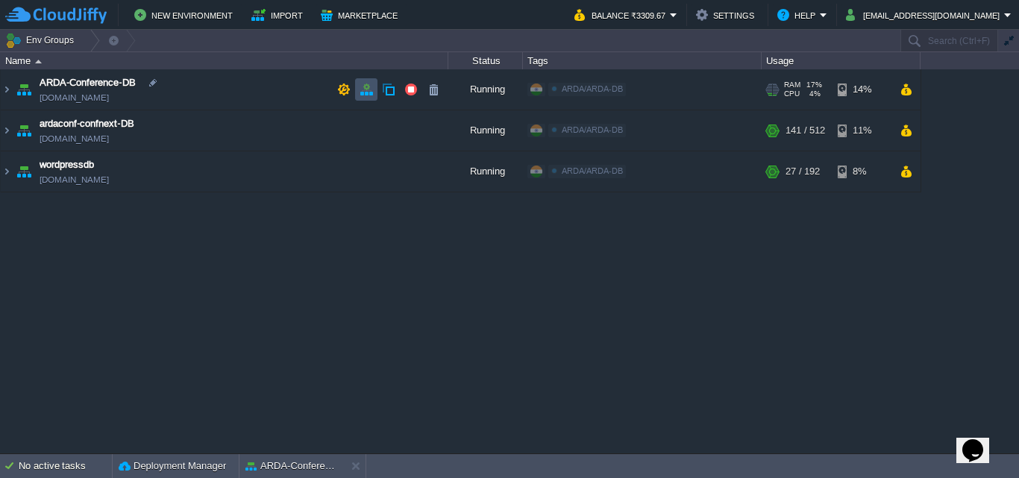
click at [364, 95] on button "button" at bounding box center [366, 89] width 13 height 13
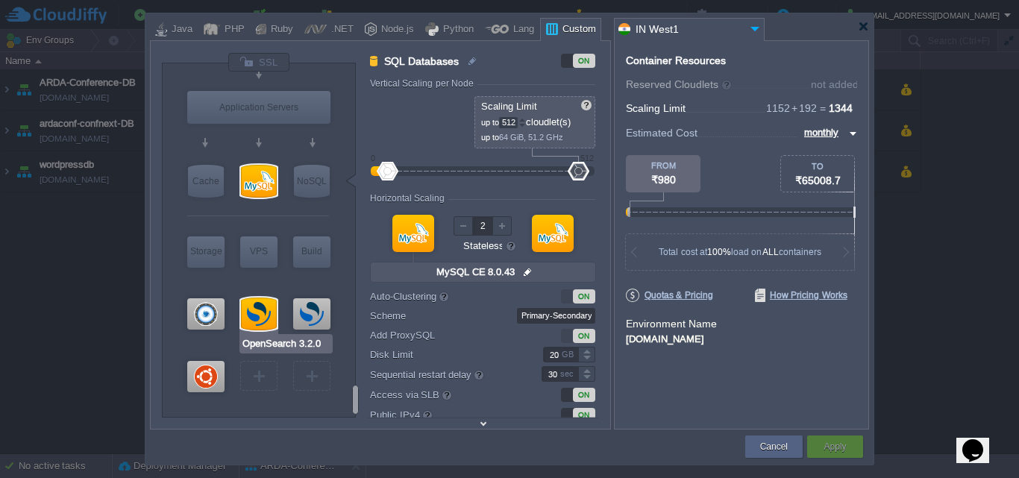
type input "Ubuntu 22.04"
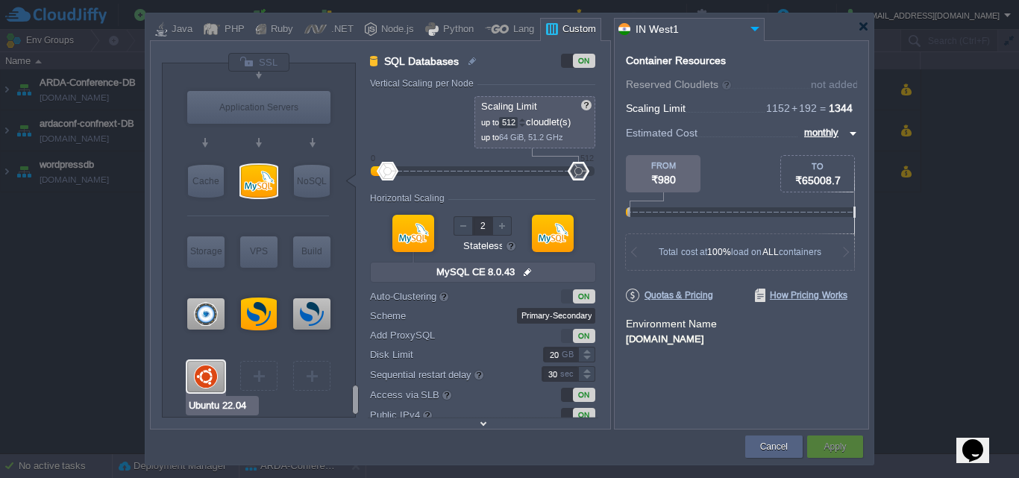
click at [216, 383] on div at bounding box center [205, 376] width 37 height 31
type input "VPS-Airbyte-Mysql-..."
type input "32"
type input "1"
type input "Ubuntu 22.04"
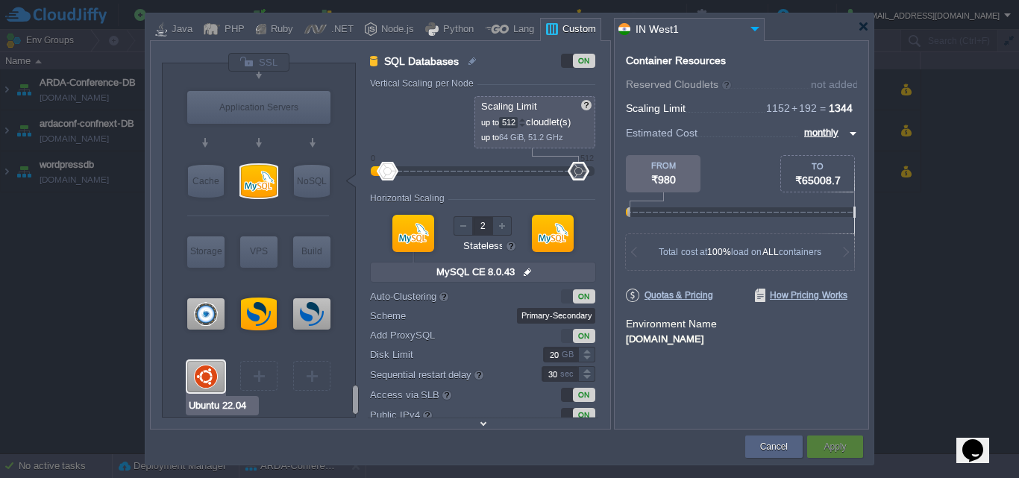
type input "null"
type input "22.04"
type input "Stateful"
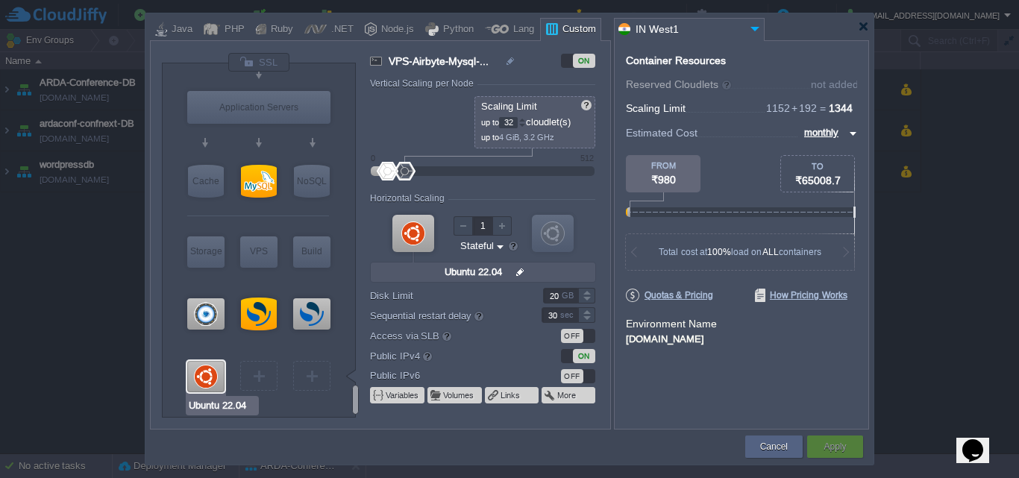
click at [216, 383] on div at bounding box center [205, 376] width 37 height 31
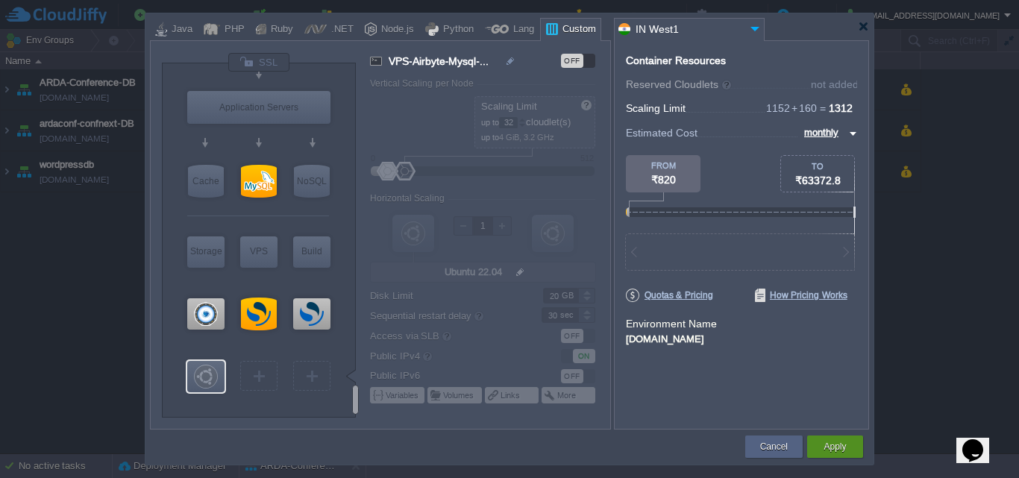
click at [829, 443] on button "Apply" at bounding box center [834, 446] width 22 height 15
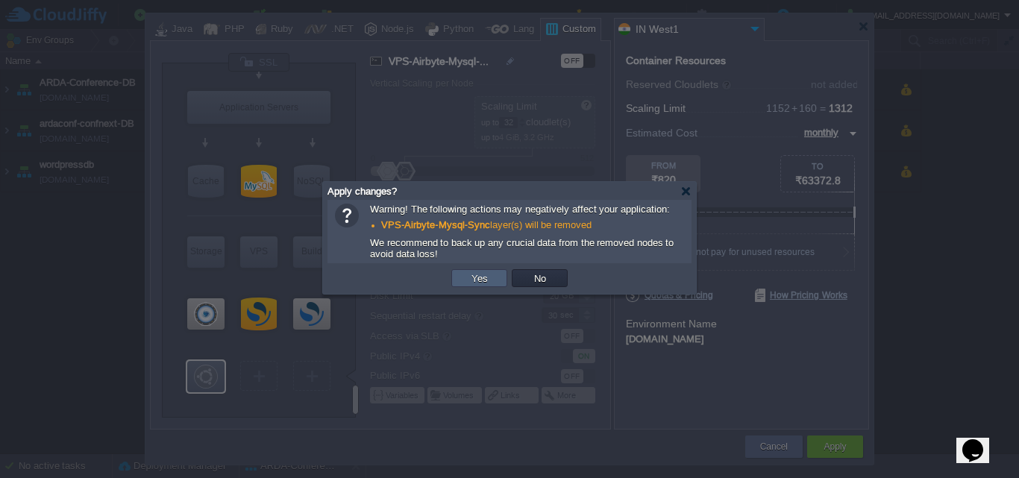
click at [474, 283] on button "Yes" at bounding box center [479, 278] width 25 height 13
